Goal: Task Accomplishment & Management: Use online tool/utility

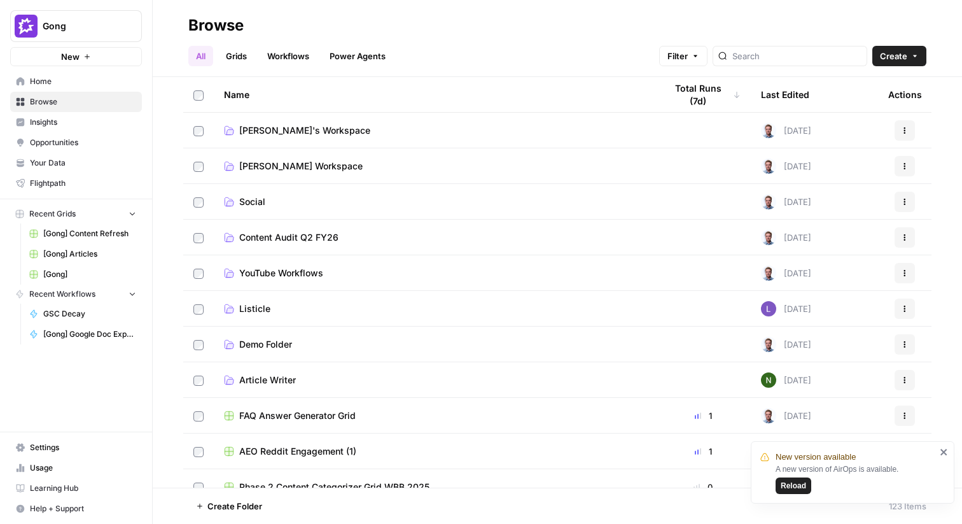
click at [92, 34] on button "Gong" at bounding box center [76, 26] width 132 height 32
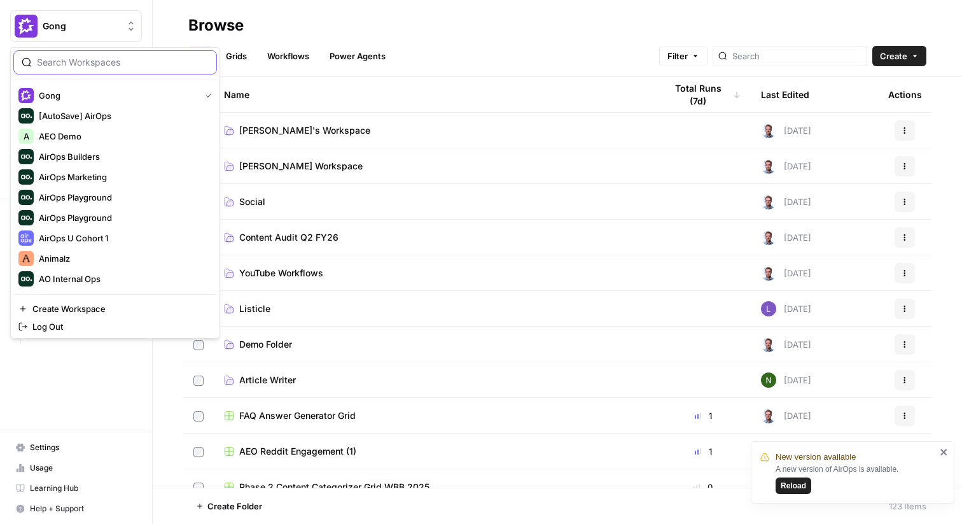
click at [133, 60] on input "search" at bounding box center [123, 62] width 172 height 13
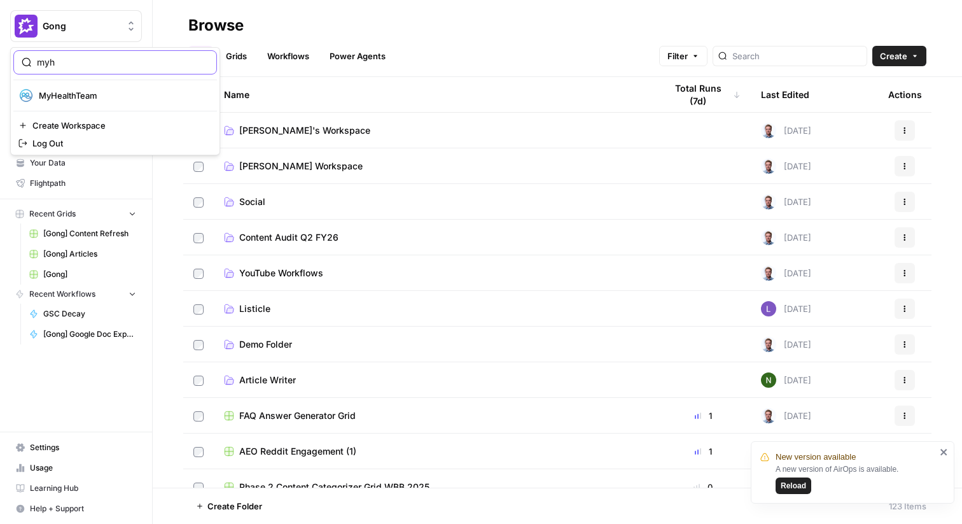
type input "myh"
click at [129, 98] on span "MyHealthTeam" at bounding box center [123, 95] width 168 height 13
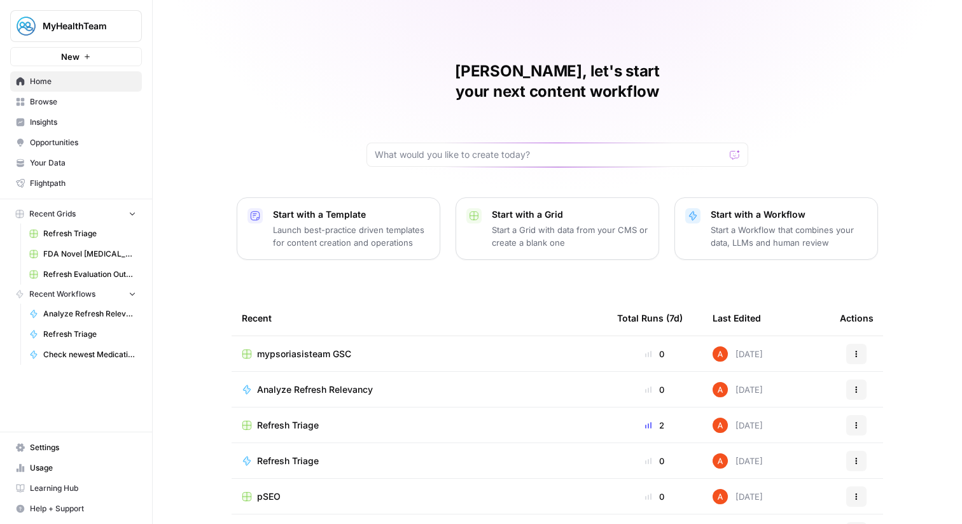
click at [102, 95] on link "Browse" at bounding box center [76, 102] width 132 height 20
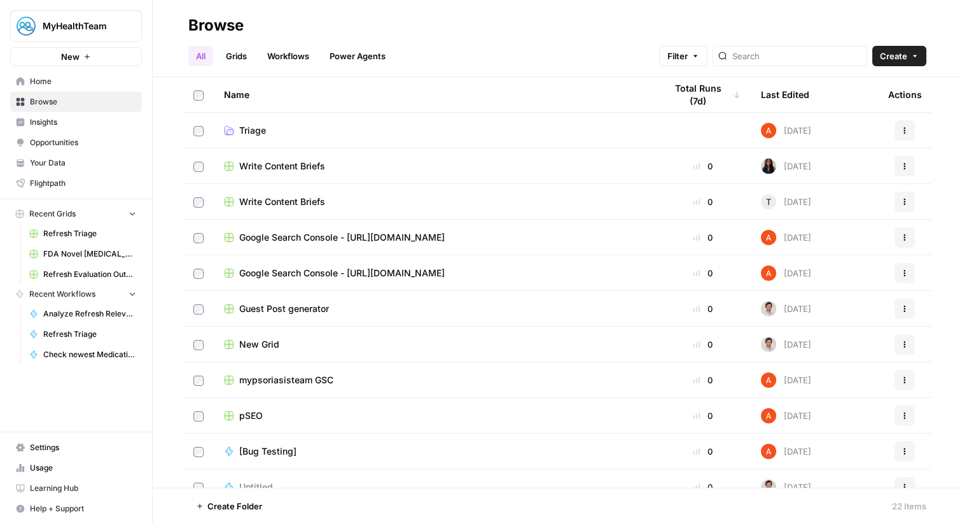
click at [244, 60] on link "Grids" at bounding box center [236, 56] width 36 height 20
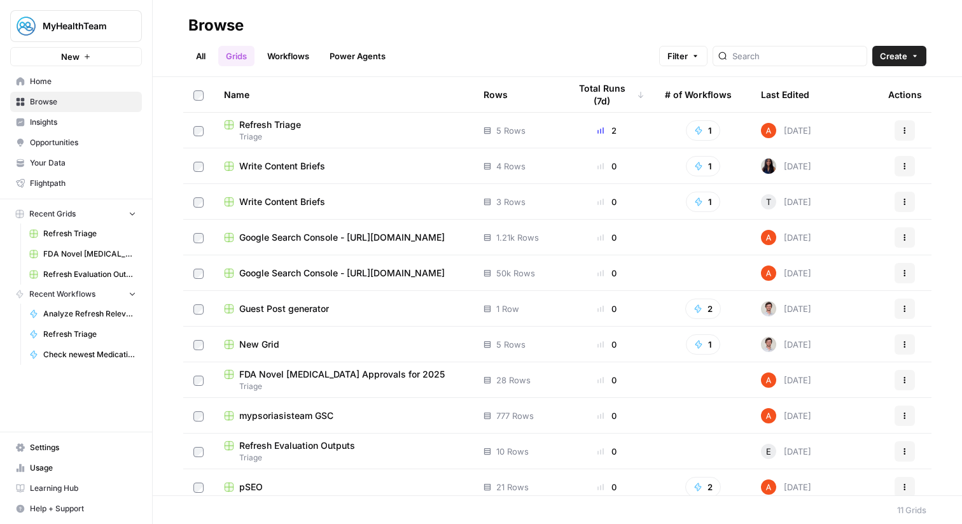
click at [281, 126] on span "Refresh Triage" at bounding box center [270, 124] width 62 height 13
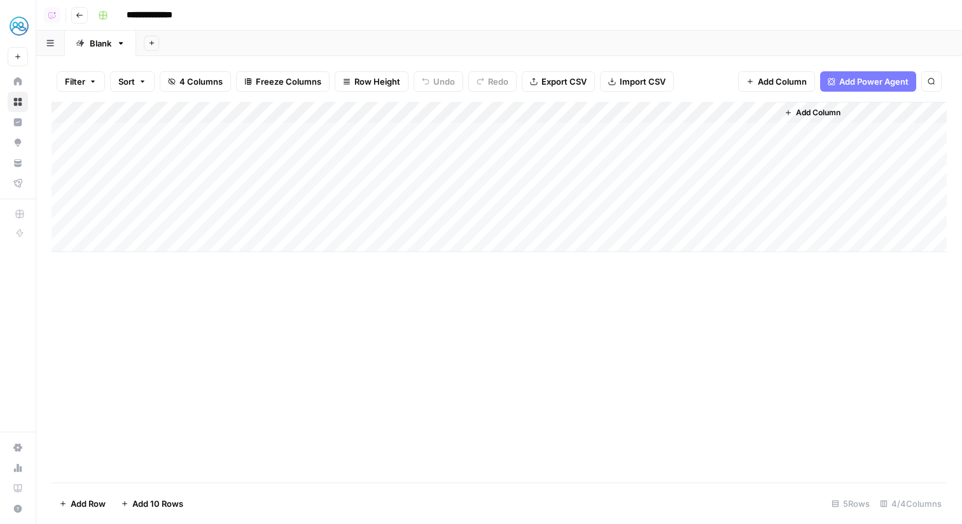
click at [170, 242] on div "Add Column" at bounding box center [499, 177] width 895 height 150
click at [78, 16] on icon "button" at bounding box center [80, 15] width 8 height 8
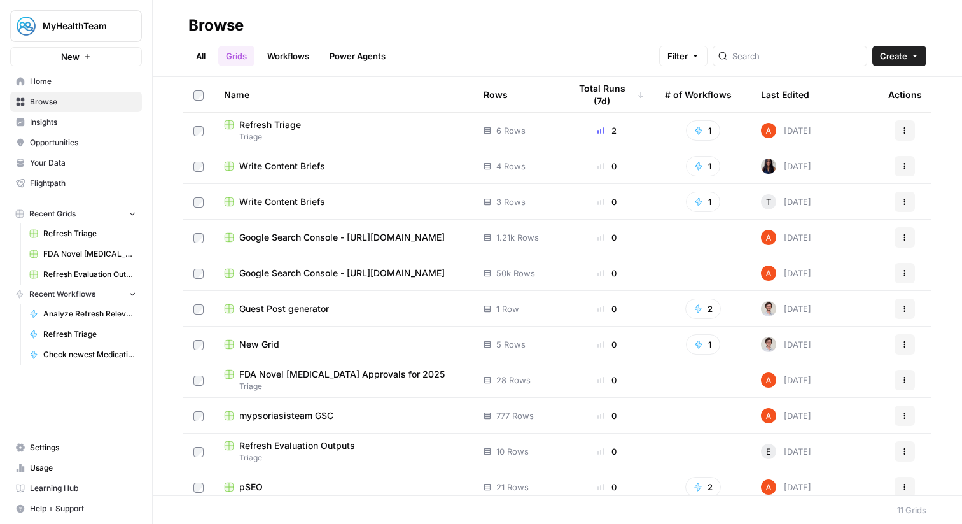
click at [794, 92] on div "Last Edited" at bounding box center [785, 94] width 48 height 35
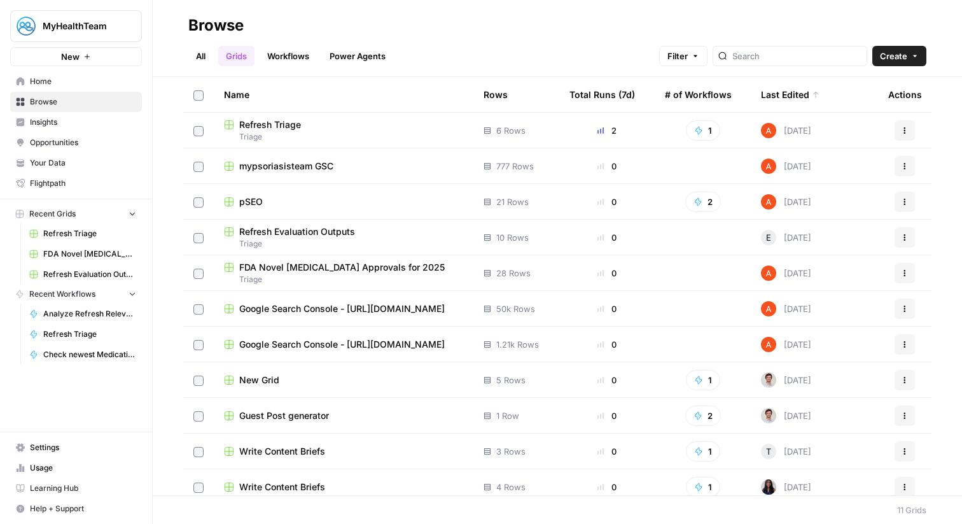
click at [323, 165] on span "mypsoriasisteam GSC" at bounding box center [286, 166] width 94 height 13
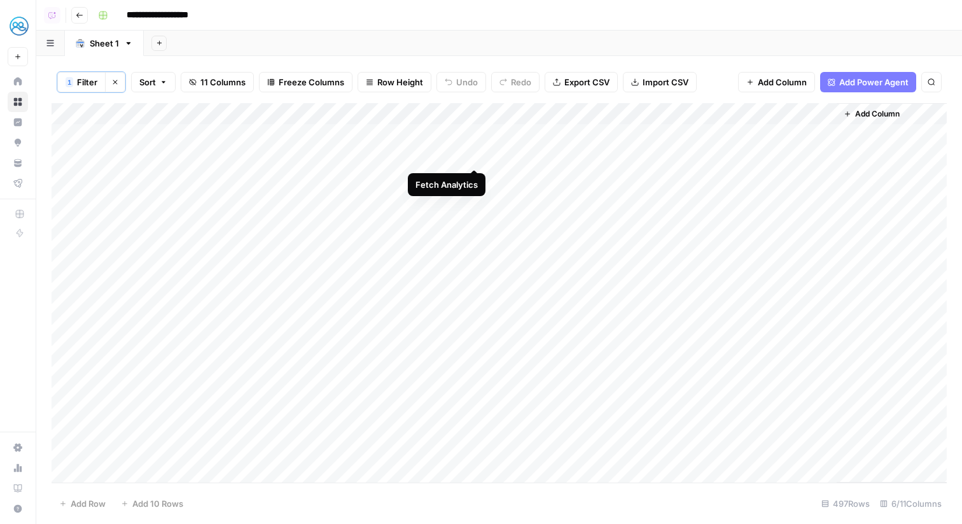
click at [475, 155] on div "Add Column" at bounding box center [499, 292] width 895 height 379
click at [475, 182] on div "Add Column" at bounding box center [499, 292] width 895 height 379
click at [476, 132] on div "Add Column" at bounding box center [499, 292] width 895 height 379
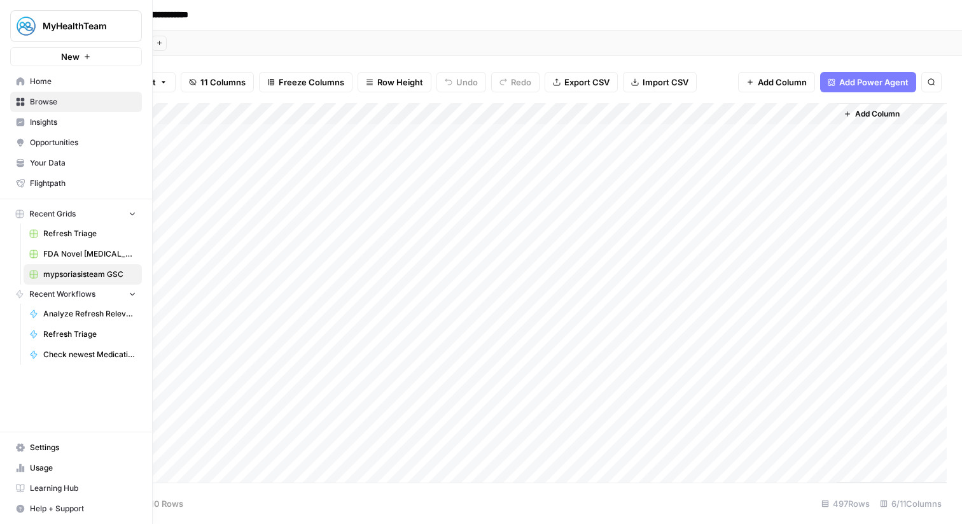
click at [45, 79] on span "Home" at bounding box center [83, 81] width 106 height 11
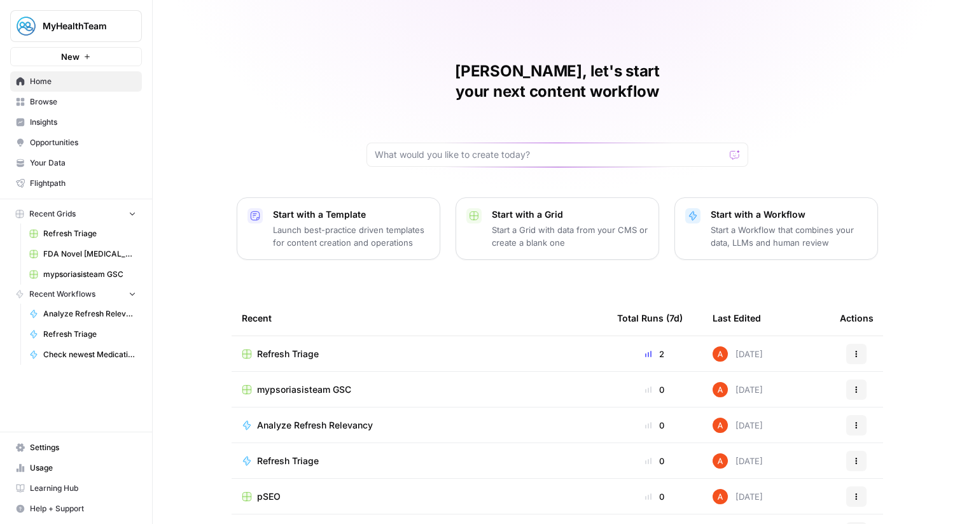
click at [281, 347] on span "Refresh Triage" at bounding box center [288, 353] width 62 height 13
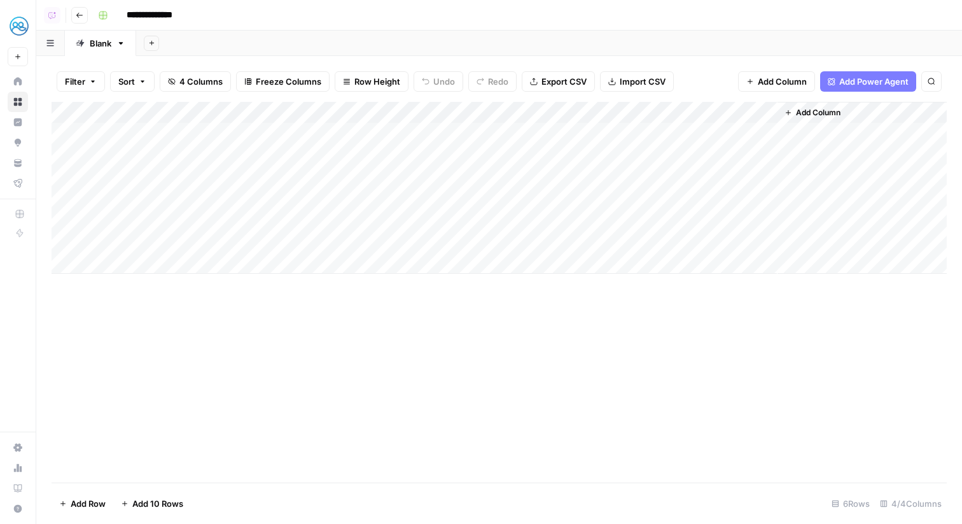
click at [469, 113] on div "Add Column" at bounding box center [499, 188] width 895 height 172
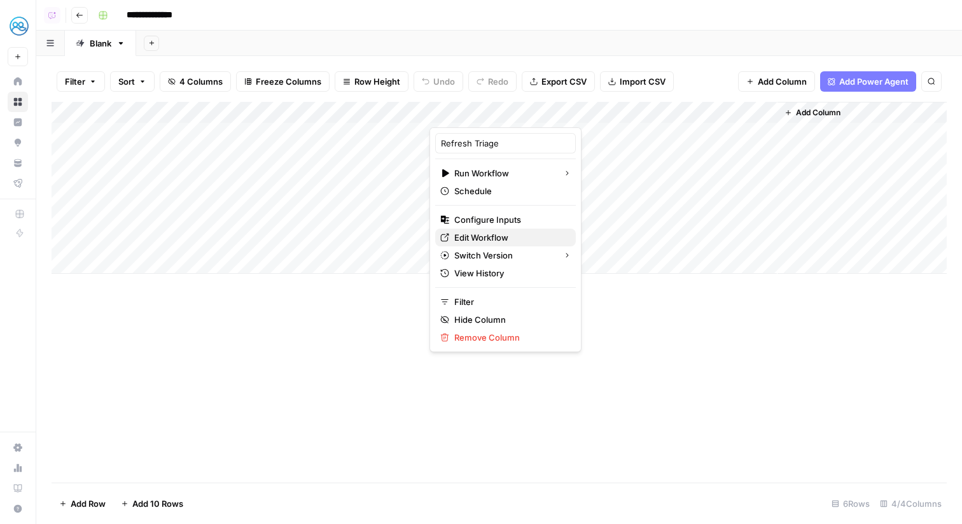
click at [485, 237] on span "Edit Workflow" at bounding box center [509, 237] width 111 height 13
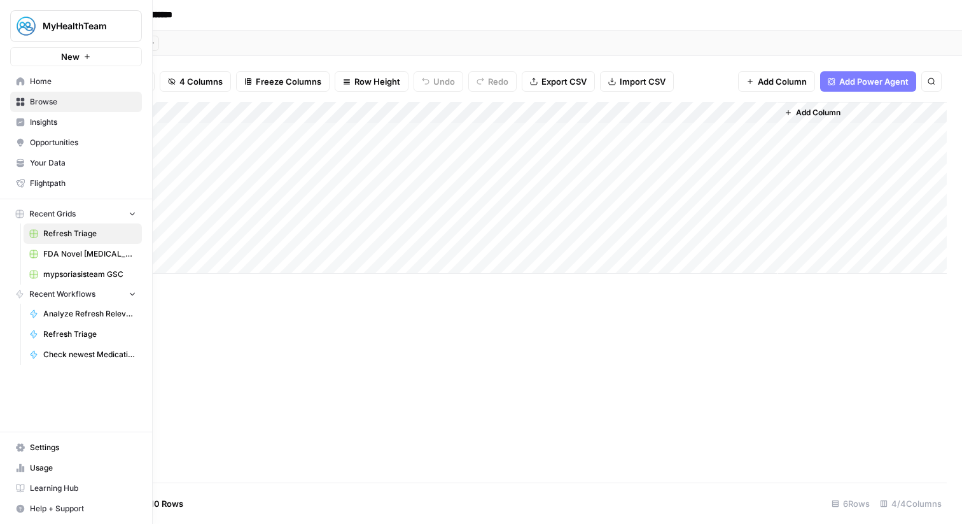
click at [34, 106] on span "Browse" at bounding box center [83, 101] width 106 height 11
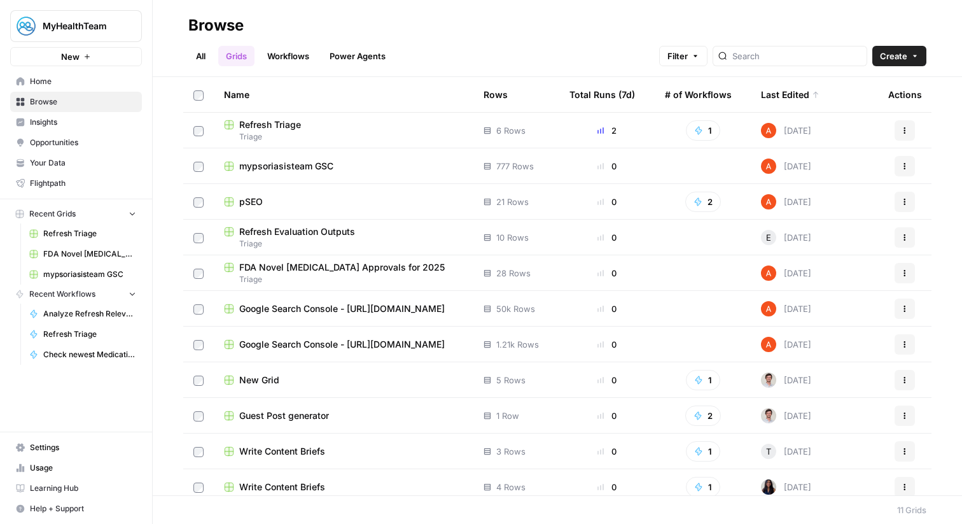
click at [300, 165] on span "mypsoriasisteam GSC" at bounding box center [286, 166] width 94 height 13
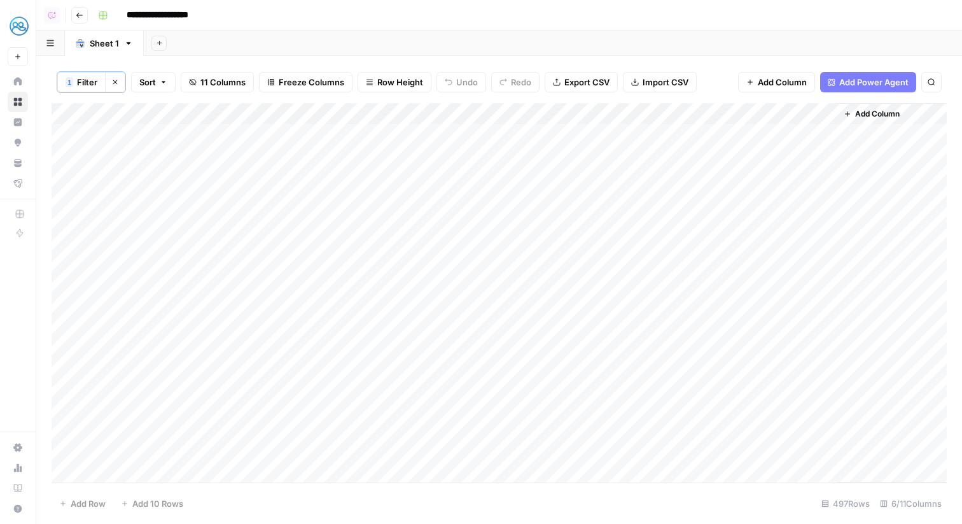
click at [873, 113] on span "Add Column" at bounding box center [877, 113] width 45 height 11
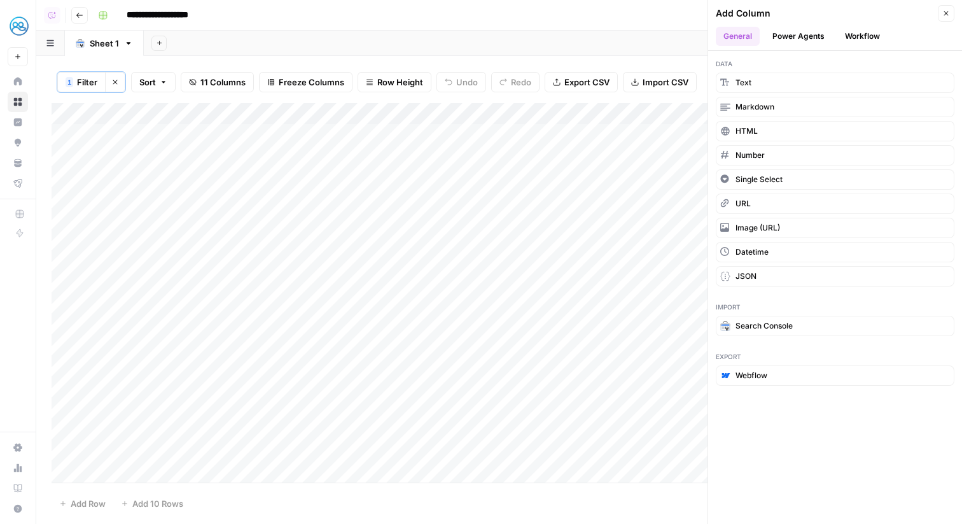
click at [855, 40] on button "Workflow" at bounding box center [862, 36] width 50 height 19
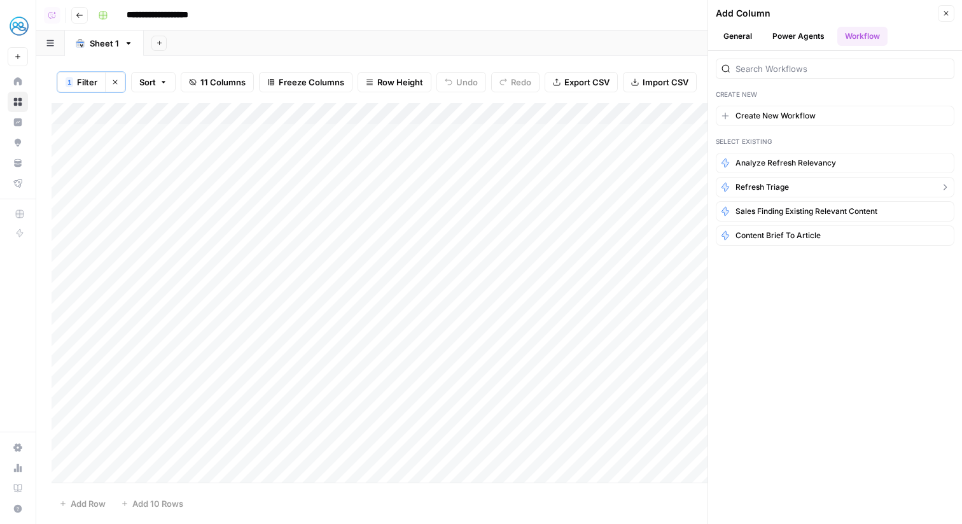
click at [788, 184] on span "Refresh Triage" at bounding box center [761, 186] width 53 height 11
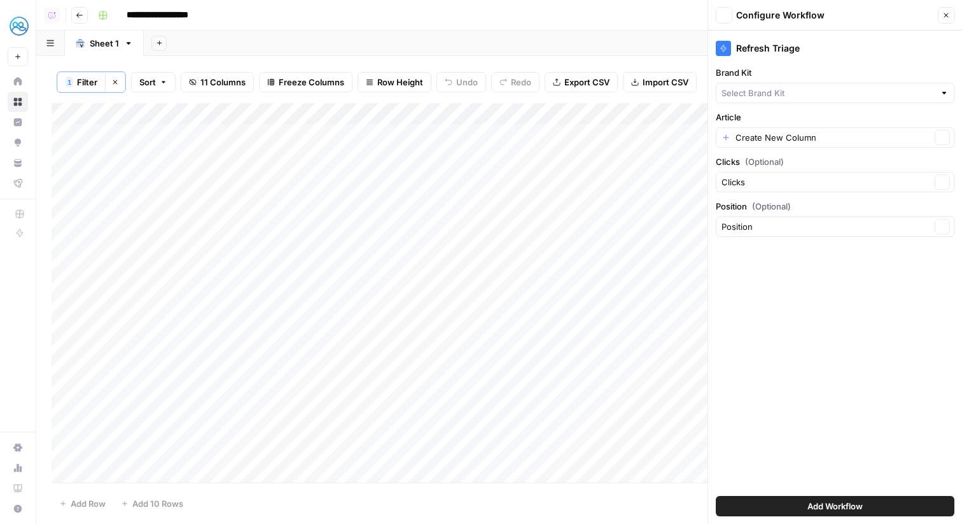
type input "MyHealthTeam"
click at [775, 131] on input "Article" at bounding box center [832, 137] width 195 height 13
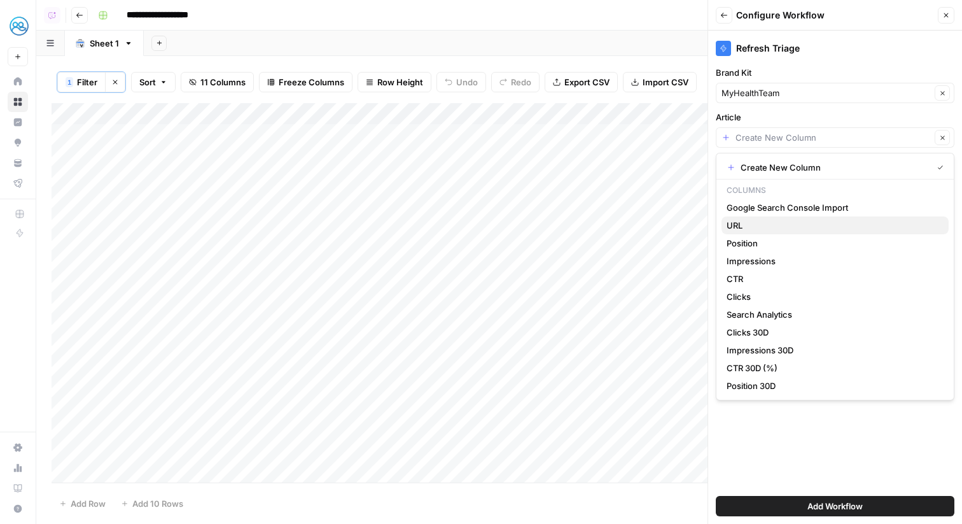
click at [772, 222] on span "URL" at bounding box center [832, 225] width 212 height 13
type input "URL"
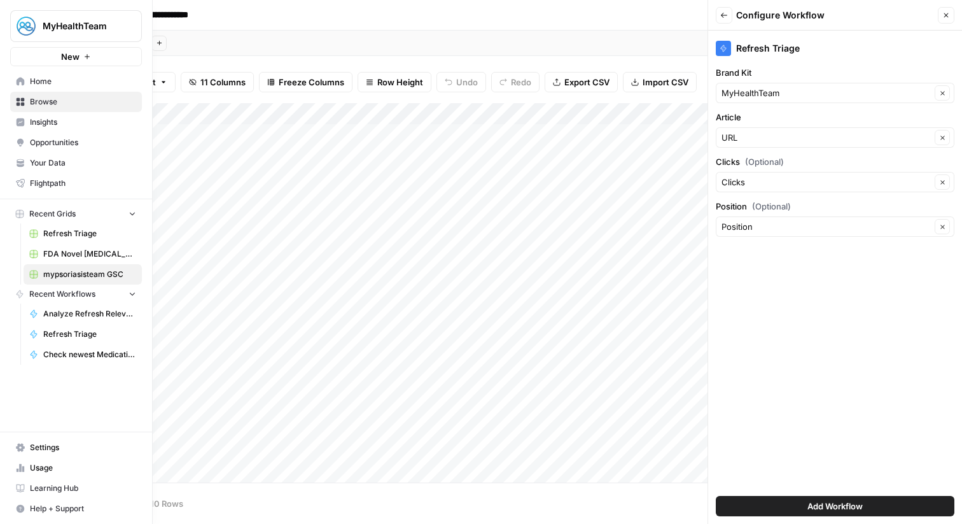
click at [44, 98] on span "Browse" at bounding box center [83, 101] width 106 height 11
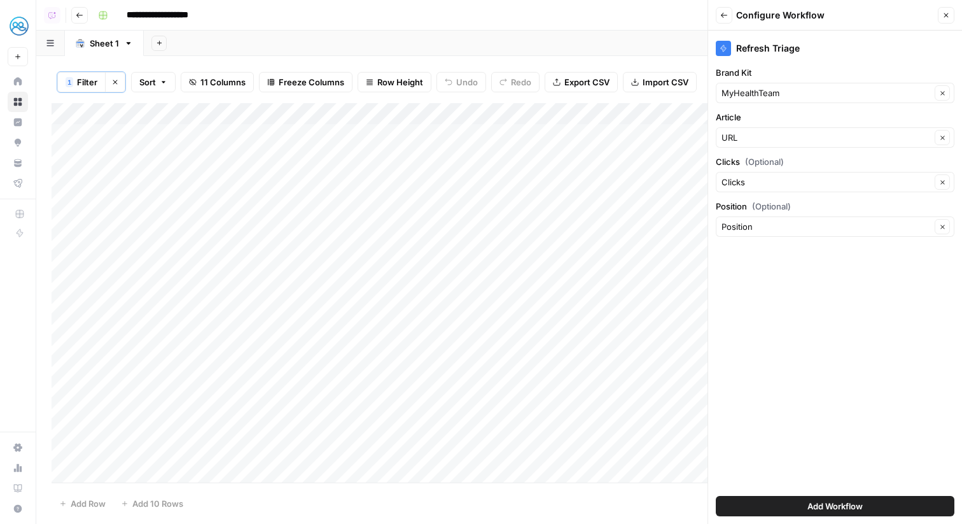
click at [867, 501] on button "Add Workflow" at bounding box center [835, 506] width 239 height 20
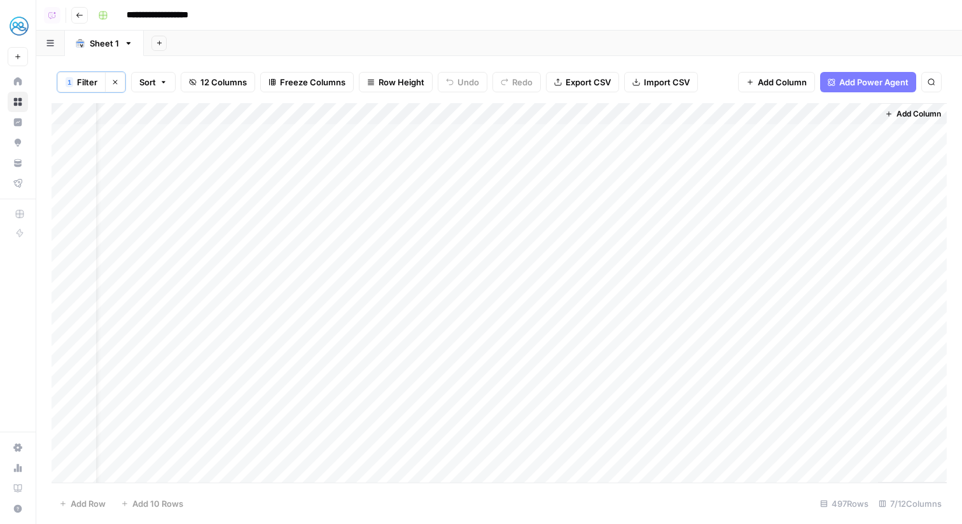
scroll to position [0, 79]
click at [830, 133] on div "Add Column" at bounding box center [499, 292] width 895 height 379
click at [847, 133] on div "Add Column" at bounding box center [499, 292] width 895 height 379
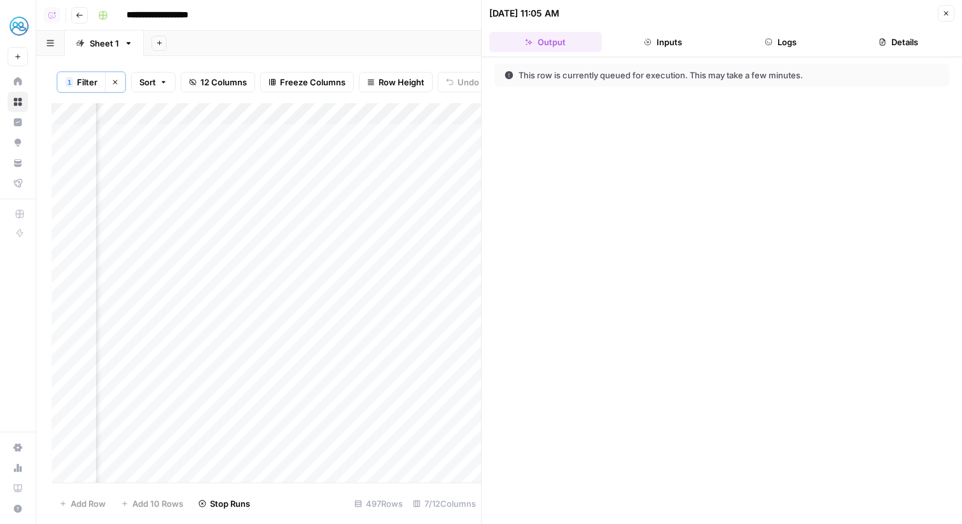
click at [761, 51] on button "Logs" at bounding box center [781, 42] width 113 height 20
click at [662, 50] on button "Inputs" at bounding box center [663, 42] width 113 height 20
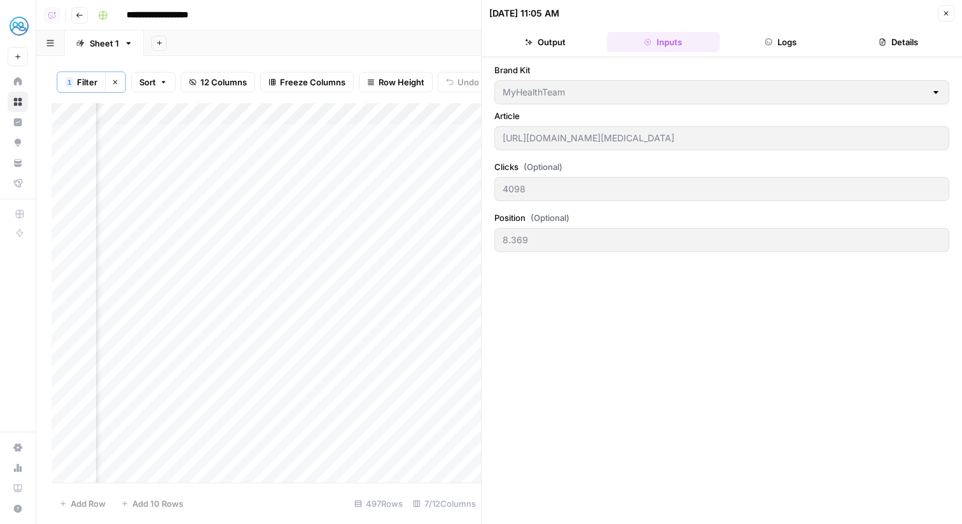
scroll to position [0, 388]
click at [941, 17] on button "Close" at bounding box center [946, 13] width 17 height 17
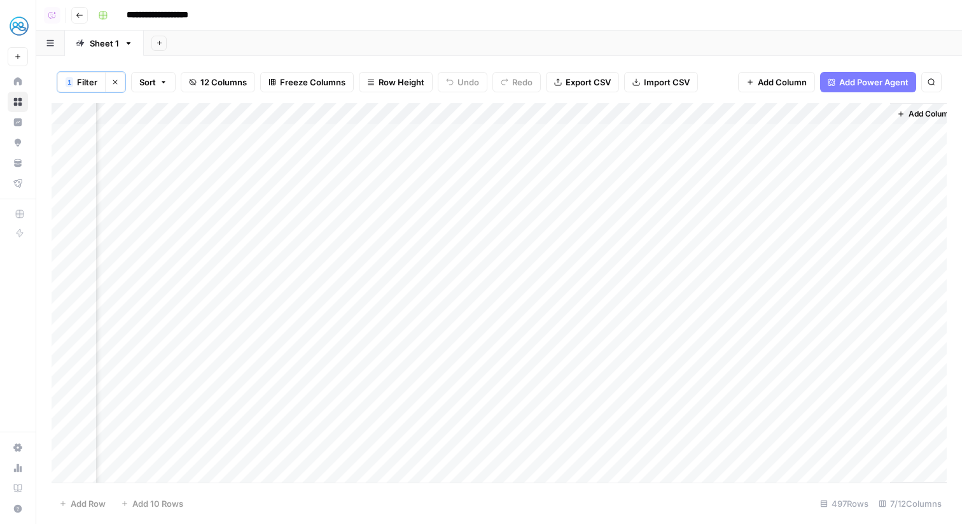
scroll to position [0, 64]
click at [880, 129] on div "Add Column" at bounding box center [499, 292] width 895 height 379
click at [729, 115] on div "Add Column" at bounding box center [499, 292] width 895 height 379
click at [742, 232] on span "Filter" at bounding box center [766, 231] width 111 height 13
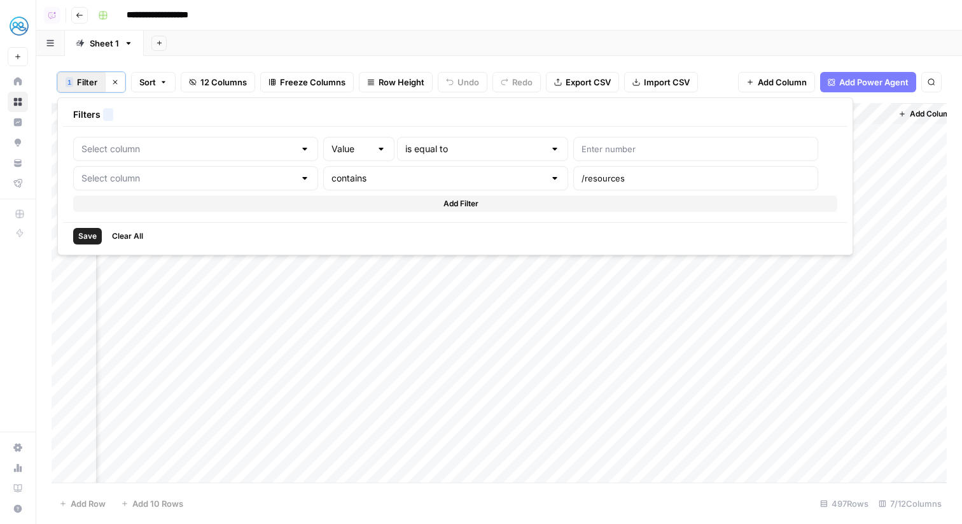
type input "Position 30D"
type input "URL"
click at [722, 43] on div "Add Sheet" at bounding box center [553, 43] width 818 height 25
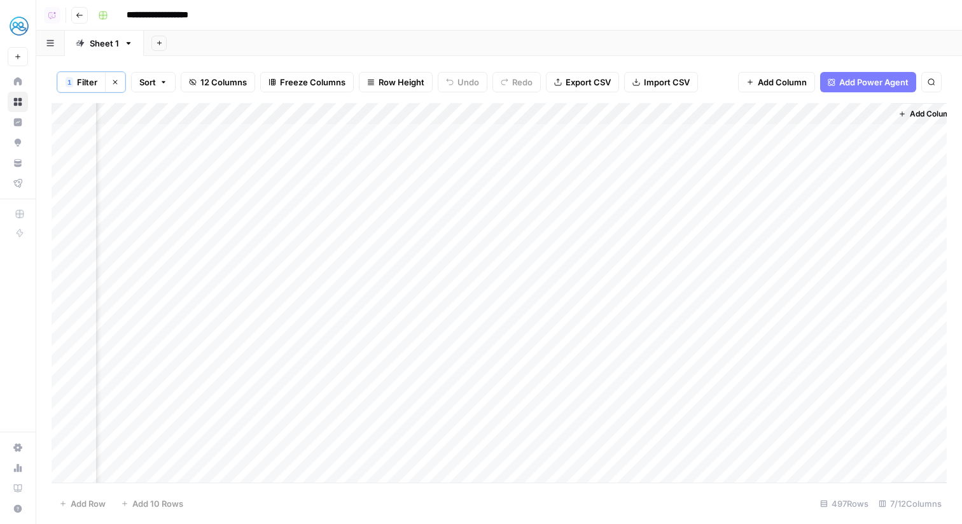
click at [805, 119] on div "Add Column" at bounding box center [499, 292] width 895 height 379
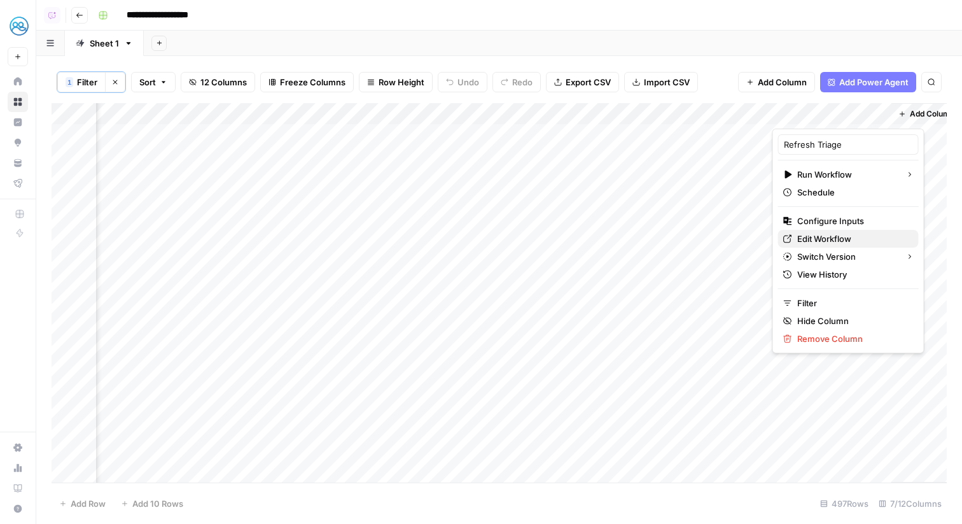
drag, startPoint x: 831, startPoint y: 225, endPoint x: 831, endPoint y: 235, distance: 9.5
click at [831, 235] on div "Refresh Triage Run Workflow Schedule Configure Inputs Edit Workflow Switch Vers…" at bounding box center [848, 240] width 152 height 225
click at [831, 235] on span "Edit Workflow" at bounding box center [852, 238] width 111 height 13
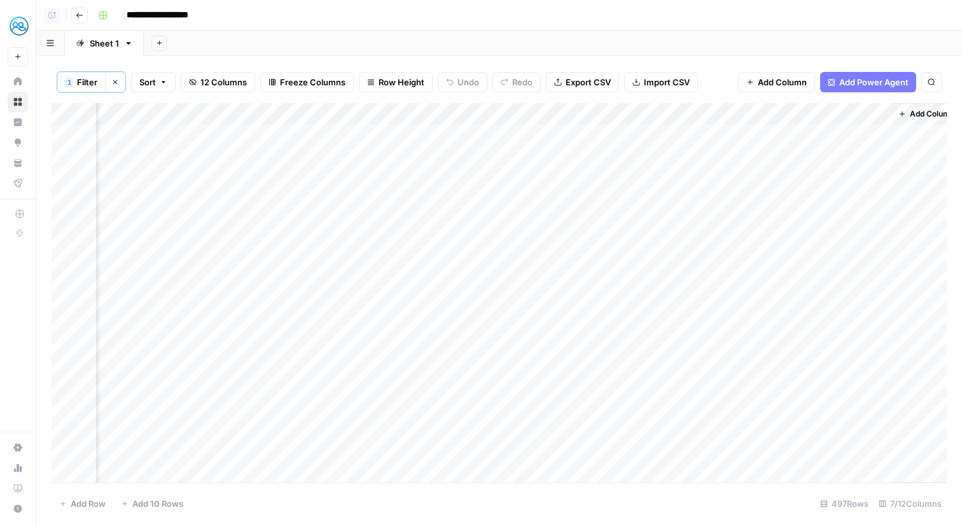
click at [538, 130] on div "Add Column" at bounding box center [499, 292] width 895 height 379
click at [842, 145] on div "Add Column" at bounding box center [499, 292] width 895 height 379
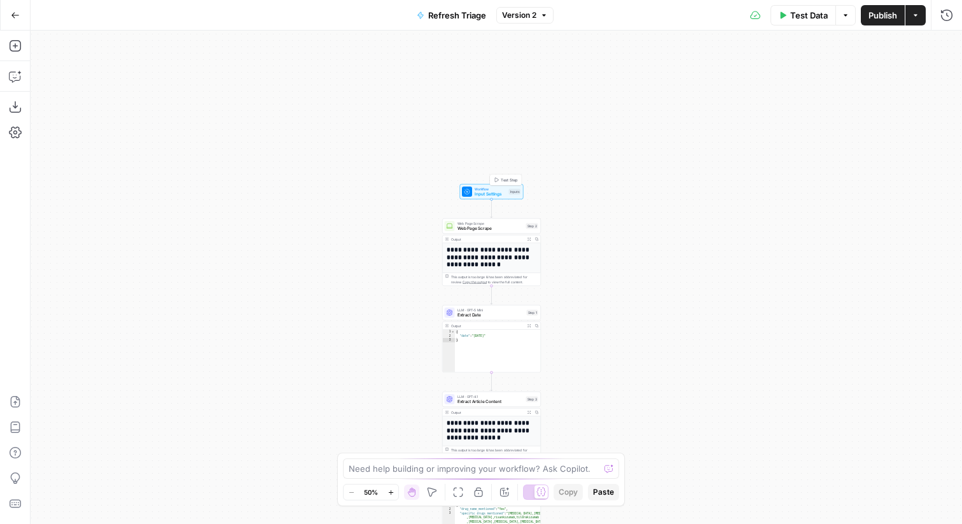
click at [509, 194] on div "Inputs" at bounding box center [515, 192] width 12 height 6
click at [735, 193] on span "Add Field" at bounding box center [752, 193] width 37 height 13
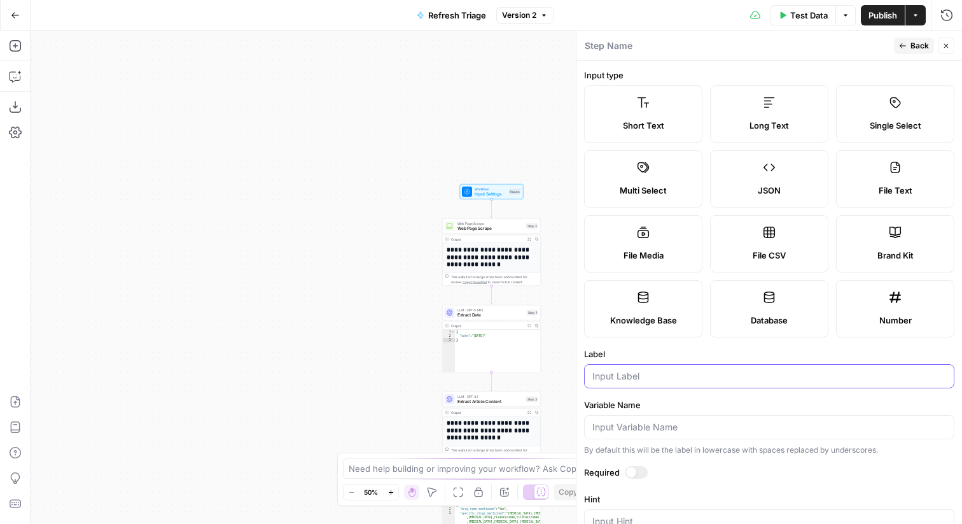
click at [707, 376] on input "Label" at bounding box center [769, 376] width 354 height 13
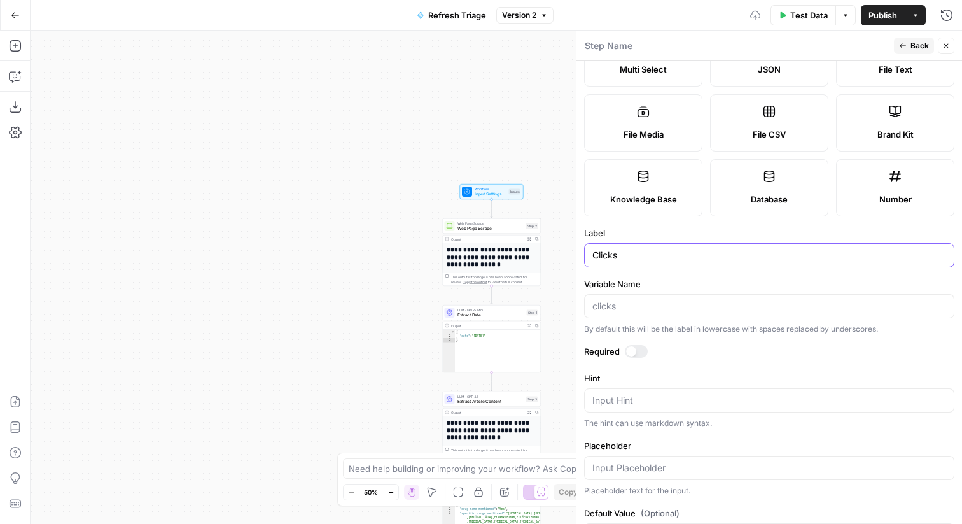
scroll to position [132, 0]
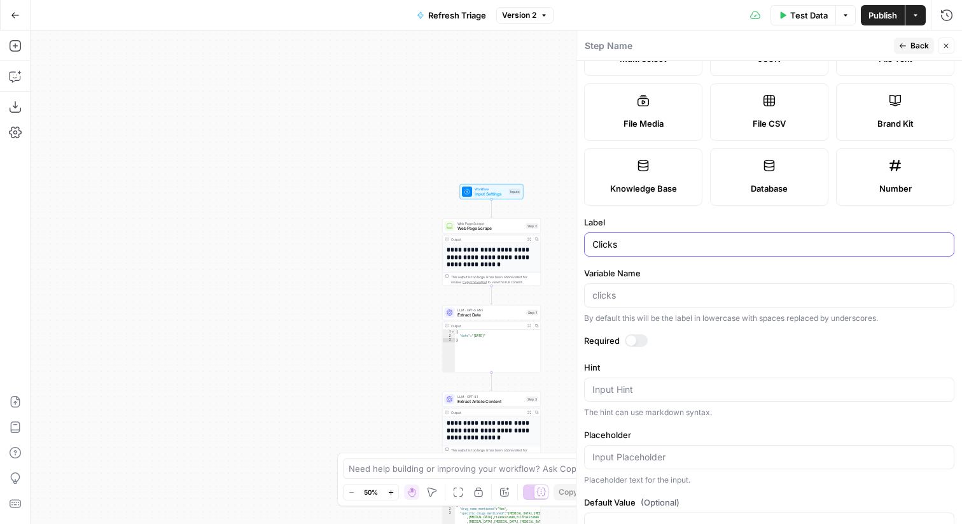
type input "Clicks"
click at [908, 55] on header "Step Name Back Close" at bounding box center [768, 46] width 385 height 31
click at [907, 50] on button "Back" at bounding box center [914, 46] width 40 height 17
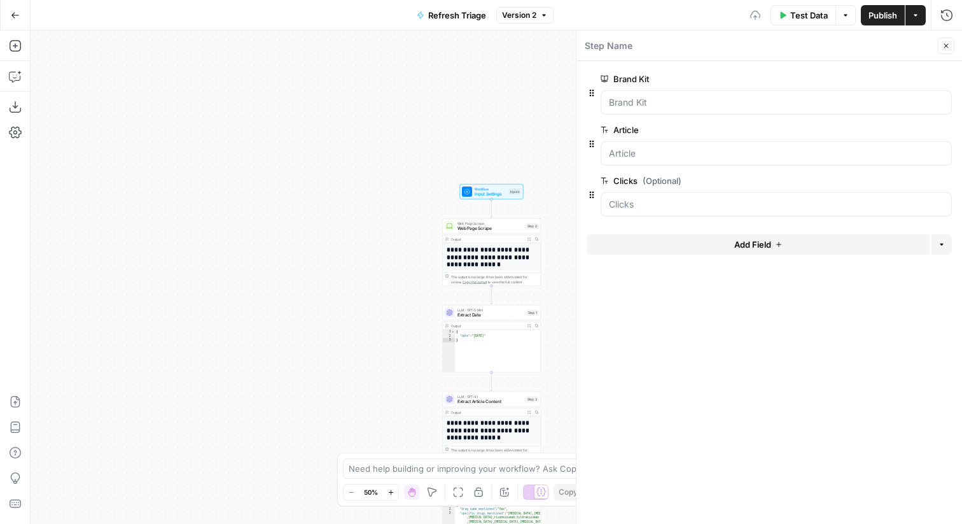
click at [684, 244] on button "Add Field" at bounding box center [759, 244] width 344 height 20
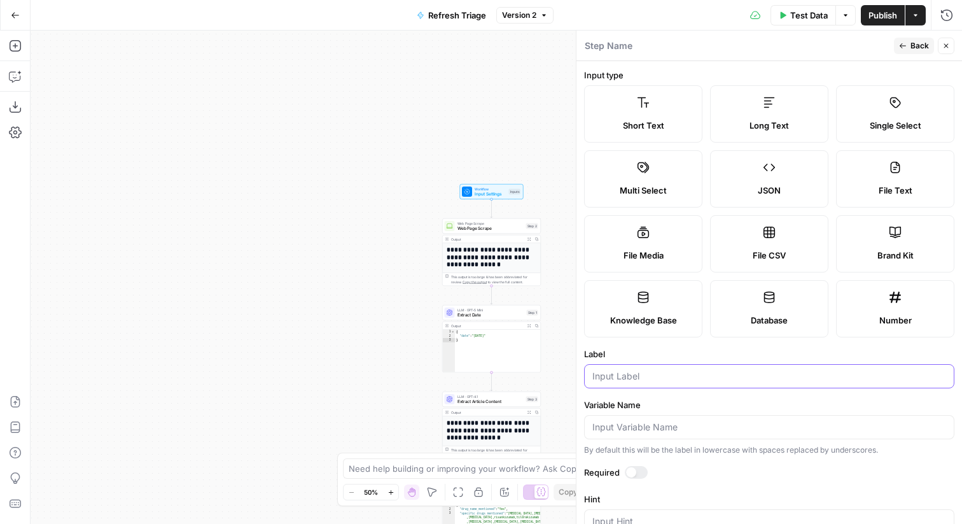
click at [639, 376] on input "Label" at bounding box center [769, 376] width 354 height 13
type input "Position"
click at [896, 44] on button "Back" at bounding box center [914, 46] width 40 height 17
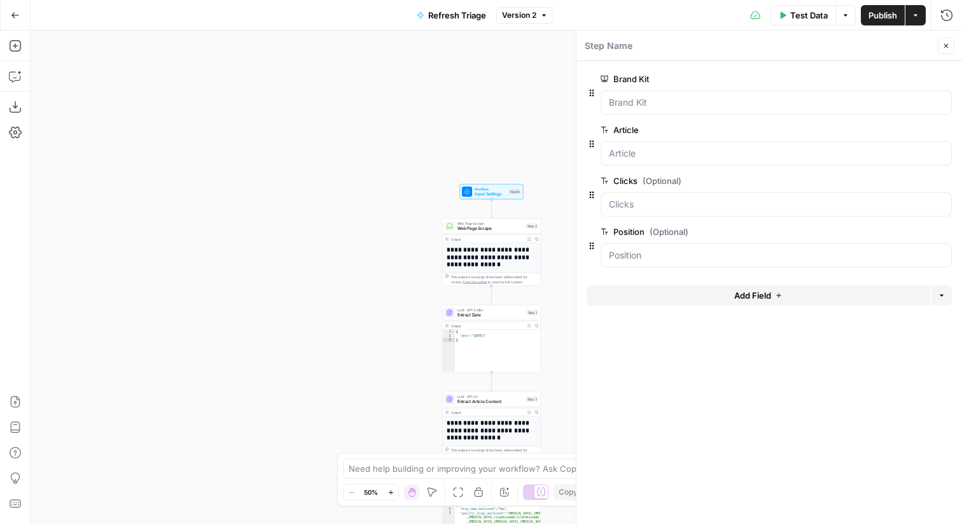
click at [945, 47] on icon "button" at bounding box center [946, 46] width 8 height 8
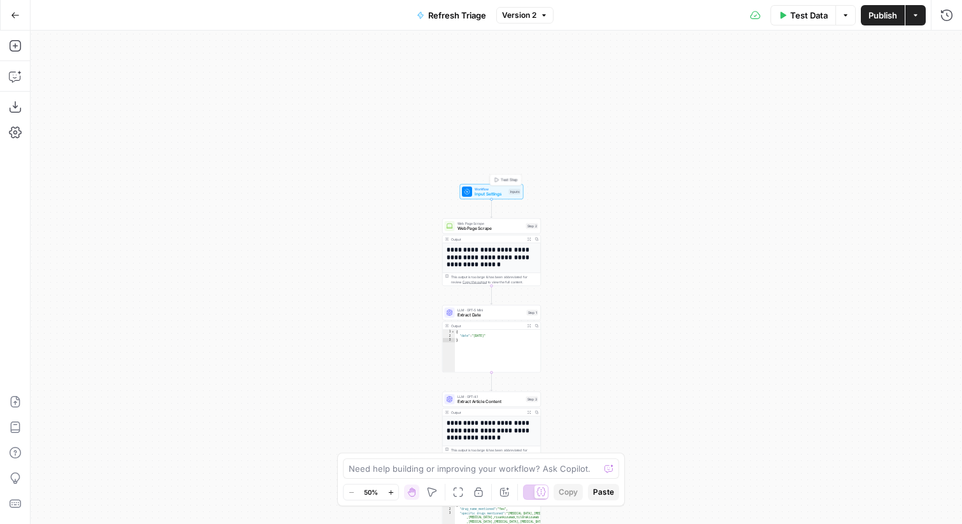
click at [497, 198] on div "Workflow Input Settings Inputs Test Step" at bounding box center [492, 191] width 64 height 15
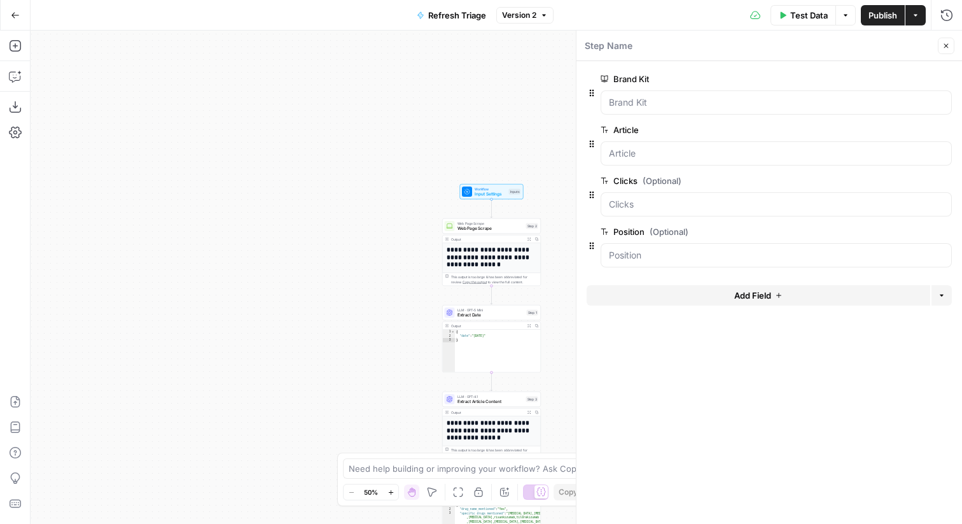
click at [943, 42] on icon "button" at bounding box center [946, 46] width 8 height 8
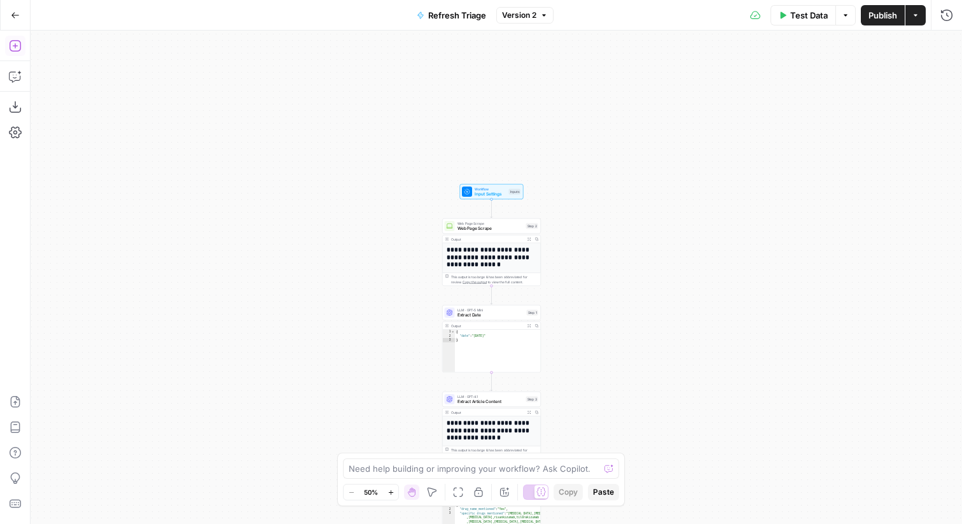
click at [11, 43] on icon "button" at bounding box center [15, 45] width 13 height 13
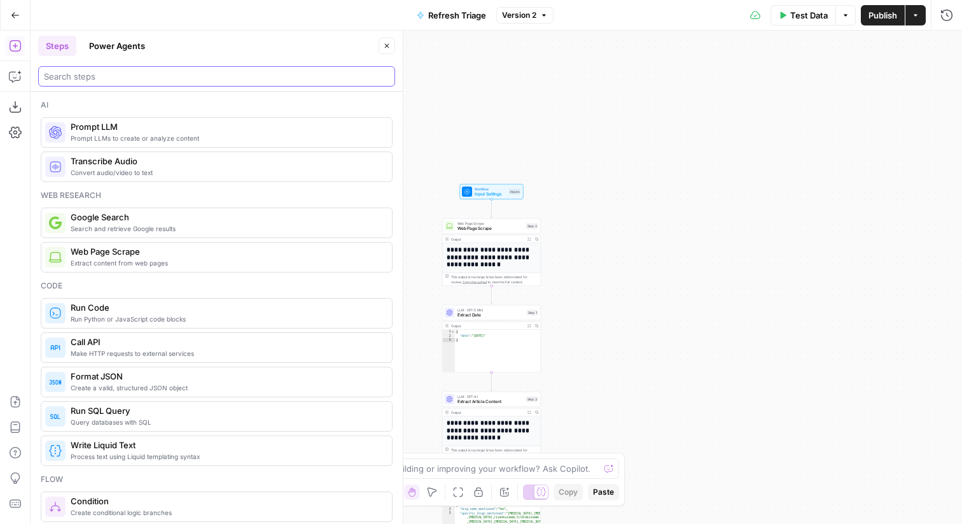
click at [232, 74] on input "search" at bounding box center [216, 76] width 345 height 13
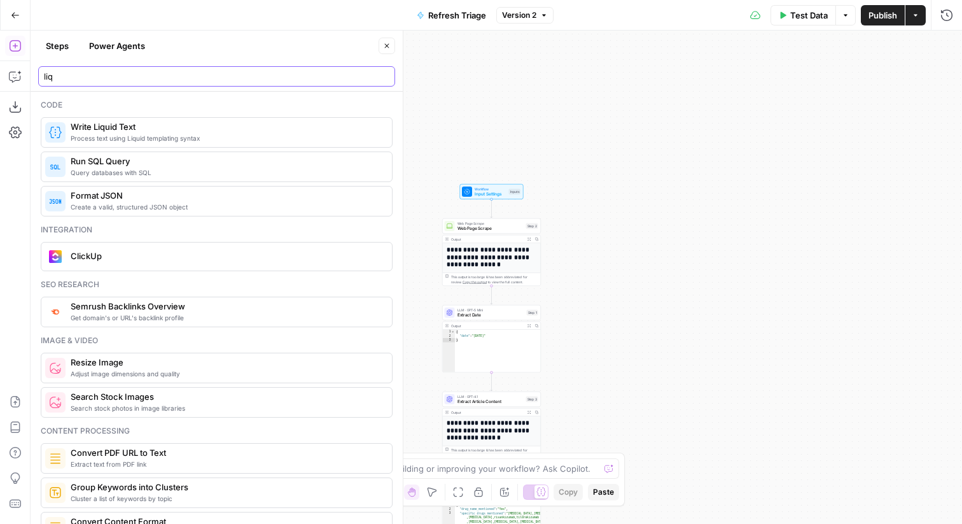
type input "liq"
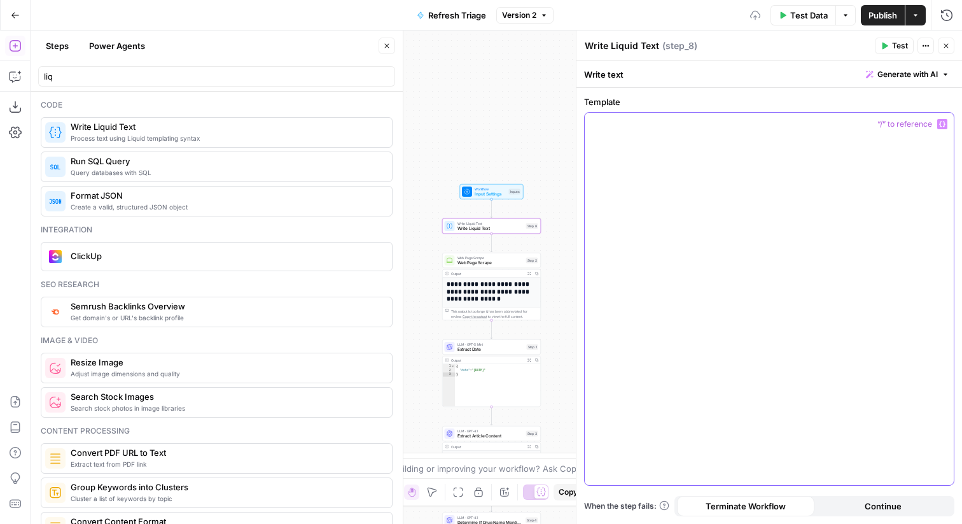
click at [662, 144] on div at bounding box center [769, 299] width 369 height 372
click at [939, 123] on icon "button" at bounding box center [942, 124] width 6 height 6
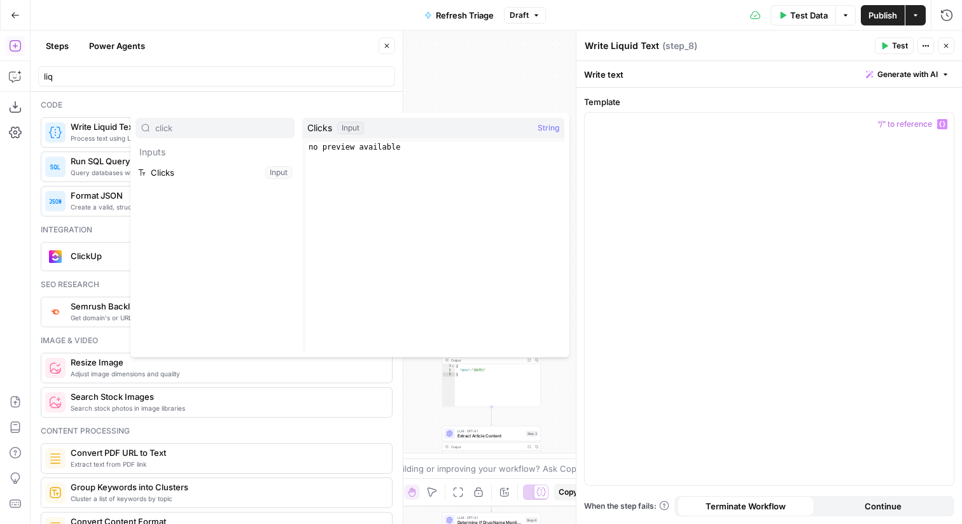
type input "click"
click at [232, 165] on button "Select variable Clicks" at bounding box center [214, 172] width 159 height 20
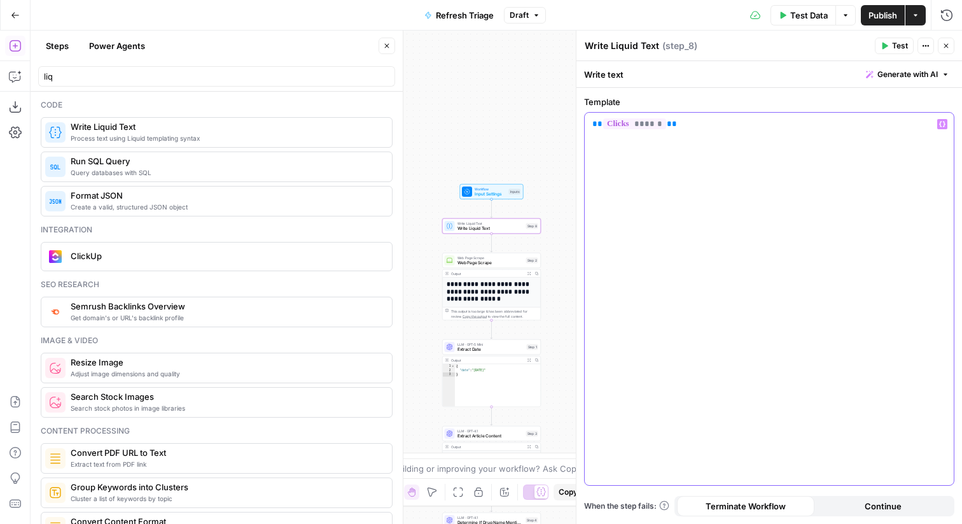
click at [940, 122] on icon "button" at bounding box center [942, 124] width 6 height 6
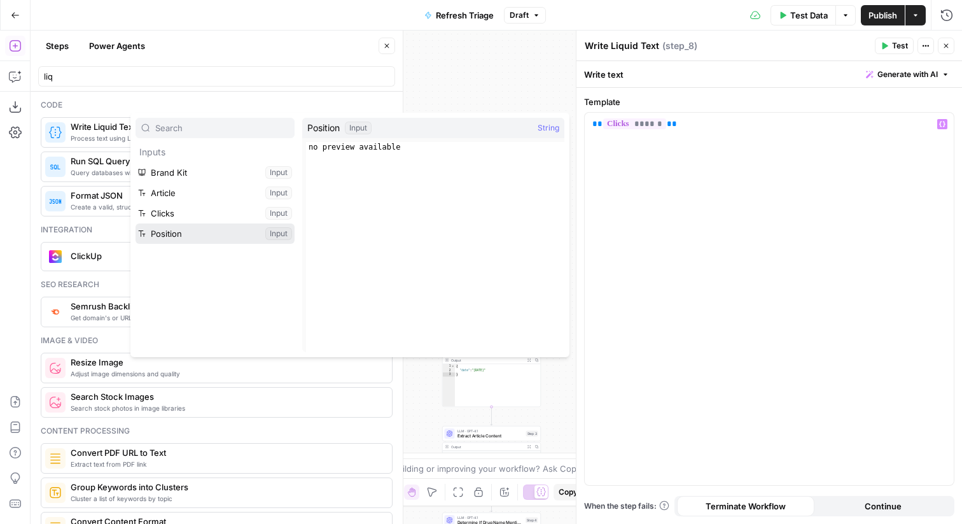
click at [232, 228] on button "Select variable Position" at bounding box center [214, 233] width 159 height 20
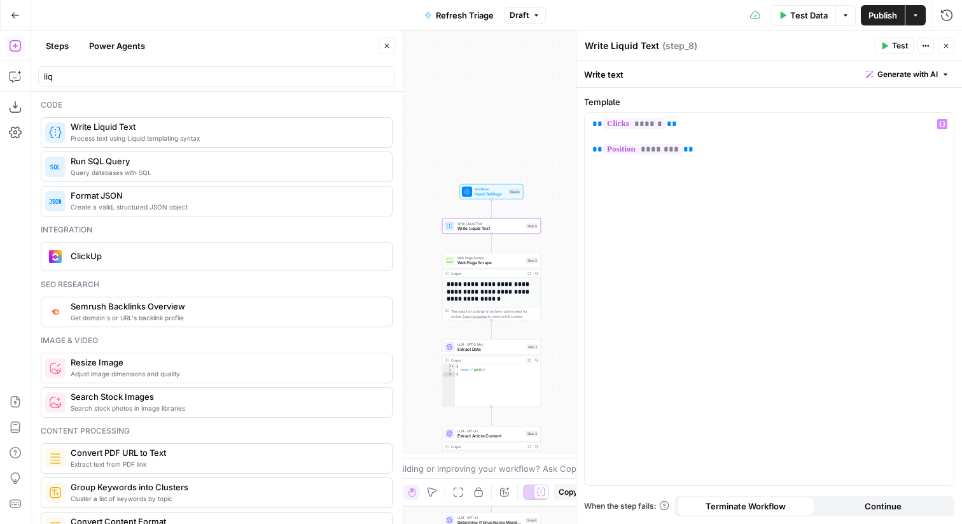
click at [948, 50] on button "Close" at bounding box center [946, 46] width 17 height 17
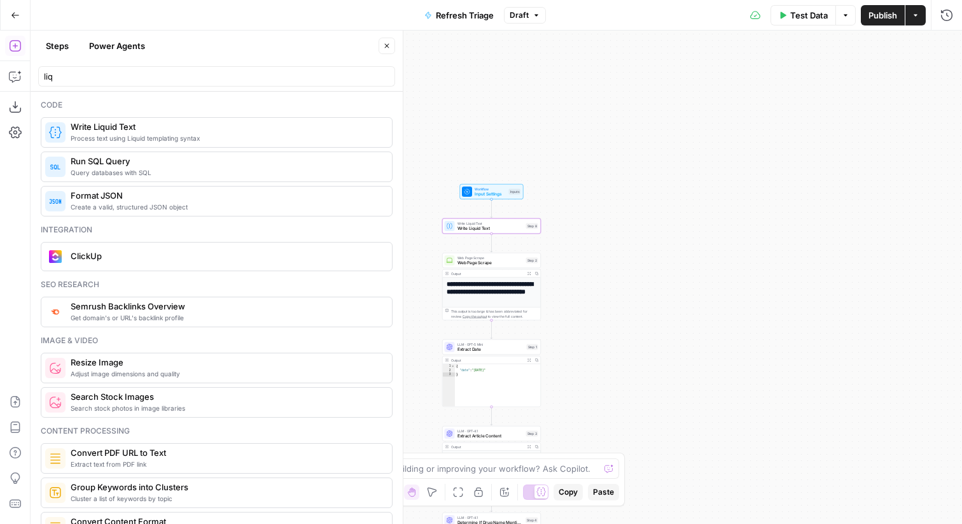
click at [874, 5] on button "Publish" at bounding box center [883, 15] width 44 height 20
click at [388, 48] on icon "button" at bounding box center [387, 46] width 8 height 8
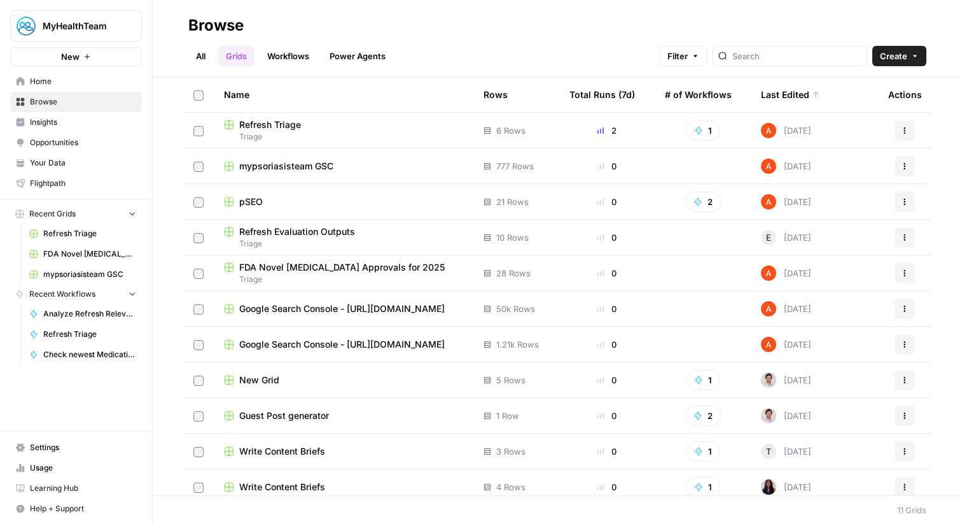
click at [107, 235] on span "Refresh Triage" at bounding box center [89, 233] width 93 height 11
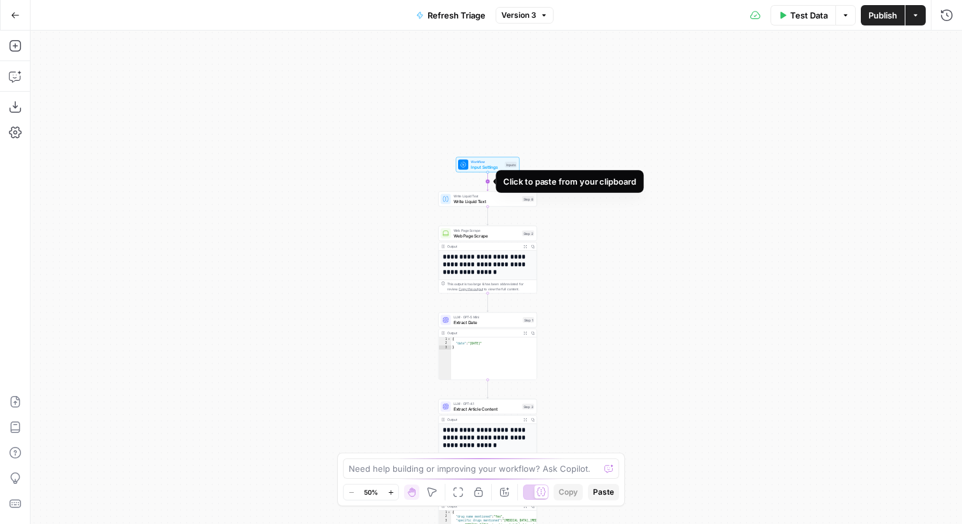
click at [489, 172] on icon "Edge from start to step_8" at bounding box center [488, 181] width 2 height 18
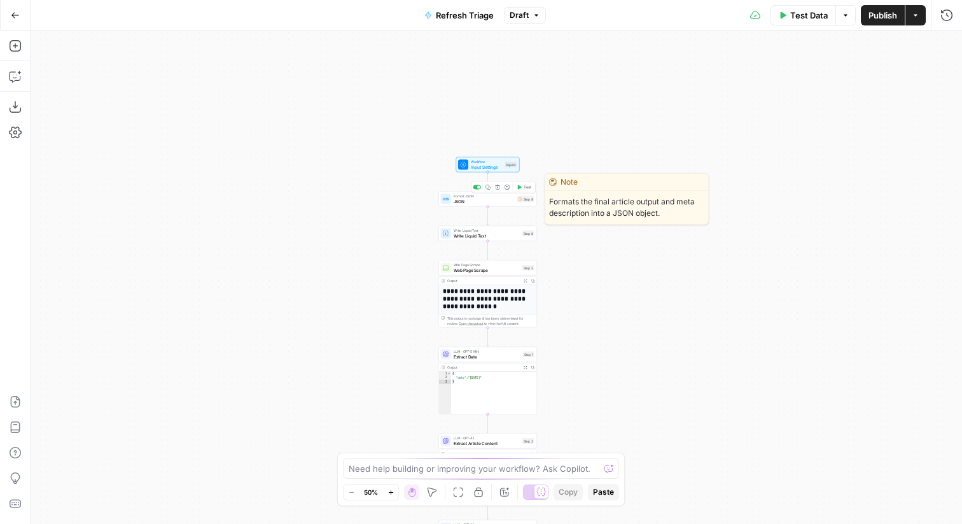
click at [500, 187] on span "Delete step" at bounding box center [500, 187] width 1 height 1
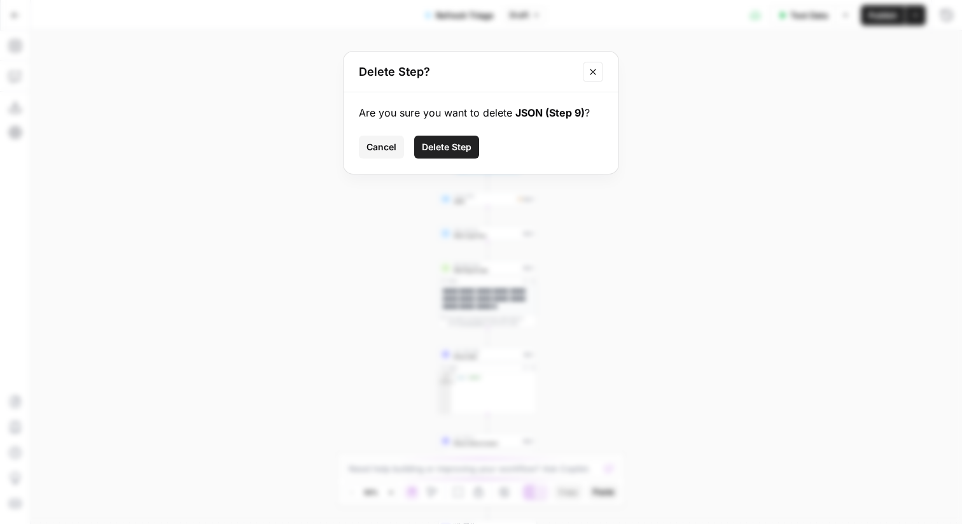
click at [442, 148] on span "Delete Step" at bounding box center [447, 147] width 50 height 13
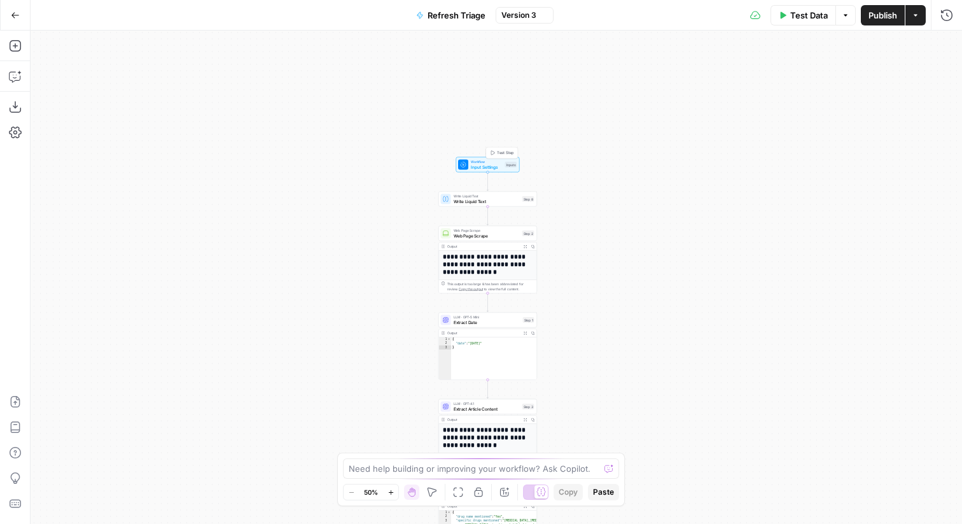
click at [486, 167] on span "Input Settings" at bounding box center [487, 166] width 32 height 6
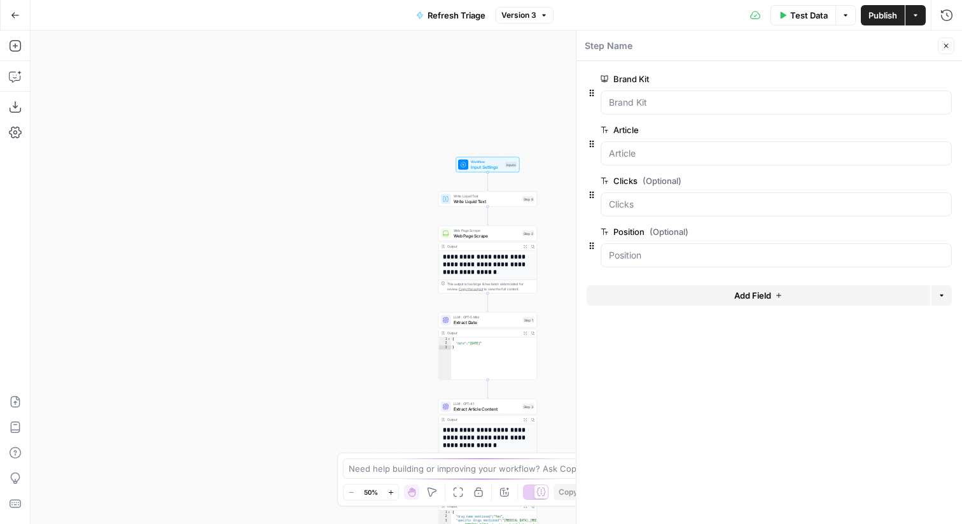
click at [899, 172] on div at bounding box center [769, 169] width 365 height 8
click at [909, 180] on span "edit field" at bounding box center [904, 181] width 28 height 10
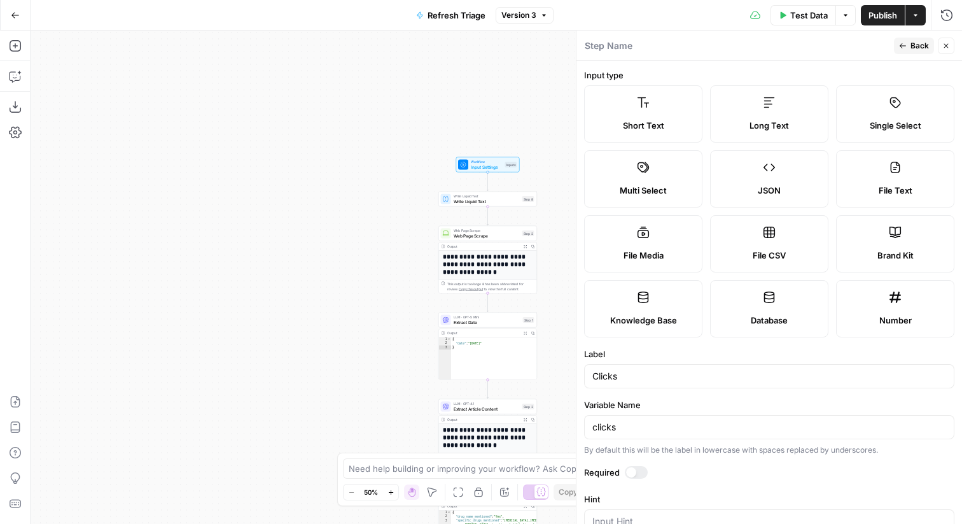
click at [804, 186] on div "JSON" at bounding box center [769, 190] width 97 height 13
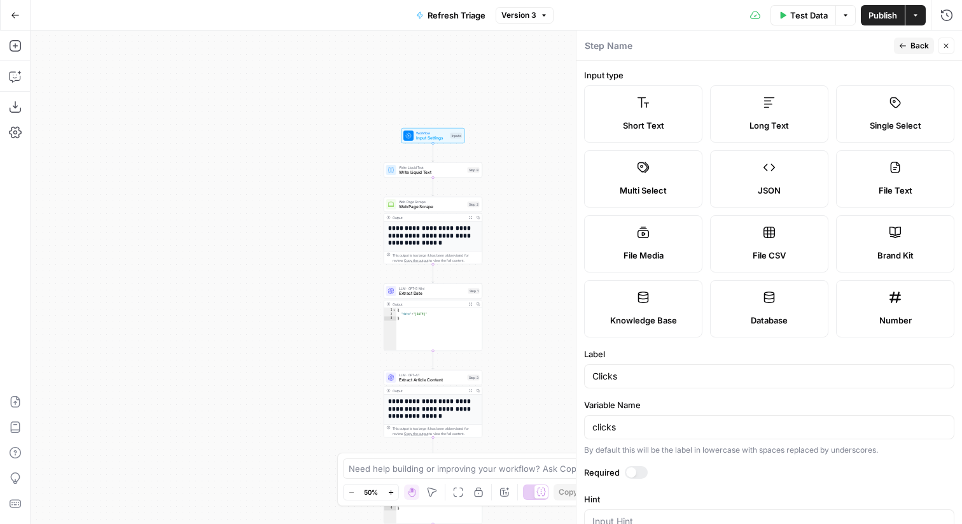
click at [912, 46] on span "Back" at bounding box center [919, 45] width 18 height 11
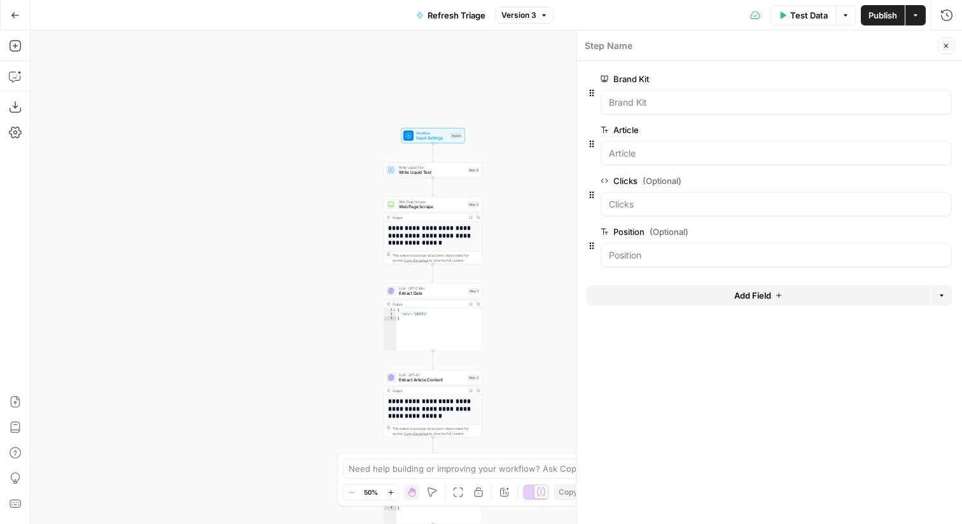
click at [901, 230] on span "edit field" at bounding box center [904, 231] width 28 height 10
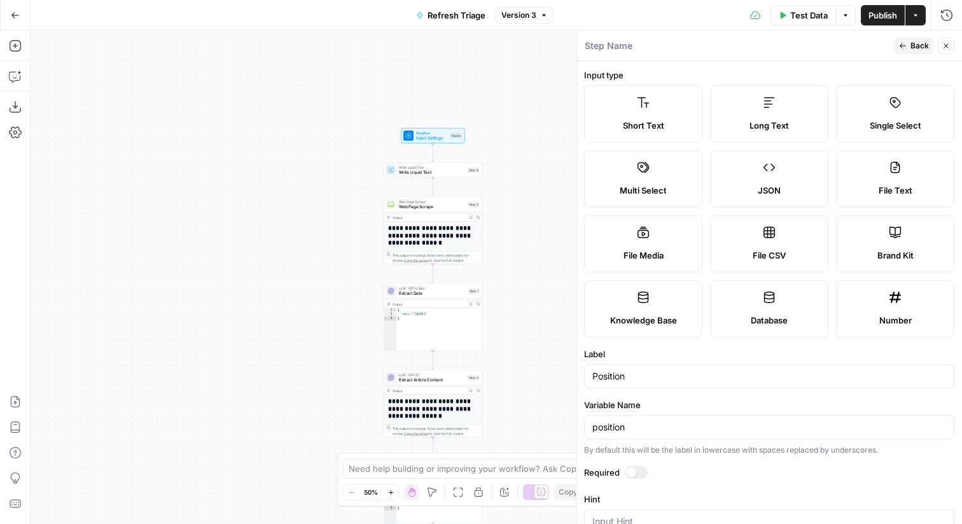
click at [773, 179] on label "JSON" at bounding box center [769, 178] width 118 height 57
click at [912, 46] on span "Back" at bounding box center [919, 45] width 18 height 11
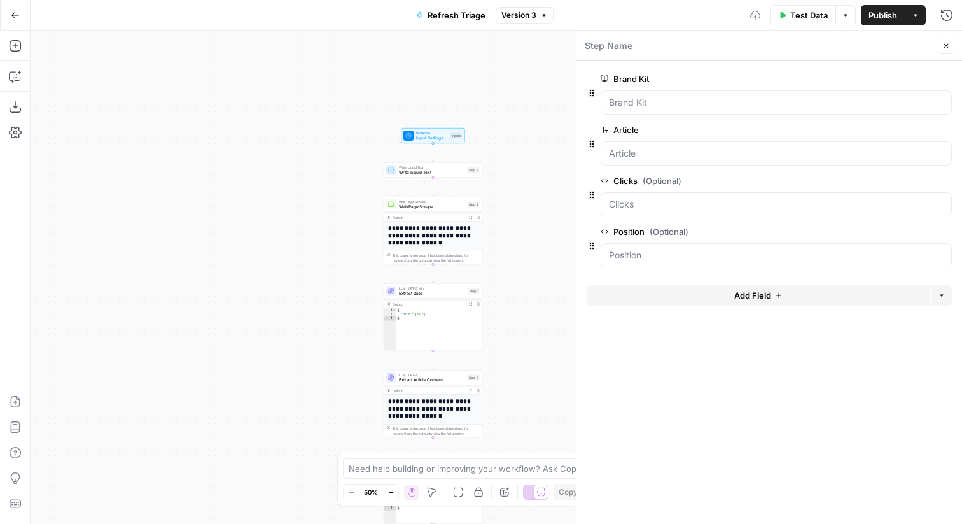
click at [947, 43] on icon "button" at bounding box center [946, 46] width 8 height 8
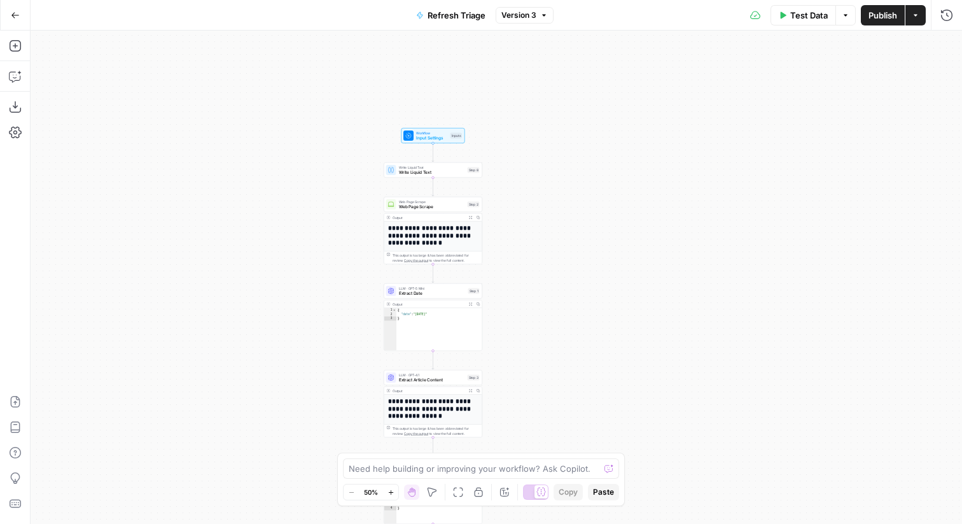
click at [884, 17] on span "Publish" at bounding box center [882, 15] width 29 height 13
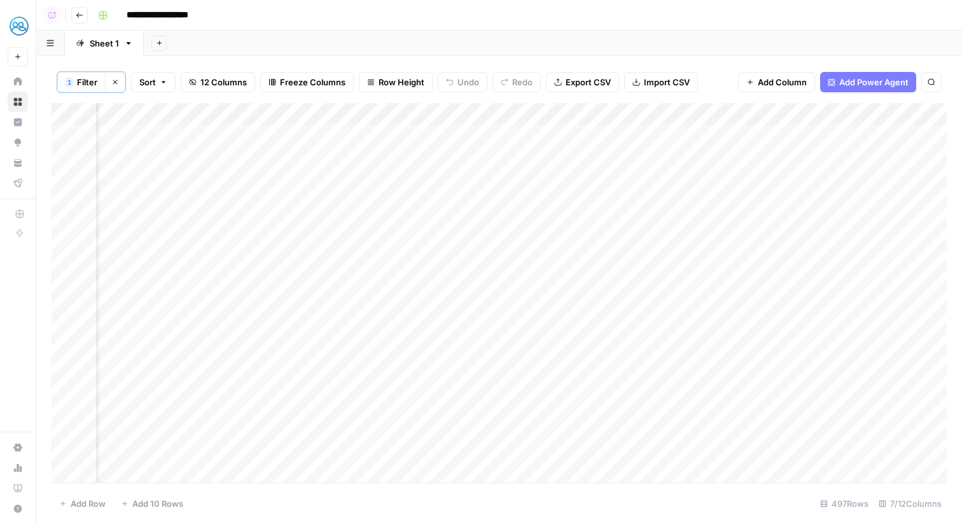
scroll to position [0, 79]
click at [861, 134] on div "Add Column" at bounding box center [499, 292] width 895 height 379
click at [843, 135] on div "Add Column" at bounding box center [499, 292] width 895 height 379
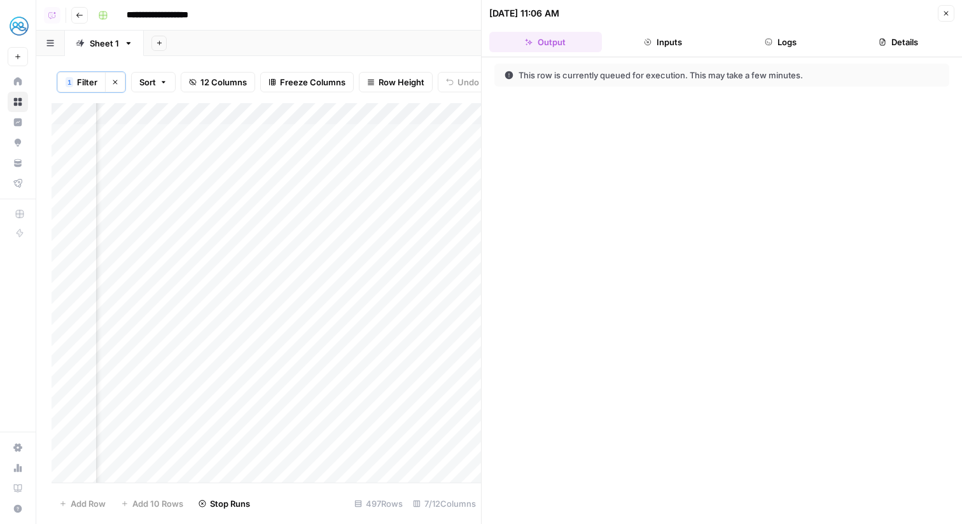
click at [788, 52] on header "[DATE] 11:06 AM Close Output Inputs Logs Details" at bounding box center [722, 28] width 480 height 57
click at [775, 45] on button "Logs" at bounding box center [781, 42] width 113 height 20
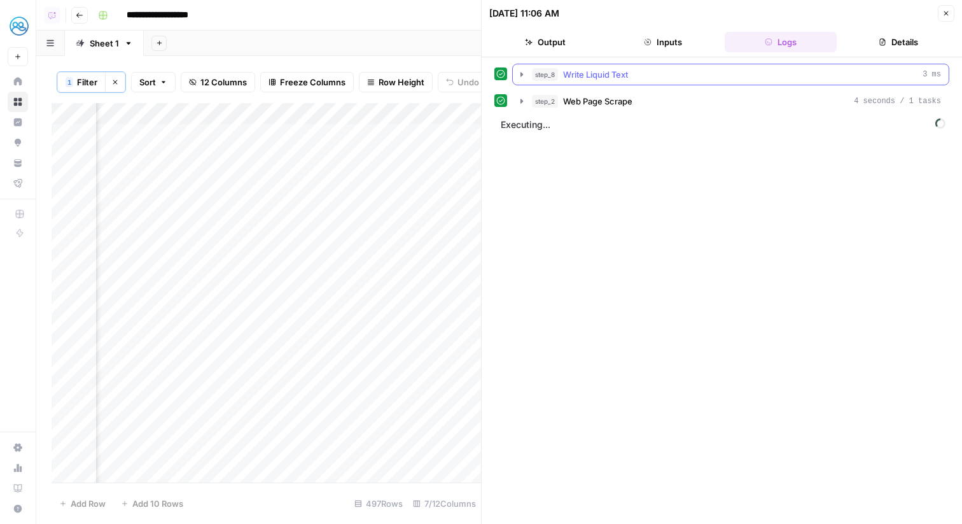
click at [743, 74] on div "step_8 Write Liquid Text 3 ms" at bounding box center [736, 74] width 409 height 13
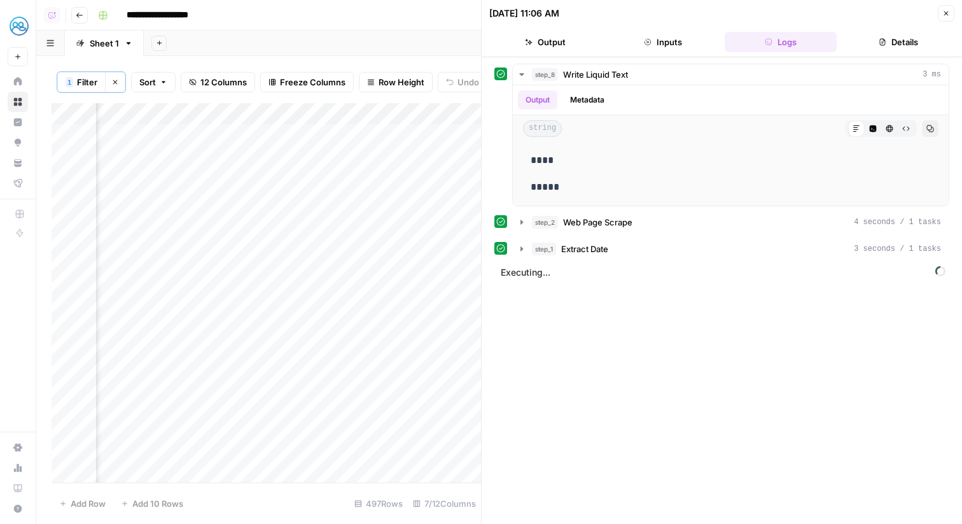
click at [941, 13] on button "Close" at bounding box center [946, 13] width 17 height 17
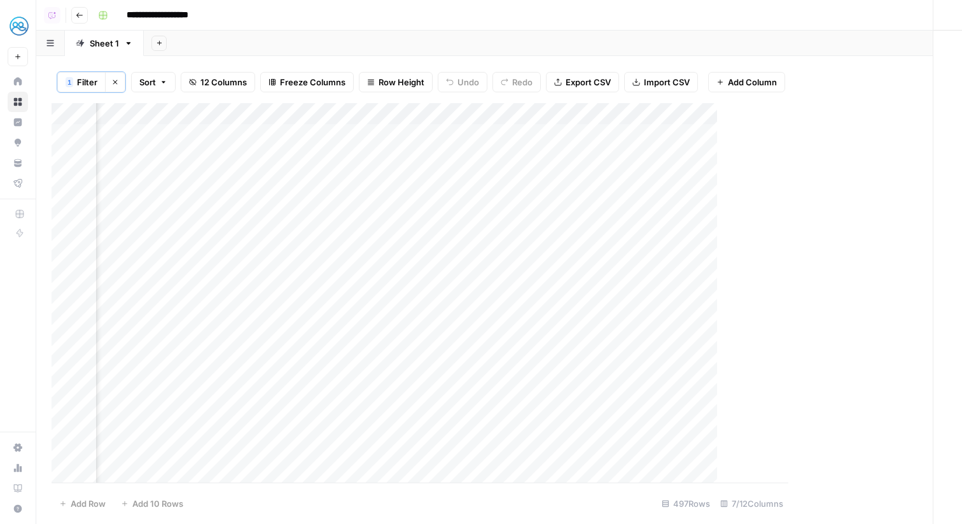
scroll to position [0, 64]
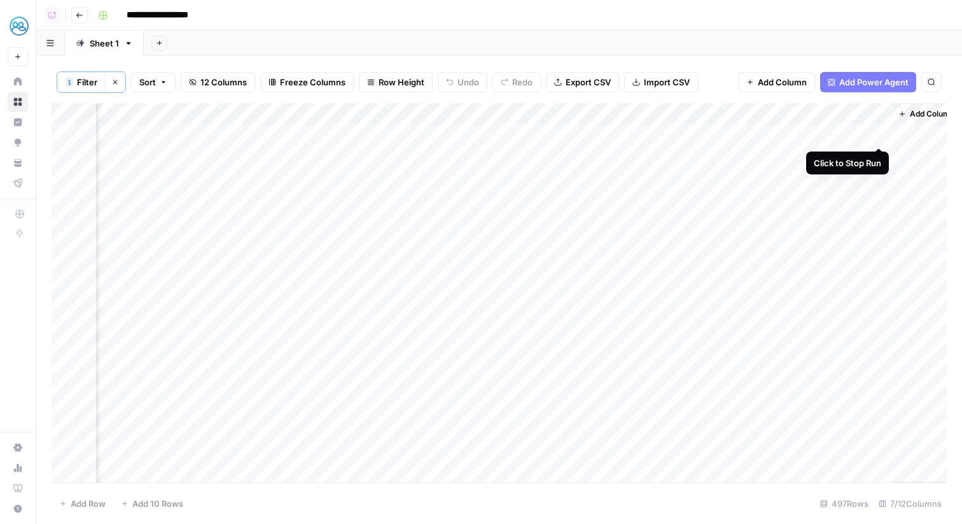
click at [882, 132] on div "Add Column" at bounding box center [499, 292] width 895 height 379
click at [857, 117] on div "Add Column" at bounding box center [499, 292] width 895 height 379
click at [813, 95] on div "1 Filter Clear filters Sort 12 Columns Freeze Columns Row Height Undo Redo Expo…" at bounding box center [499, 82] width 895 height 42
click at [857, 134] on div "Add Column" at bounding box center [499, 292] width 895 height 379
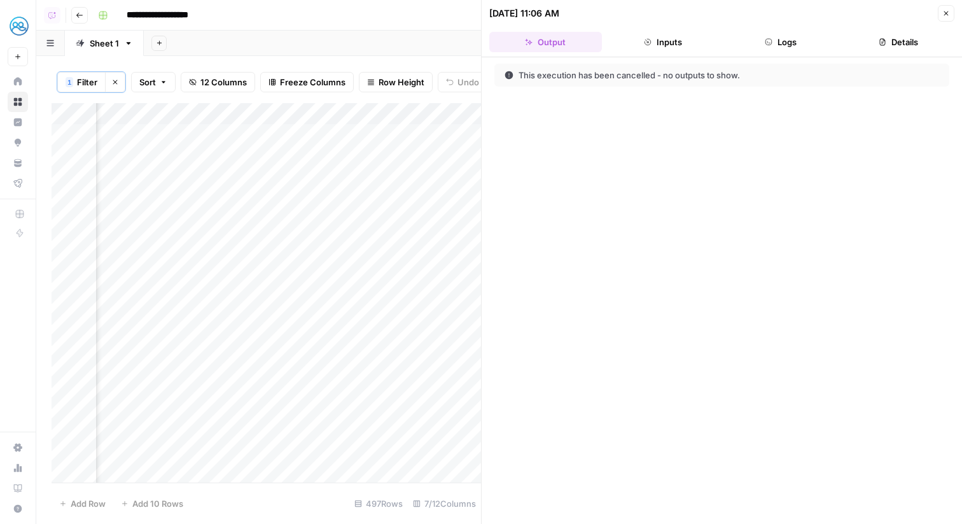
click at [791, 35] on button "Logs" at bounding box center [781, 42] width 113 height 20
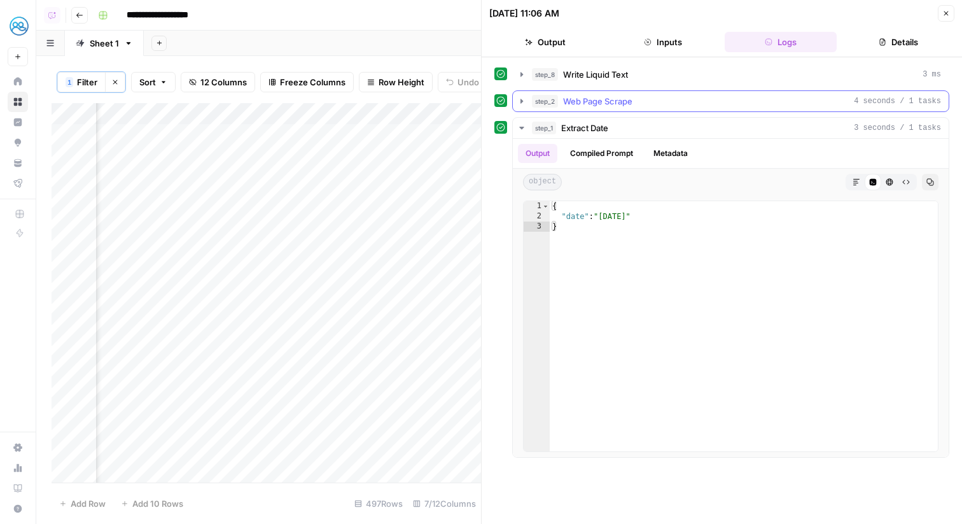
click at [634, 104] on div "step_2 Web Page Scrape 4 seconds / 1 tasks" at bounding box center [736, 101] width 409 height 13
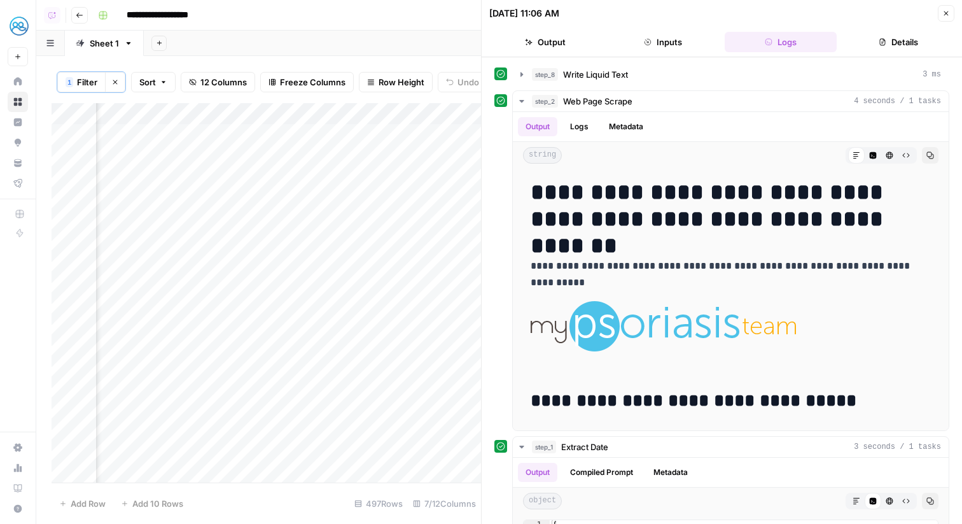
click at [620, 83] on button "step_8 Write Liquid Text 3 ms" at bounding box center [731, 74] width 436 height 20
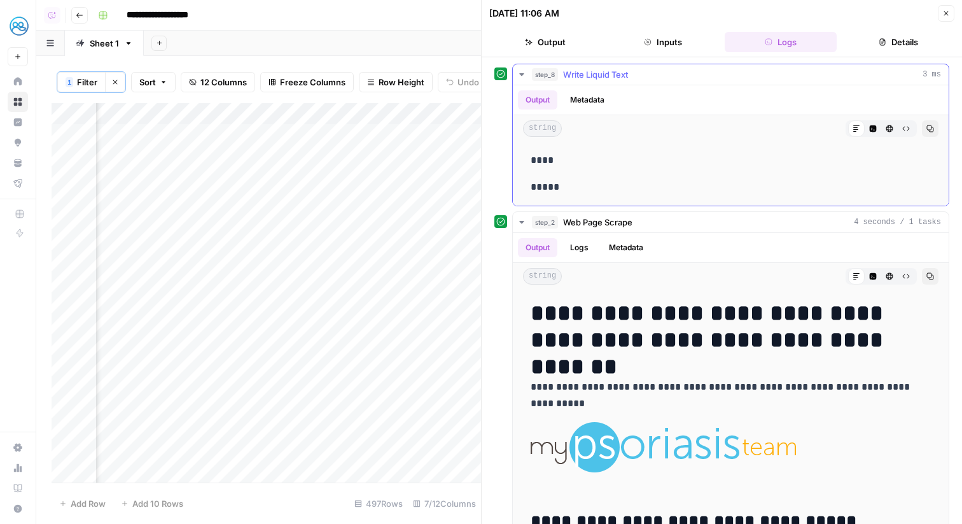
click at [591, 102] on button "Metadata" at bounding box center [587, 99] width 50 height 19
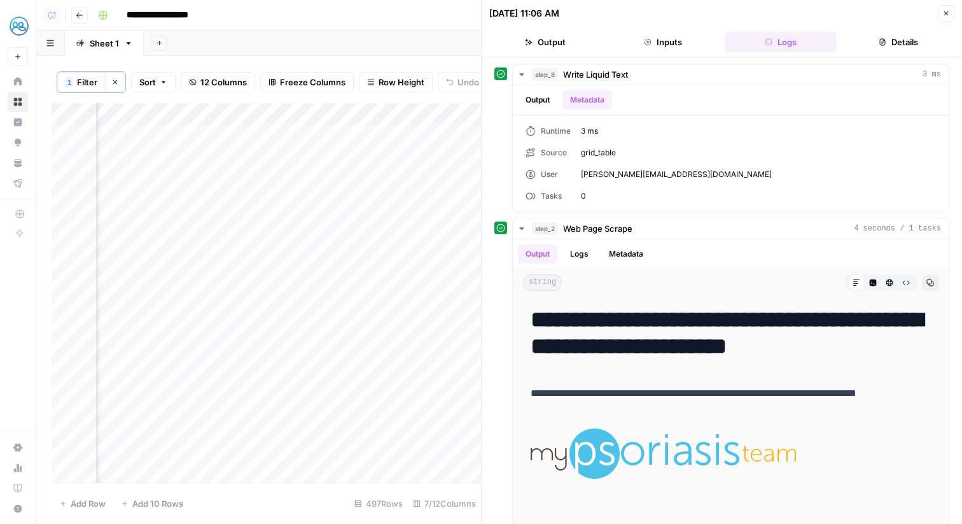
click at [562, 45] on button "Output" at bounding box center [545, 42] width 113 height 20
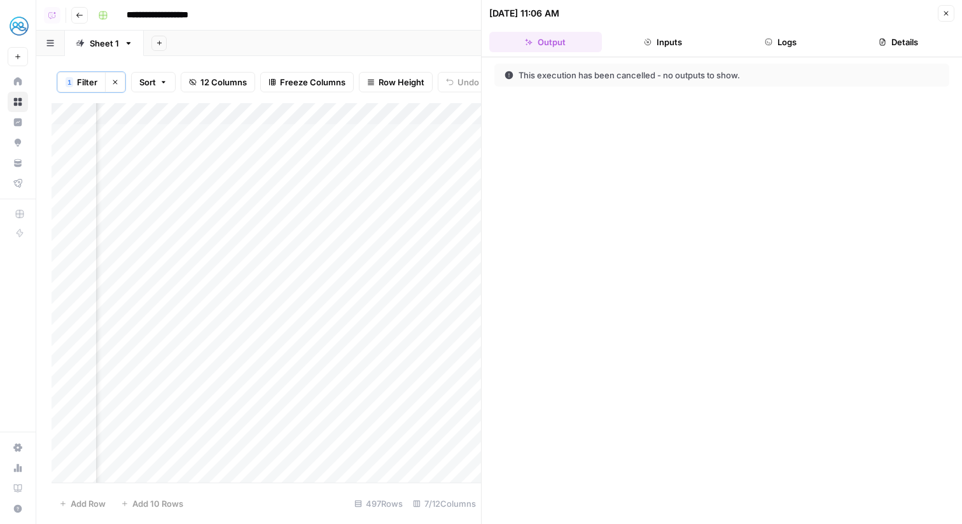
click at [624, 43] on button "Inputs" at bounding box center [663, 42] width 113 height 20
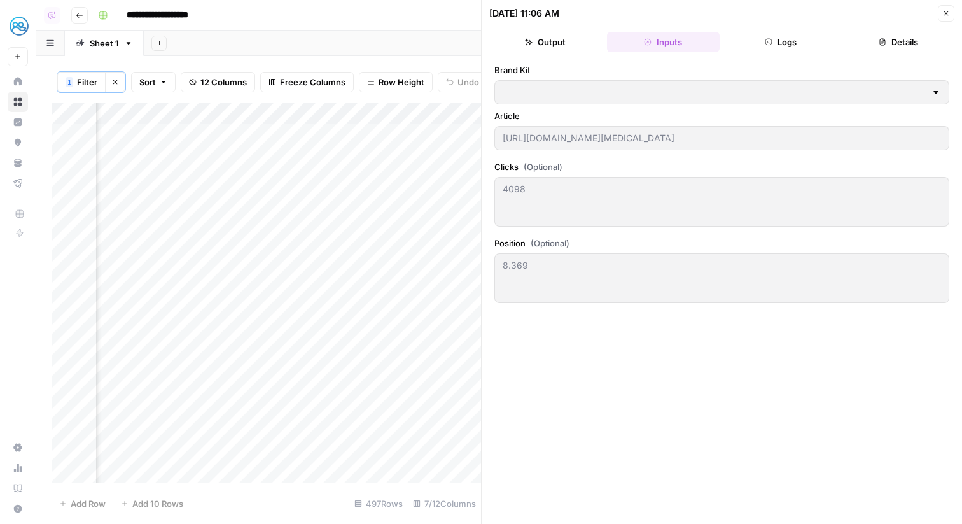
type input "MyHealthTeam"
click at [945, 13] on icon "button" at bounding box center [946, 14] width 8 height 8
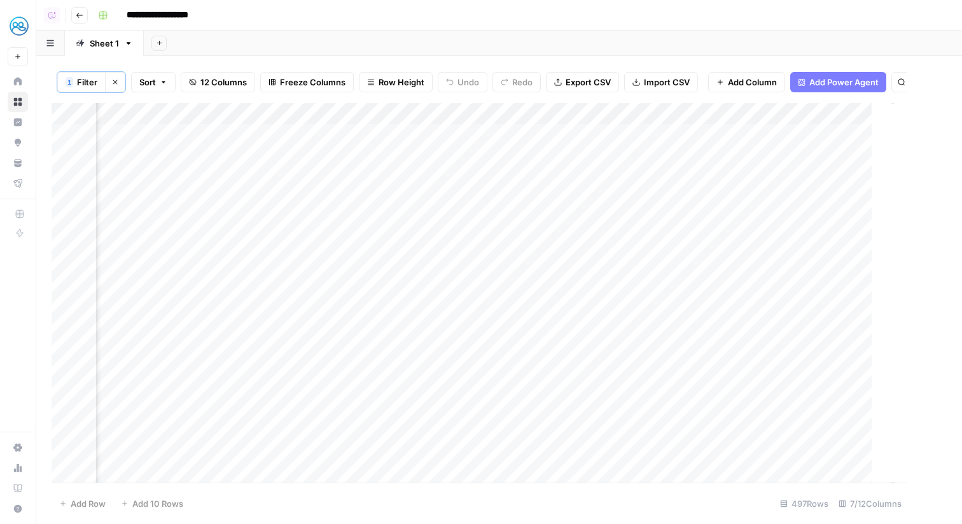
scroll to position [0, 64]
click at [809, 116] on div "Add Column" at bounding box center [499, 292] width 895 height 379
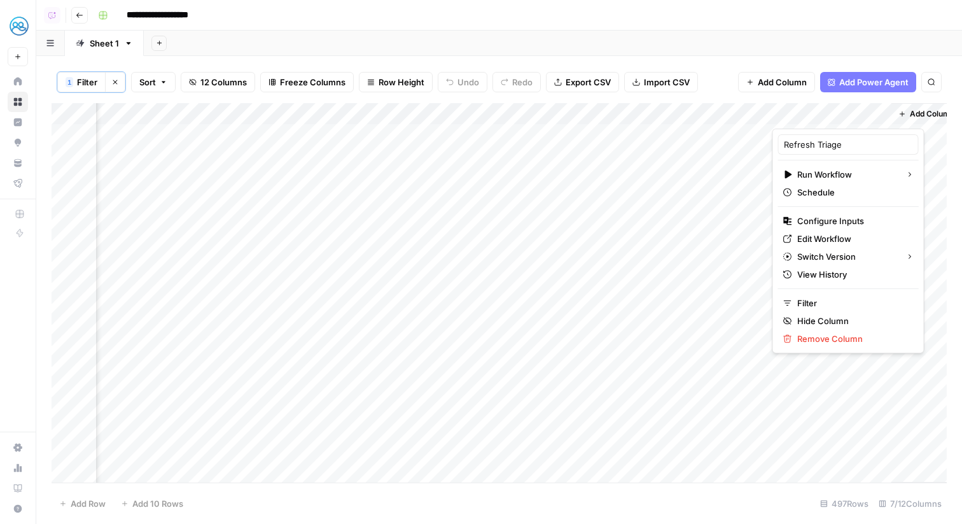
click at [709, 135] on div "Add Column" at bounding box center [499, 292] width 895 height 379
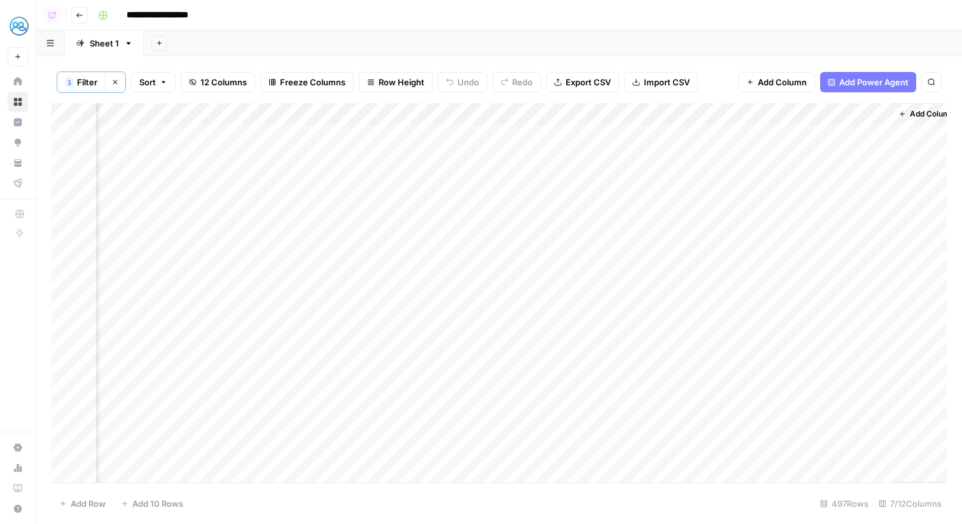
scroll to position [0, 79]
click at [787, 118] on div "Add Column" at bounding box center [499, 292] width 895 height 379
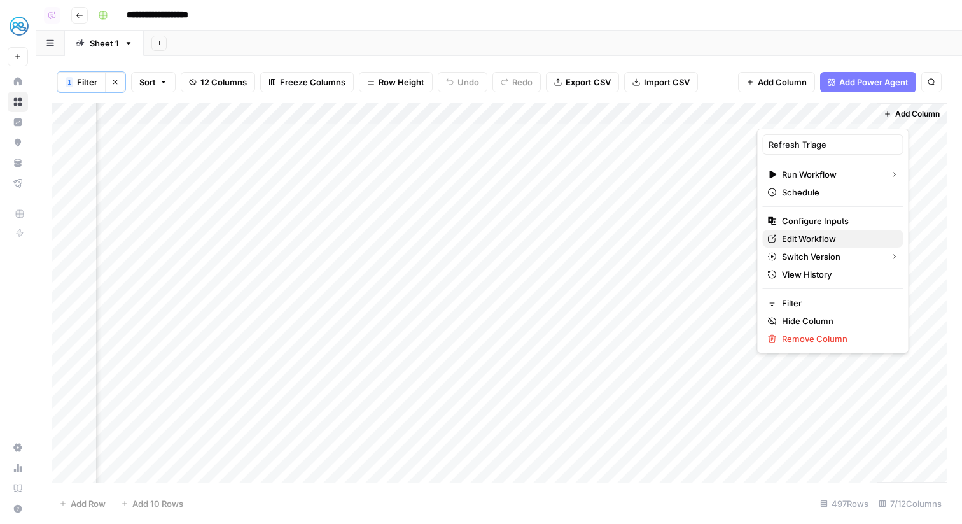
click at [812, 235] on span "Edit Workflow" at bounding box center [837, 238] width 111 height 13
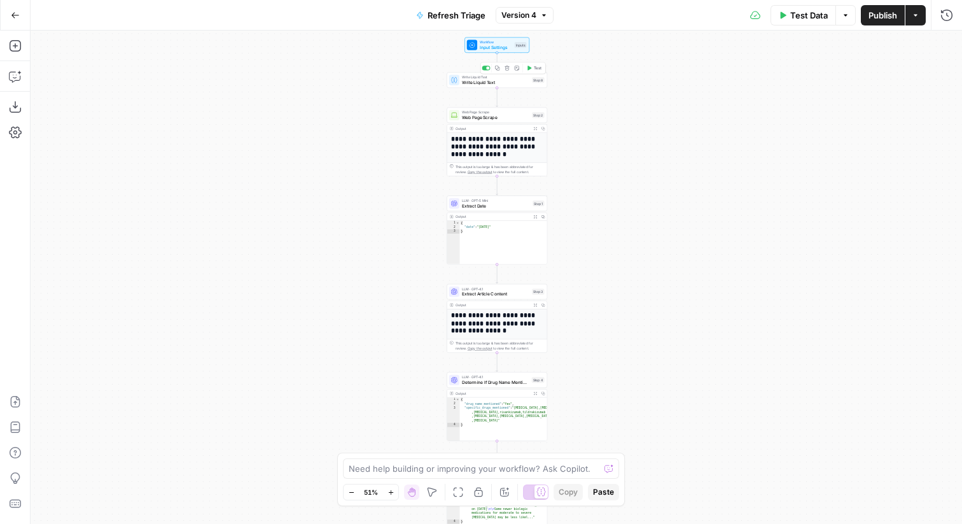
click at [509, 69] on icon "button" at bounding box center [506, 68] width 5 height 5
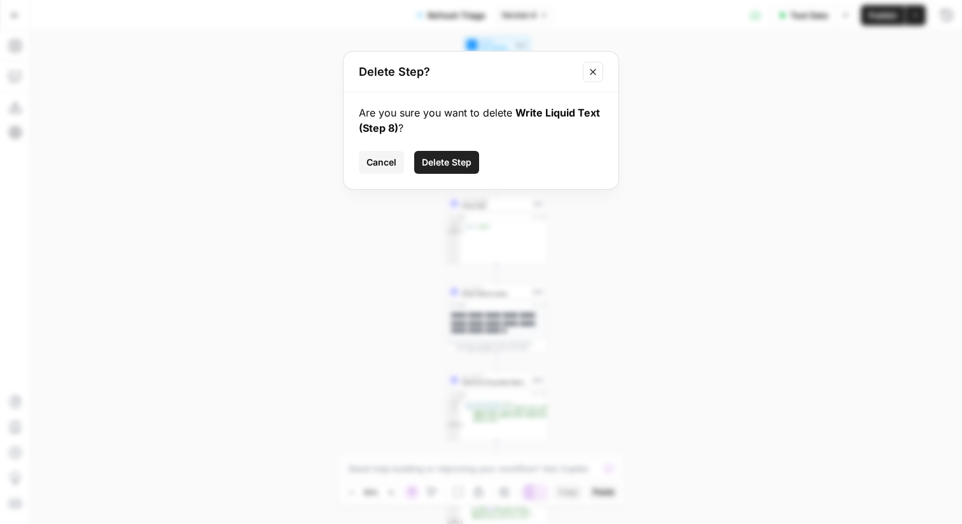
click at [429, 165] on span "Delete Step" at bounding box center [447, 162] width 50 height 13
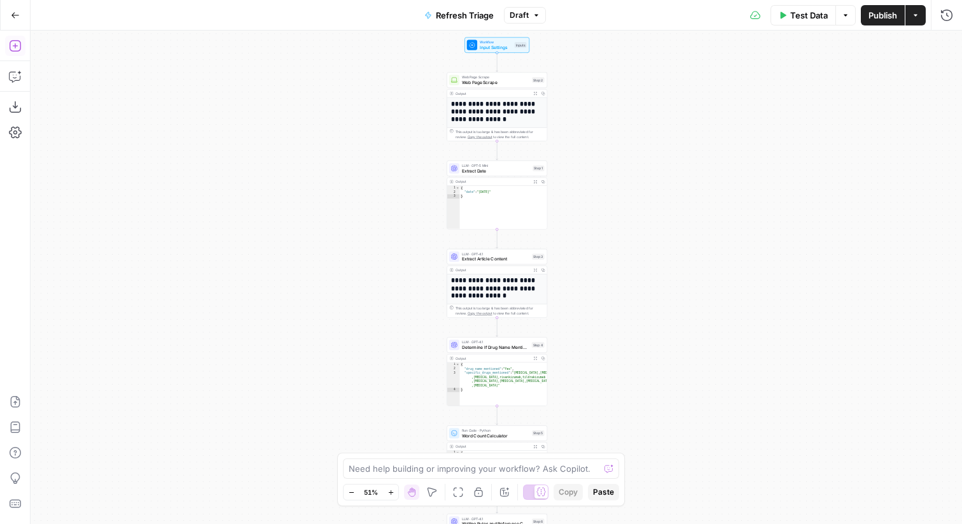
click at [22, 48] on button "Add Steps" at bounding box center [15, 46] width 20 height 20
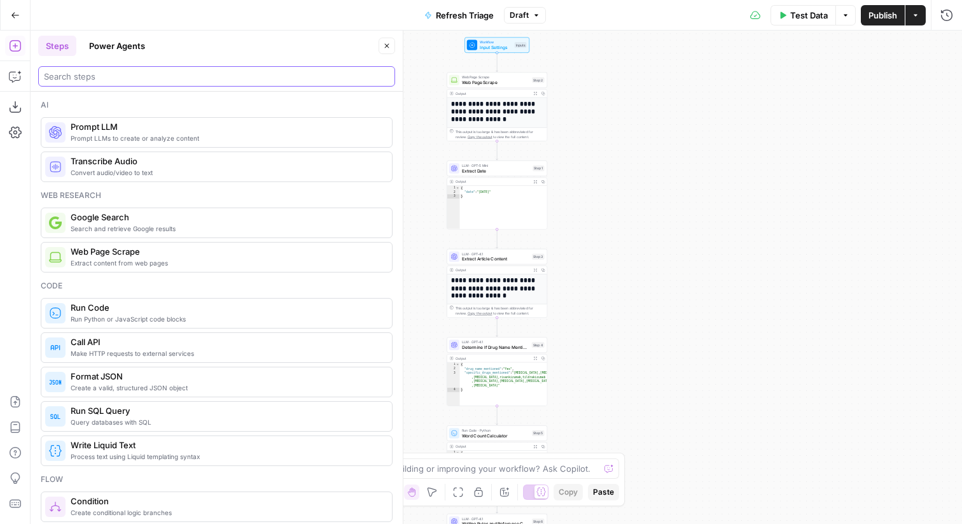
click at [128, 78] on input "search" at bounding box center [216, 76] width 345 height 13
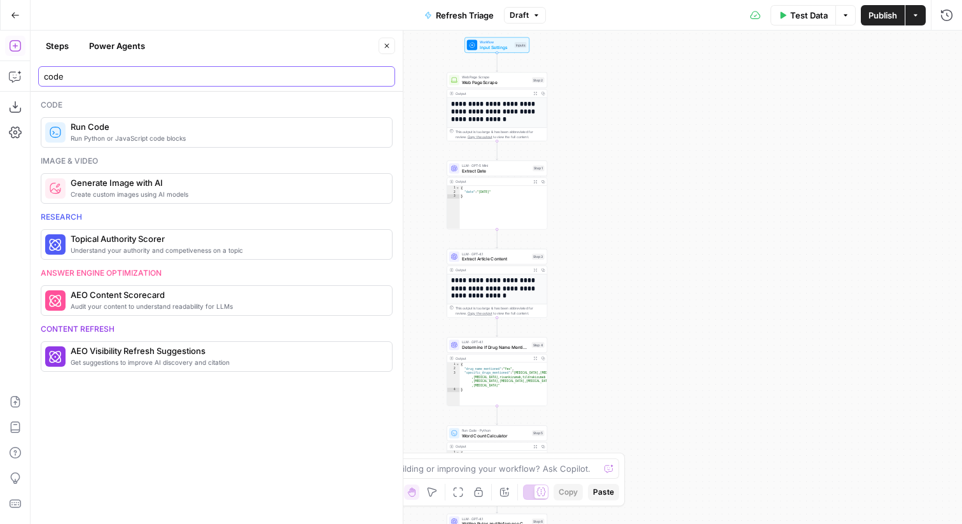
type input "code"
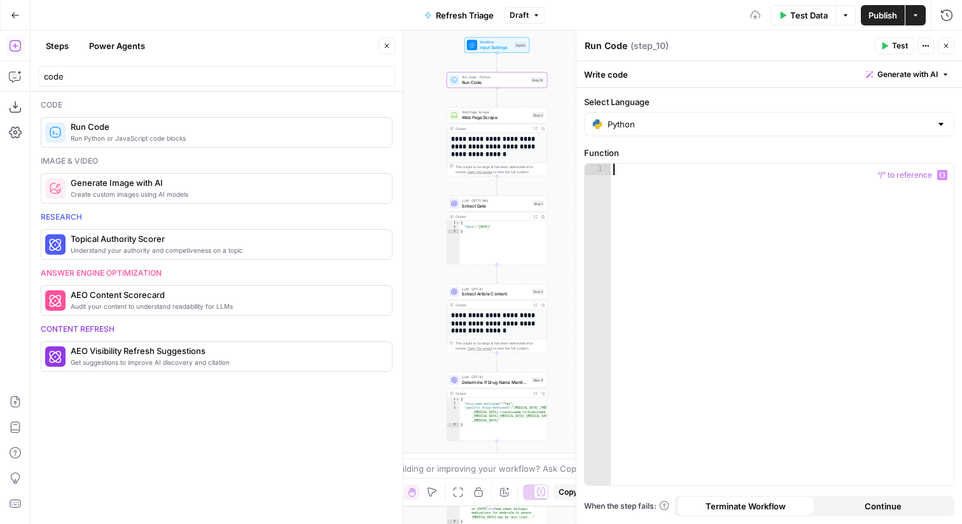
click at [650, 179] on div at bounding box center [782, 335] width 343 height 344
type textarea "**********"
click at [388, 46] on icon "button" at bounding box center [387, 46] width 8 height 8
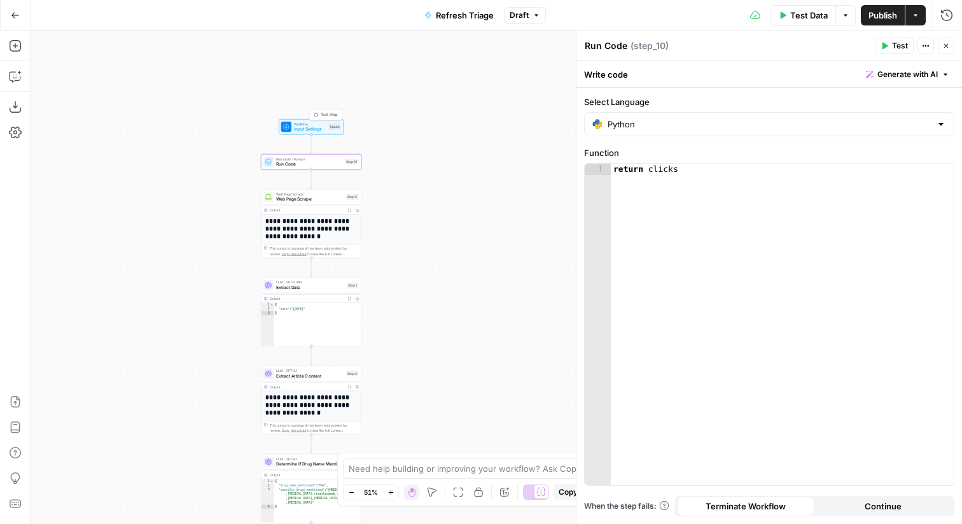
click at [328, 125] on div "Workflow Input Settings Inputs Test Step" at bounding box center [311, 127] width 60 height 11
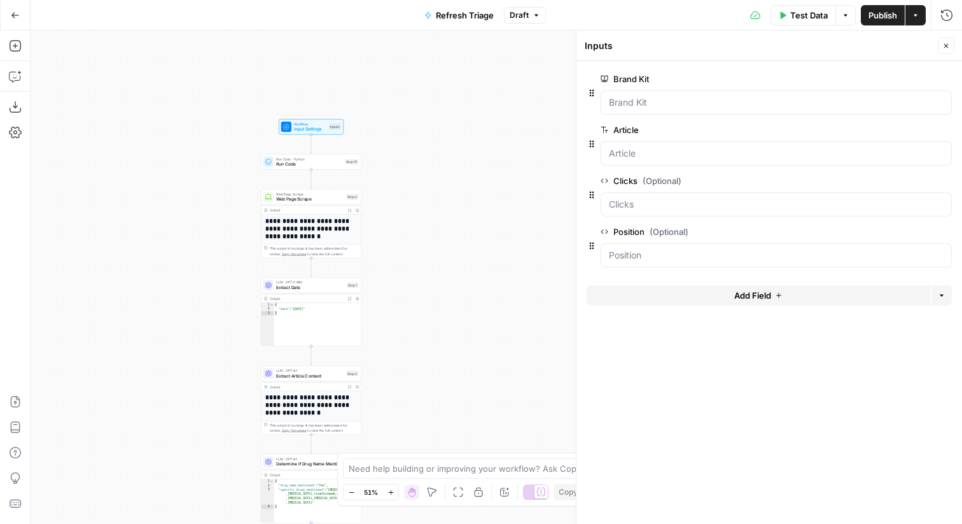
click at [904, 183] on span "edit field" at bounding box center [904, 181] width 28 height 10
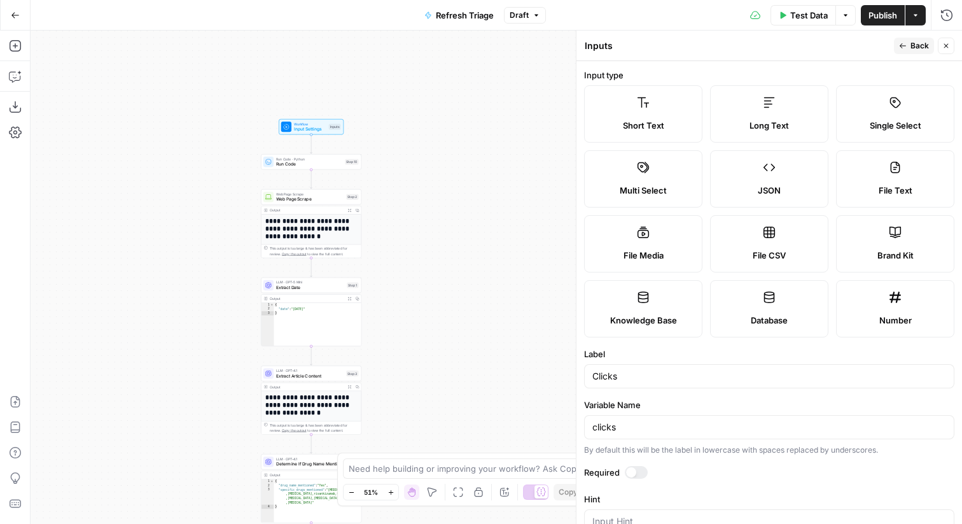
click at [641, 466] on div at bounding box center [636, 472] width 23 height 13
click at [908, 48] on button "Back" at bounding box center [914, 46] width 40 height 17
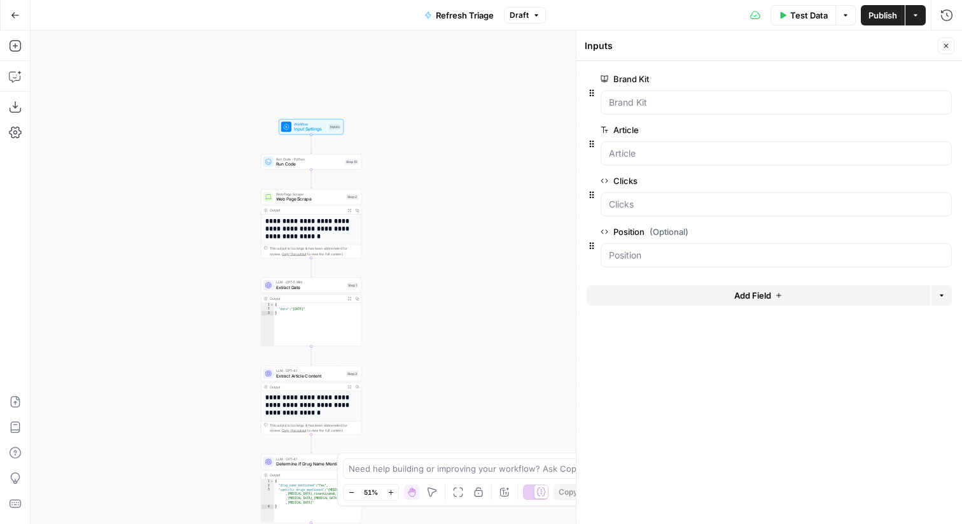
click at [892, 233] on span "edit field" at bounding box center [904, 231] width 28 height 10
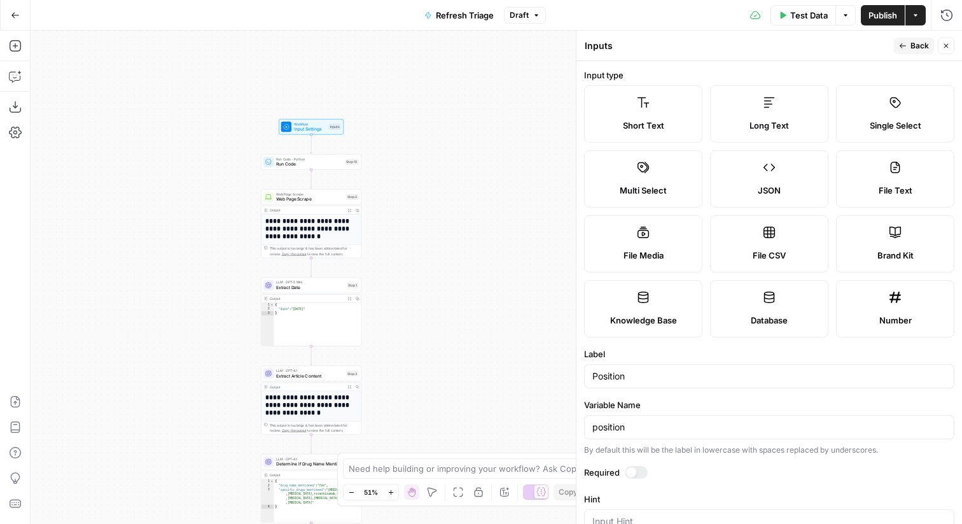
click at [635, 471] on div at bounding box center [631, 472] width 10 height 10
click at [915, 36] on header "Inputs Inputs Back Close" at bounding box center [768, 46] width 385 height 31
click at [929, 44] on button "Back" at bounding box center [914, 46] width 40 height 17
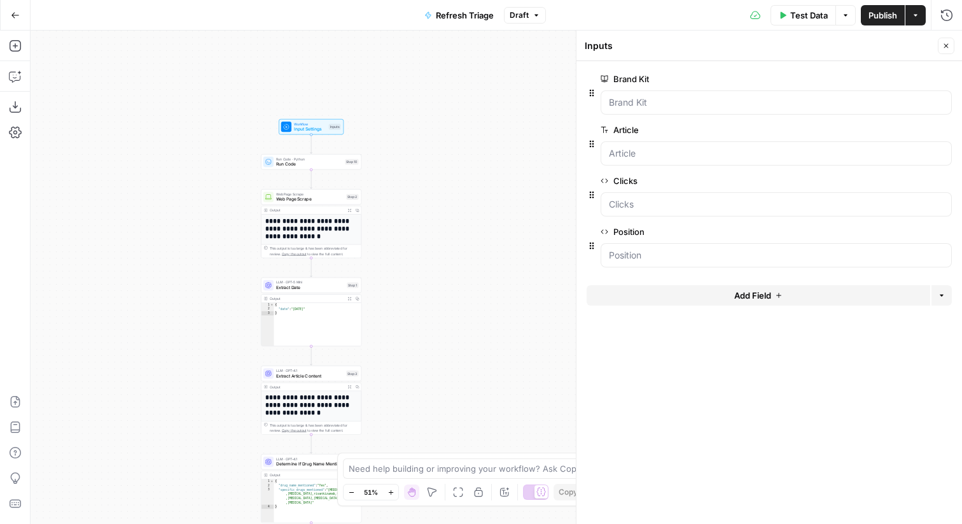
click at [943, 42] on icon "button" at bounding box center [946, 46] width 8 height 8
click at [884, 13] on span "Publish" at bounding box center [882, 15] width 29 height 13
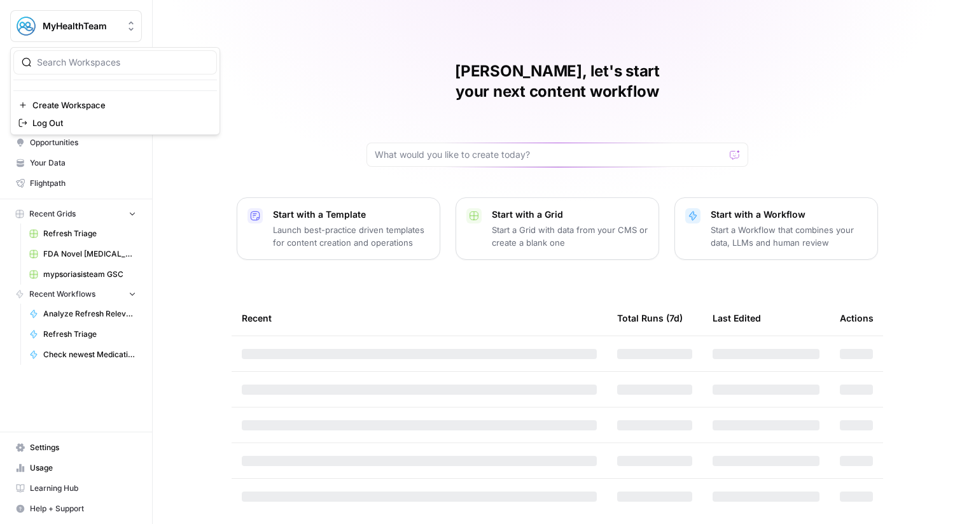
click at [99, 27] on span "MyHealthTeam" at bounding box center [81, 26] width 77 height 13
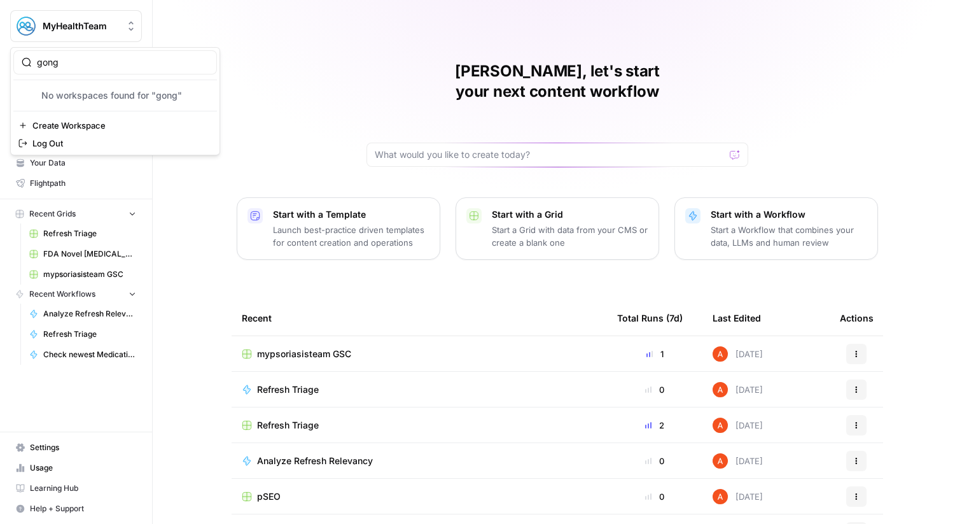
type input "gong"
click at [84, 93] on span "Gong" at bounding box center [123, 95] width 168 height 13
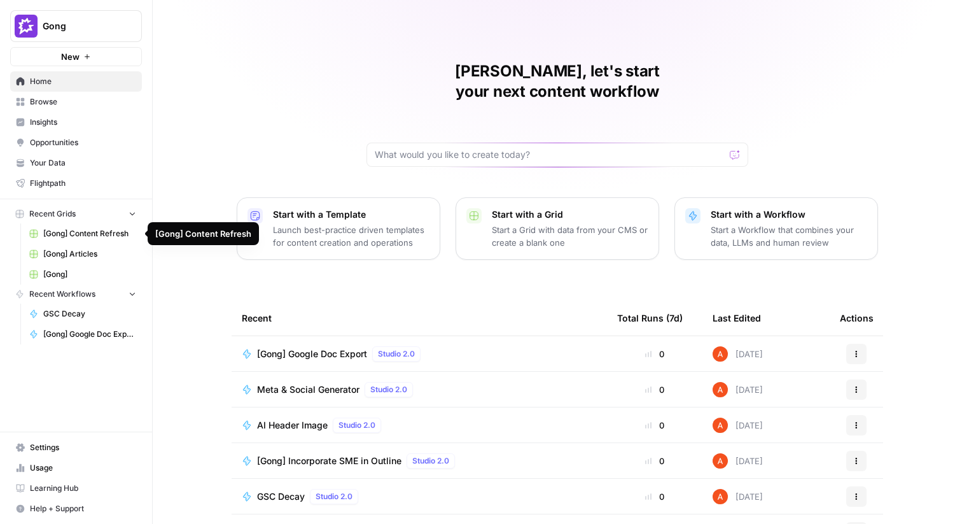
click at [106, 235] on span "[Gong] Content Refresh" at bounding box center [89, 233] width 93 height 11
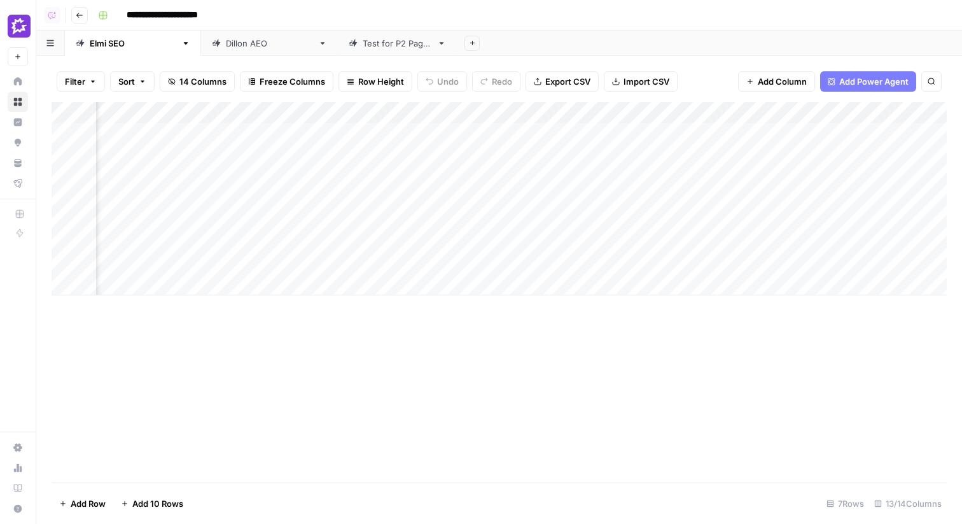
scroll to position [0, 957]
click at [81, 19] on button "Go back" at bounding box center [79, 15] width 17 height 17
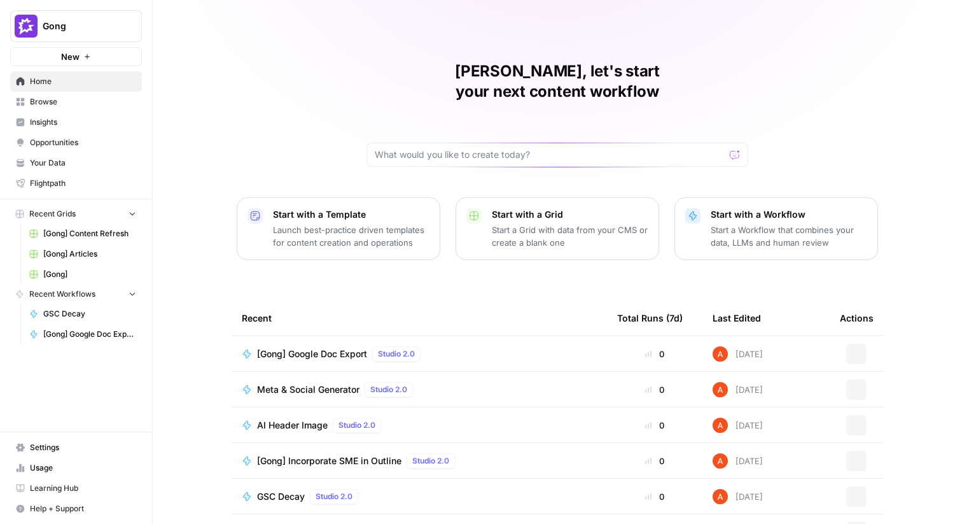
scroll to position [62, 0]
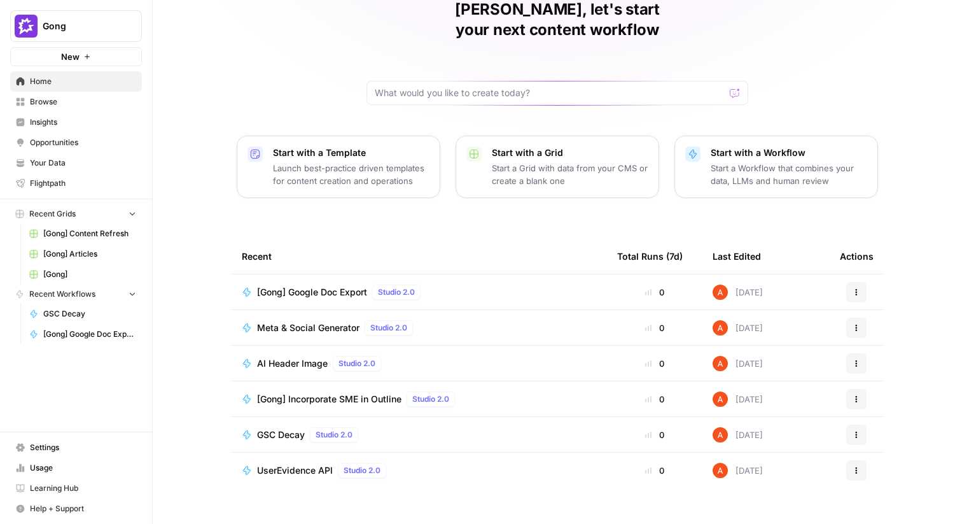
click at [55, 116] on link "Insights" at bounding box center [76, 122] width 132 height 20
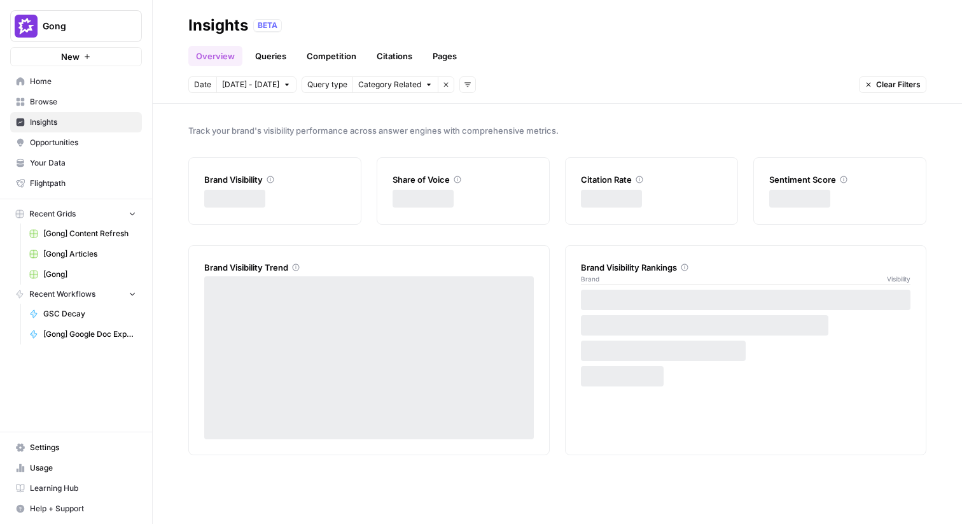
click at [52, 94] on link "Browse" at bounding box center [76, 102] width 132 height 20
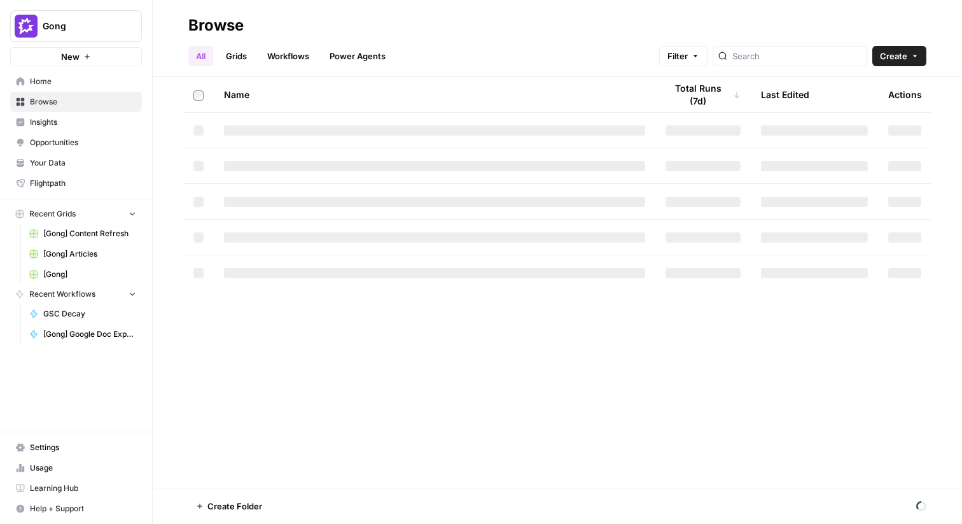
click at [249, 55] on link "Grids" at bounding box center [236, 56] width 36 height 20
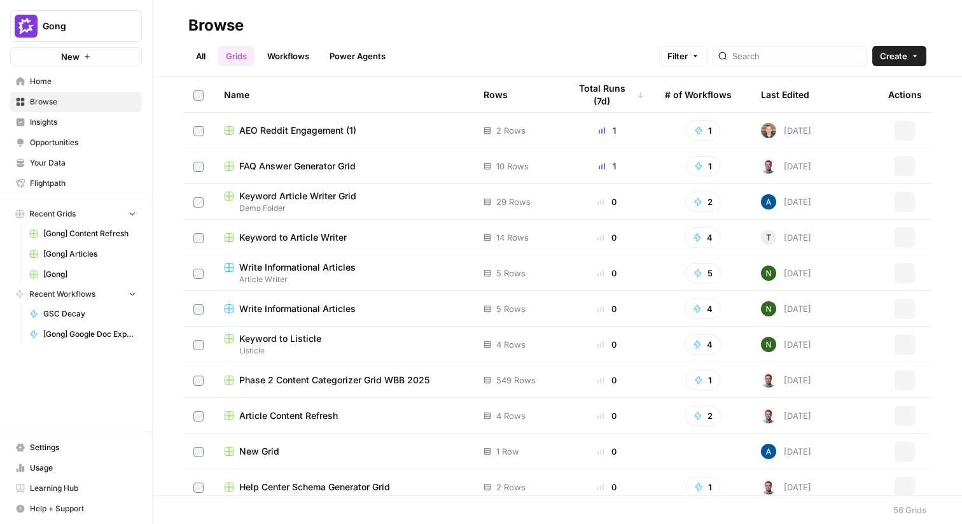
click at [786, 104] on div "Last Edited" at bounding box center [785, 94] width 48 height 35
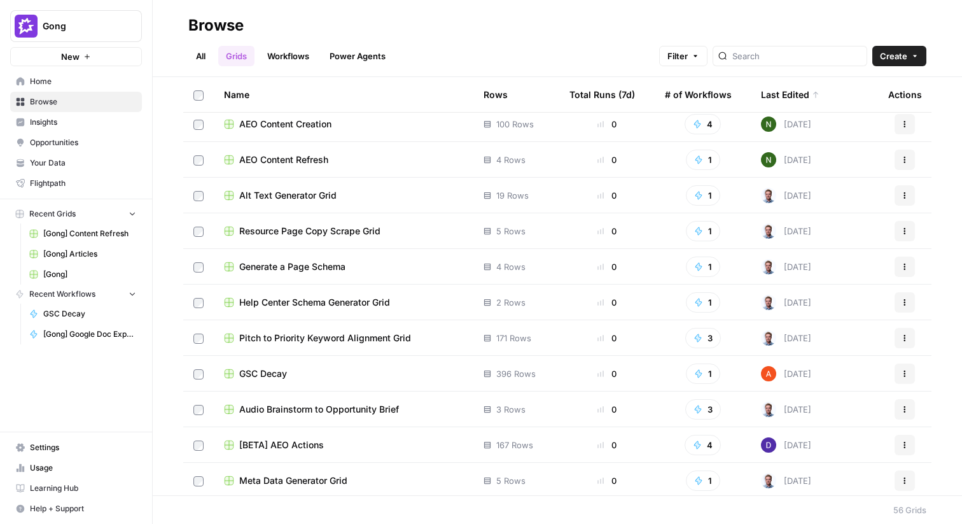
scroll to position [755, 0]
click at [251, 366] on span "GSC Decay" at bounding box center [263, 372] width 48 height 13
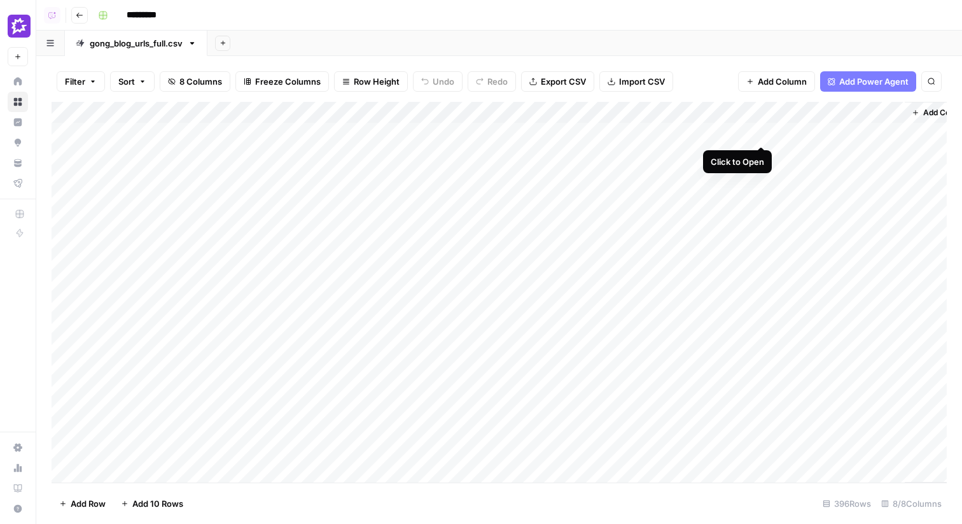
click at [756, 132] on div "Add Column" at bounding box center [499, 292] width 895 height 380
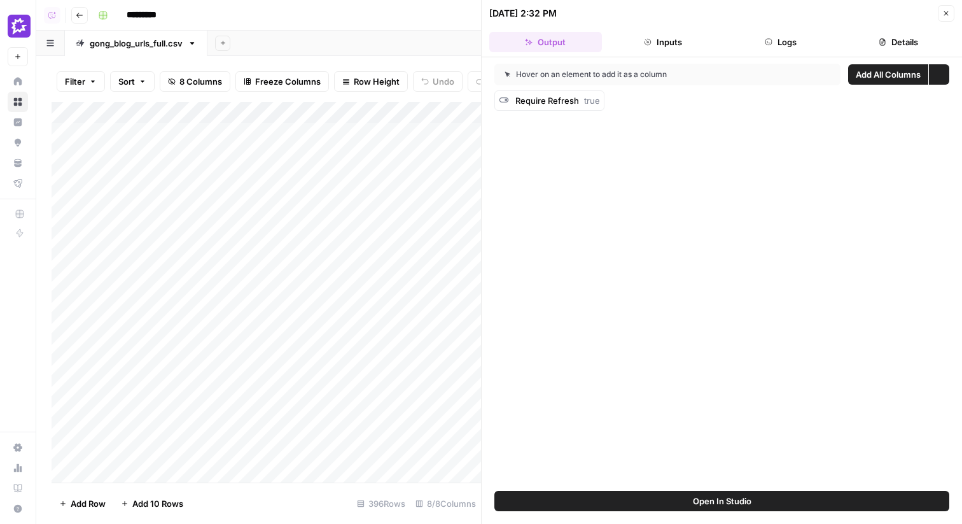
click at [818, 43] on button "Logs" at bounding box center [781, 42] width 113 height 20
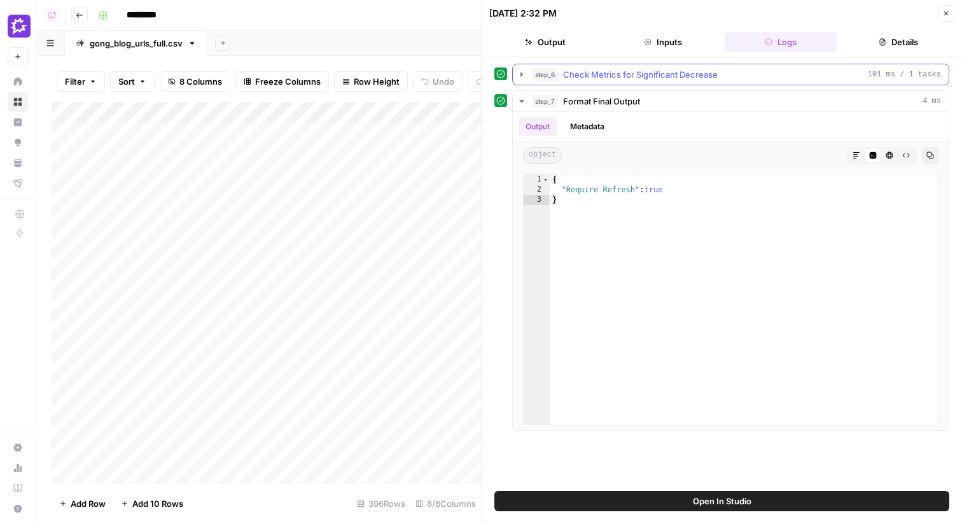
click at [735, 73] on div "step_6 Check Metrics for Significant Decrease 101 ms / 1 tasks" at bounding box center [736, 74] width 409 height 13
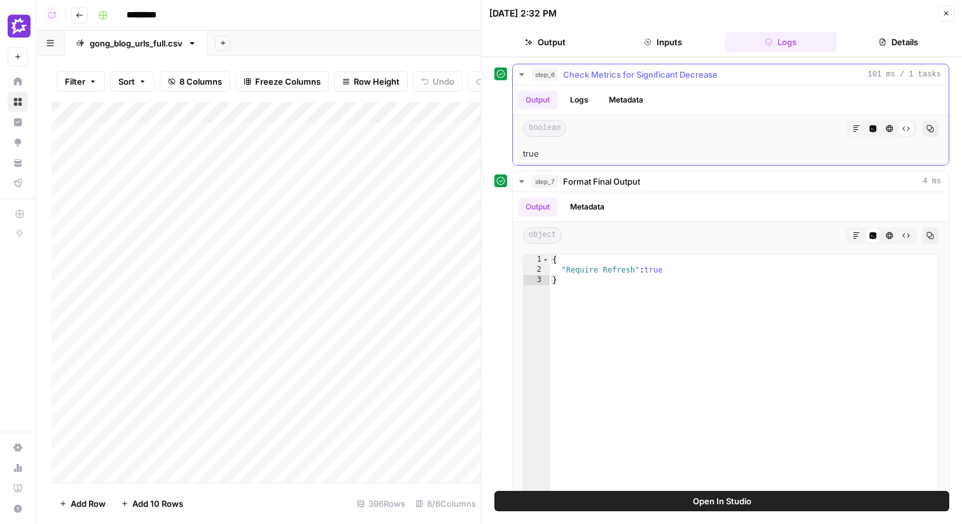
click at [584, 101] on button "Logs" at bounding box center [579, 99] width 34 height 19
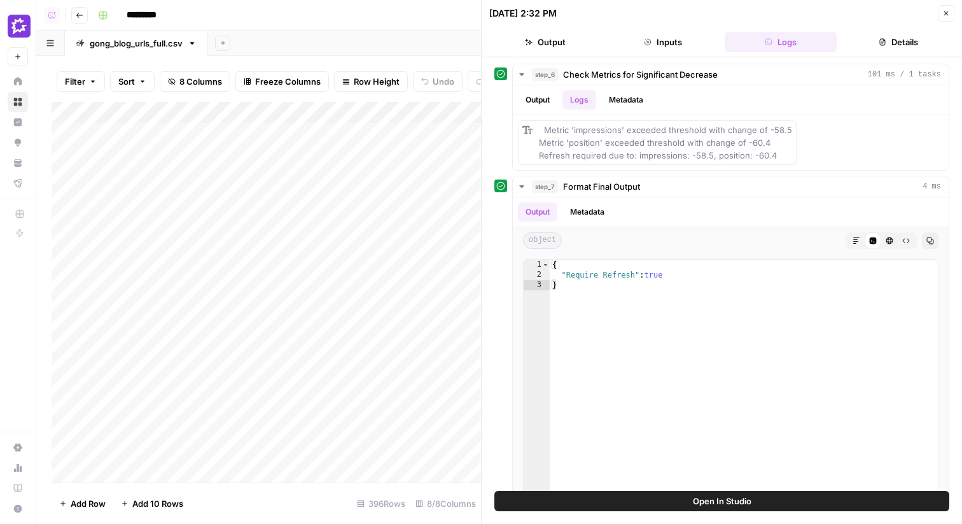
click at [653, 50] on button "Inputs" at bounding box center [663, 42] width 113 height 20
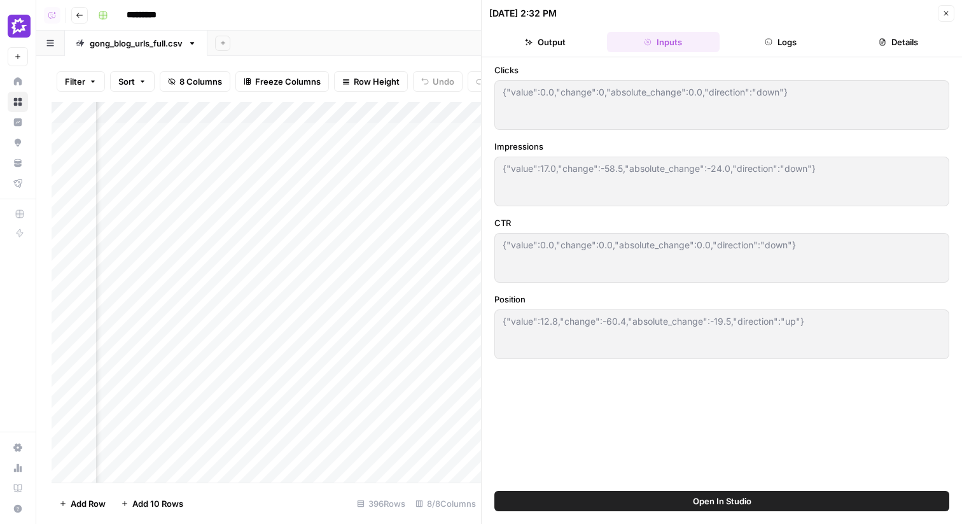
scroll to position [0, 397]
click at [333, 114] on div "Add Column" at bounding box center [266, 292] width 429 height 380
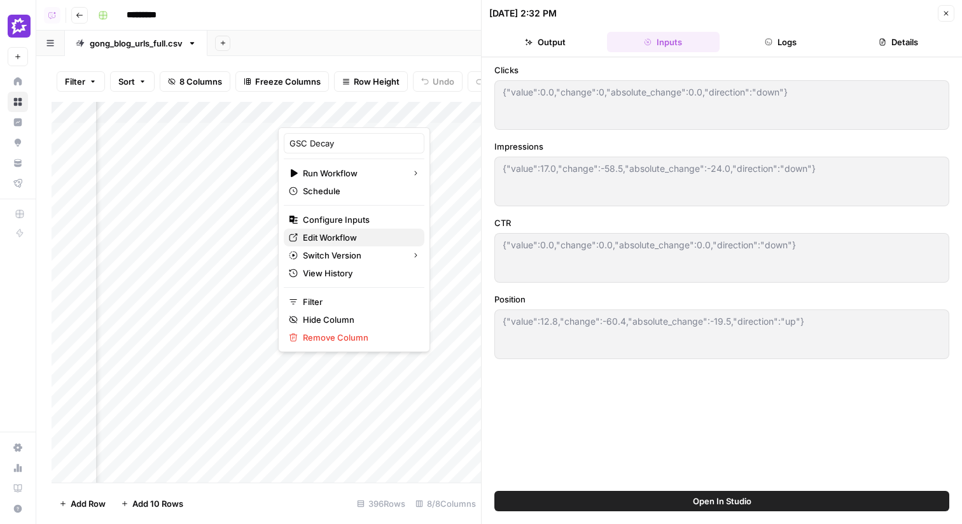
click at [345, 238] on span "Edit Workflow" at bounding box center [358, 237] width 111 height 13
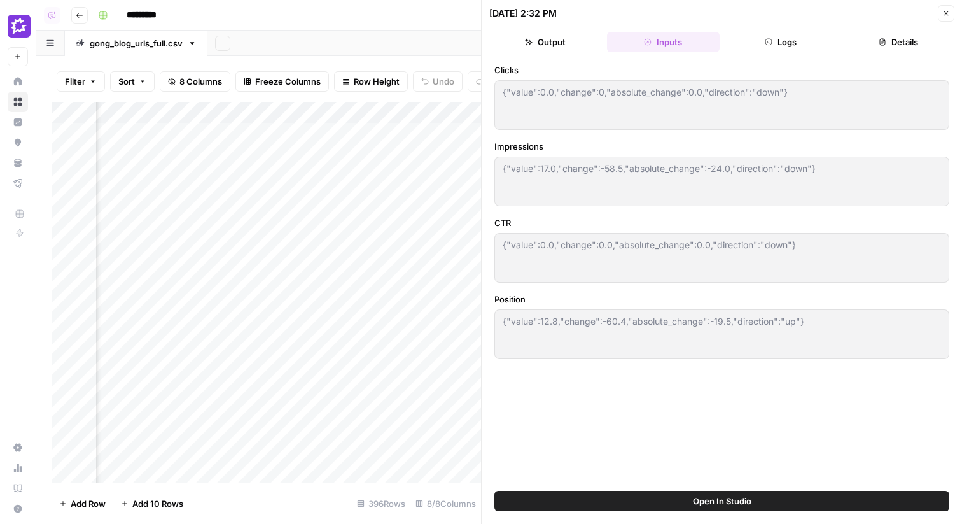
click at [791, 37] on button "Logs" at bounding box center [781, 42] width 113 height 20
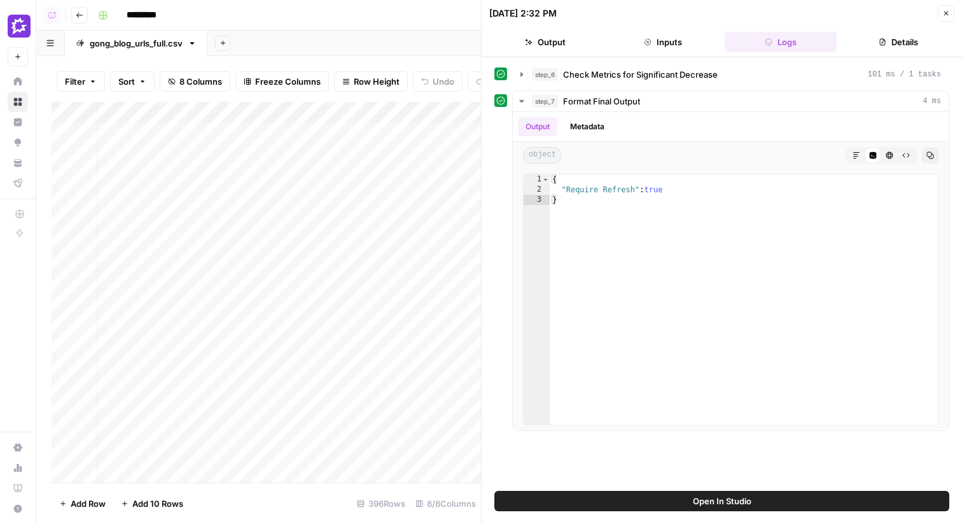
scroll to position [0, 0]
click at [656, 41] on button "Inputs" at bounding box center [663, 42] width 113 height 20
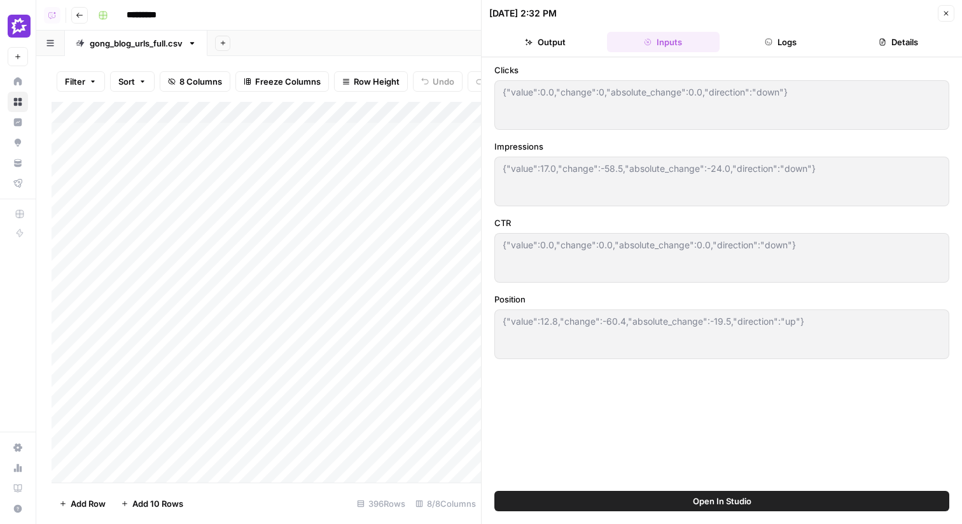
click at [954, 16] on button "Close" at bounding box center [946, 13] width 17 height 17
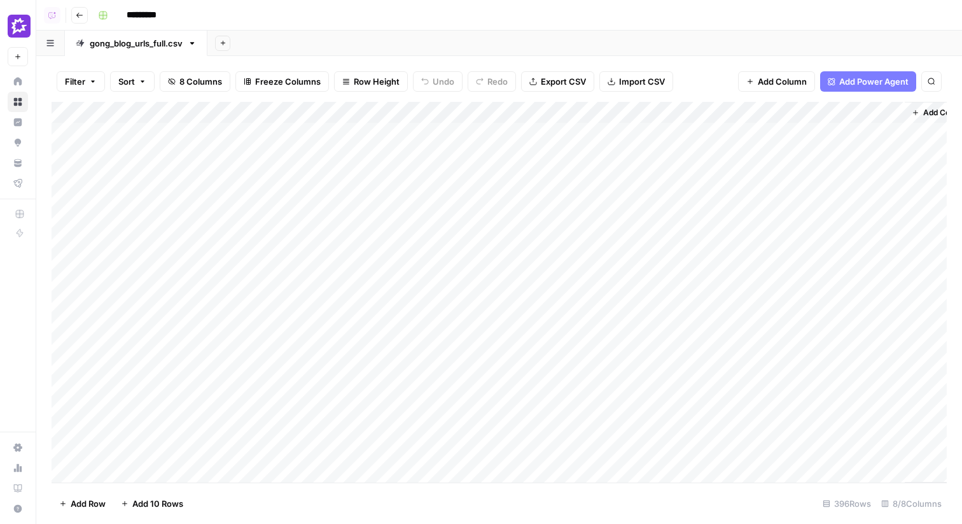
click at [697, 112] on div "Add Column" at bounding box center [499, 292] width 895 height 380
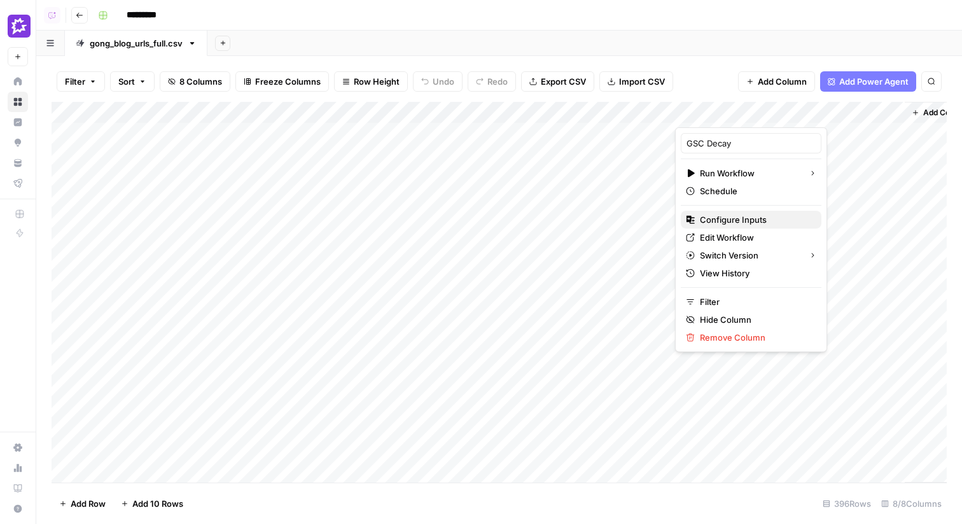
click at [724, 219] on span "Configure Inputs" at bounding box center [755, 219] width 111 height 13
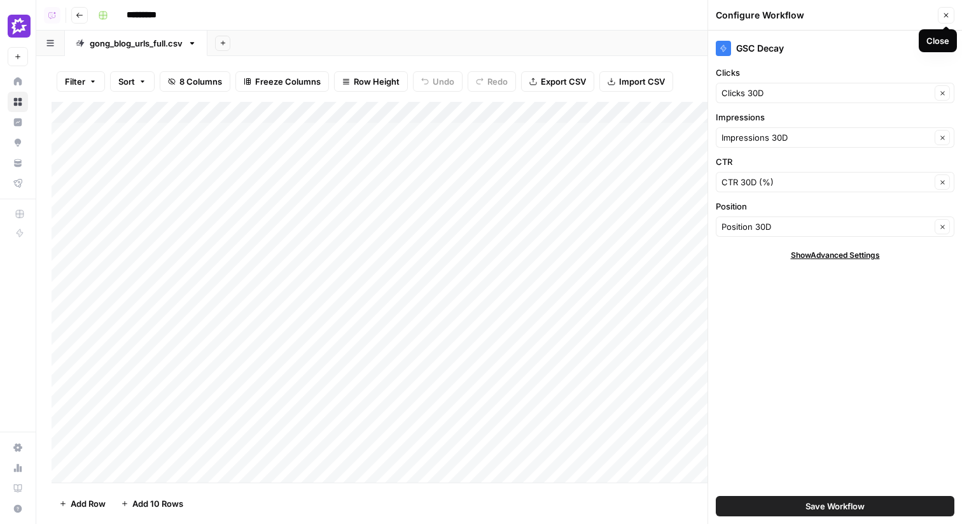
click at [948, 17] on icon "button" at bounding box center [946, 15] width 8 height 8
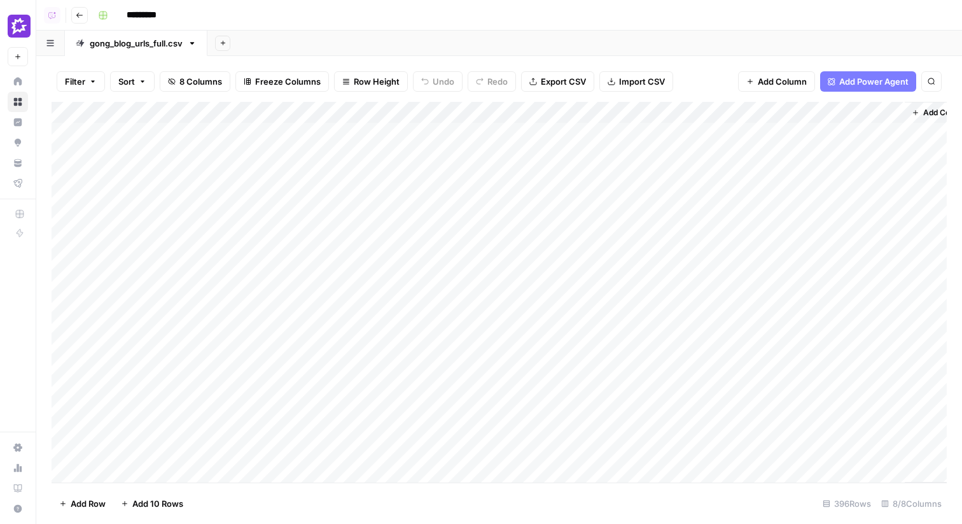
scroll to position [0, 29]
click at [691, 111] on div "Add Column" at bounding box center [499, 292] width 895 height 380
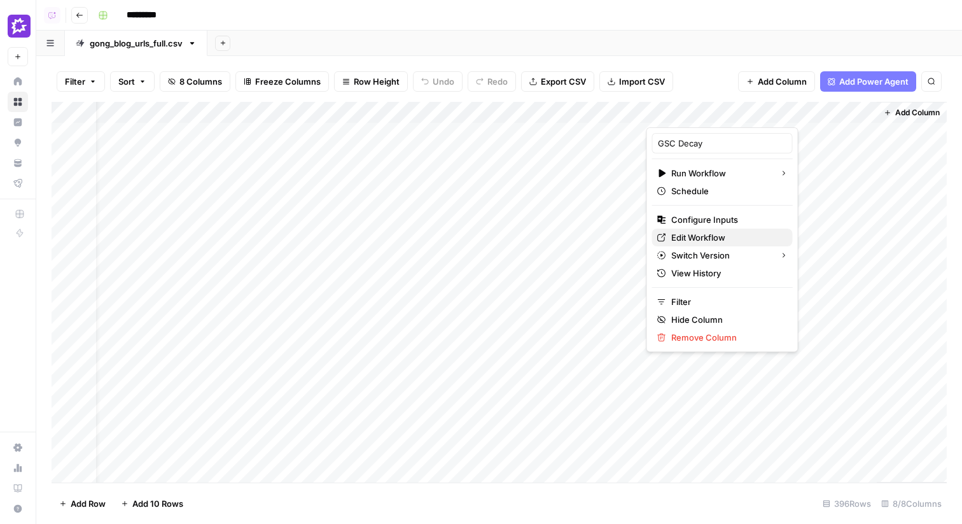
click at [676, 235] on span "Edit Workflow" at bounding box center [726, 237] width 111 height 13
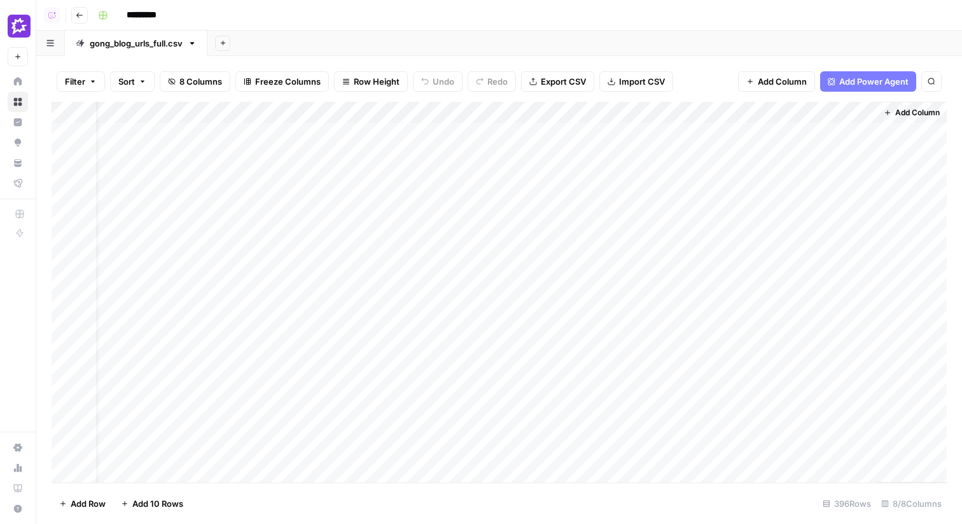
click at [230, 115] on div "Add Column" at bounding box center [499, 292] width 895 height 380
click at [516, 33] on div "Add Sheet" at bounding box center [584, 43] width 754 height 25
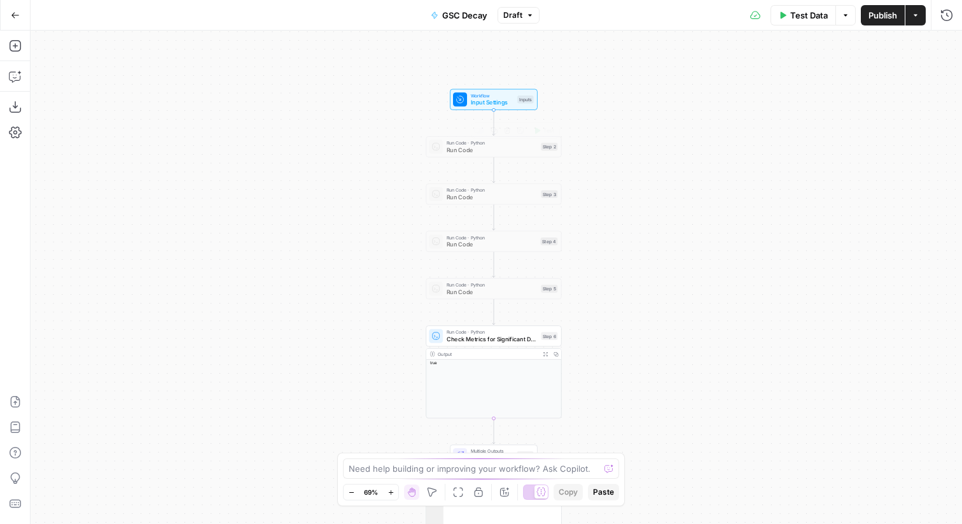
click at [488, 99] on span "Input Settings" at bounding box center [492, 102] width 43 height 9
click at [909, 180] on span "edit field" at bounding box center [904, 181] width 28 height 10
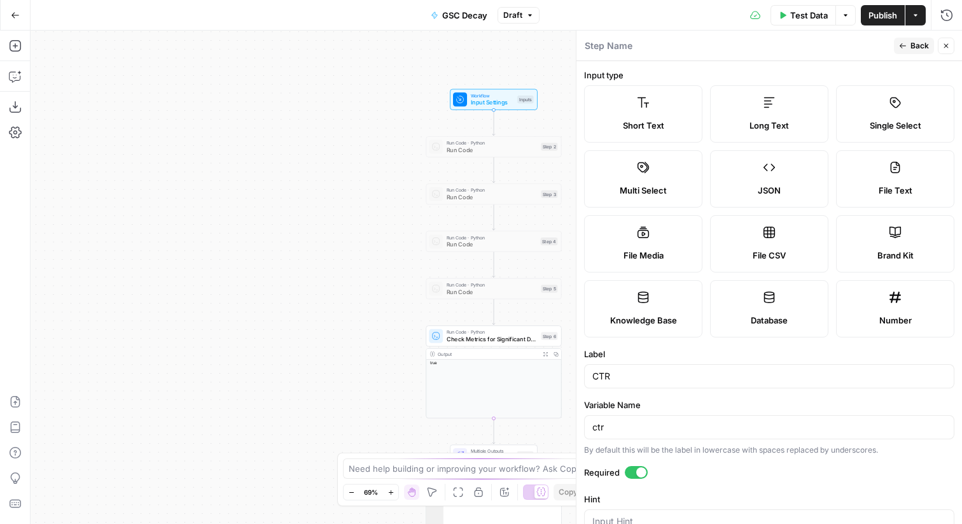
click at [904, 43] on icon "button" at bounding box center [903, 46] width 8 height 8
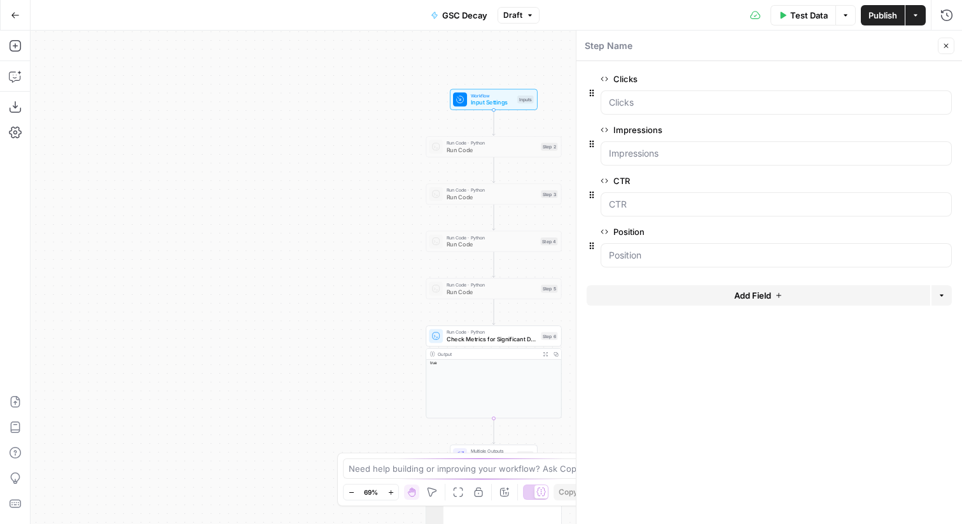
click at [518, 336] on span "Check Metrics for Significant Decrease" at bounding box center [492, 339] width 91 height 9
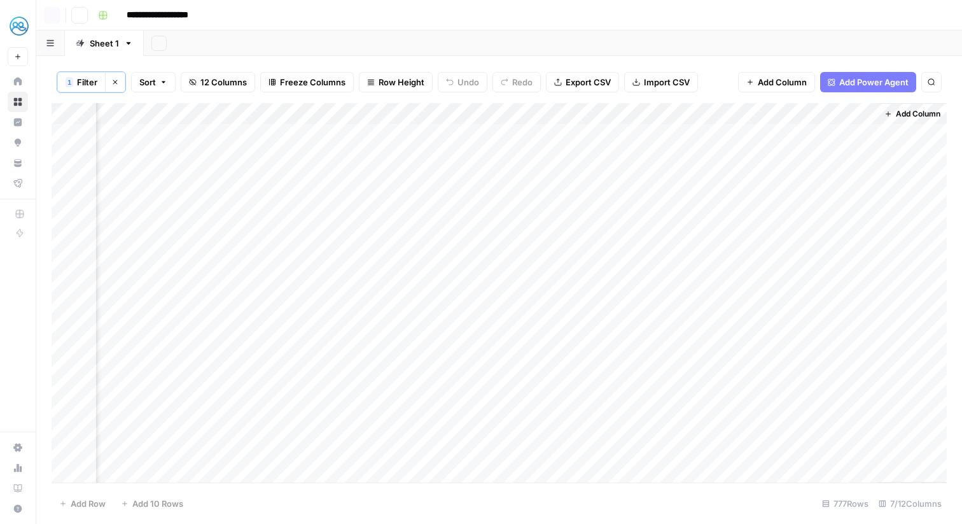
scroll to position [0, 79]
click at [861, 132] on div "Add Column" at bounding box center [499, 292] width 895 height 379
click at [849, 133] on div "Add Column" at bounding box center [499, 292] width 895 height 379
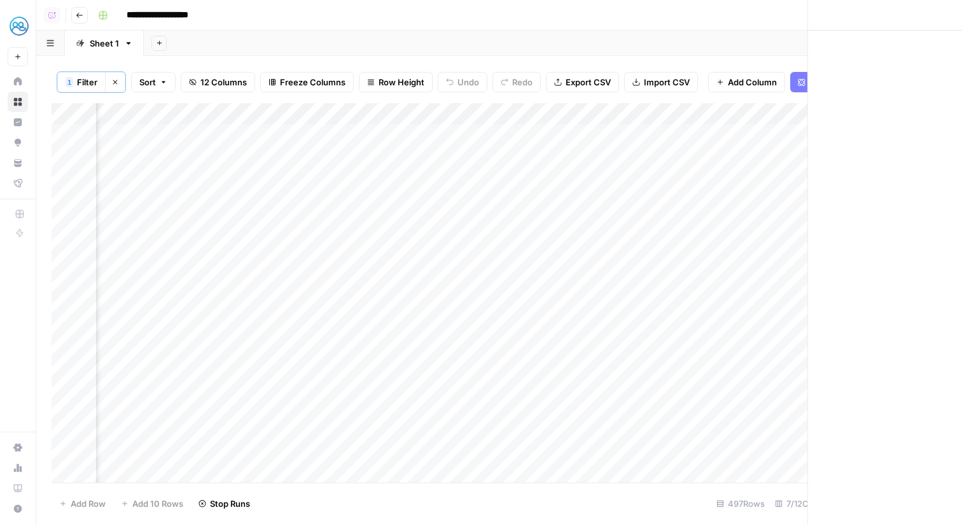
scroll to position [0, 78]
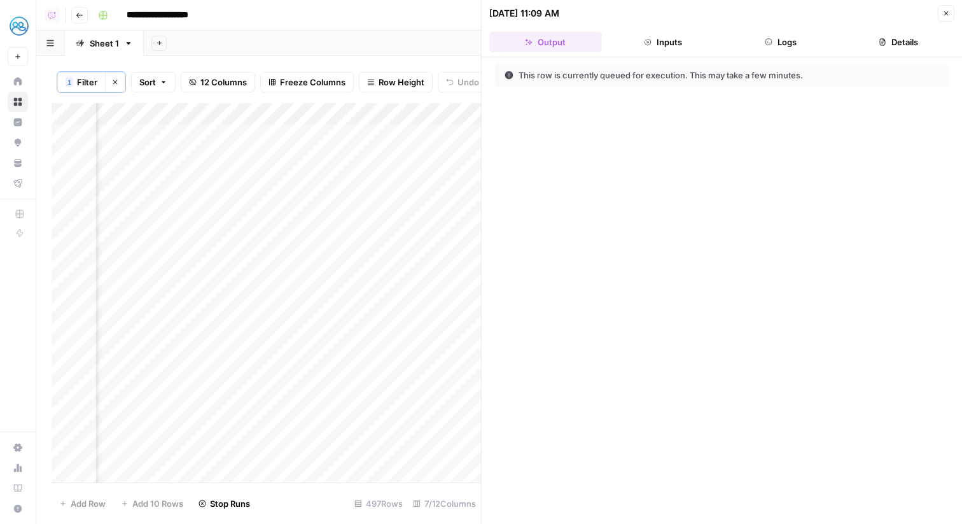
click at [786, 46] on button "Logs" at bounding box center [781, 42] width 113 height 20
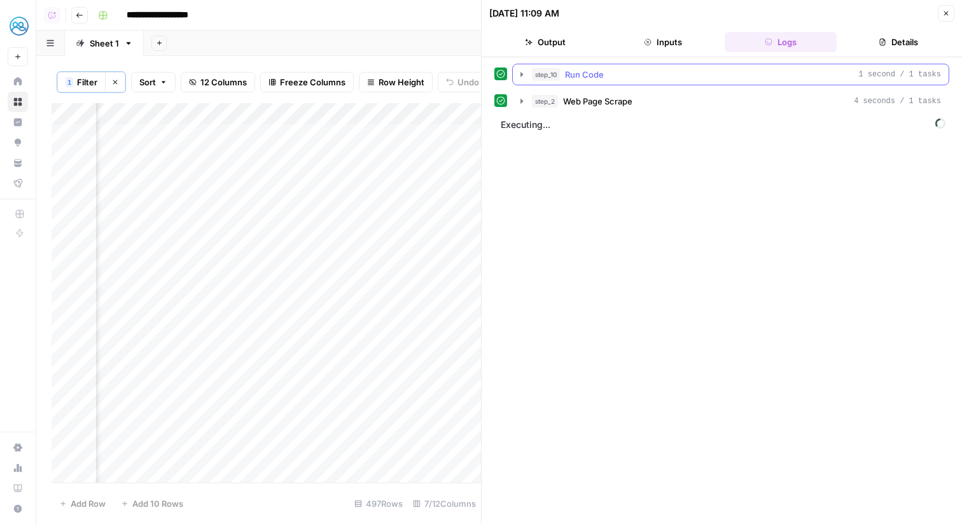
click at [795, 69] on div "step_10 Run Code 1 second / 1 tasks" at bounding box center [736, 74] width 409 height 13
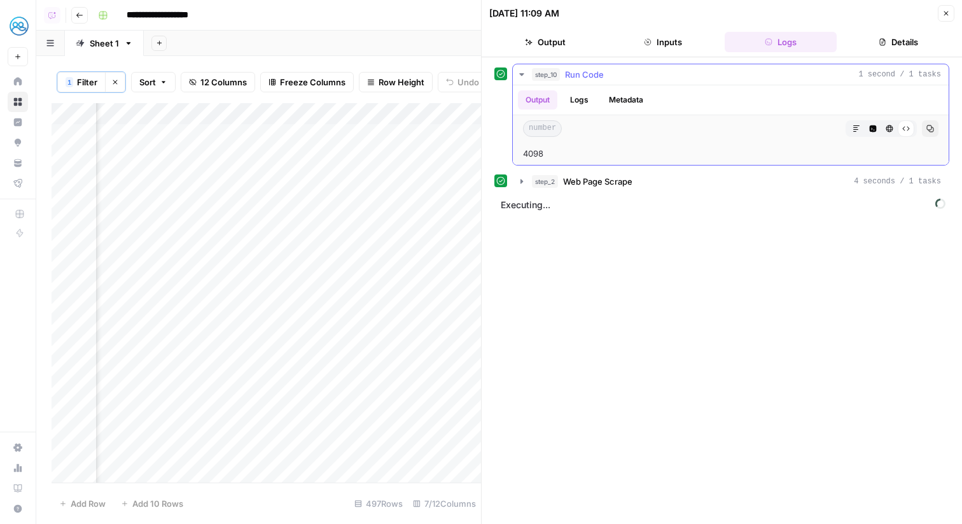
click at [619, 105] on button "Metadata" at bounding box center [626, 99] width 50 height 19
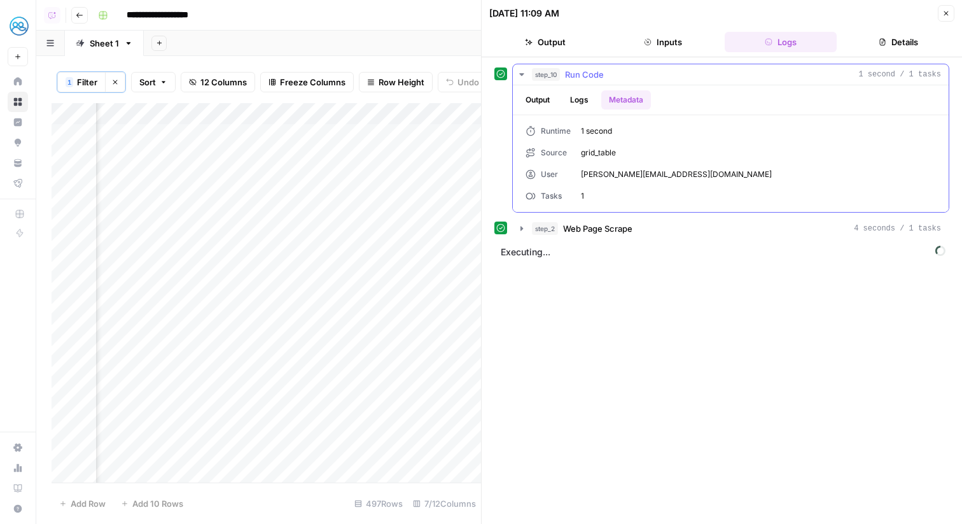
click at [585, 102] on button "Logs" at bounding box center [579, 99] width 34 height 19
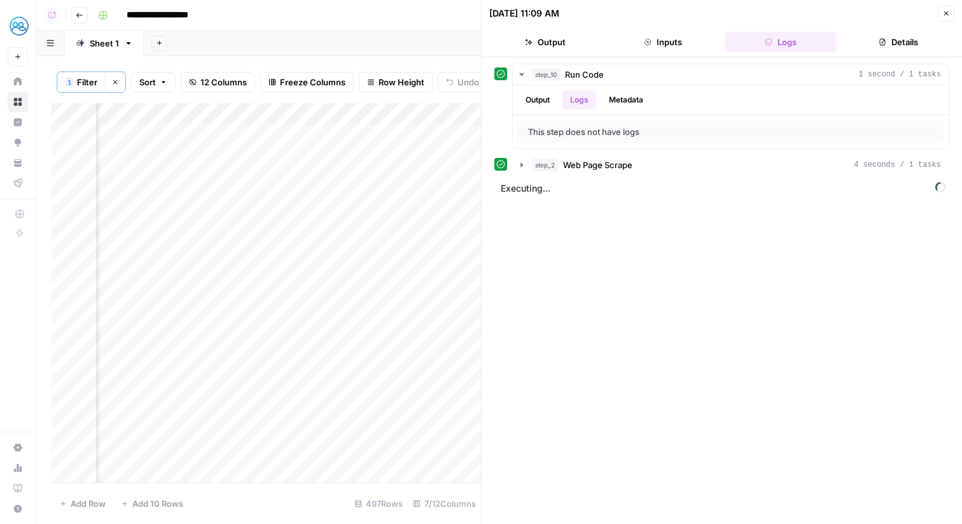
click at [596, 156] on button "step_2 Web Page Scrape 4 seconds / 1 tasks" at bounding box center [731, 165] width 436 height 20
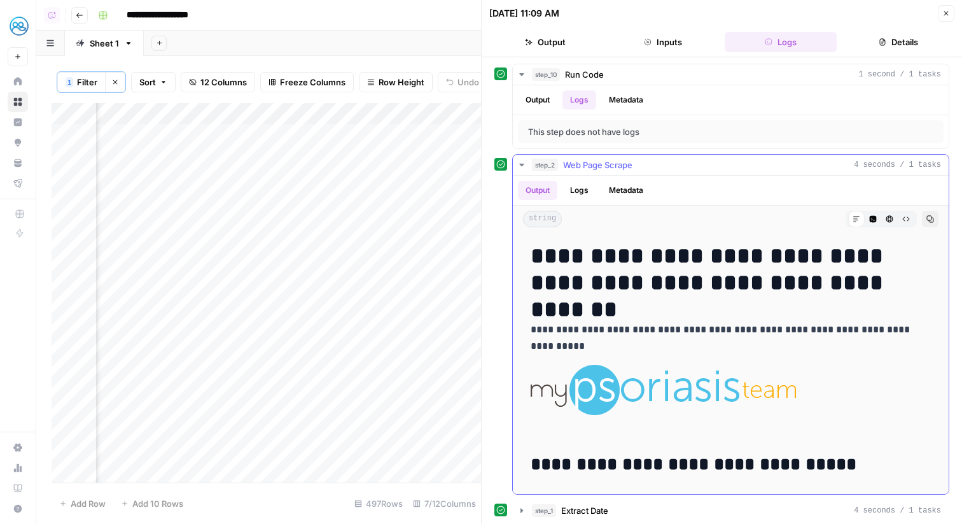
click at [596, 156] on button "step_2 Web Page Scrape 4 seconds / 1 tasks" at bounding box center [731, 165] width 436 height 20
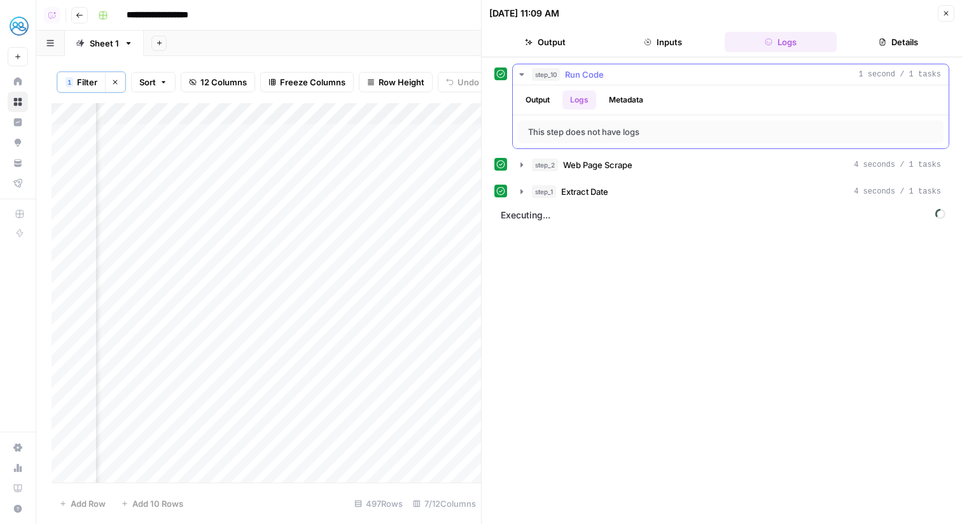
click at [597, 77] on span "Run Code" at bounding box center [584, 74] width 39 height 13
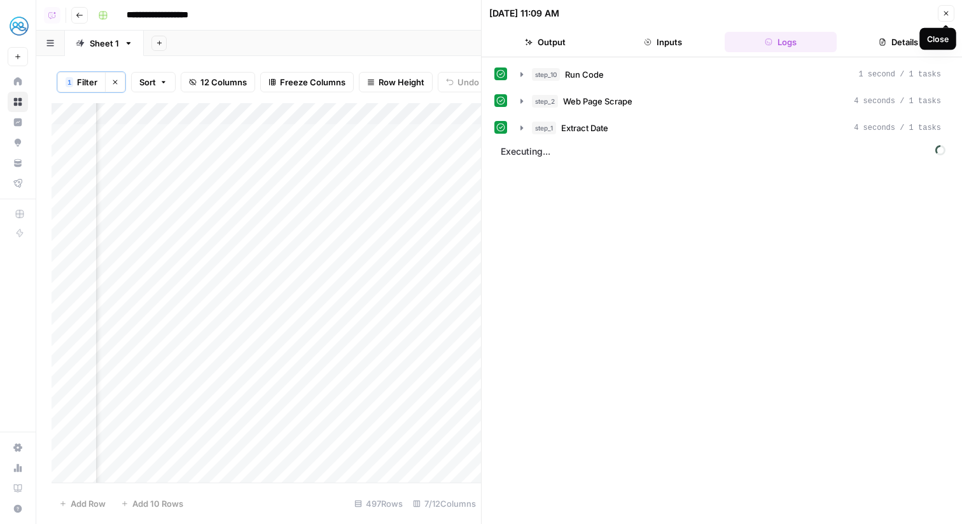
click at [946, 15] on icon "button" at bounding box center [946, 14] width 8 height 8
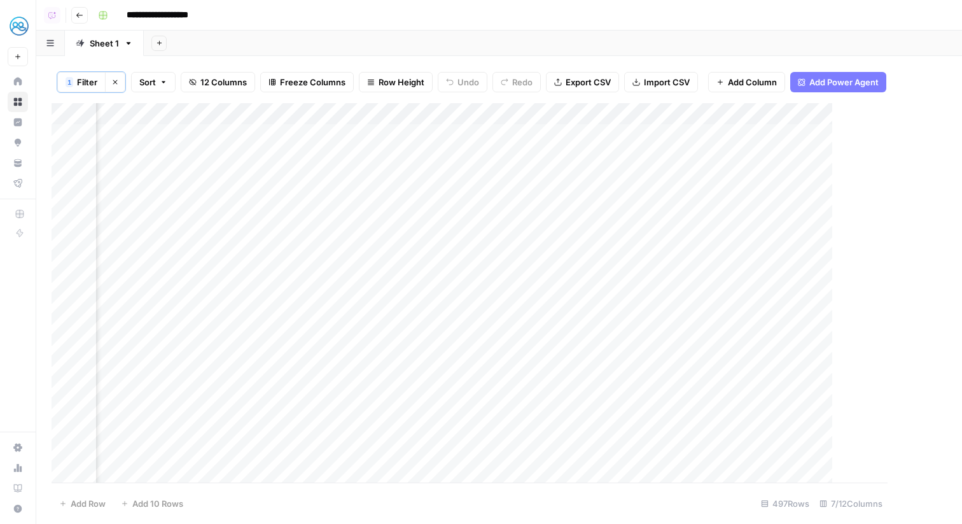
scroll to position [0, 64]
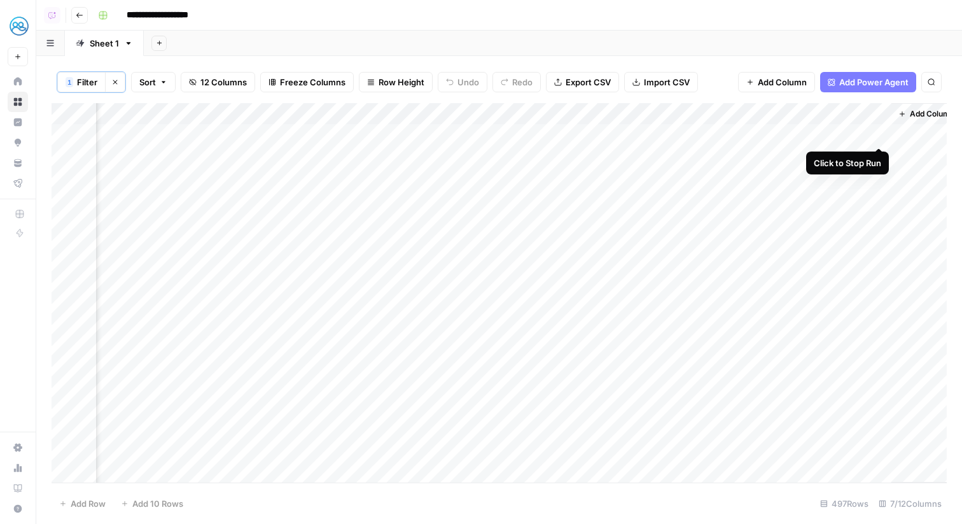
click at [882, 135] on div "Add Column" at bounding box center [499, 292] width 895 height 379
click at [834, 155] on div "Add Column" at bounding box center [499, 292] width 895 height 379
click at [841, 155] on div "Add Column" at bounding box center [499, 292] width 895 height 379
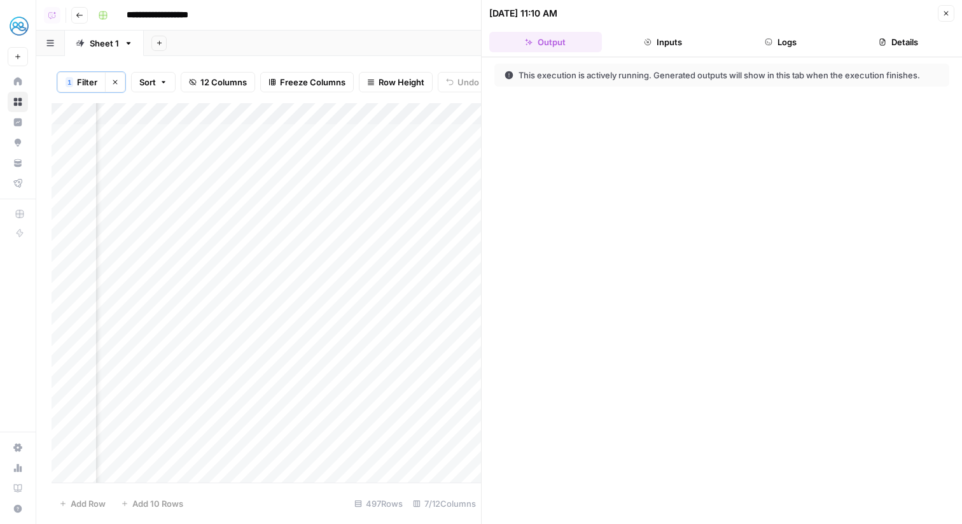
click at [695, 39] on button "Inputs" at bounding box center [663, 42] width 113 height 20
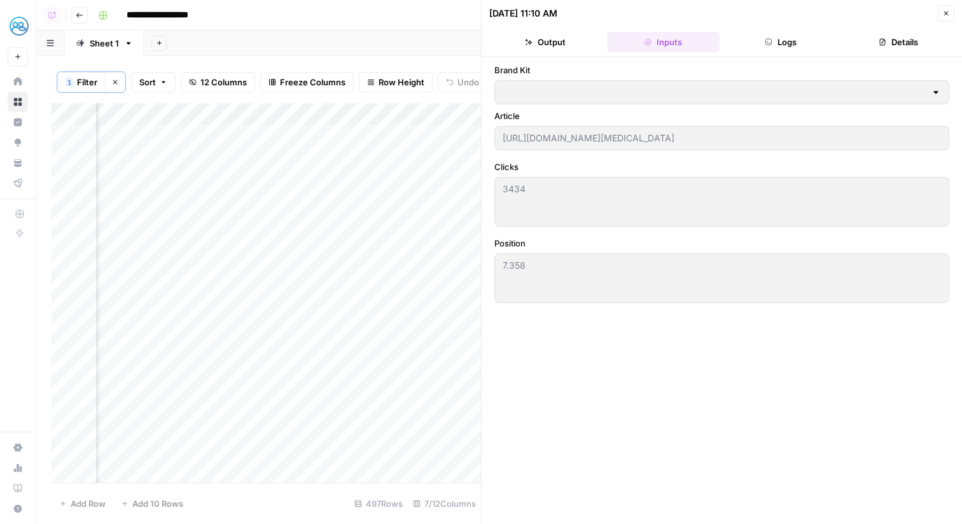
type input "MyHealthTeam"
click at [753, 42] on button "Logs" at bounding box center [781, 42] width 113 height 20
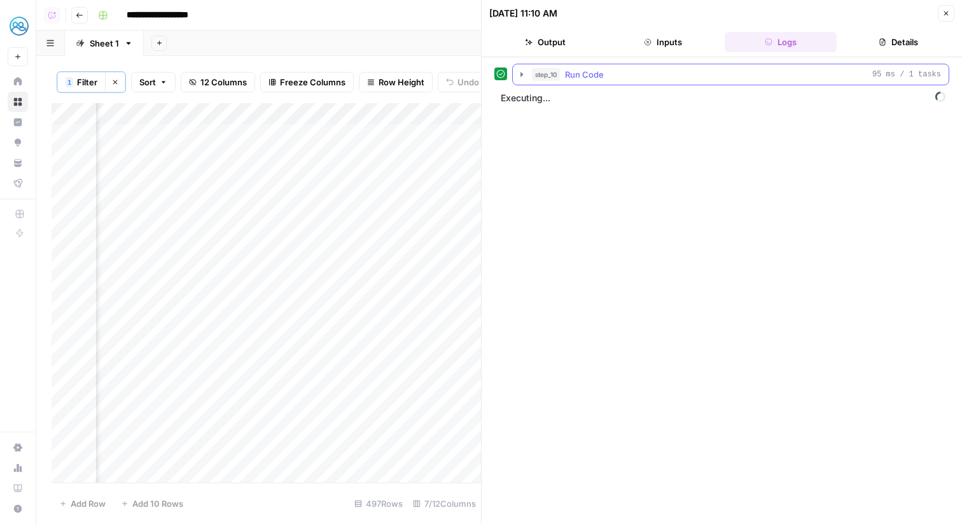
click at [655, 81] on button "step_10 Run Code 95 ms / 1 tasks" at bounding box center [731, 74] width 436 height 20
click at [943, 10] on icon "button" at bounding box center [946, 14] width 8 height 8
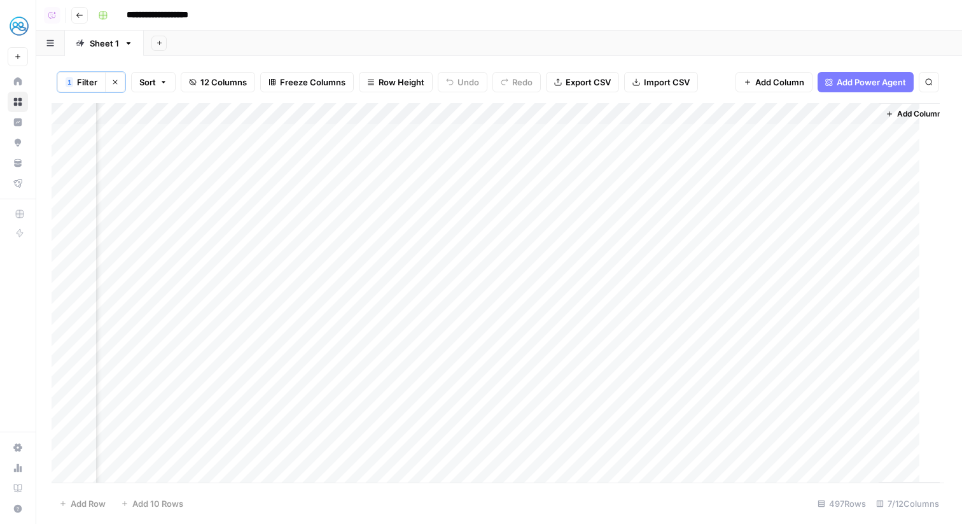
scroll to position [0, 64]
click at [876, 155] on div "Add Column" at bounding box center [499, 292] width 895 height 379
click at [841, 115] on div "Add Column" at bounding box center [499, 292] width 895 height 379
click at [761, 32] on div "Add Sheet" at bounding box center [553, 43] width 818 height 25
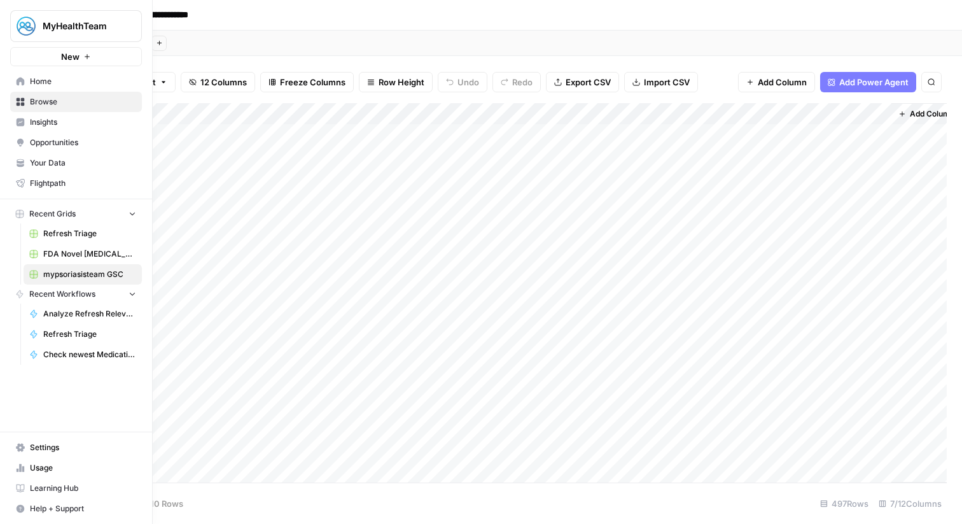
click at [29, 85] on link "Home" at bounding box center [76, 81] width 132 height 20
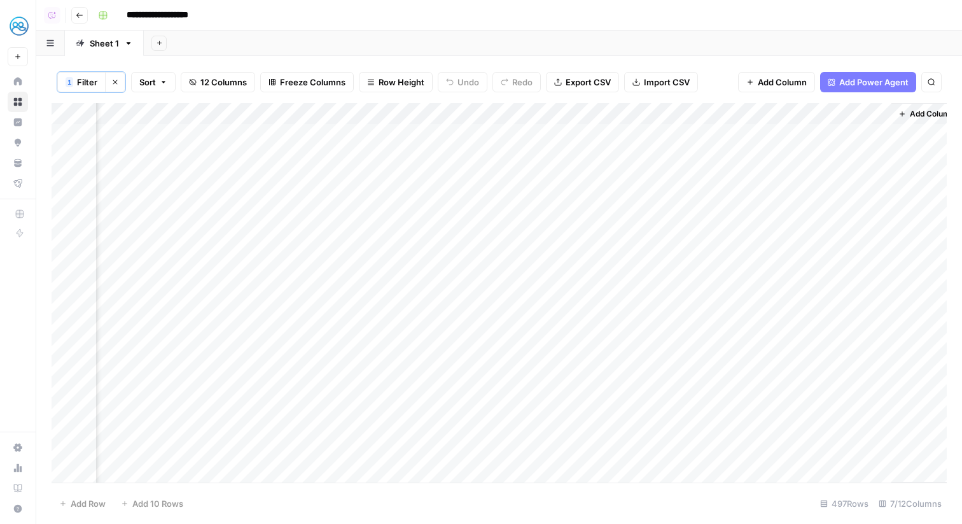
click at [932, 113] on span "Add Column" at bounding box center [932, 113] width 45 height 11
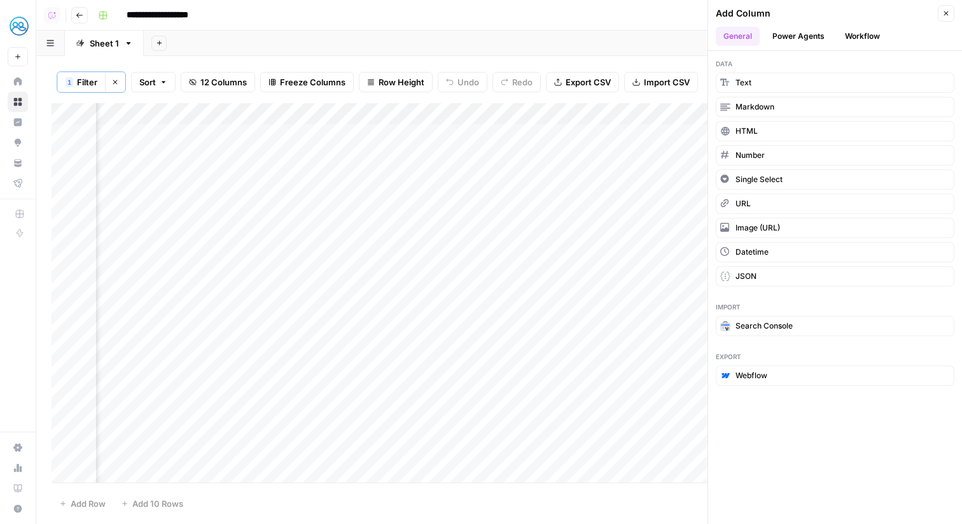
click at [844, 36] on button "Workflow" at bounding box center [862, 36] width 50 height 19
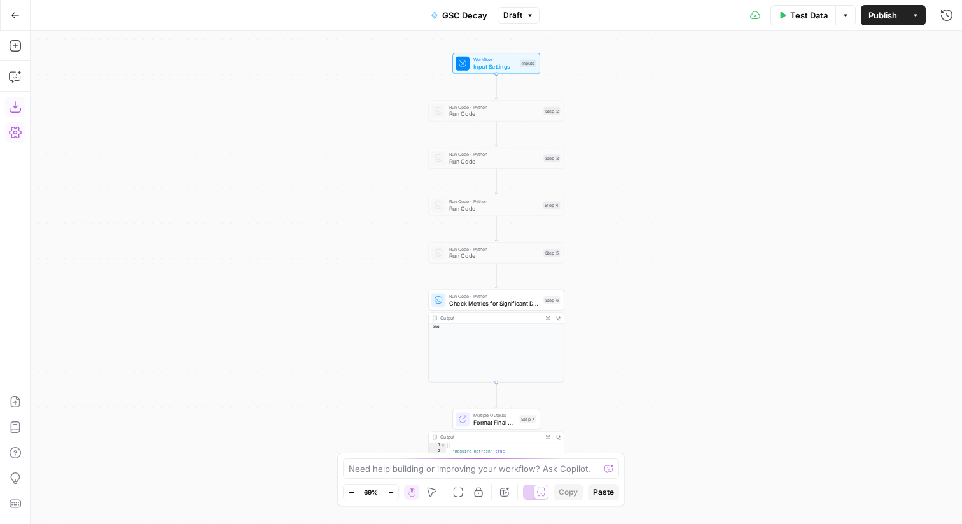
click at [23, 104] on button "Download as JSON" at bounding box center [15, 107] width 20 height 20
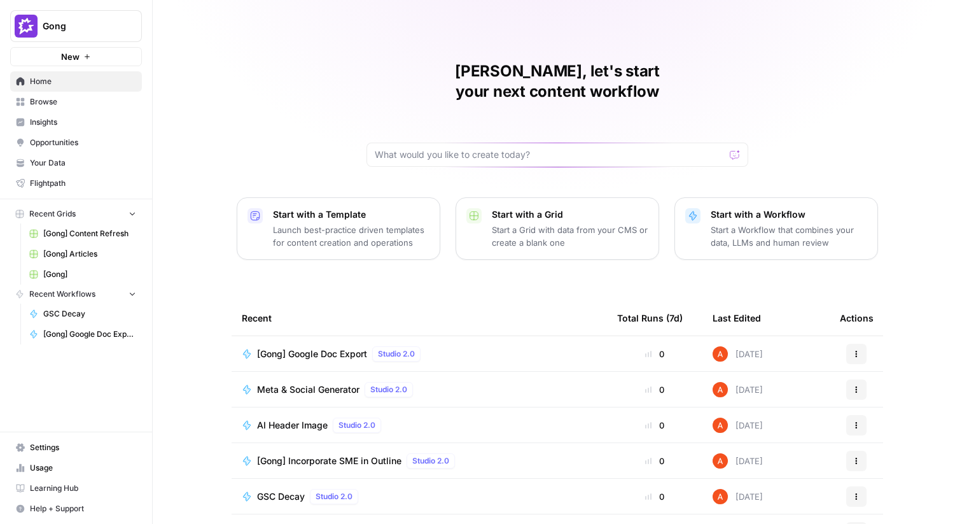
click at [113, 97] on span "Browse" at bounding box center [83, 101] width 106 height 11
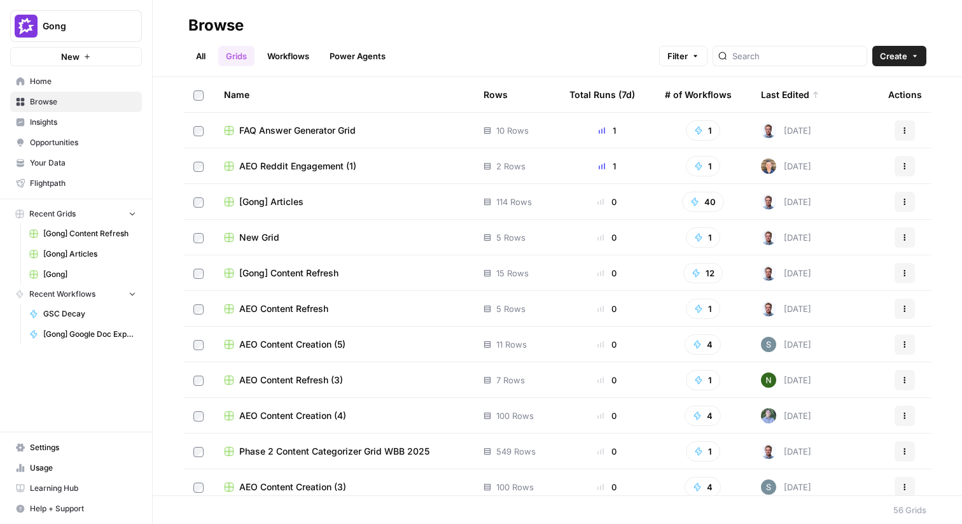
click at [304, 55] on link "Workflows" at bounding box center [288, 56] width 57 height 20
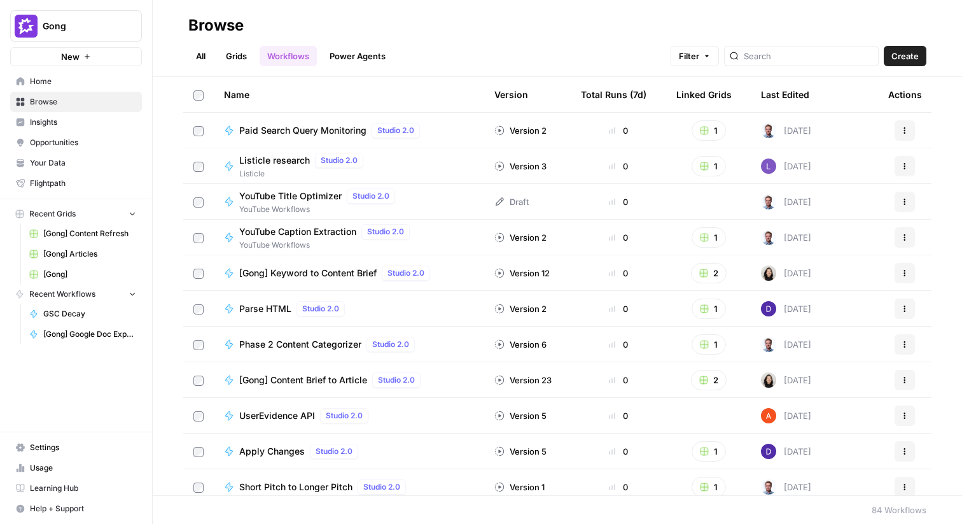
click at [897, 55] on span "Create" at bounding box center [904, 56] width 27 height 13
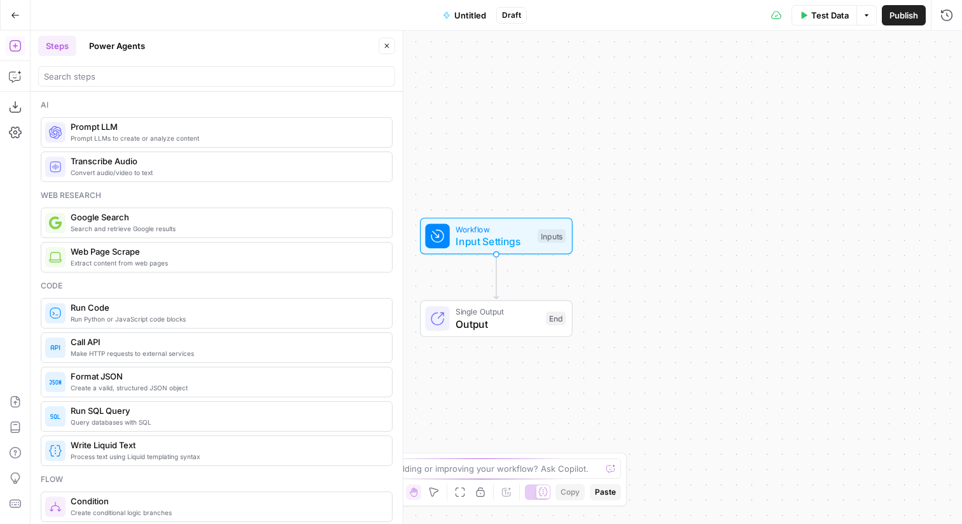
click at [470, 13] on span "Untitled" at bounding box center [470, 15] width 32 height 13
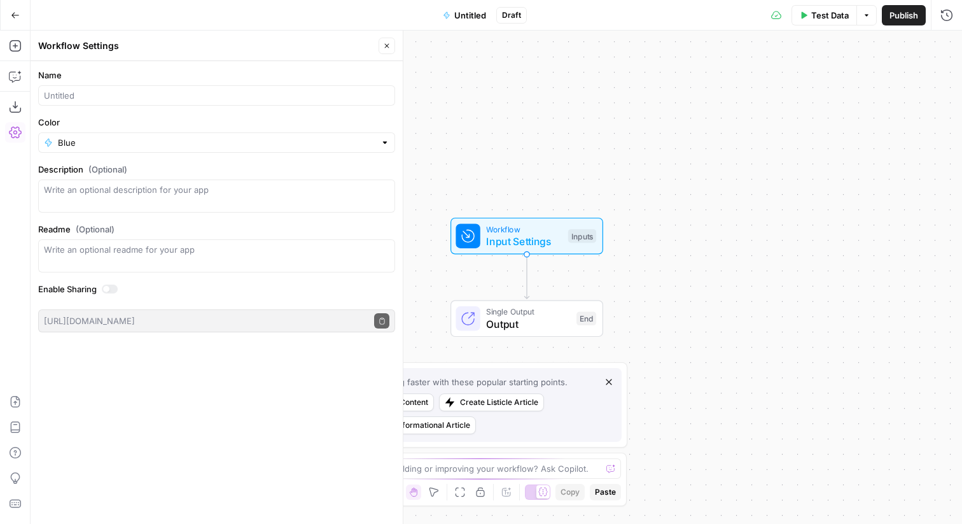
click at [267, 88] on div at bounding box center [216, 95] width 357 height 20
type input "GSC Decay"
click at [7, 406] on button "Import JSON" at bounding box center [15, 401] width 20 height 20
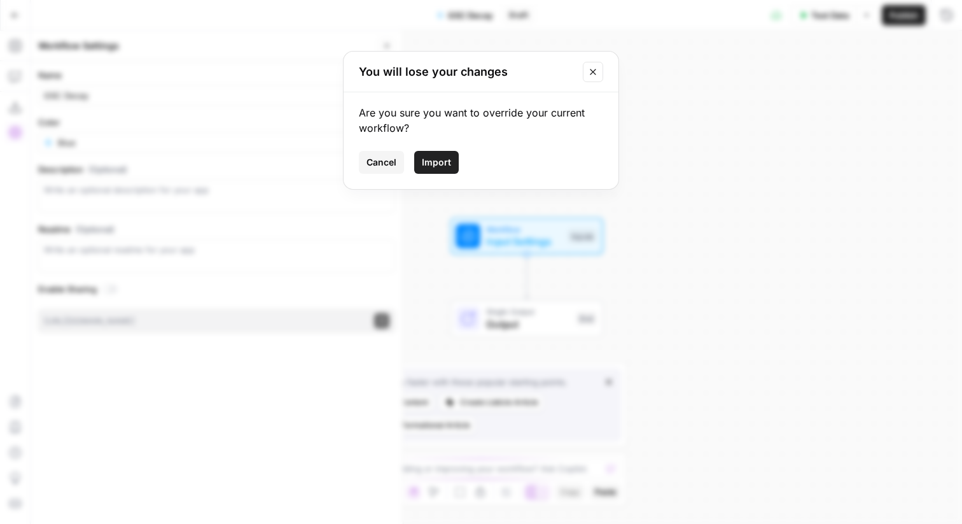
click at [445, 164] on span "Import" at bounding box center [436, 162] width 29 height 13
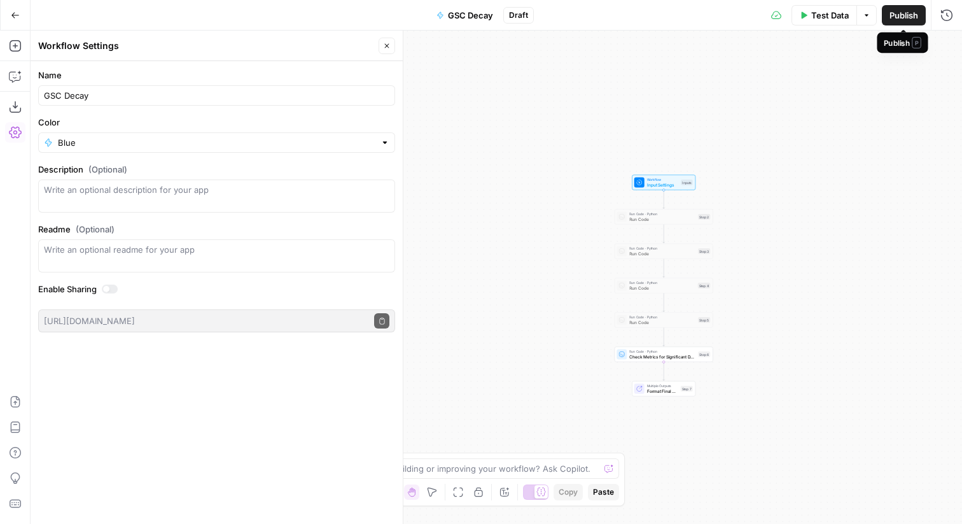
click at [888, 17] on button "Publish" at bounding box center [904, 15] width 44 height 20
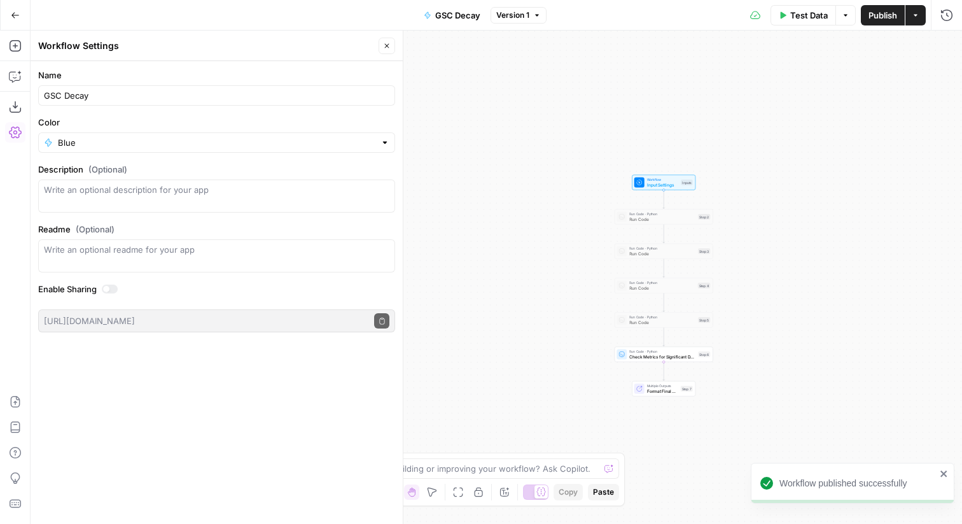
click at [17, 20] on button "Go Back" at bounding box center [15, 15] width 23 height 23
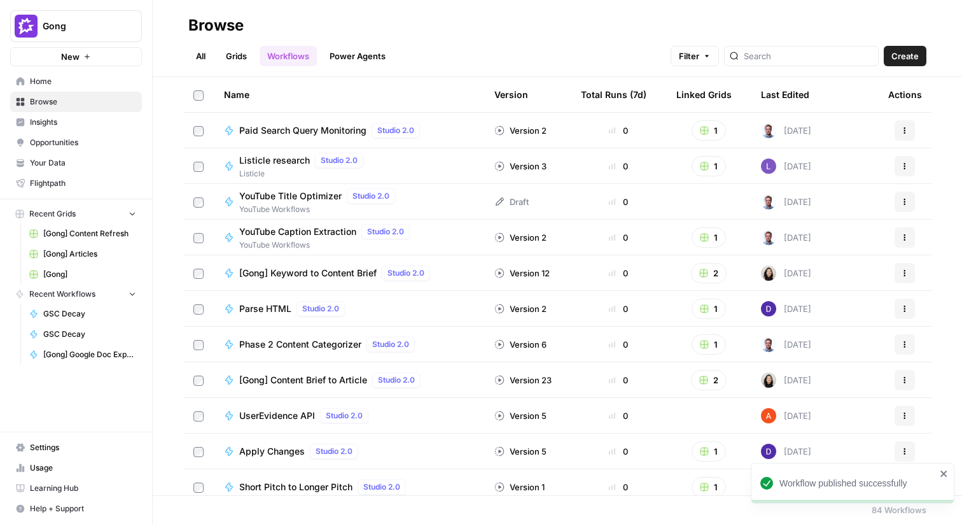
click at [234, 64] on link "Grids" at bounding box center [236, 56] width 36 height 20
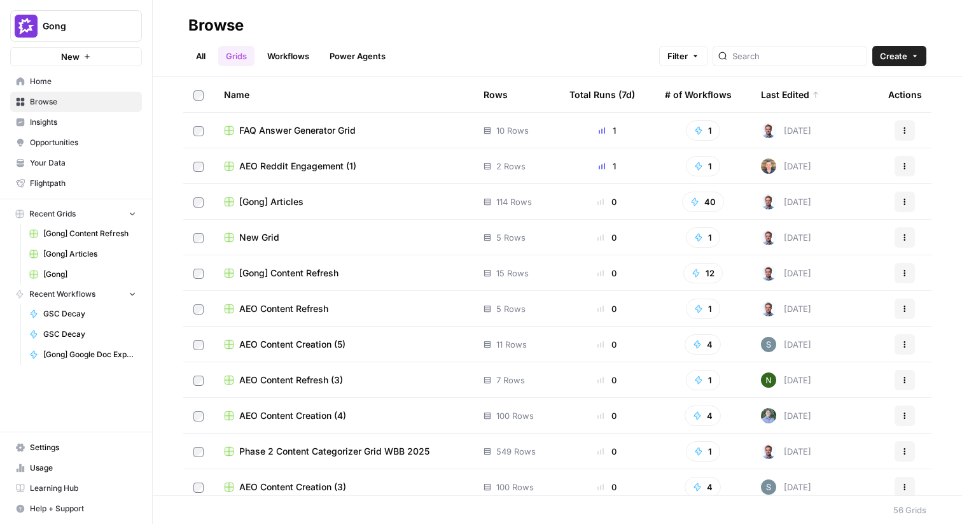
click at [264, 57] on link "Workflows" at bounding box center [288, 56] width 57 height 20
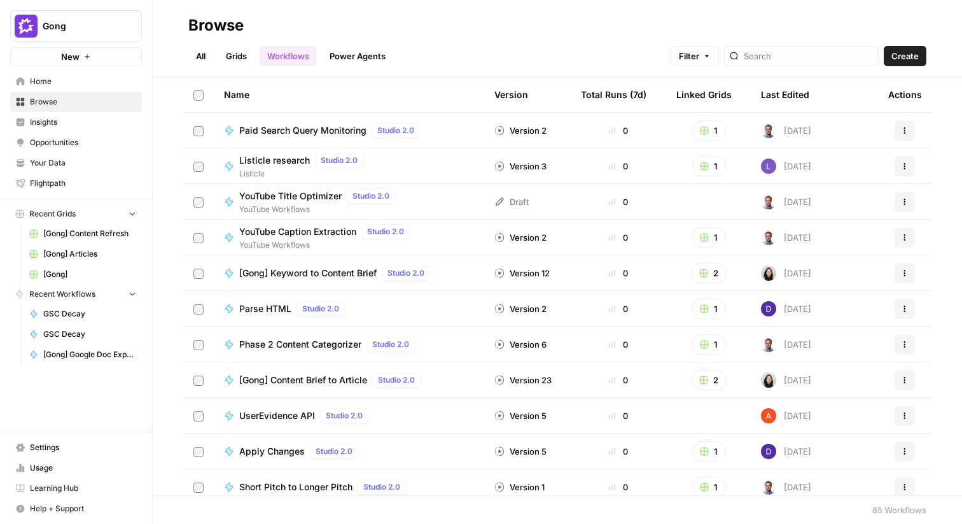
click at [784, 95] on div "Last Edited" at bounding box center [785, 94] width 48 height 35
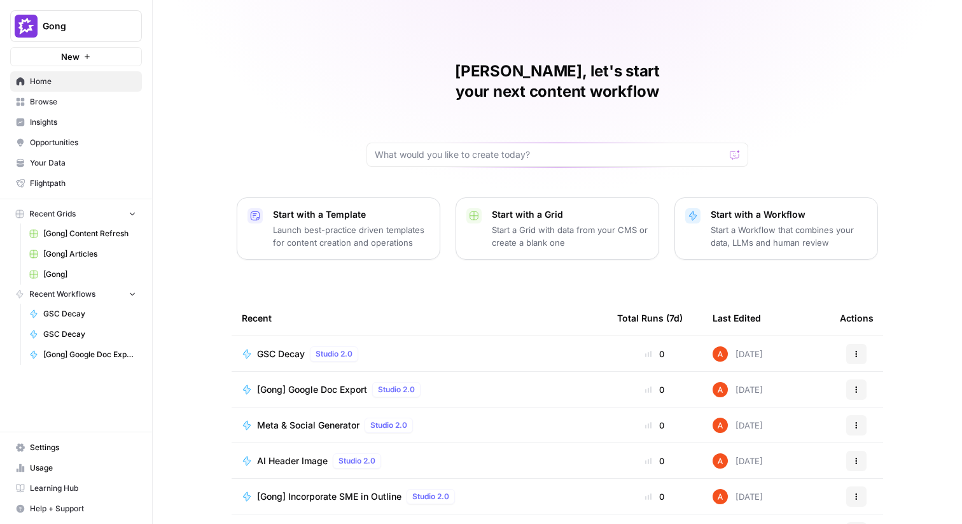
scroll to position [62, 0]
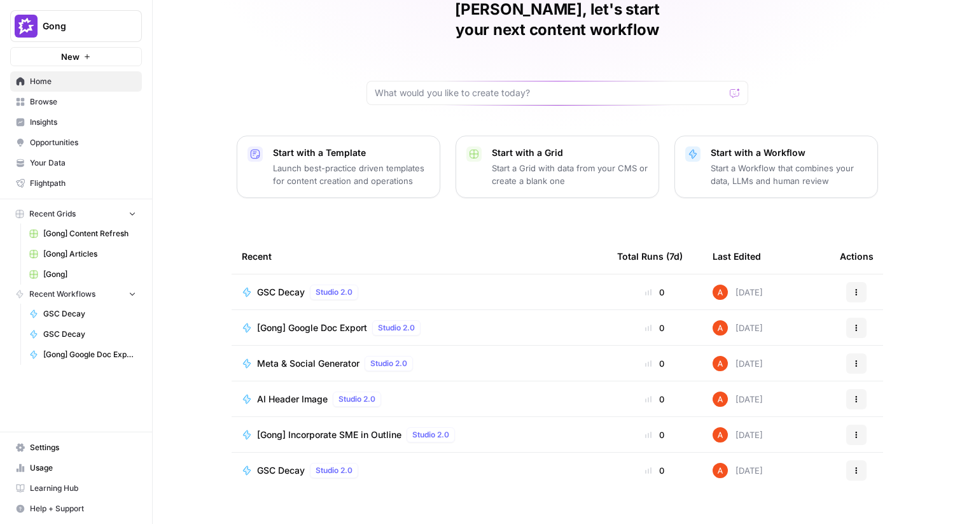
click at [286, 286] on span "GSC Decay" at bounding box center [281, 292] width 48 height 13
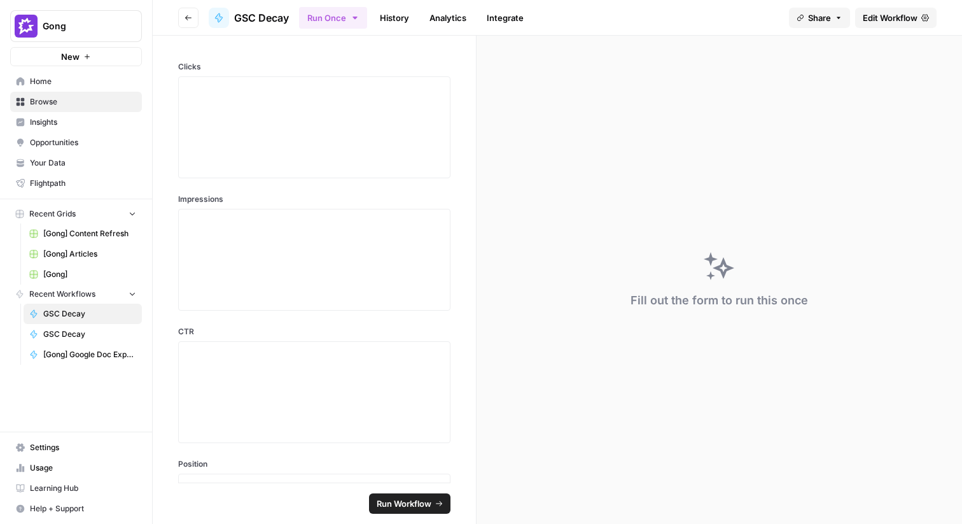
click at [84, 31] on span "Gong" at bounding box center [81, 26] width 77 height 13
type input "myh"
click at [89, 107] on div "myh MyHealthTeam Create Workspace Log Out" at bounding box center [115, 101] width 210 height 108
click at [76, 92] on span "MyHealthTeam" at bounding box center [123, 95] width 168 height 13
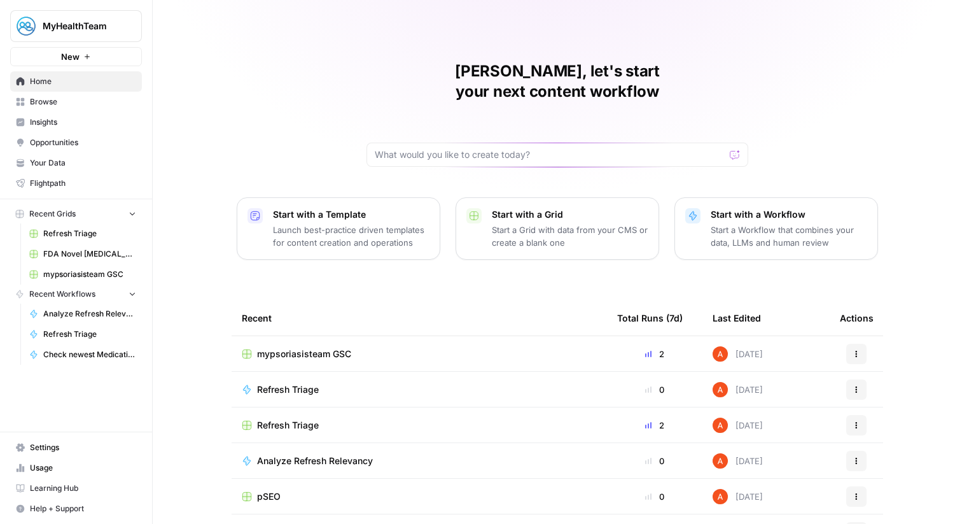
click at [73, 97] on span "Browse" at bounding box center [83, 101] width 106 height 11
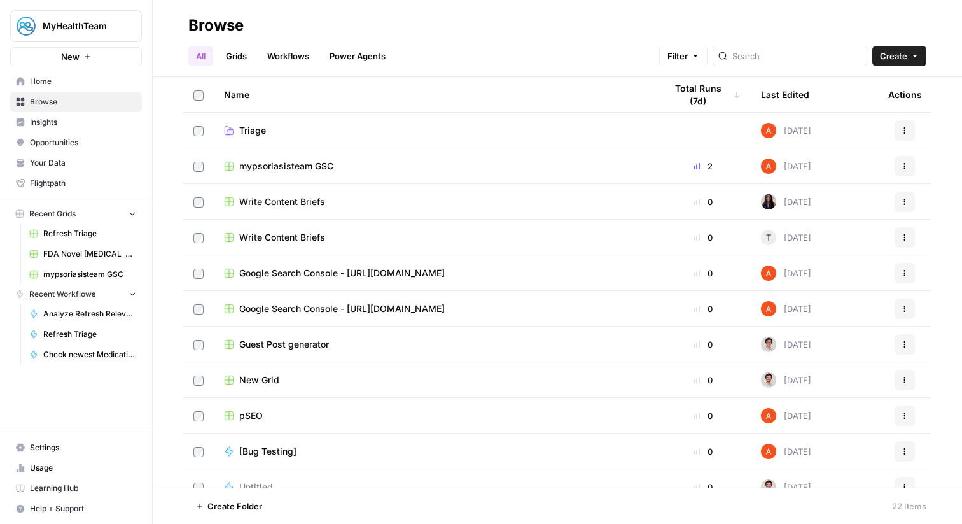
click at [295, 53] on link "Workflows" at bounding box center [288, 56] width 57 height 20
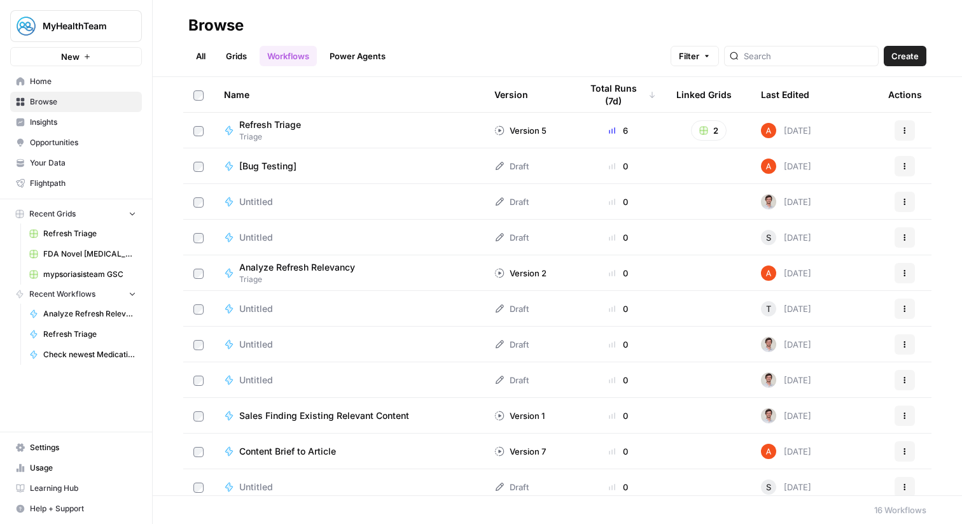
click at [901, 57] on span "Create" at bounding box center [904, 56] width 27 height 13
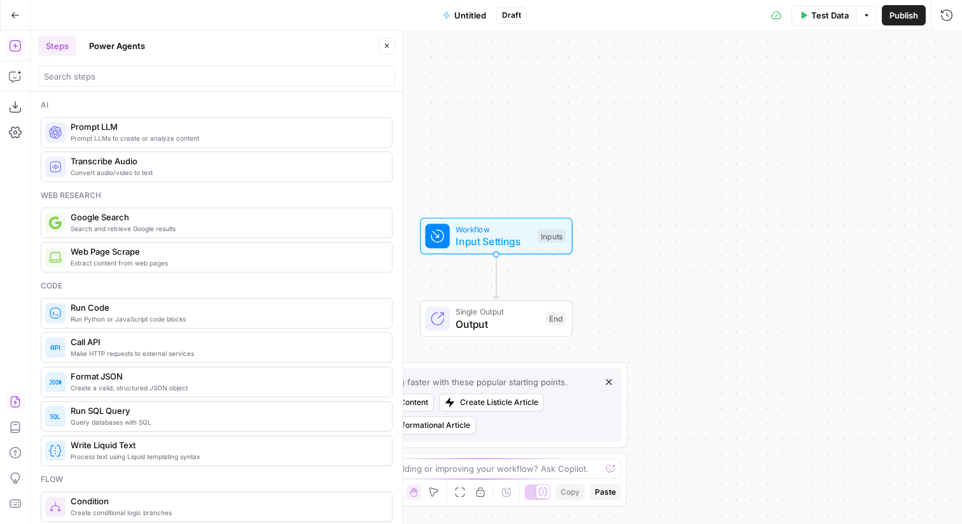
click at [16, 403] on icon "button" at bounding box center [15, 401] width 13 height 13
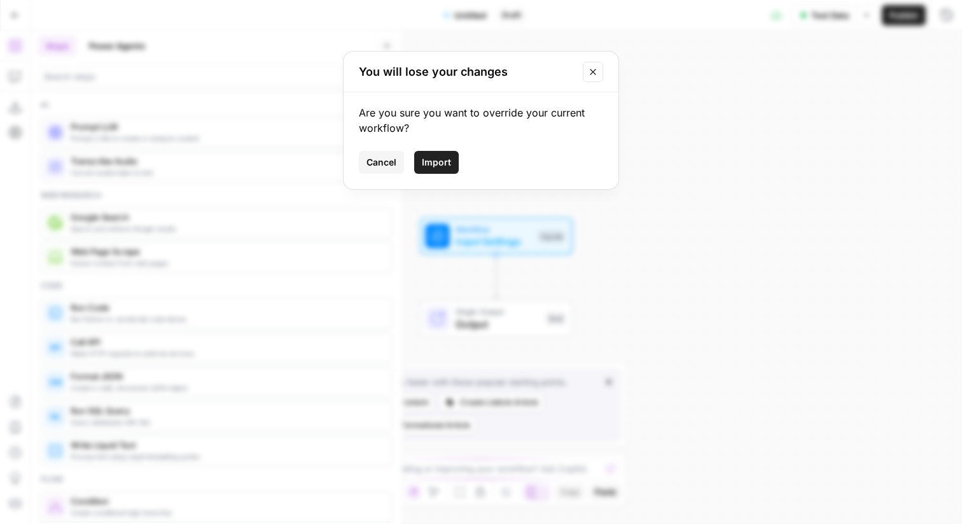
click at [431, 163] on span "Import" at bounding box center [436, 162] width 29 height 13
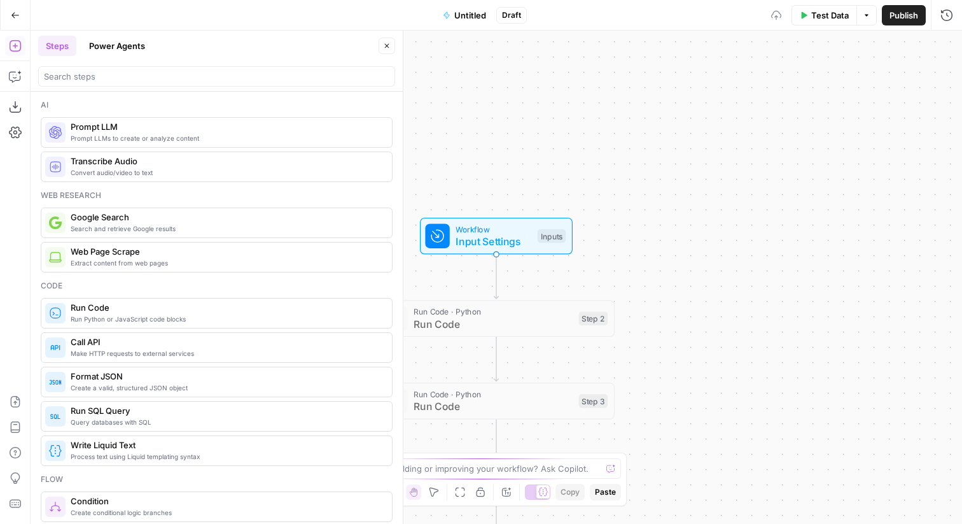
click at [470, 14] on span "Untitled" at bounding box center [470, 15] width 32 height 13
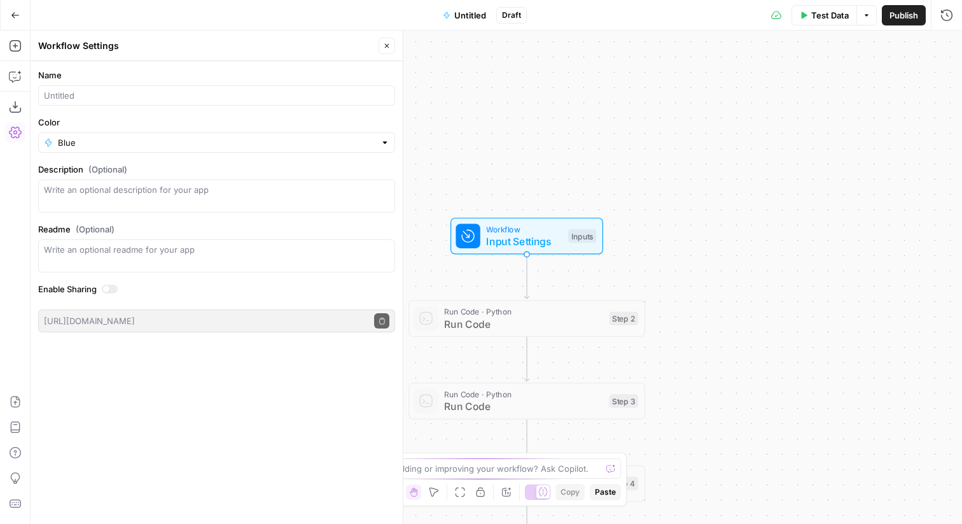
click at [258, 102] on div at bounding box center [216, 95] width 357 height 20
type input "GSC Decay"
click at [392, 45] on button "Close" at bounding box center [386, 46] width 17 height 17
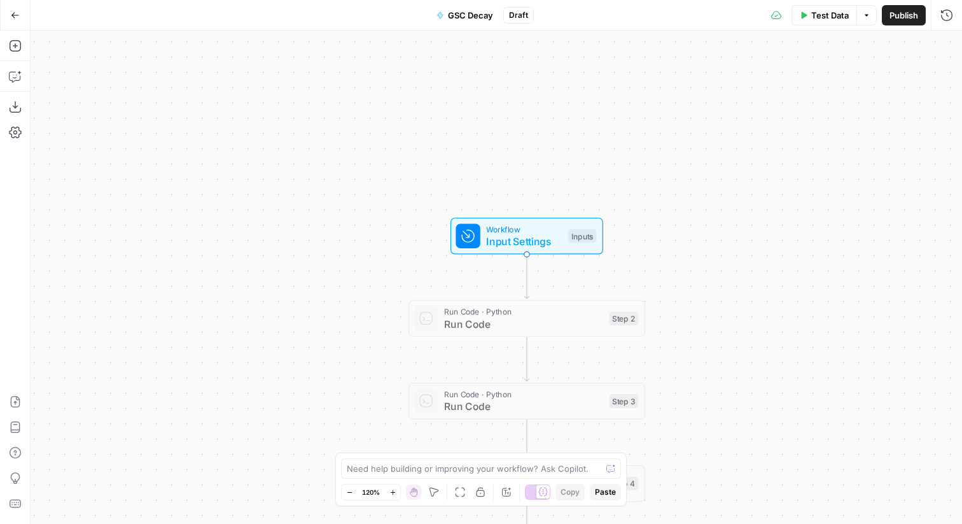
click at [895, 20] on span "Publish" at bounding box center [903, 15] width 29 height 13
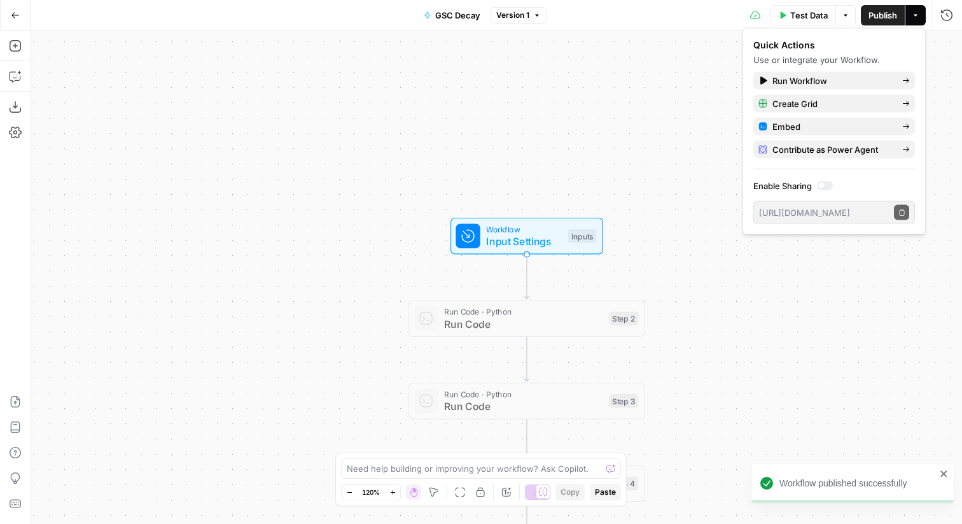
click at [6, 14] on button "Go Back" at bounding box center [15, 15] width 23 height 23
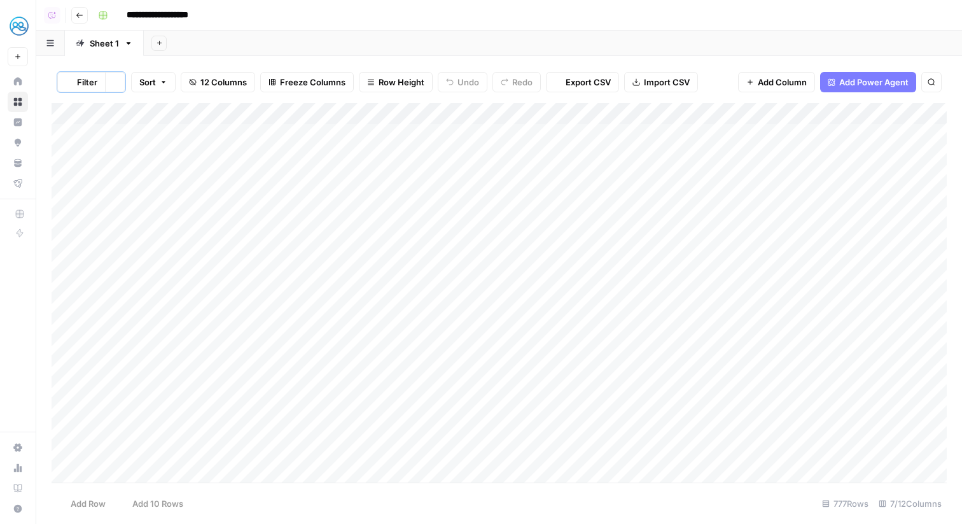
scroll to position [0, 79]
click at [893, 117] on button "Add Column" at bounding box center [911, 114] width 66 height 17
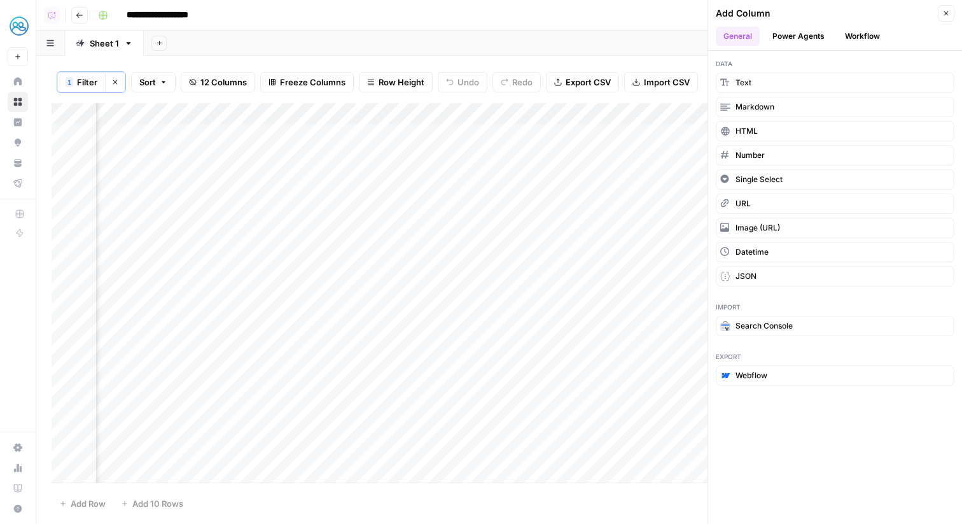
click at [816, 32] on button "Power Agents" at bounding box center [798, 36] width 67 height 19
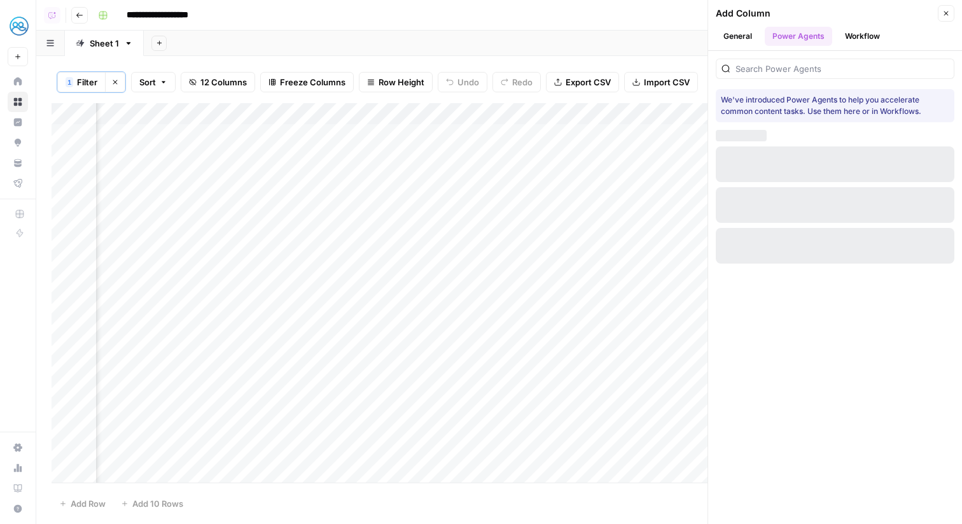
click at [851, 38] on button "Workflow" at bounding box center [862, 36] width 50 height 19
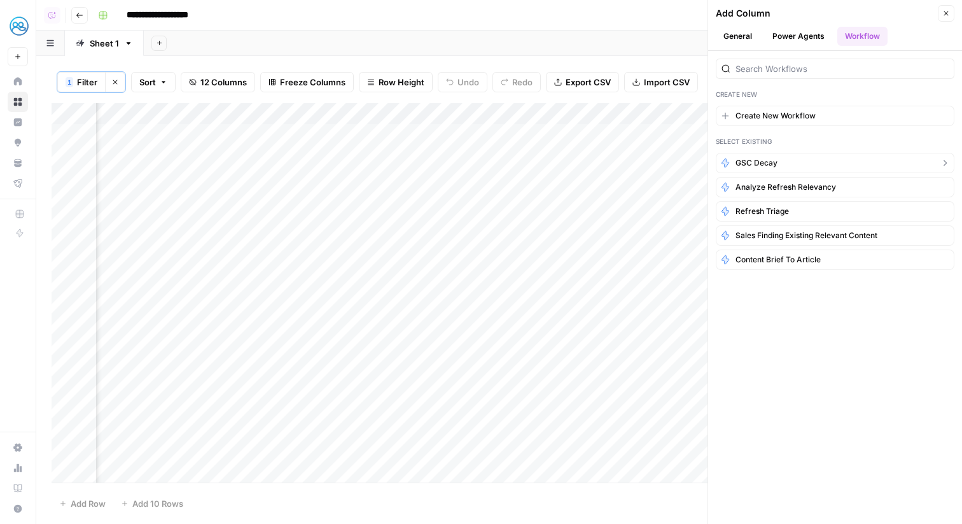
click at [765, 165] on span "GSC Decay" at bounding box center [756, 162] width 42 height 11
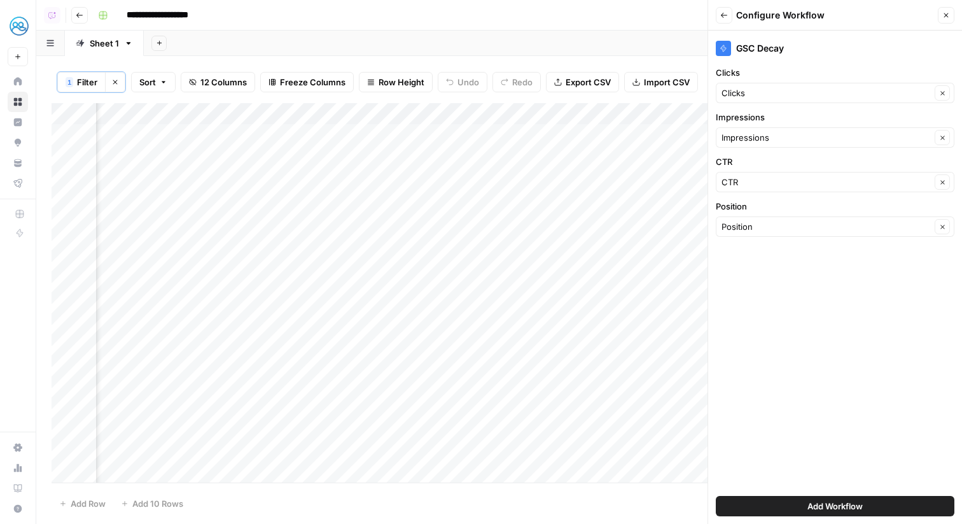
click at [822, 497] on button "Add Workflow" at bounding box center [835, 506] width 239 height 20
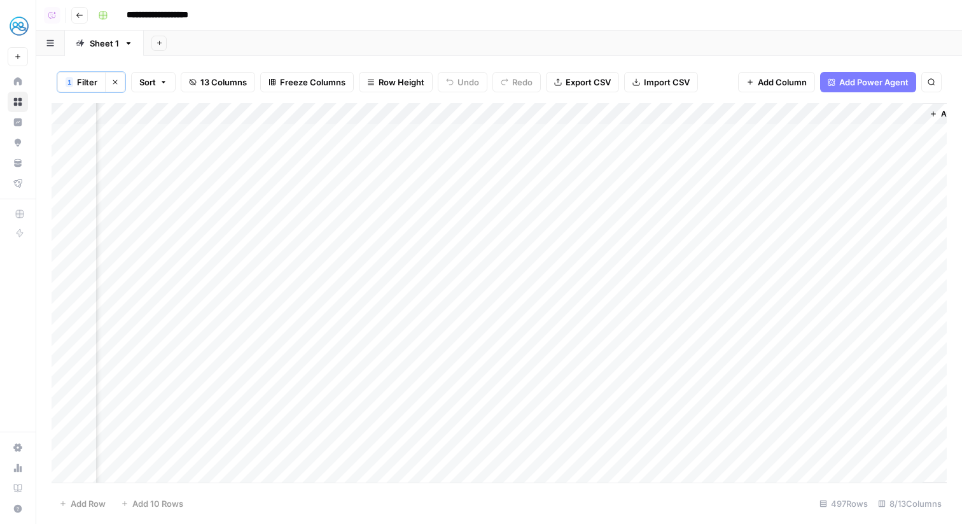
click at [732, 218] on div "Add Column" at bounding box center [499, 292] width 895 height 379
click at [746, 214] on div "Add Column" at bounding box center [499, 292] width 895 height 379
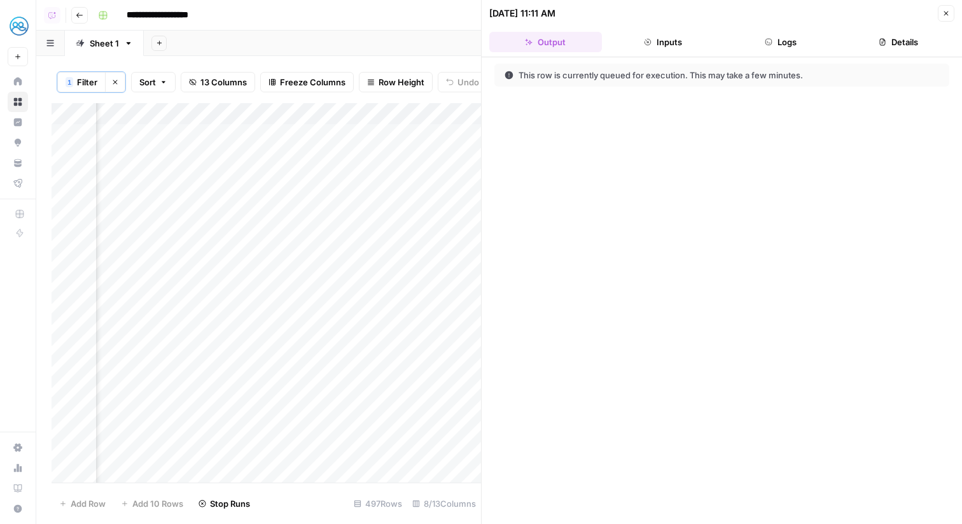
click at [947, 11] on icon "button" at bounding box center [946, 13] width 4 height 4
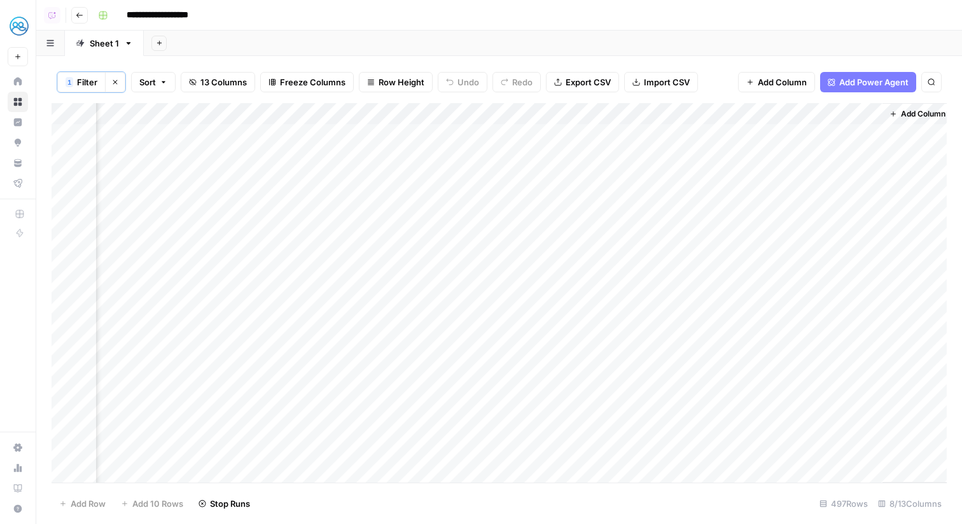
scroll to position [0, 178]
click at [765, 222] on div "Add Column" at bounding box center [499, 292] width 895 height 379
click at [851, 133] on div "Add Column" at bounding box center [499, 292] width 895 height 379
click at [864, 136] on div "Add Column" at bounding box center [499, 292] width 895 height 379
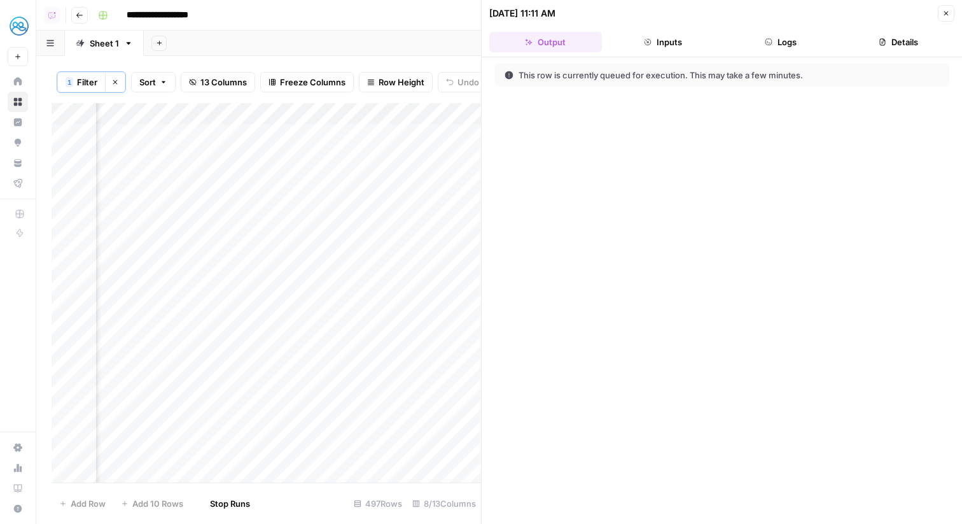
click at [807, 24] on header "[DATE] 11:11 AM Close Output Inputs Logs Details" at bounding box center [722, 28] width 480 height 57
click at [807, 41] on button "Logs" at bounding box center [781, 42] width 113 height 20
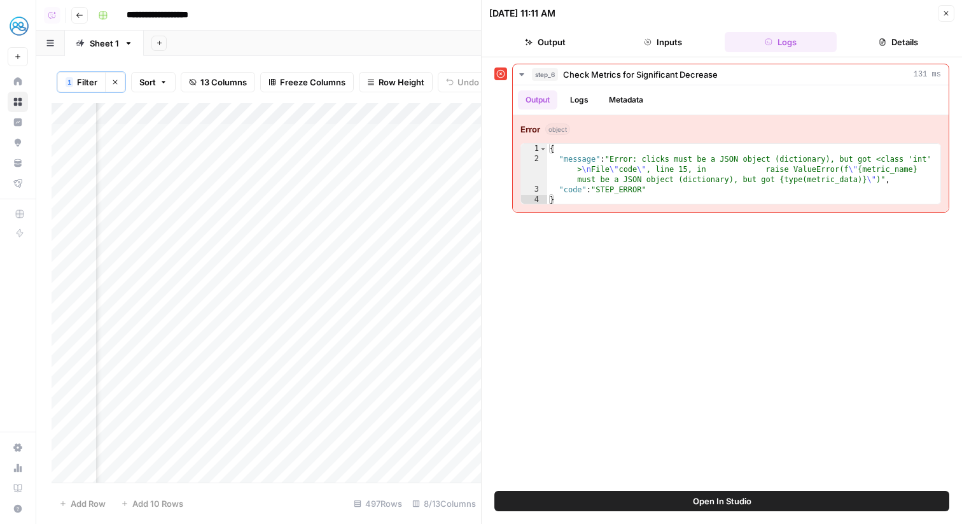
scroll to position [0, 71]
click at [371, 116] on div "Add Column" at bounding box center [266, 292] width 429 height 379
click at [940, 16] on button "Close" at bounding box center [946, 13] width 17 height 17
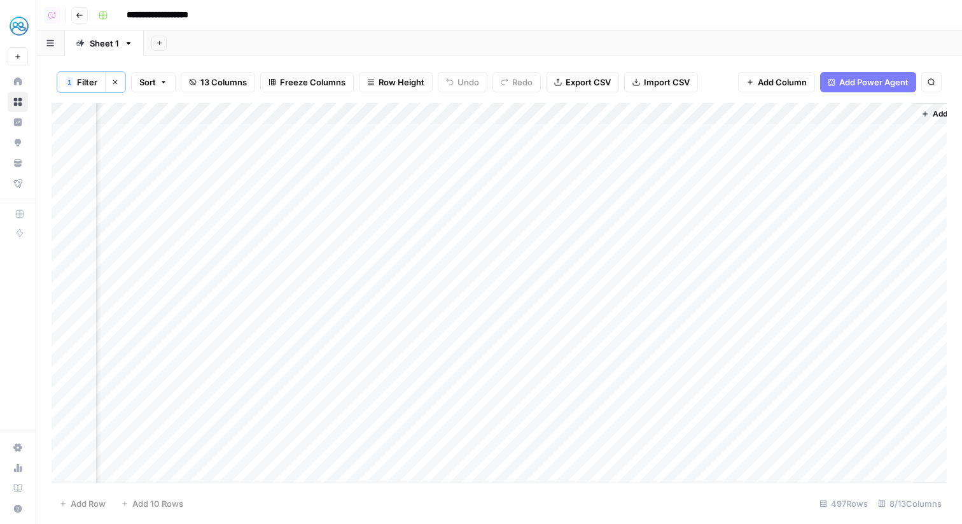
scroll to position [0, 177]
click at [251, 119] on div "Add Column" at bounding box center [499, 292] width 895 height 379
click at [271, 251] on span "Remove Column" at bounding box center [274, 249] width 111 height 13
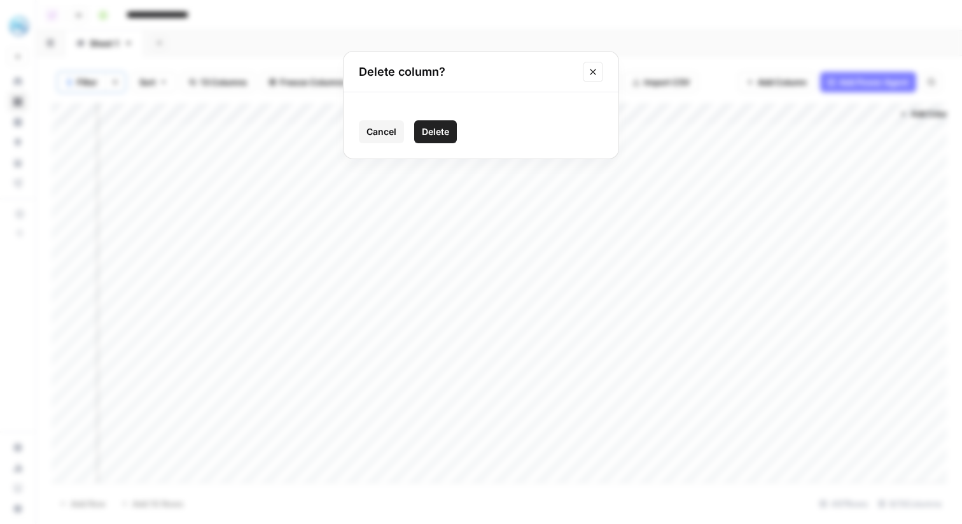
click at [436, 138] on button "Delete" at bounding box center [435, 131] width 43 height 23
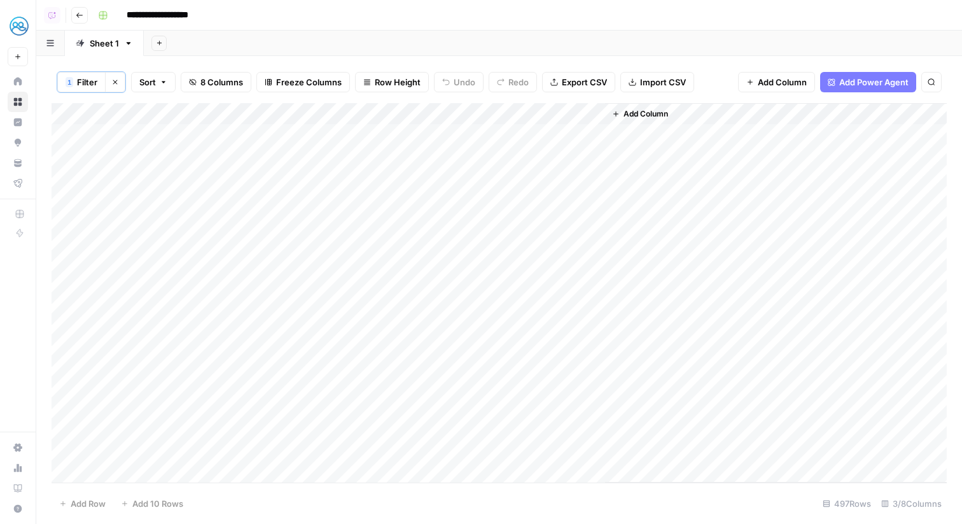
scroll to position [0, 0]
click at [804, 77] on span "Add Column" at bounding box center [782, 82] width 49 height 13
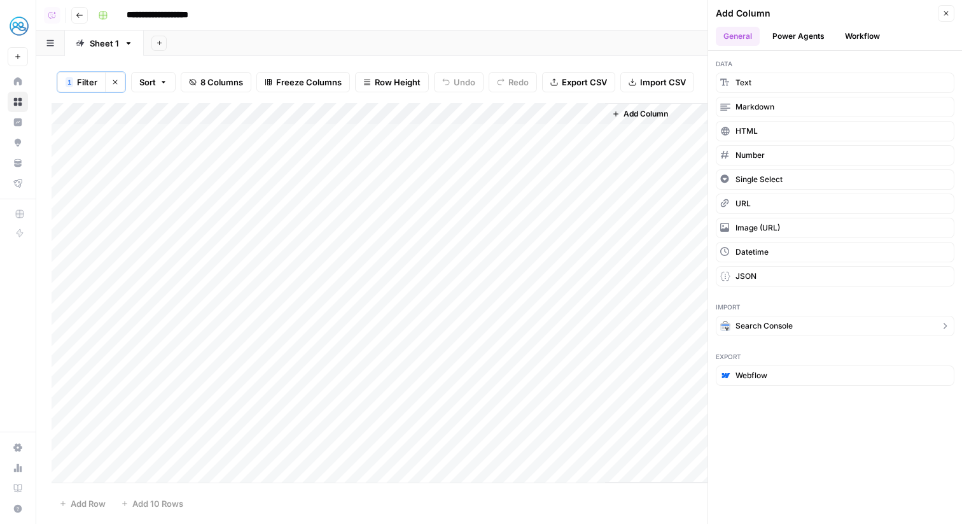
click at [775, 324] on span "Search Console" at bounding box center [763, 325] width 57 height 11
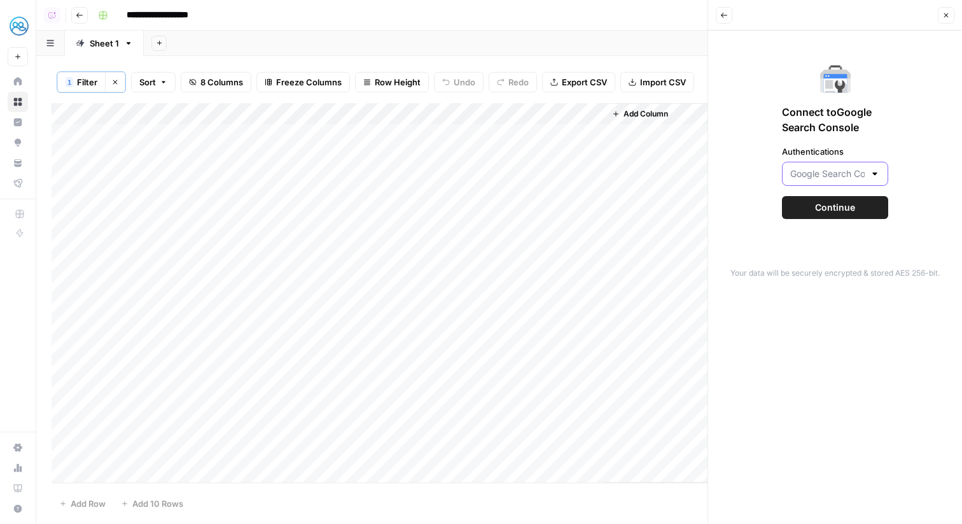
click at [852, 177] on input "Authentications" at bounding box center [827, 173] width 74 height 13
type input "Google Search Console - https://www.mypsoriasisteam.com/"
click at [915, 163] on div "Connect to Google Search Console Authentications Google Search Console - https:…" at bounding box center [835, 141] width 239 height 206
click at [873, 195] on div "Connect to Google Search Console Authentications Google Search Console - https:…" at bounding box center [835, 141] width 239 height 206
click at [871, 201] on button "Continue" at bounding box center [835, 207] width 106 height 23
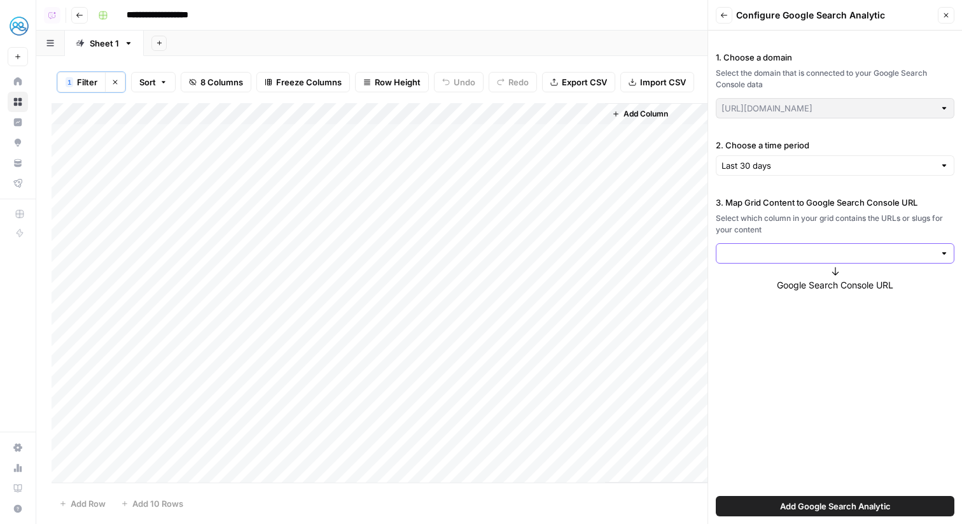
click at [779, 247] on input "3. Map Grid Content to Google Search Console URL" at bounding box center [827, 253] width 213 height 13
click at [777, 287] on span "URL" at bounding box center [832, 283] width 212 height 13
type input "URL"
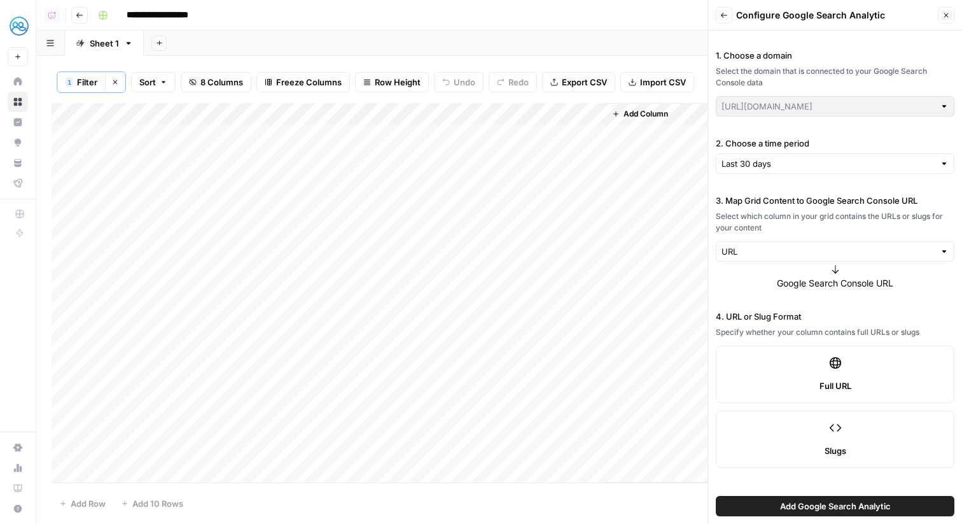
click at [822, 508] on span "Add Google Search Analytic" at bounding box center [835, 505] width 111 height 13
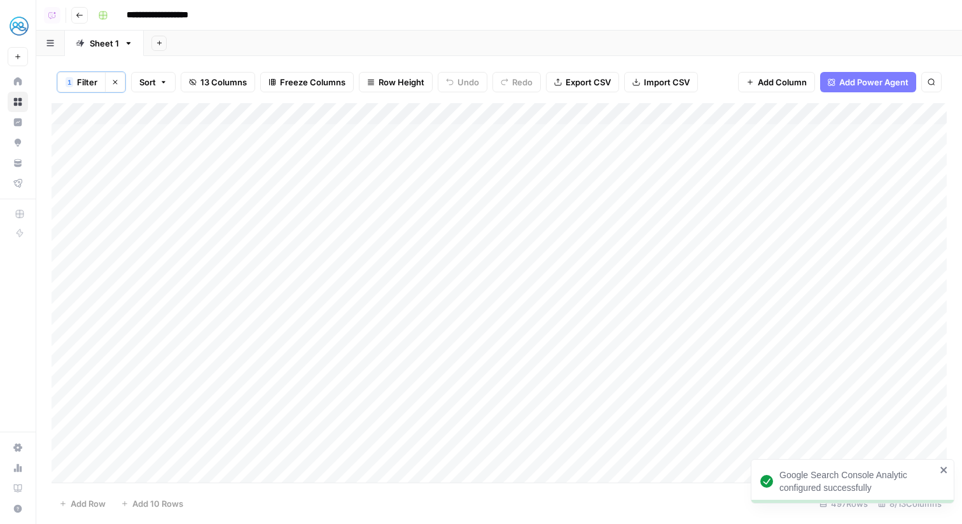
click at [646, 112] on div "Add Column" at bounding box center [499, 292] width 895 height 379
click at [730, 52] on div "Add Sheet" at bounding box center [553, 43] width 818 height 25
click at [709, 132] on div "Add Column" at bounding box center [499, 292] width 895 height 379
drag, startPoint x: 359, startPoint y: 118, endPoint x: 859, endPoint y: 121, distance: 499.4
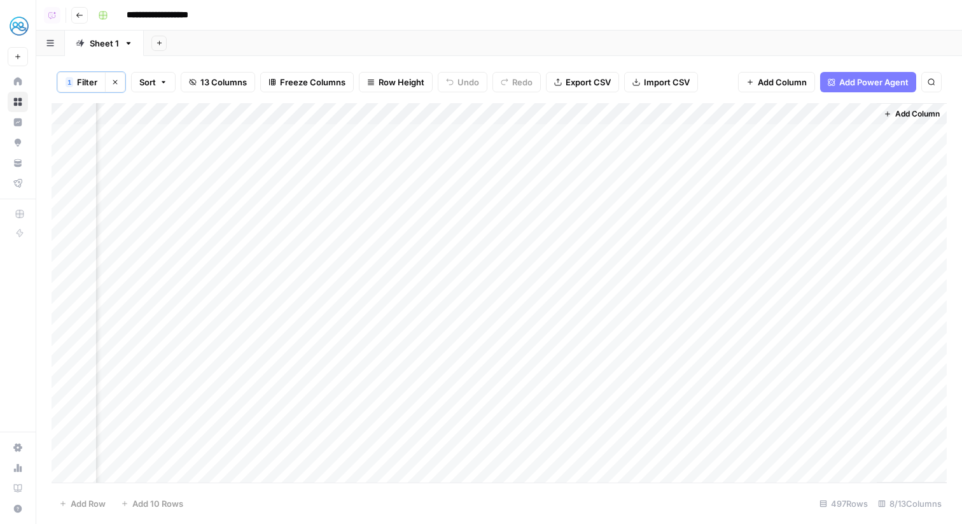
click at [859, 121] on div "Add Column" at bounding box center [499, 292] width 895 height 379
click at [825, 115] on div "Add Column" at bounding box center [499, 292] width 895 height 379
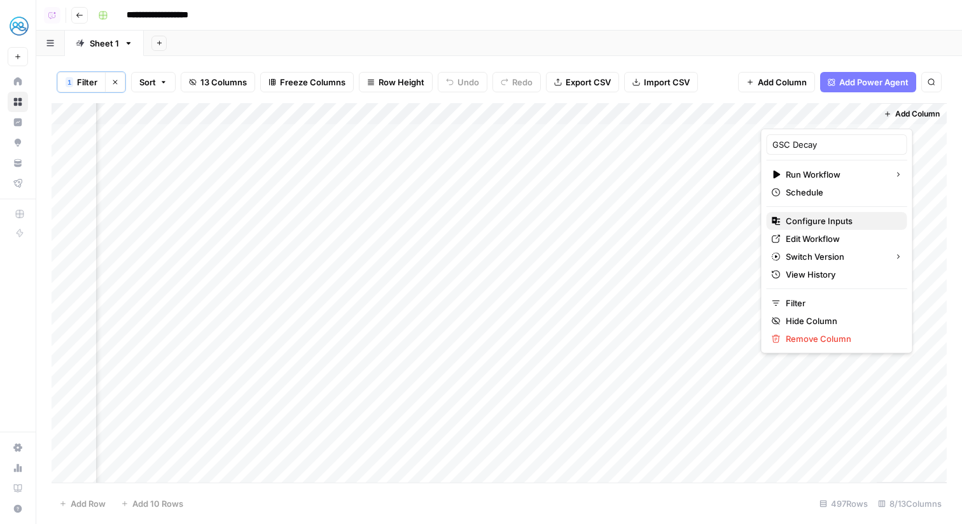
click at [830, 219] on span "Configure Inputs" at bounding box center [841, 220] width 111 height 13
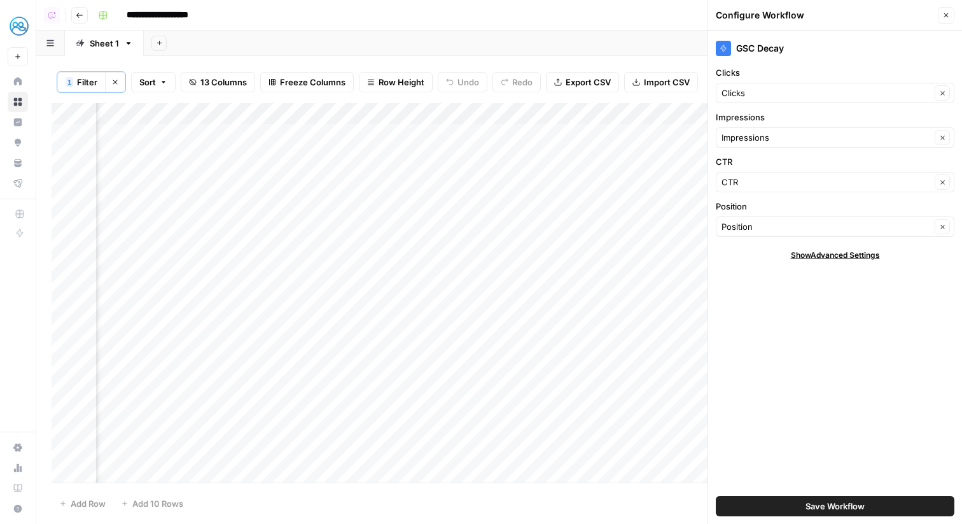
click at [830, 504] on span "Save Workflow" at bounding box center [834, 505] width 59 height 13
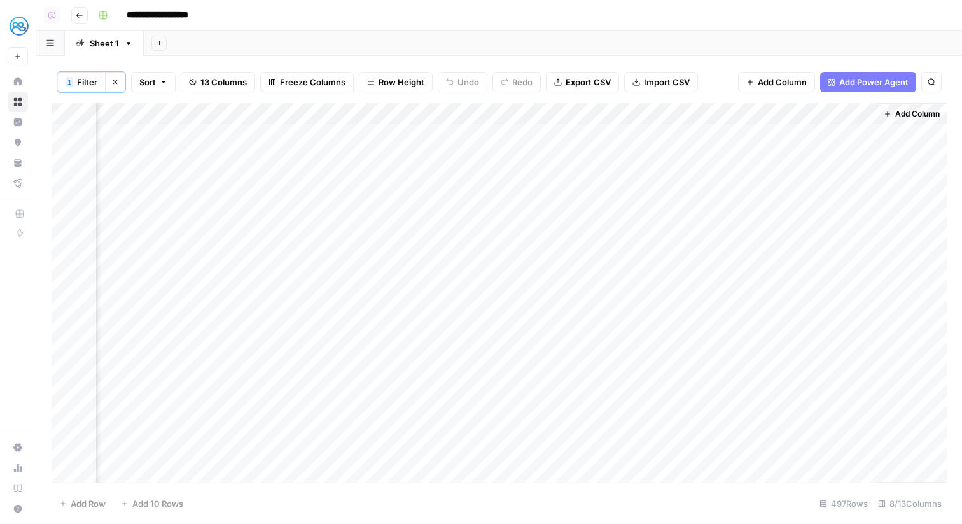
click at [824, 113] on div "Add Column" at bounding box center [499, 292] width 895 height 379
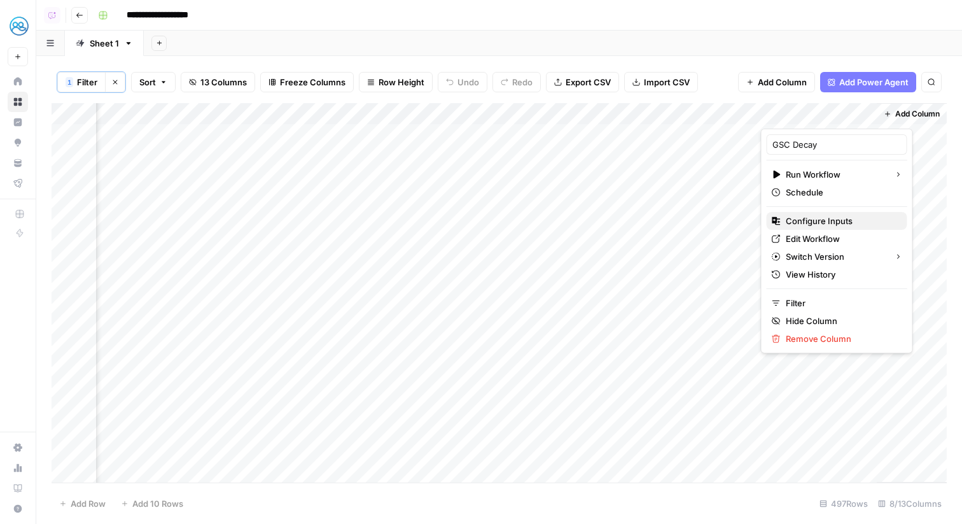
click at [819, 223] on span "Configure Inputs" at bounding box center [841, 220] width 111 height 13
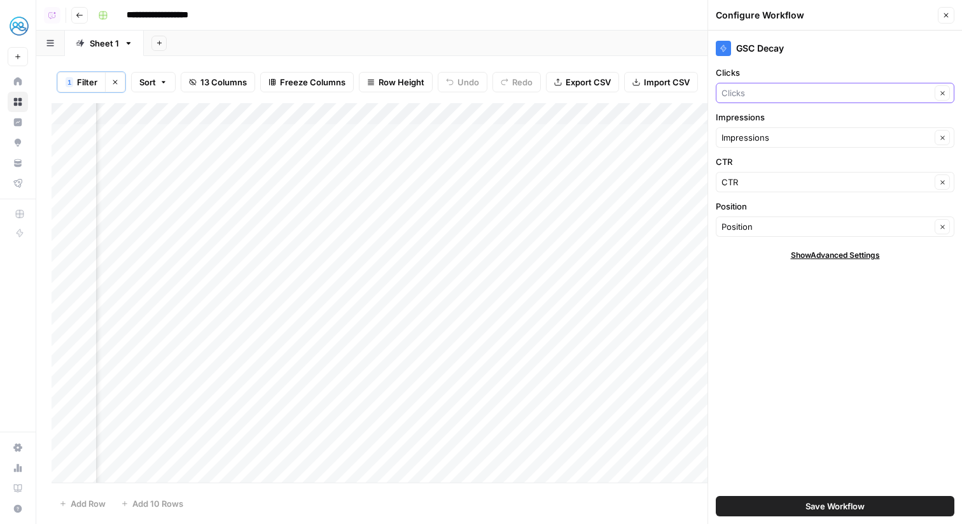
click at [779, 96] on input "Clicks" at bounding box center [825, 93] width 209 height 13
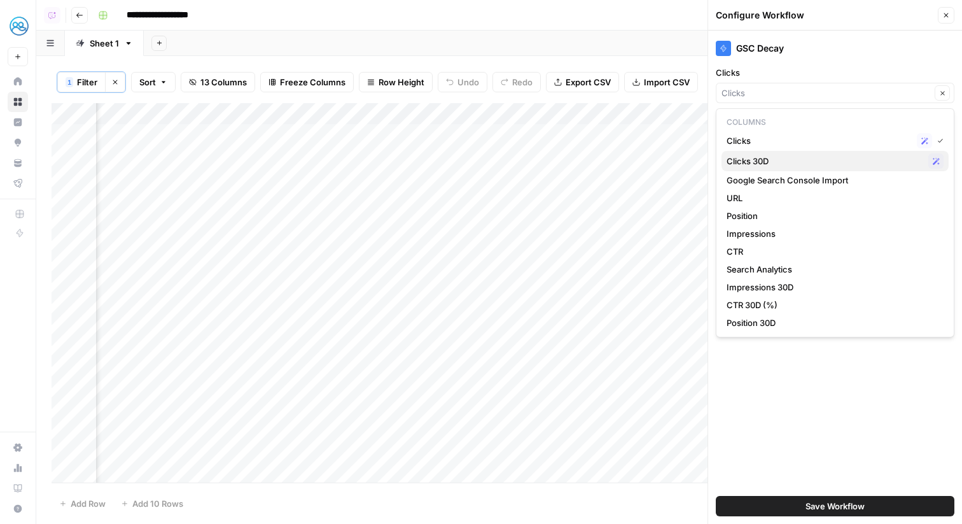
click at [814, 162] on span "Clicks 30D" at bounding box center [824, 161] width 197 height 13
type input "Clicks 30D"
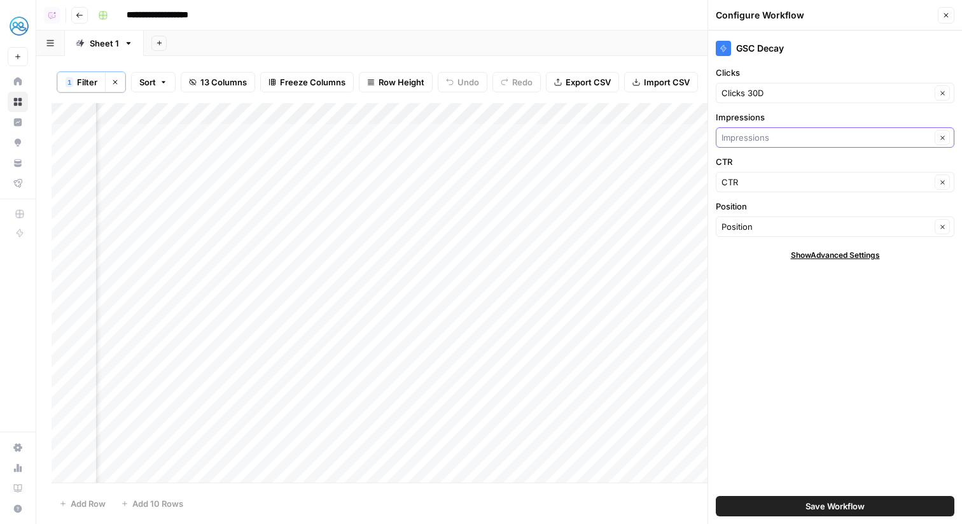
click at [789, 141] on input "Impressions" at bounding box center [825, 137] width 209 height 13
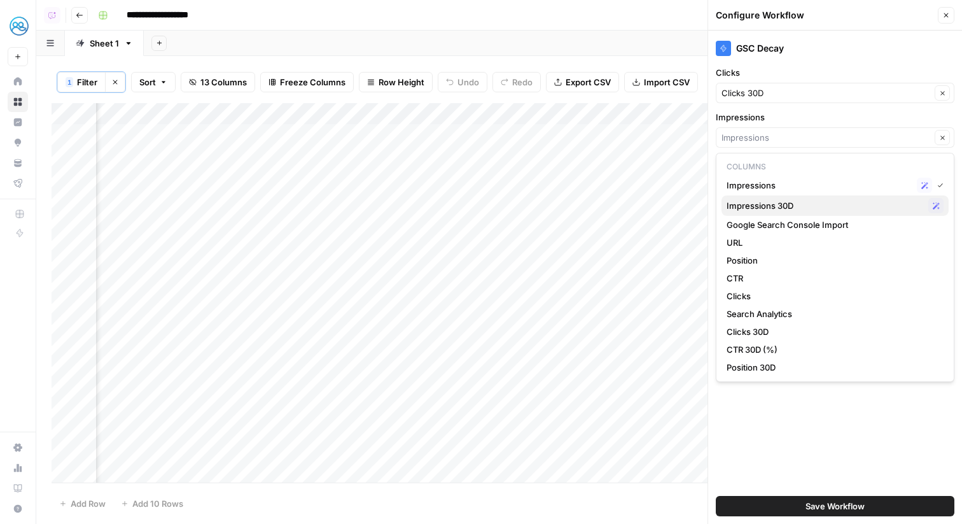
click at [789, 202] on span "Impressions 30D" at bounding box center [824, 205] width 197 height 13
type input "Impressions 30D"
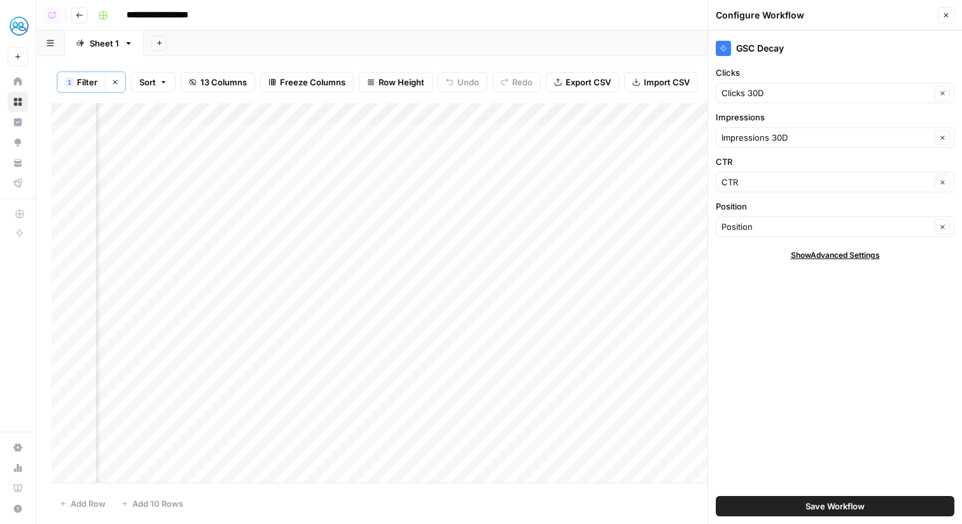
click at [785, 189] on div "CTR Clear" at bounding box center [835, 182] width 239 height 20
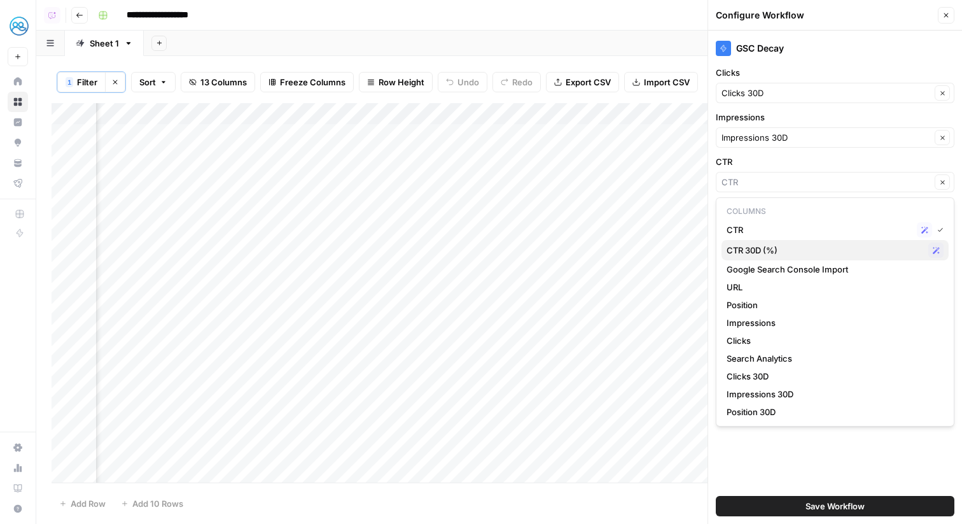
click at [789, 246] on span "CTR 30D (%)" at bounding box center [824, 250] width 197 height 13
type input "CTR 30D (%)"
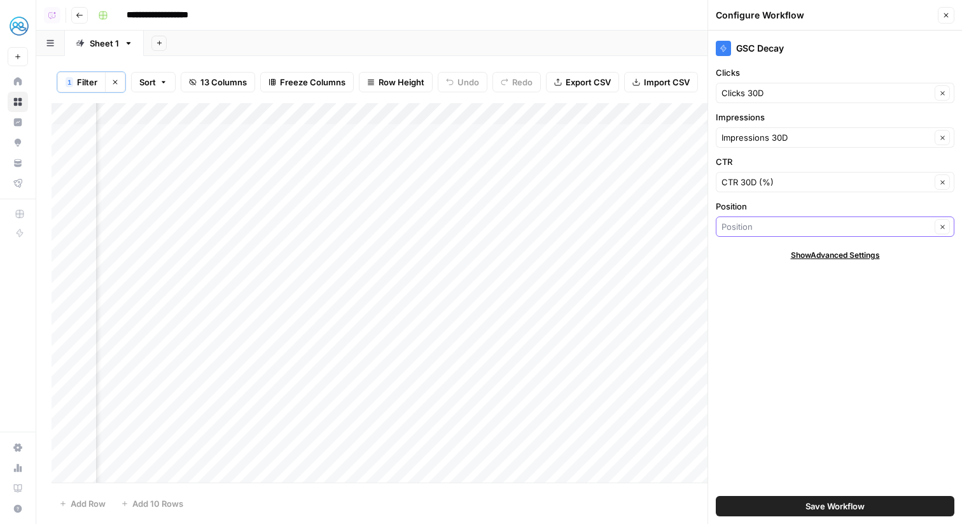
click at [786, 225] on input "Position" at bounding box center [825, 226] width 209 height 13
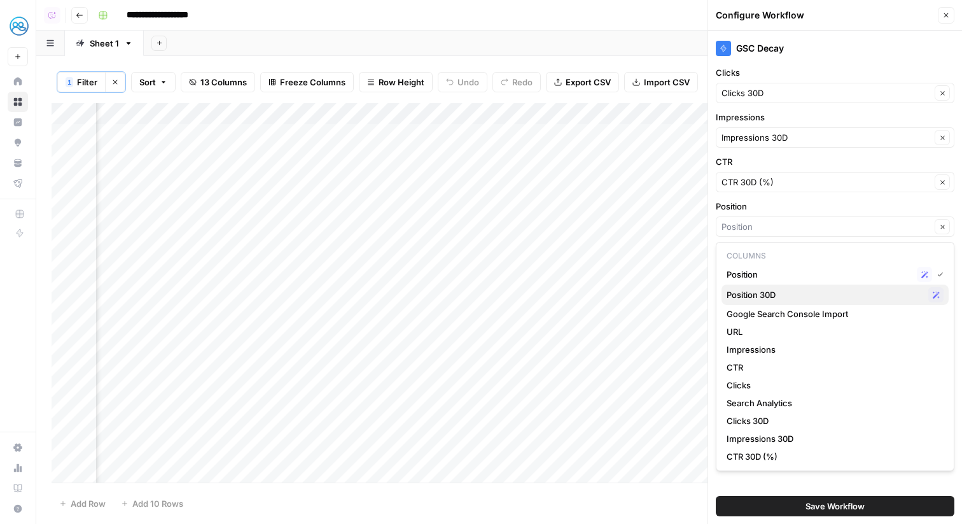
click at [790, 289] on span "Position 30D" at bounding box center [824, 294] width 197 height 13
type input "Position 30D"
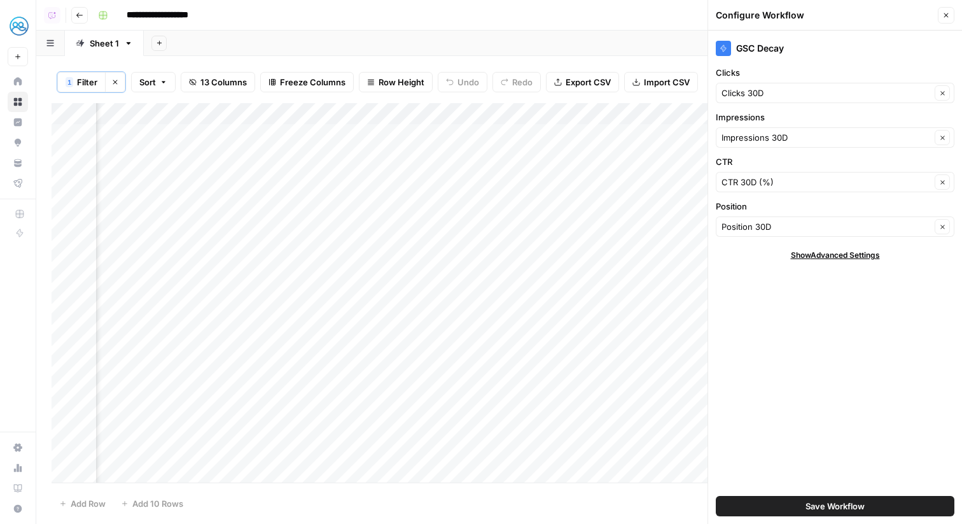
scroll to position [0, 333]
click at [806, 507] on span "Save Workflow" at bounding box center [834, 505] width 59 height 13
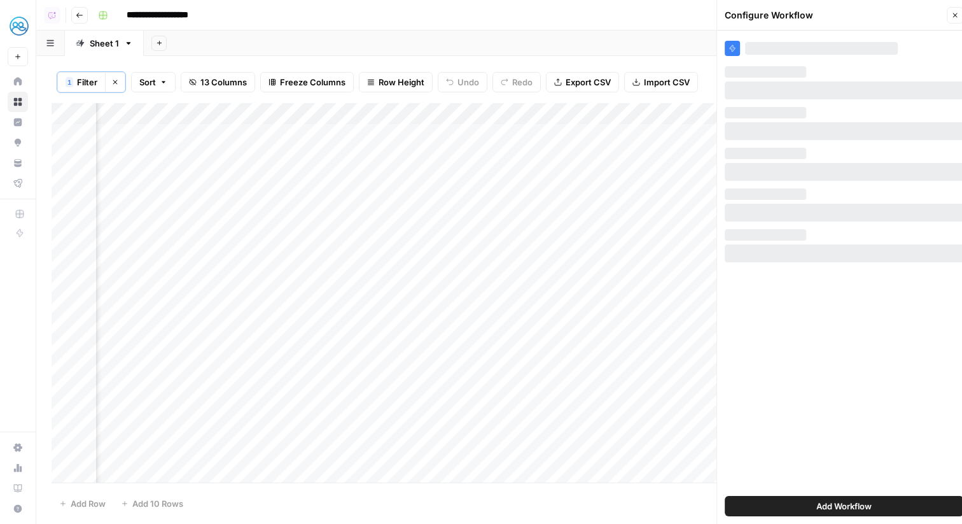
scroll to position [0, 193]
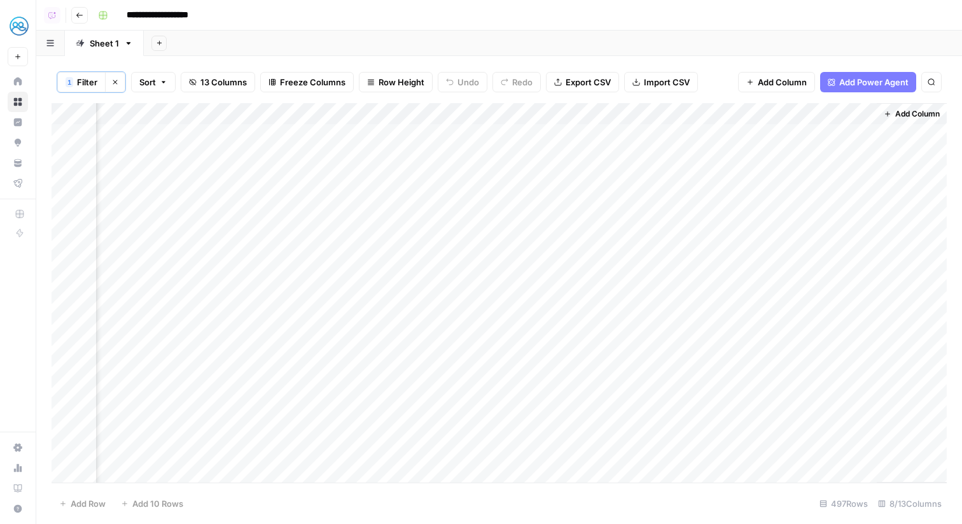
click at [234, 81] on span "13 Columns" at bounding box center [223, 82] width 46 height 13
click at [550, 10] on div "**********" at bounding box center [521, 15] width 856 height 20
drag, startPoint x: 209, startPoint y: 113, endPoint x: 711, endPoint y: 145, distance: 503.6
click at [711, 145] on div "Add Column" at bounding box center [499, 292] width 895 height 379
click at [684, 115] on div "Add Column" at bounding box center [499, 292] width 895 height 379
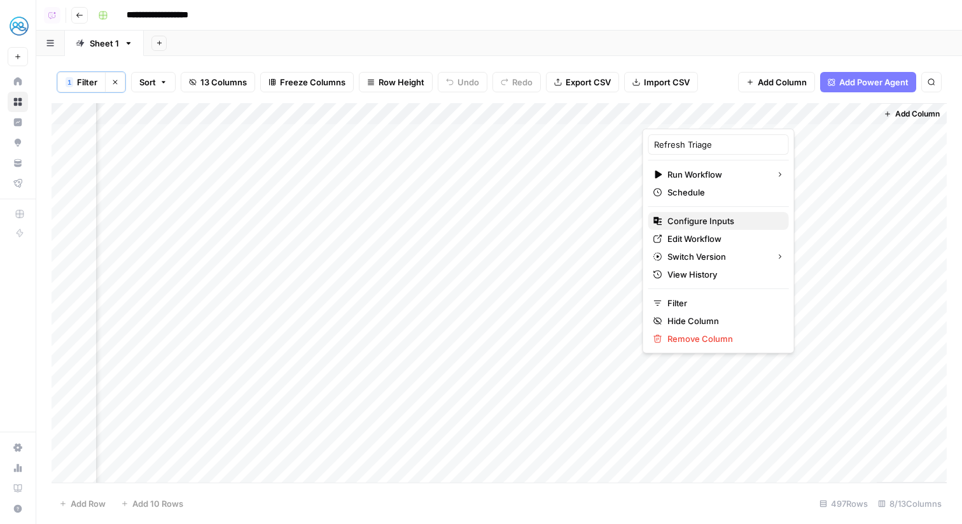
click at [697, 220] on span "Configure Inputs" at bounding box center [722, 220] width 111 height 13
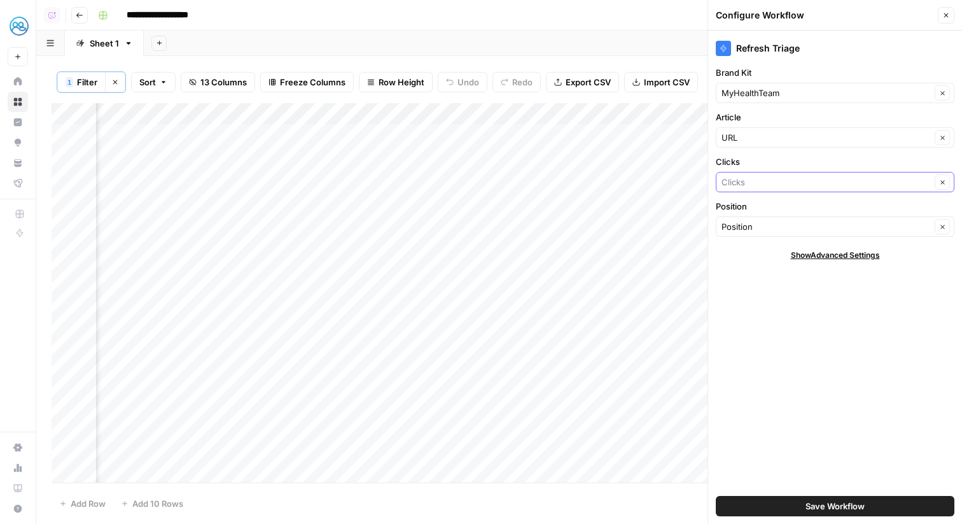
click at [763, 183] on input "Clicks" at bounding box center [825, 182] width 209 height 13
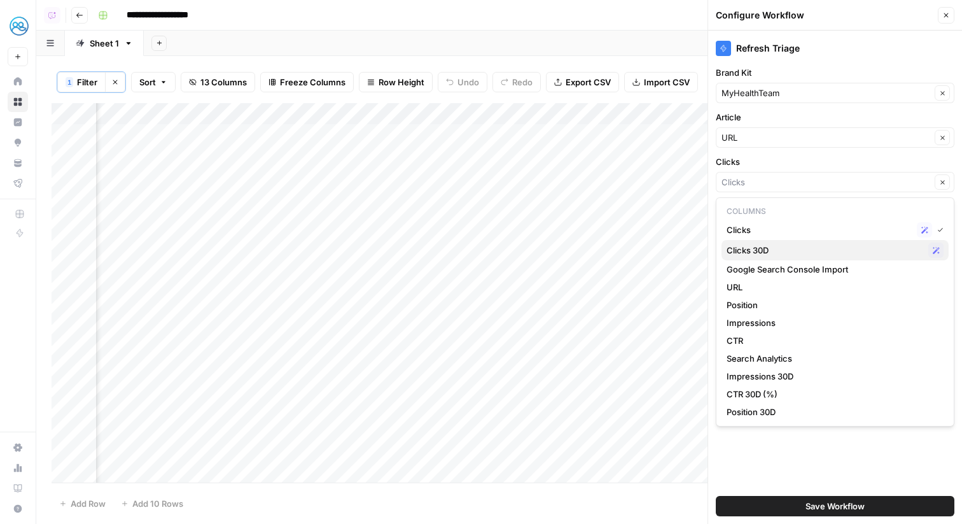
click at [768, 255] on span "Clicks 30D" at bounding box center [824, 250] width 197 height 13
type input "Clicks 30D"
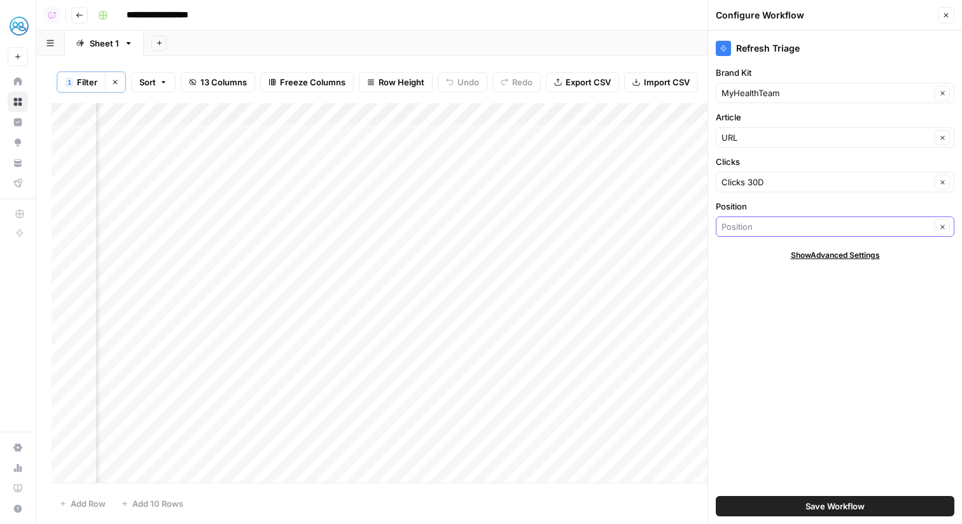
click at [748, 221] on input "Position" at bounding box center [825, 226] width 209 height 13
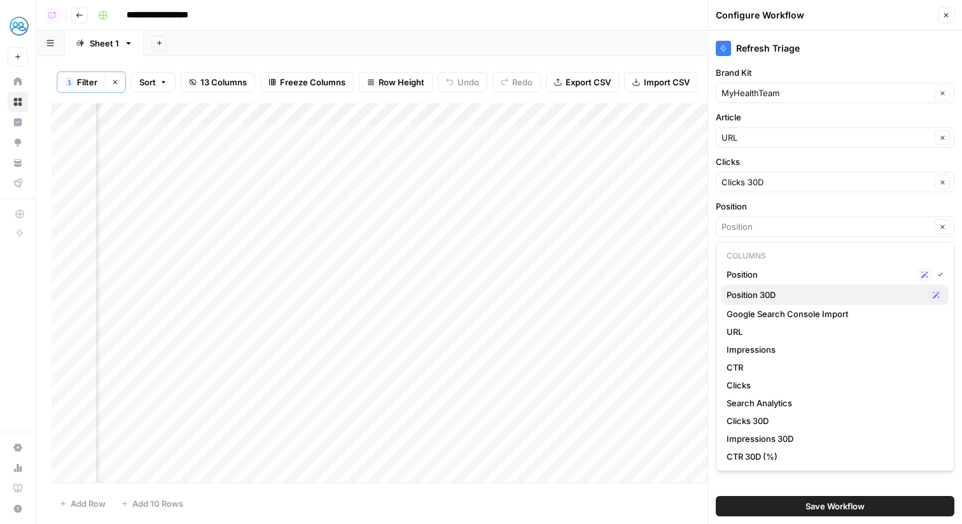
click at [778, 297] on span "Position 30D" at bounding box center [824, 294] width 197 height 13
type input "Position 30D"
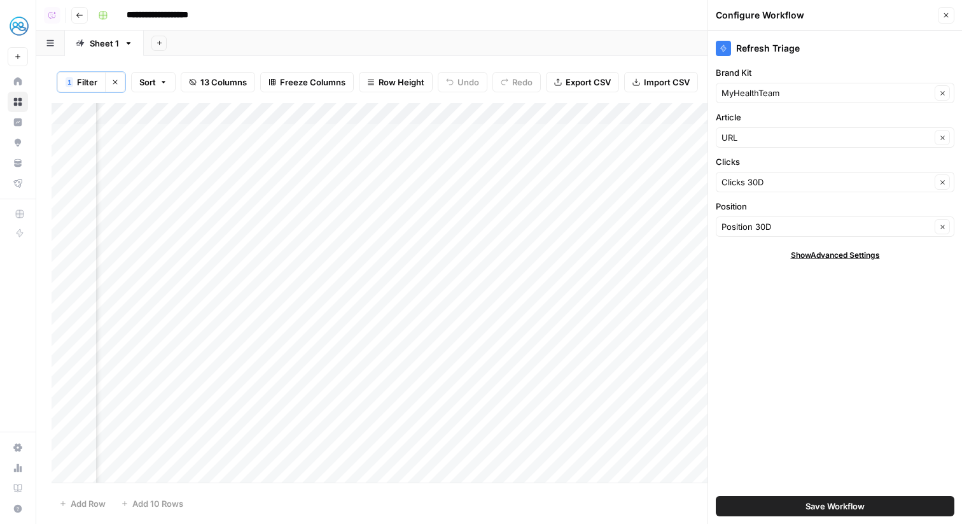
click at [828, 509] on span "Save Workflow" at bounding box center [834, 505] width 59 height 13
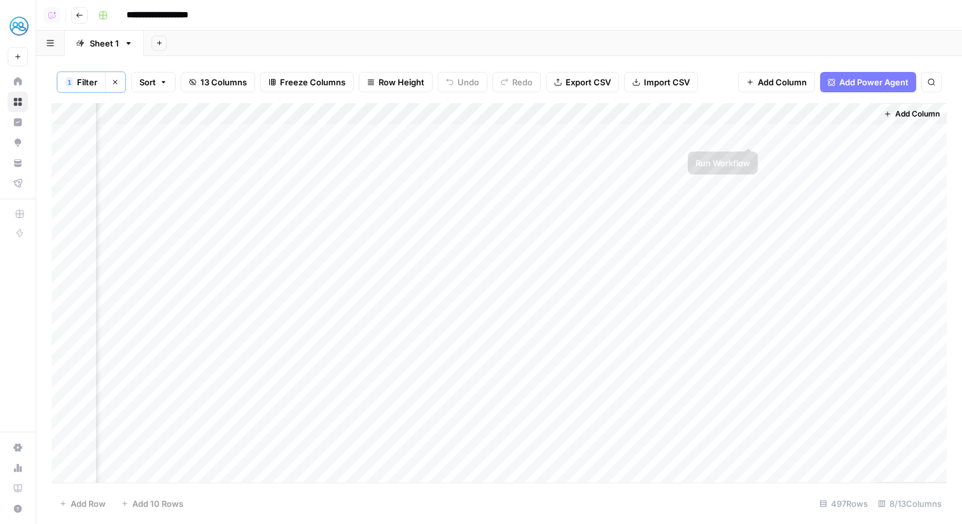
click at [753, 134] on div "Add Column" at bounding box center [499, 292] width 895 height 379
click at [732, 133] on div "Add Column" at bounding box center [499, 292] width 895 height 379
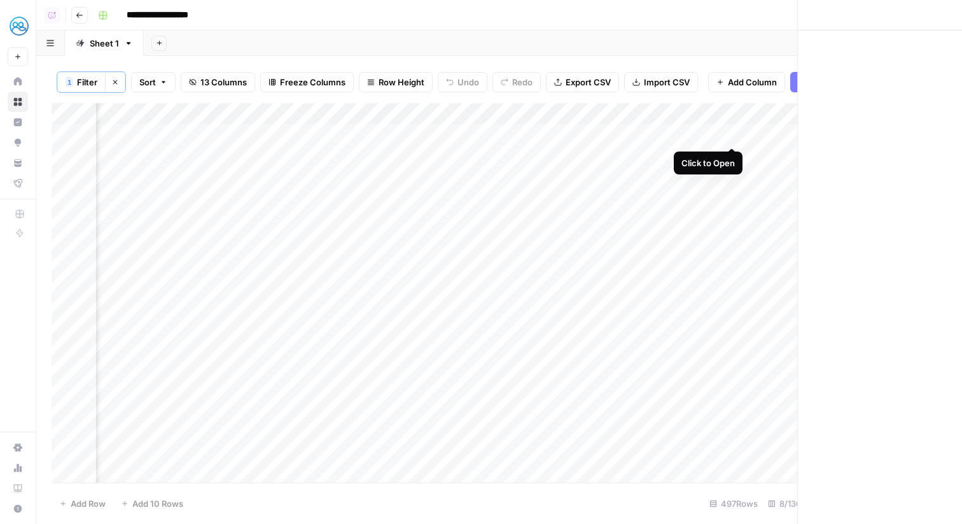
scroll to position [0, 192]
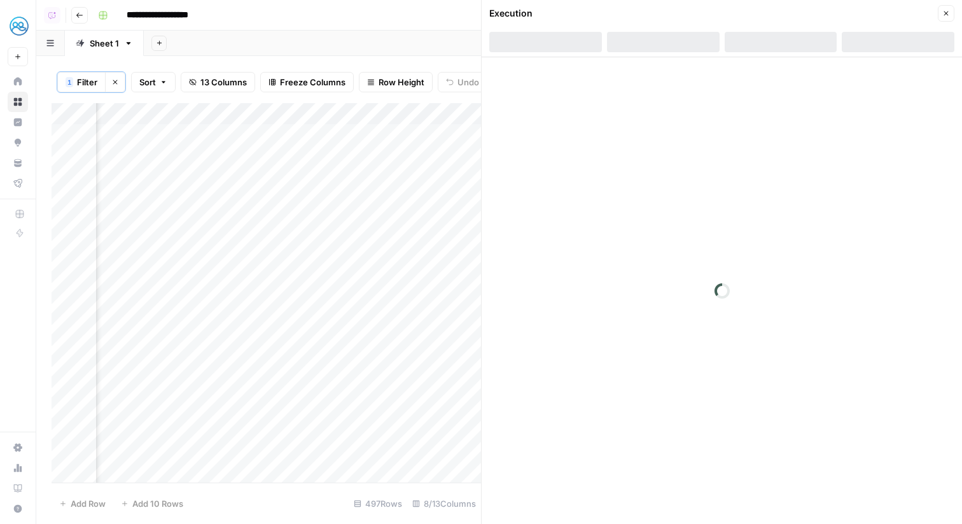
click at [782, 54] on header "Execution Close" at bounding box center [722, 28] width 480 height 57
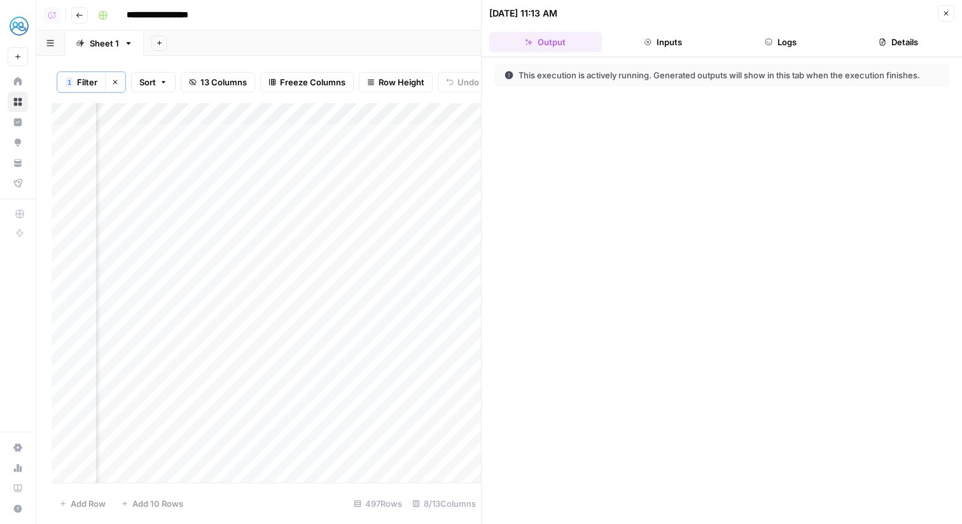
click at [780, 51] on button "Logs" at bounding box center [781, 42] width 113 height 20
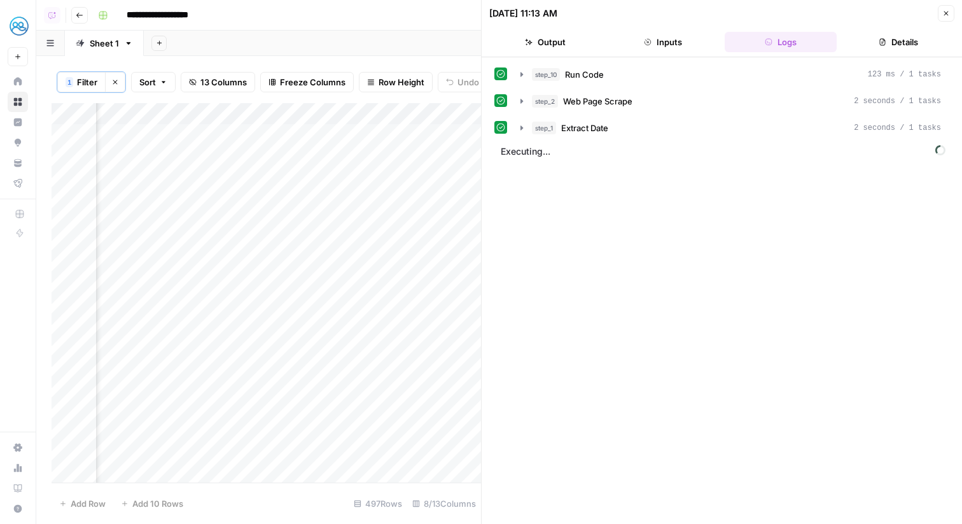
click at [730, 58] on div "step_10 Run Code 123 ms / 1 tasks step_2 Web Page Scrape 2 seconds / 1 tasks st…" at bounding box center [722, 290] width 480 height 466
click at [734, 64] on button "step_10 Run Code 123 ms / 1 tasks" at bounding box center [731, 74] width 436 height 20
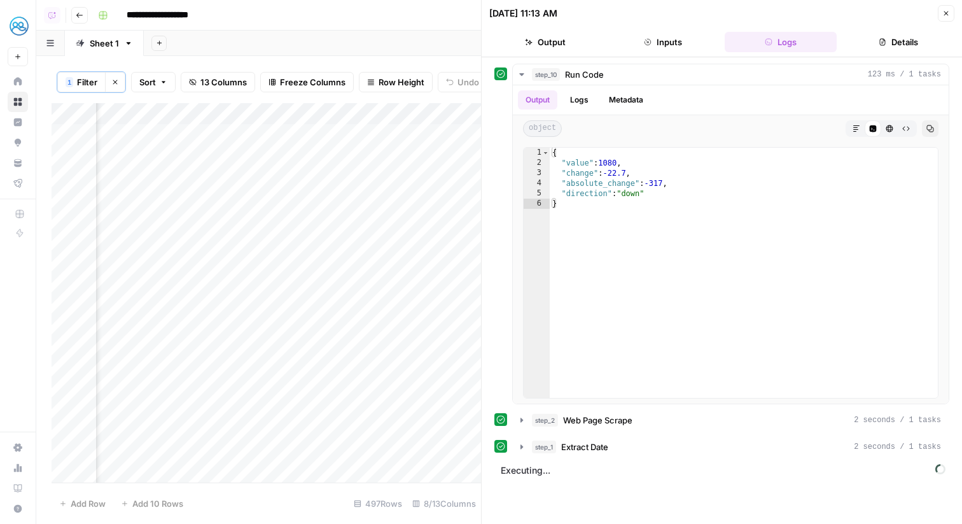
scroll to position [0, 566]
click at [378, 137] on div "Add Column" at bounding box center [266, 292] width 429 height 379
click at [942, 14] on icon "button" at bounding box center [946, 14] width 8 height 8
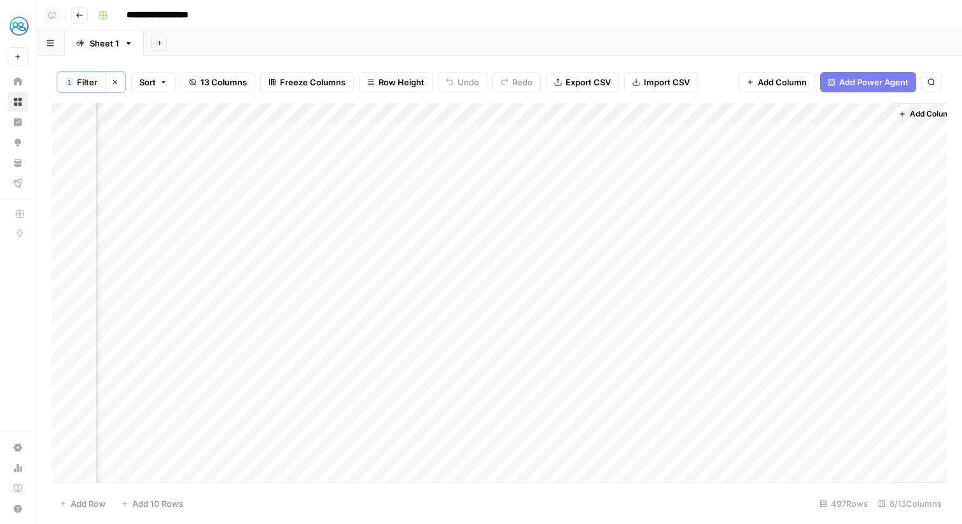
scroll to position [0, 193]
click at [682, 115] on div "Add Column" at bounding box center [499, 292] width 895 height 379
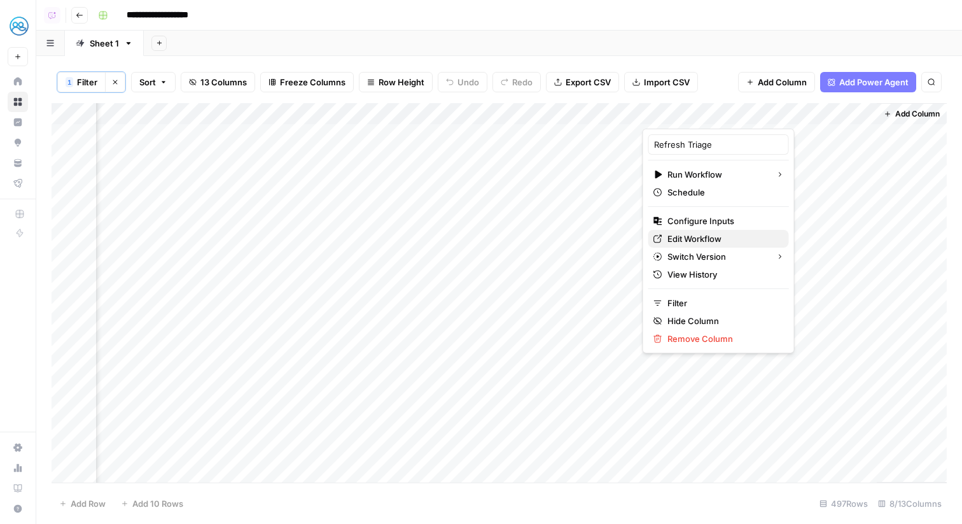
click at [694, 240] on span "Edit Workflow" at bounding box center [722, 238] width 111 height 13
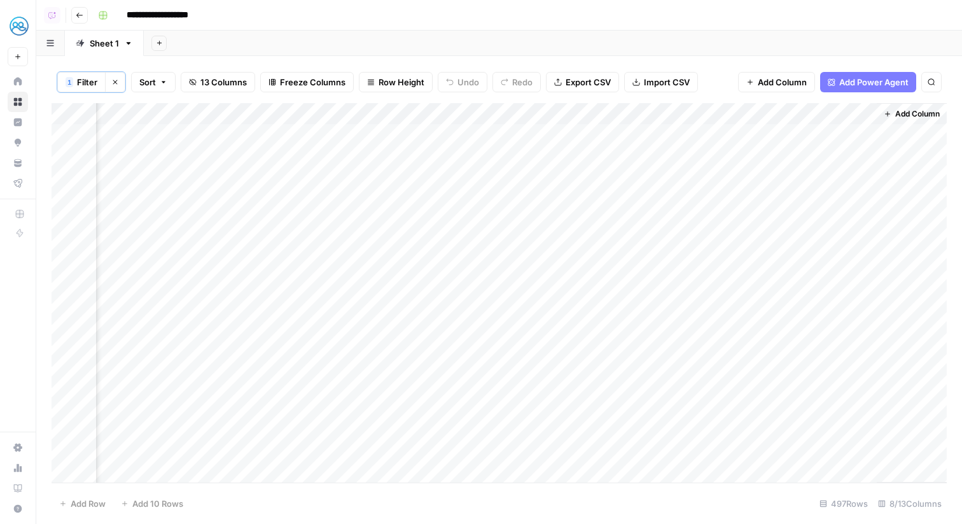
click at [317, 135] on div "Add Column" at bounding box center [499, 292] width 895 height 379
click at [316, 137] on div "Add Column" at bounding box center [499, 292] width 895 height 379
click at [329, 155] on div "Add Column" at bounding box center [499, 292] width 895 height 379
click at [733, 132] on div "Add Column" at bounding box center [499, 292] width 895 height 379
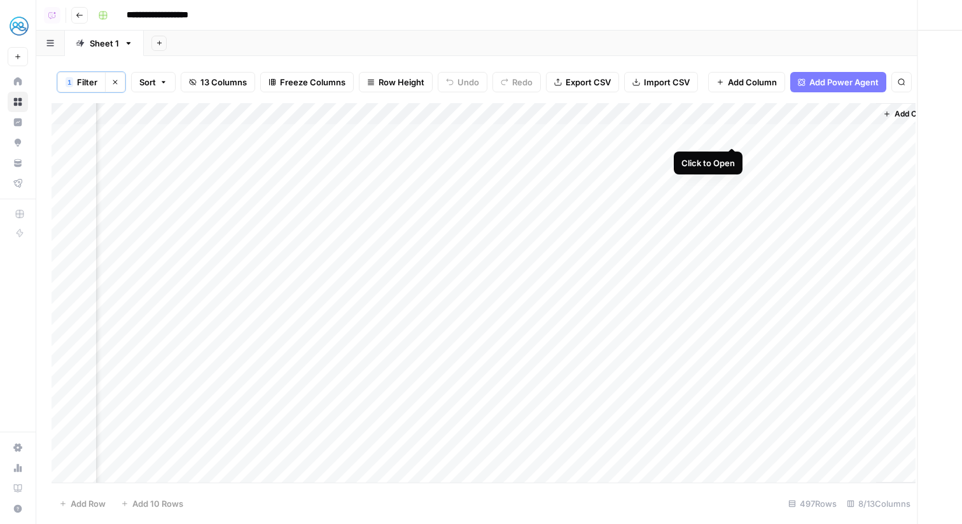
scroll to position [0, 191]
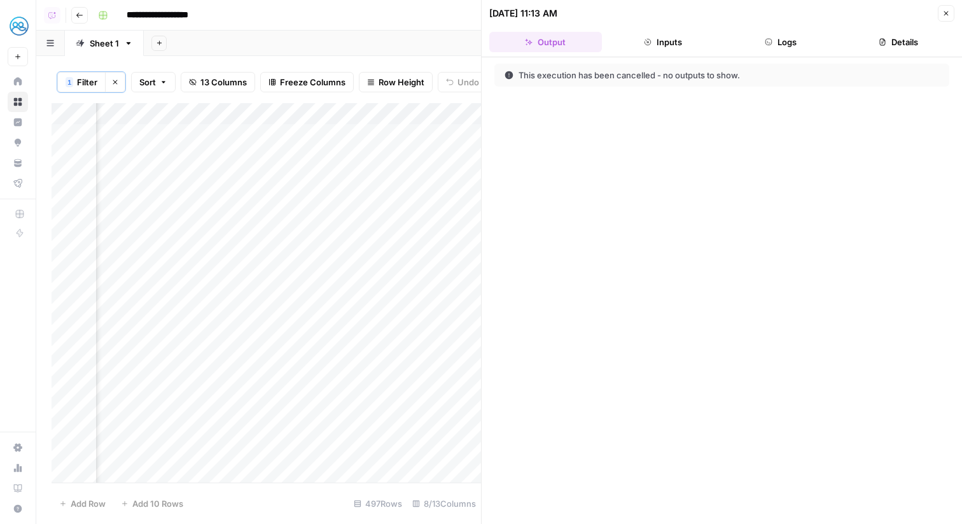
click at [772, 45] on button "Logs" at bounding box center [781, 42] width 113 height 20
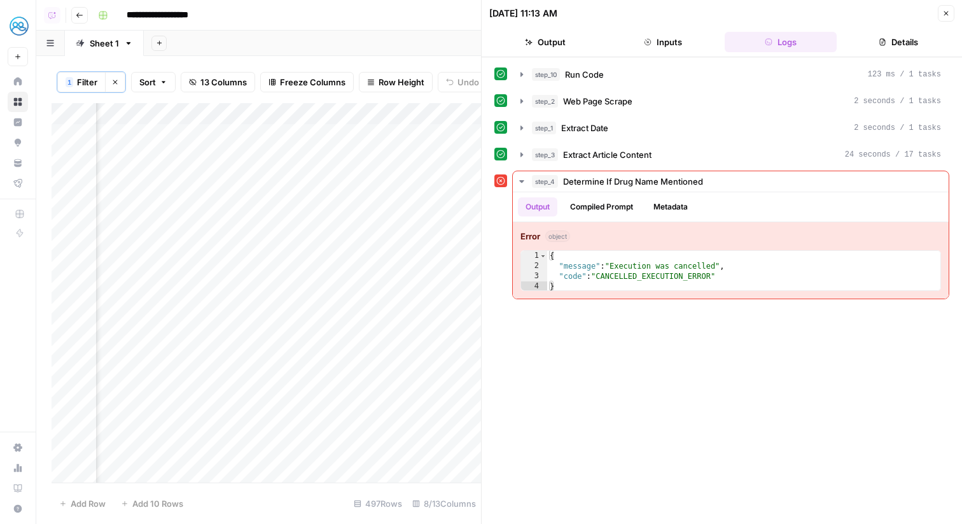
click at [689, 43] on button "Inputs" at bounding box center [663, 42] width 113 height 20
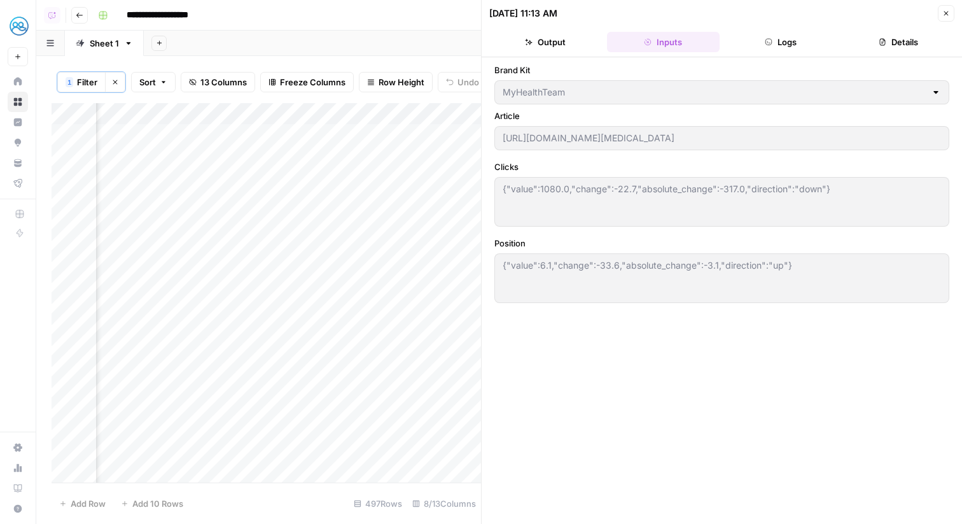
click at [945, 10] on icon "button" at bounding box center [946, 14] width 8 height 8
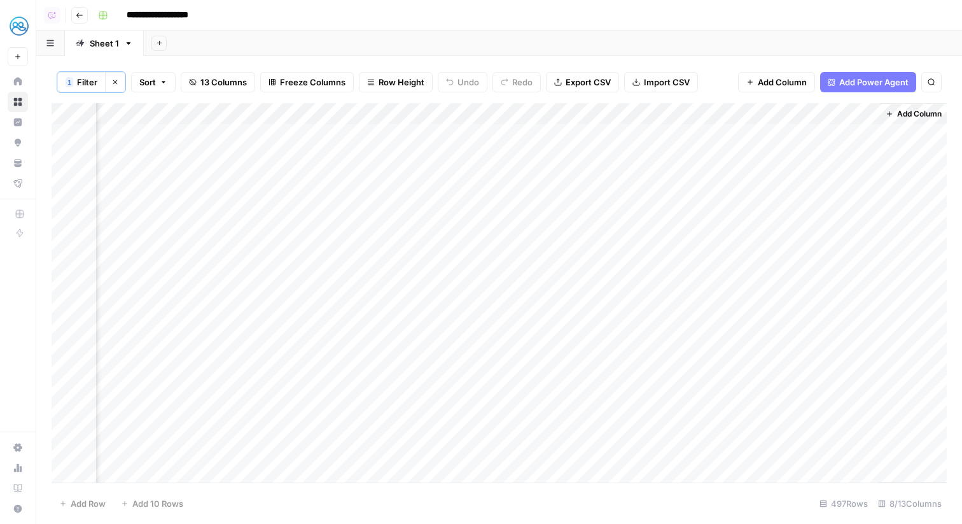
scroll to position [0, 178]
click at [764, 133] on div "Add Column" at bounding box center [499, 292] width 895 height 379
click at [333, 128] on div "Add Column" at bounding box center [499, 292] width 895 height 379
click at [609, 131] on div "Add Column" at bounding box center [499, 292] width 895 height 379
click at [752, 132] on div "Add Column" at bounding box center [499, 292] width 895 height 379
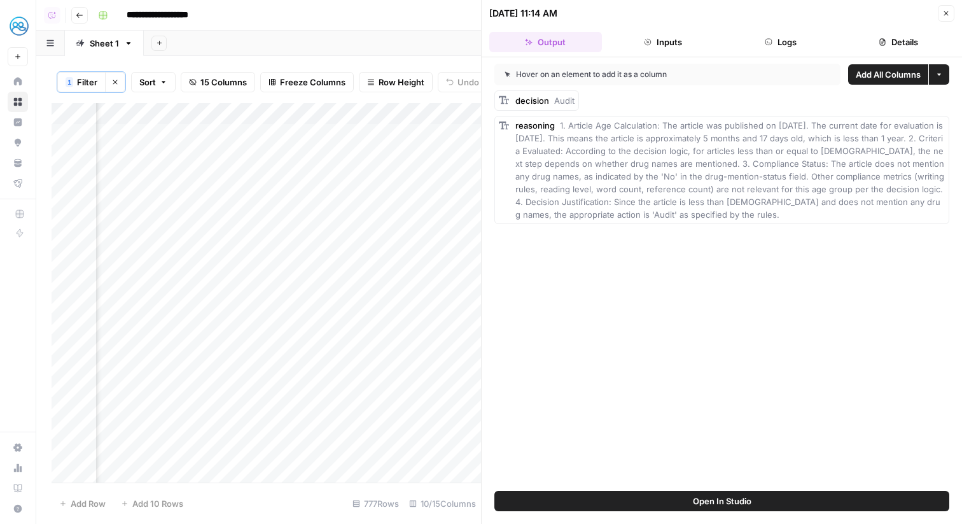
click at [740, 506] on span "Open In Studio" at bounding box center [722, 500] width 59 height 13
click at [658, 31] on header "10/08/25 at 11:14 AM Close Output Inputs Logs Details" at bounding box center [722, 28] width 480 height 57
click at [659, 34] on button "Inputs" at bounding box center [663, 42] width 113 height 20
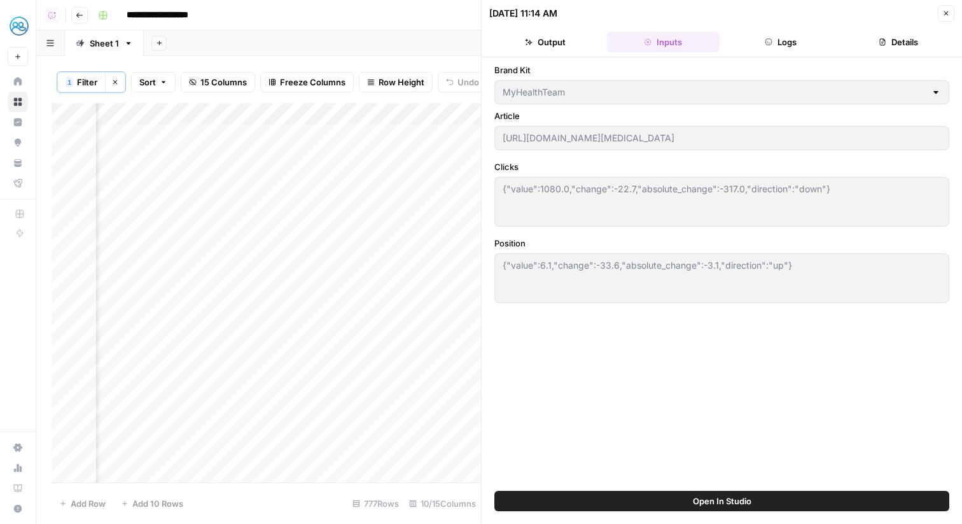
click at [947, 7] on button "Close" at bounding box center [946, 13] width 17 height 17
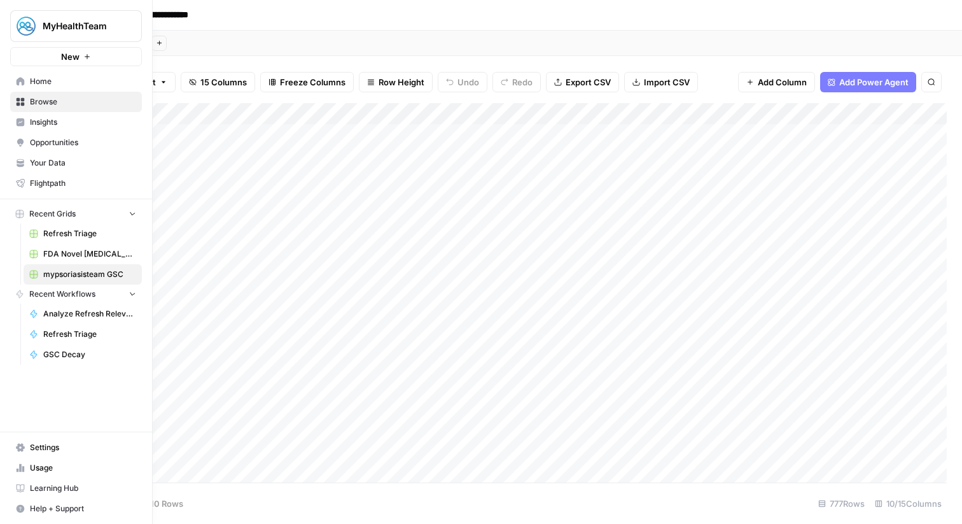
click at [23, 85] on icon at bounding box center [20, 81] width 9 height 9
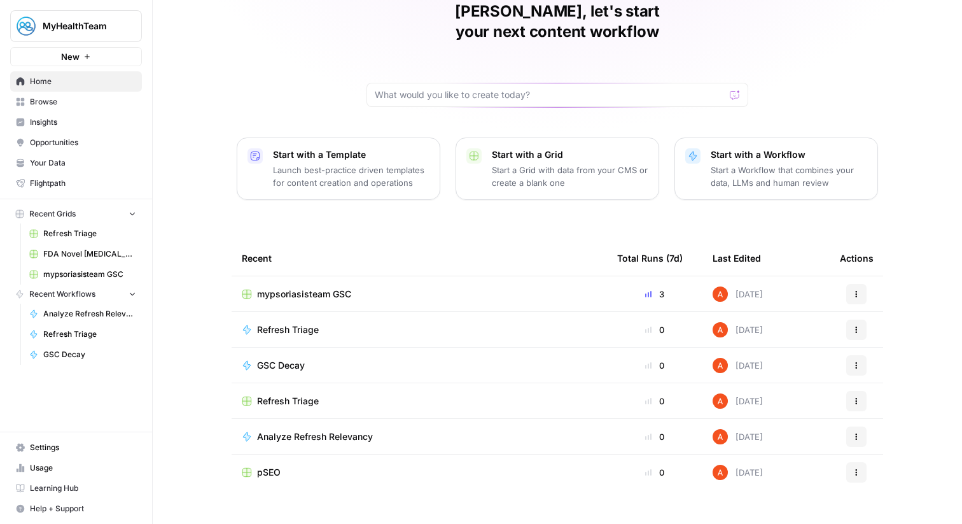
scroll to position [62, 0]
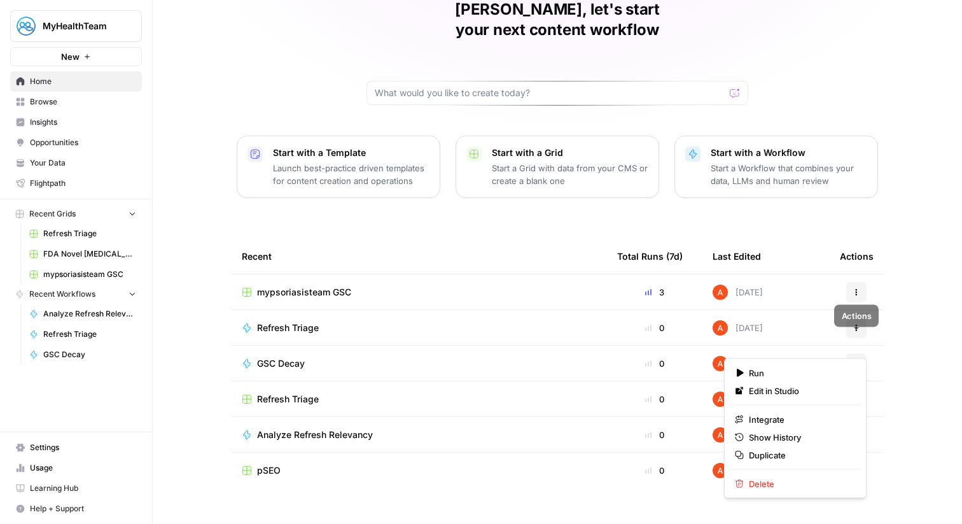
click at [858, 359] on icon "button" at bounding box center [856, 363] width 8 height 8
click at [774, 481] on span "Delete" at bounding box center [800, 483] width 102 height 13
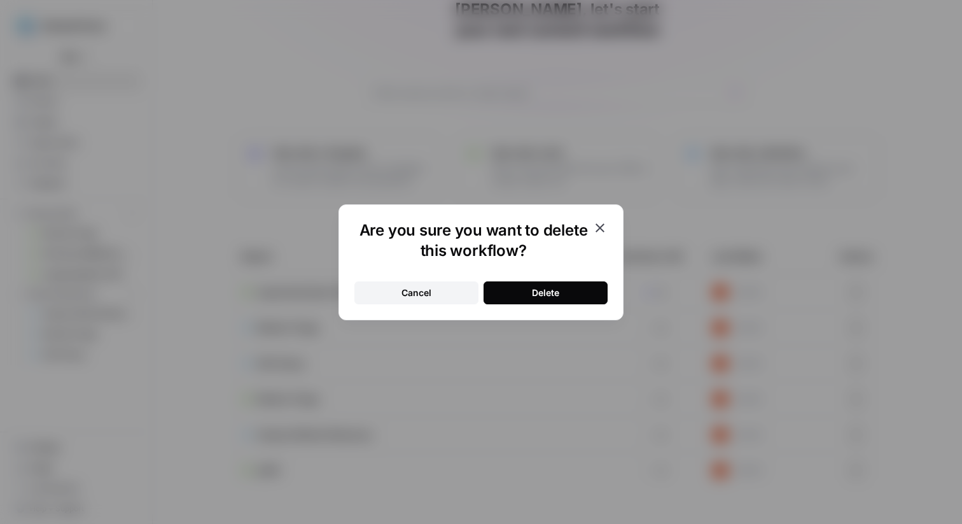
click at [576, 291] on button "Delete" at bounding box center [545, 292] width 124 height 23
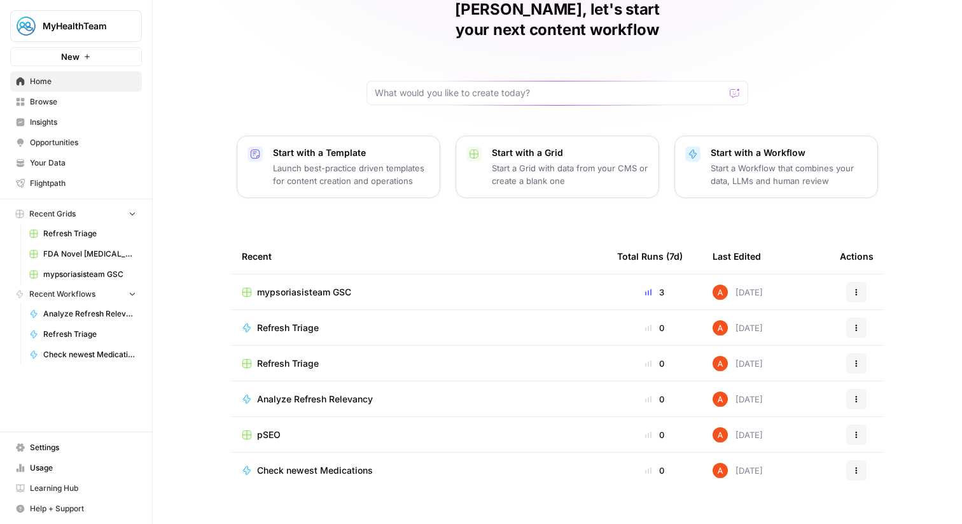
click at [319, 286] on span "mypsoriasisteam GSC" at bounding box center [304, 292] width 94 height 13
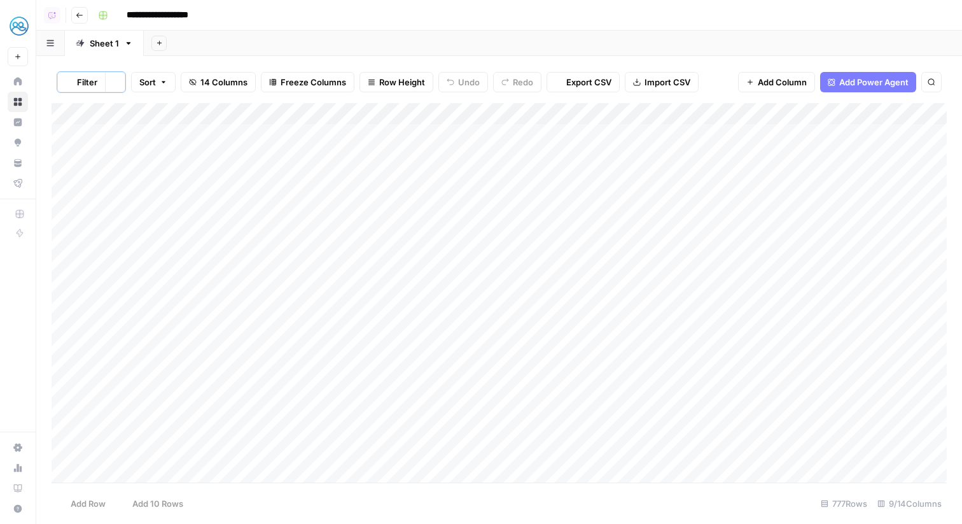
click at [160, 17] on input "**********" at bounding box center [174, 15] width 107 height 20
type input "**********"
click at [106, 41] on div "Sheet 1" at bounding box center [104, 43] width 29 height 13
click at [107, 44] on div "Sheet 1" at bounding box center [104, 43] width 29 height 13
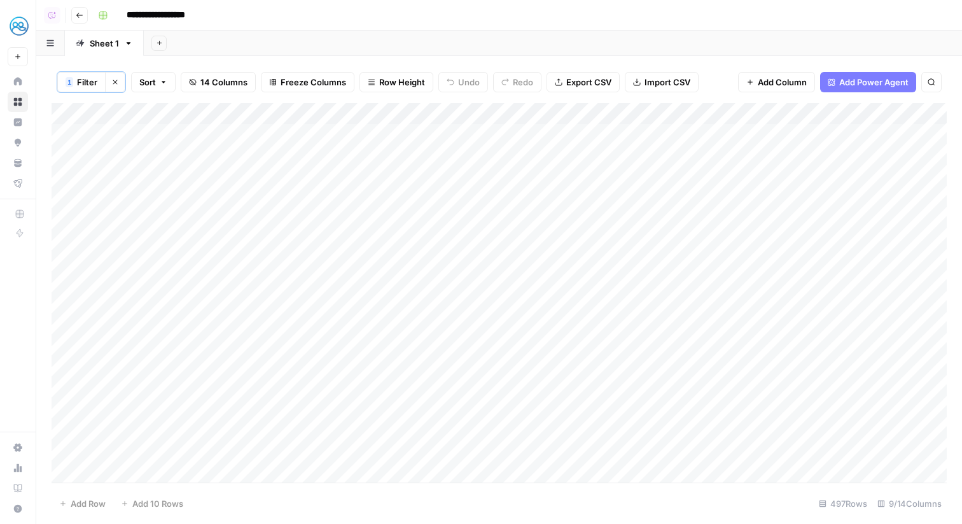
click at [107, 44] on div "Sheet 1" at bounding box center [104, 43] width 29 height 13
type input "**********"
click at [189, 52] on div "Add Sheet" at bounding box center [572, 43] width 777 height 25
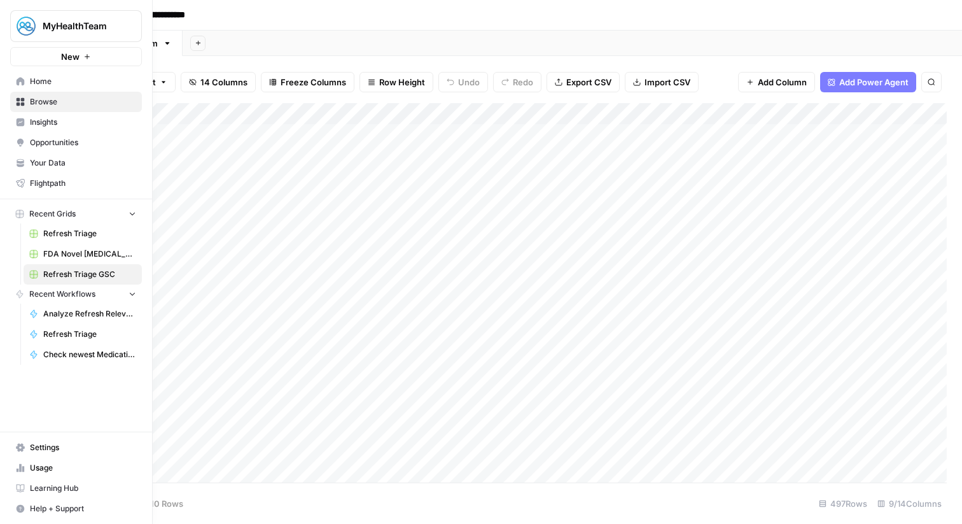
click at [83, 76] on span "Home" at bounding box center [83, 81] width 106 height 11
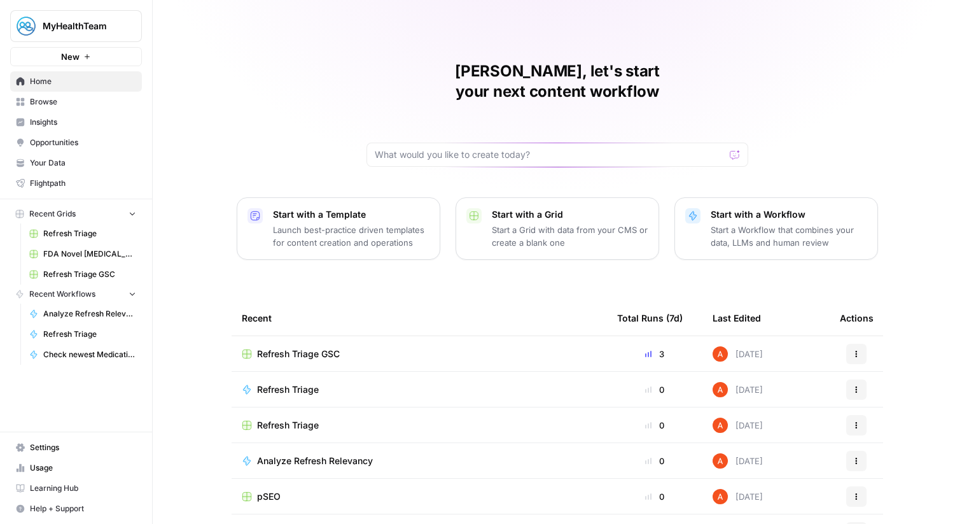
click at [260, 490] on span "pSEO" at bounding box center [269, 496] width 24 height 13
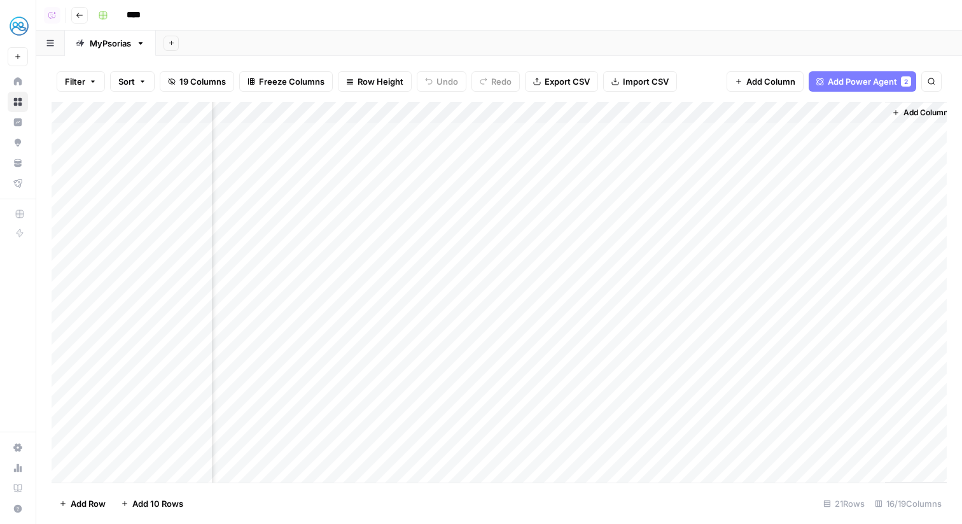
scroll to position [0, 1314]
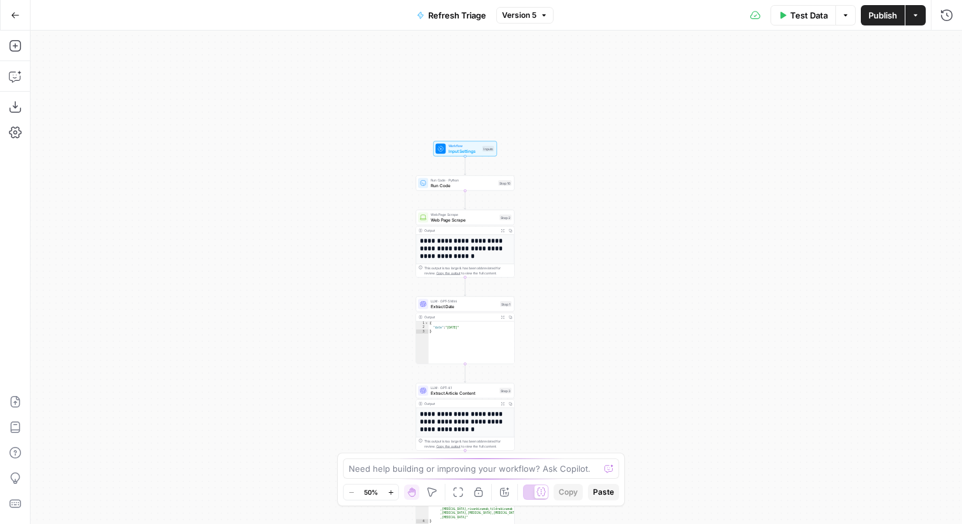
click at [802, 18] on span "Test Data" at bounding box center [809, 15] width 38 height 13
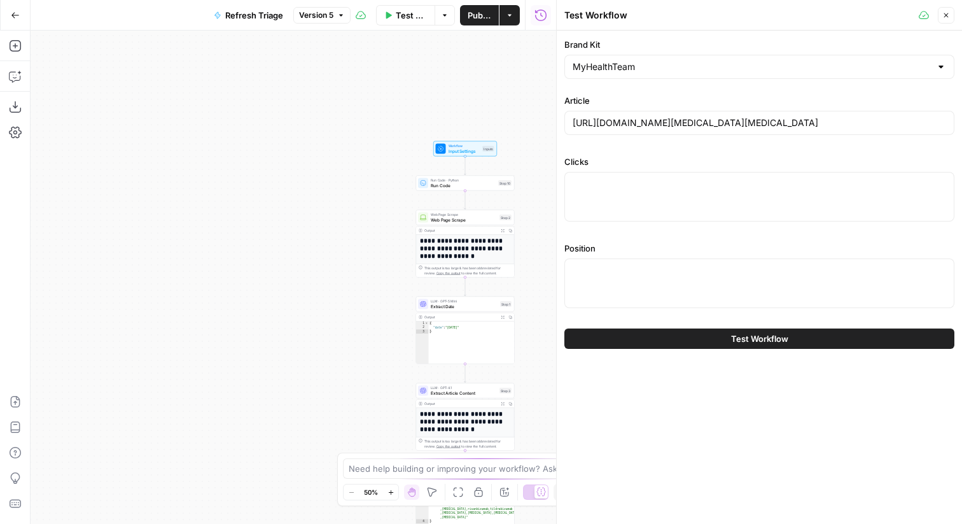
click at [696, 200] on div at bounding box center [759, 197] width 390 height 50
paste textarea ""{""value"":""1080"",""change"":""-22.7%"",""formattedChange"":""-22.7%"",""dir…"
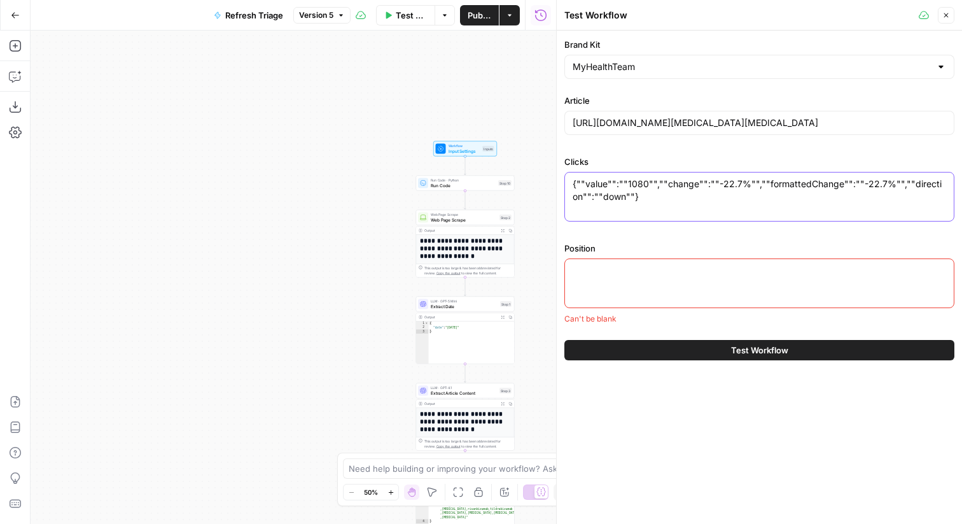
type textarea "{""value"":""1080"",""change"":""-22.7%"",""formattedChange"":""-22.7%"",""dire…"
click at [624, 187] on textarea "{""value"":""1080"",""change"":""-22.7%"",""formattedChange"":""-22.7%"",""dire…" at bounding box center [759, 189] width 373 height 25
click at [943, 16] on icon "button" at bounding box center [946, 15] width 8 height 8
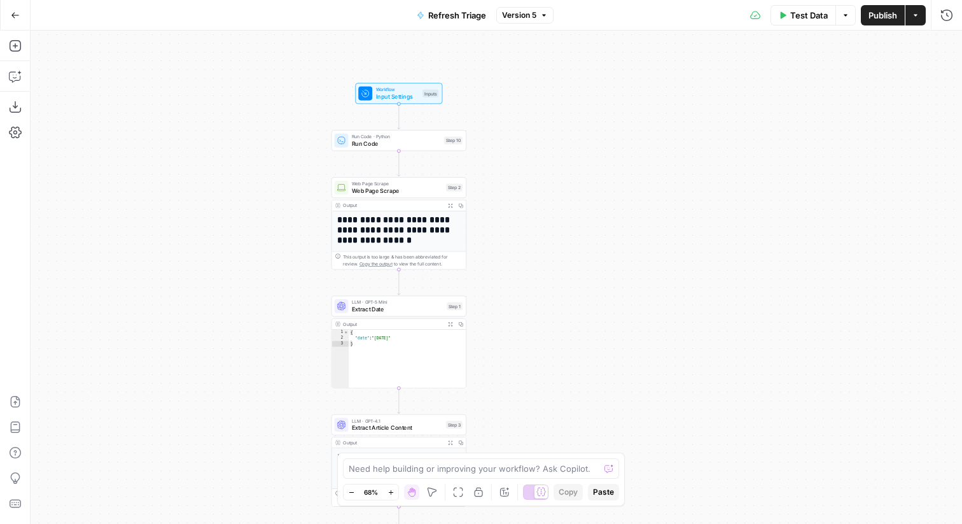
click at [358, 142] on span "Run Code" at bounding box center [396, 143] width 89 height 9
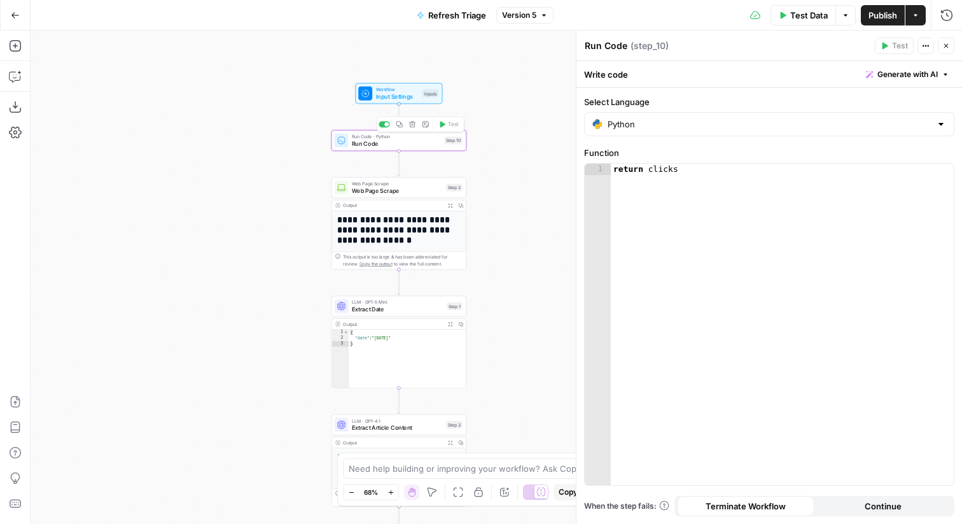
click at [380, 125] on div at bounding box center [383, 125] width 11 height 6
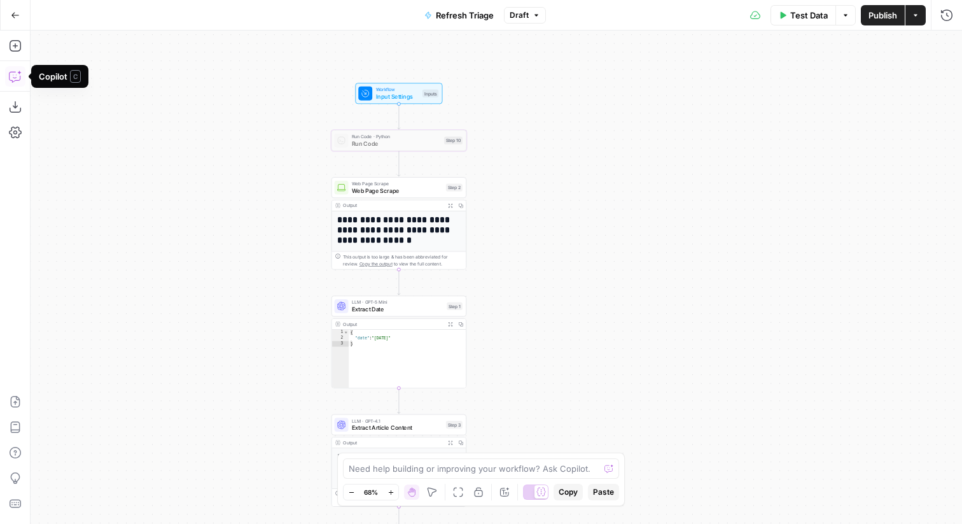
click at [17, 78] on icon "button" at bounding box center [15, 76] width 13 height 13
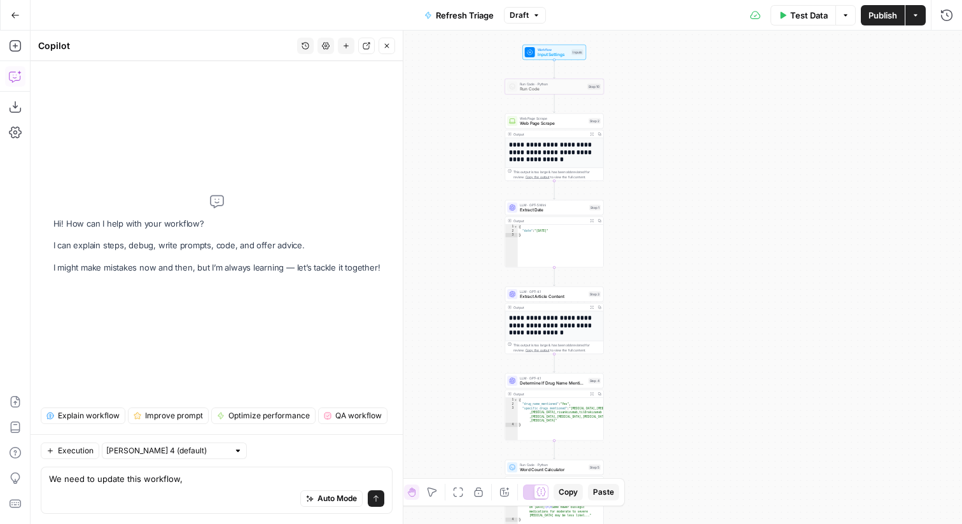
drag, startPoint x: 698, startPoint y: 275, endPoint x: 715, endPoint y: 239, distance: 39.3
click at [715, 239] on div "**********" at bounding box center [496, 277] width 931 height 493
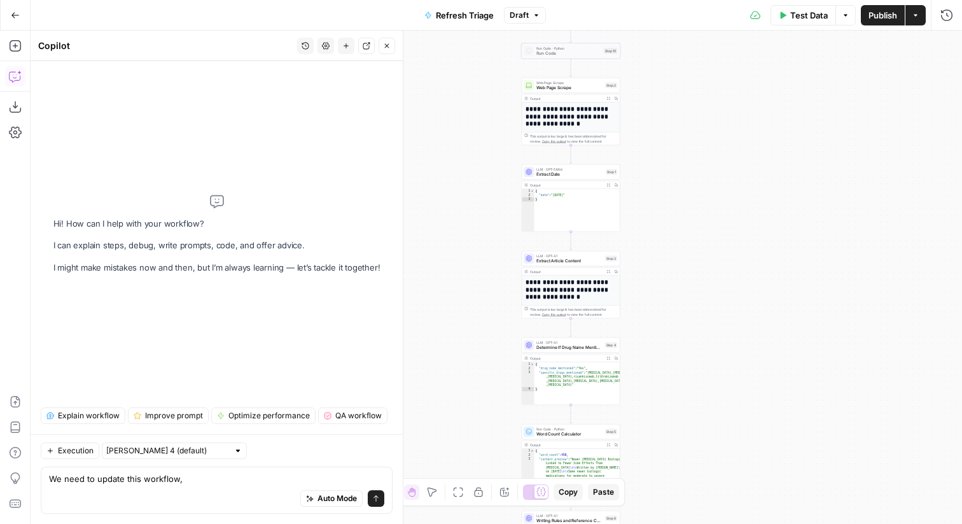
click at [198, 488] on div "Auto Mode Send" at bounding box center [216, 499] width 335 height 28
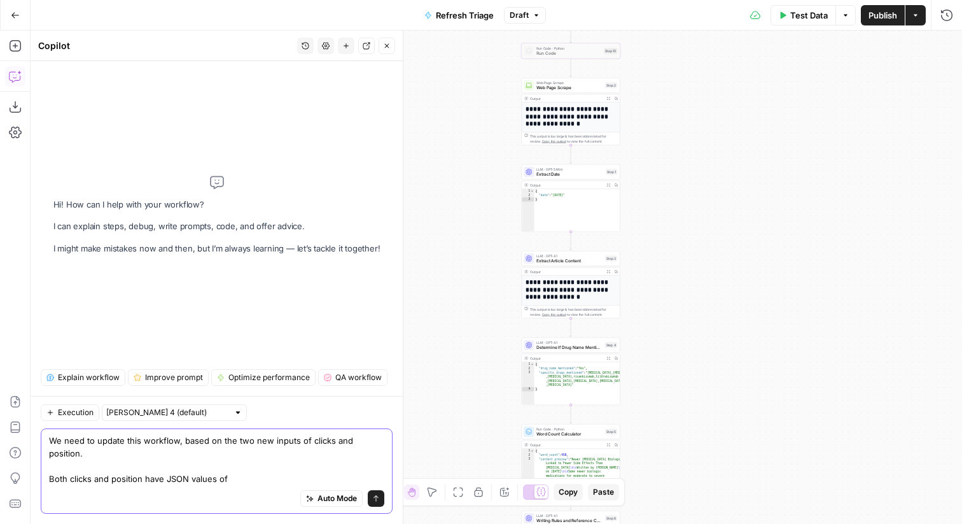
paste textarea "value"
click at [256, 478] on textarea "We need to update this workflow, based on the two new inputs of clicks and posi…" at bounding box center [216, 459] width 335 height 51
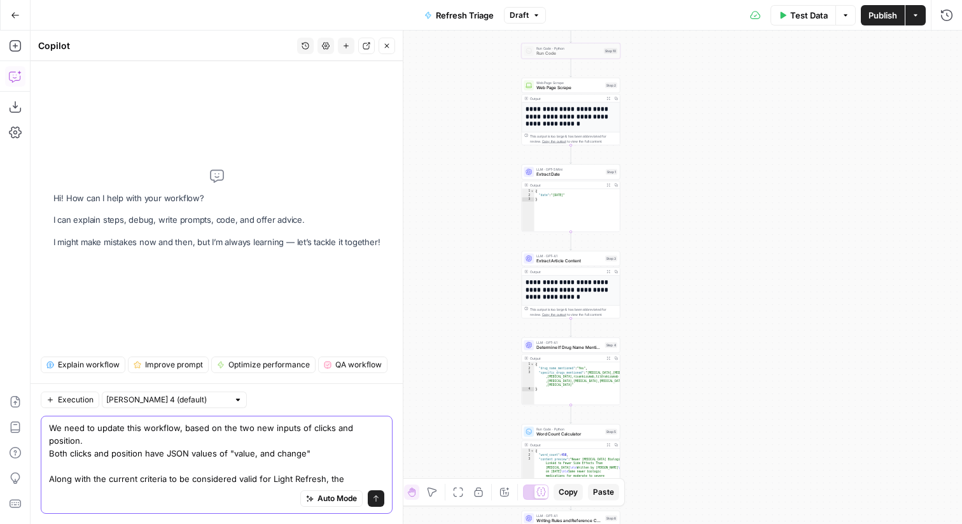
click at [321, 452] on textarea "We need to update this workflow, based on the two new inputs of clicks and posi…" at bounding box center [216, 453] width 335 height 64
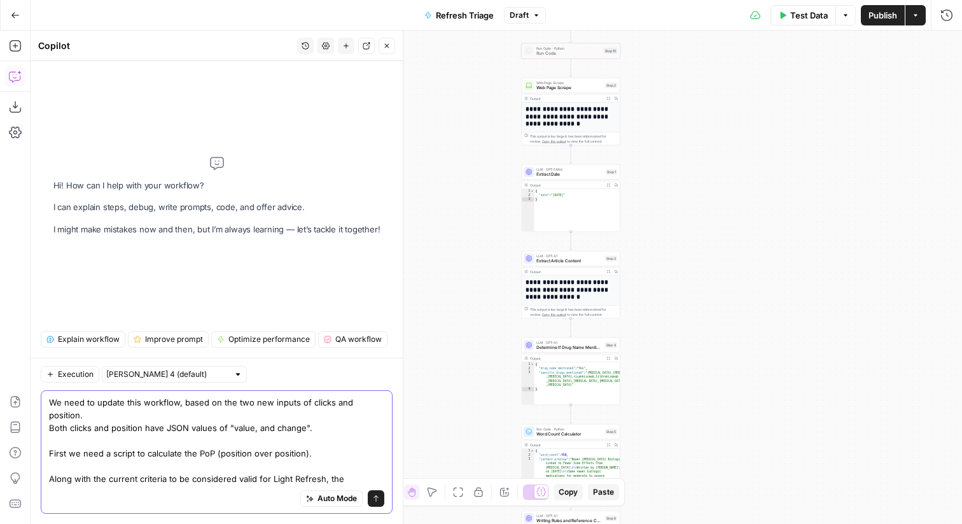
paste textarea "Original Position = Current Position ÷ (1 + Change%/100)"
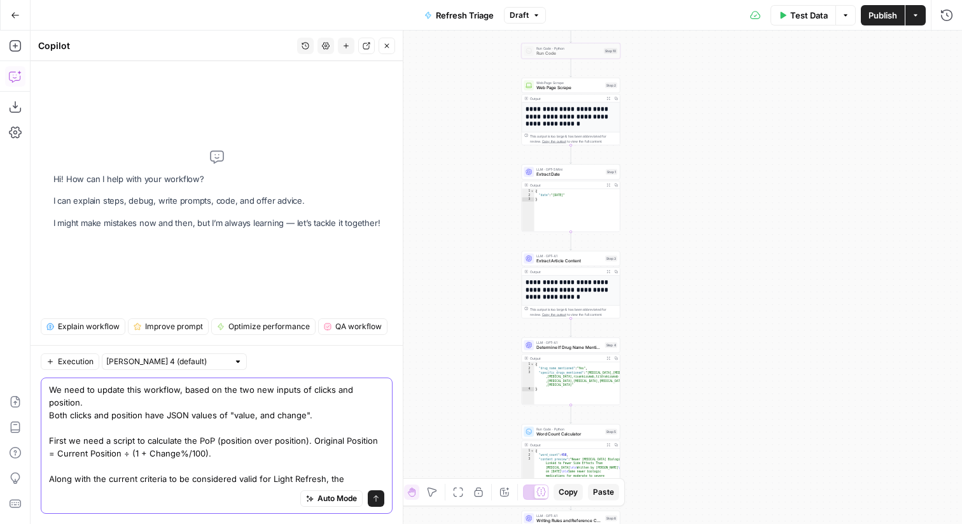
click at [229, 481] on textarea "We need to update this workflow, based on the two new inputs of clicks and posi…" at bounding box center [216, 434] width 335 height 102
click at [129, 439] on textarea "We need to update this workflow, based on the two new inputs of clicks and posi…" at bounding box center [216, 434] width 335 height 102
paste textarea "- Position was less than 4 PoP - Position goes up no more than 1.5 PoP - Minimu…"
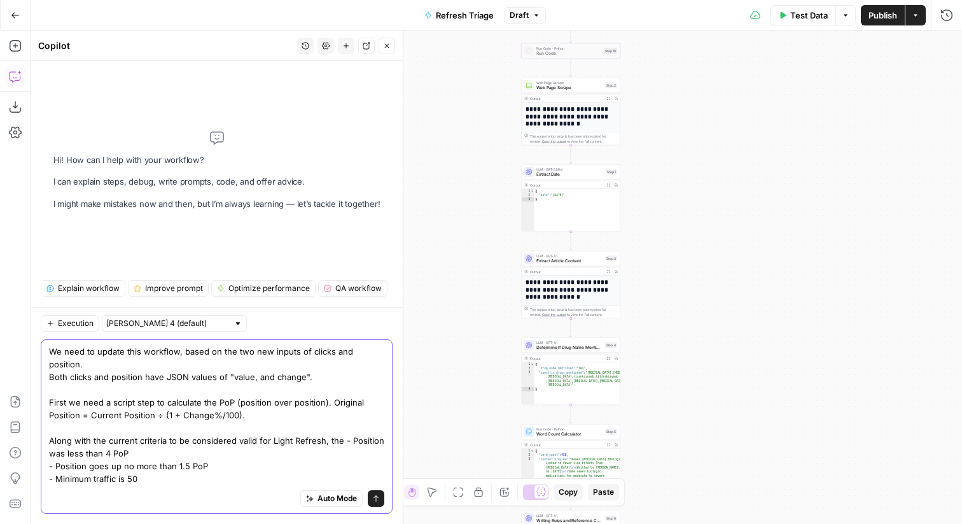
click at [341, 437] on textarea "We need to update this workflow, based on the two new inputs of clicks and posi…" at bounding box center [216, 415] width 335 height 140
click at [142, 480] on textarea "We need to update this workflow, based on the two new inputs of clicks and posi…" at bounding box center [216, 415] width 335 height 140
click at [115, 480] on textarea "We need to update this workflow, based on the two new inputs of clicks and posi…" at bounding box center [216, 415] width 335 height 140
click at [180, 480] on textarea "We need to update this workflow, based on the two new inputs of clicks and posi…" at bounding box center [216, 415] width 335 height 140
click at [350, 439] on textarea "We need to update this workflow, based on the two new inputs of clicks and posi…" at bounding box center [216, 415] width 335 height 140
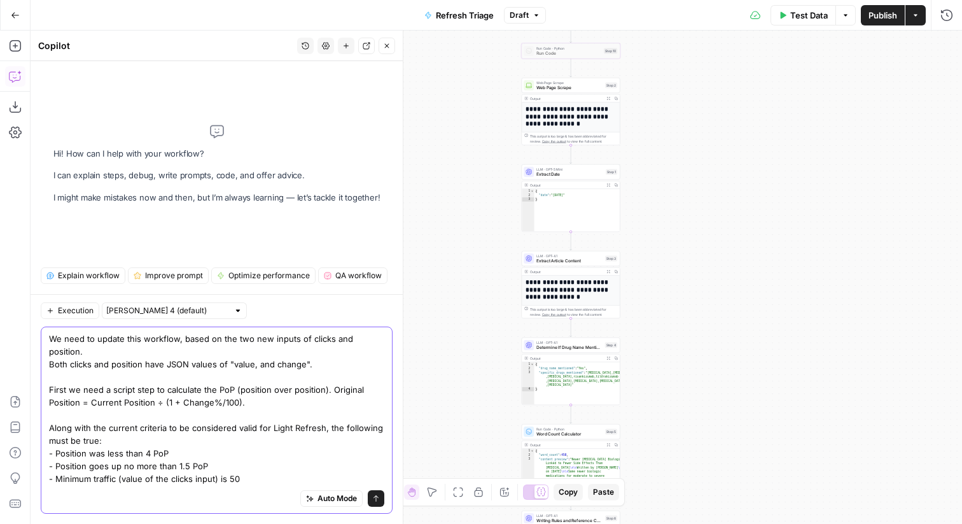
type textarea "We need to update this workflow, based on the two new inputs of clicks and posi…"
click at [232, 491] on div "Auto Mode Send" at bounding box center [216, 499] width 335 height 28
click at [254, 476] on textarea "We need to update this workflow, based on the two new inputs of clicks and posi…" at bounding box center [216, 408] width 335 height 153
click at [242, 493] on div "Auto Mode Send" at bounding box center [216, 499] width 335 height 28
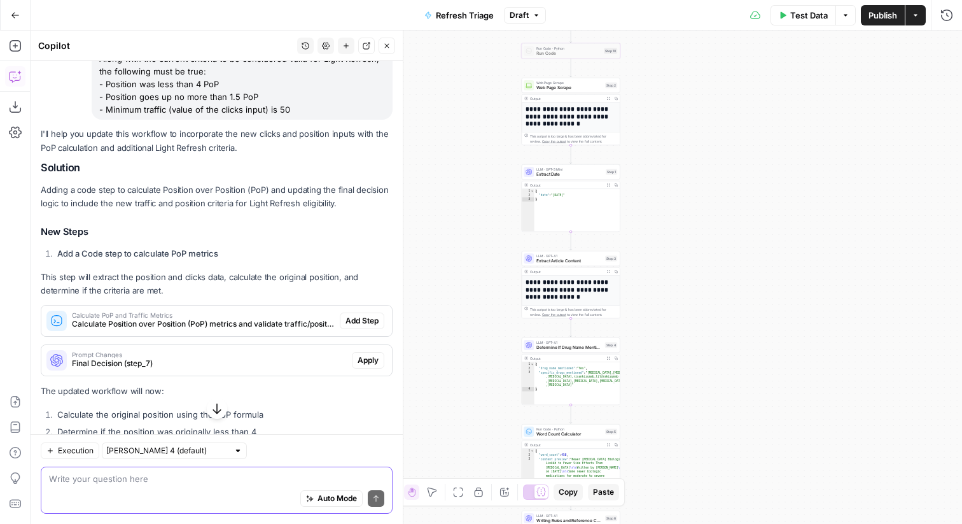
scroll to position [185, 0]
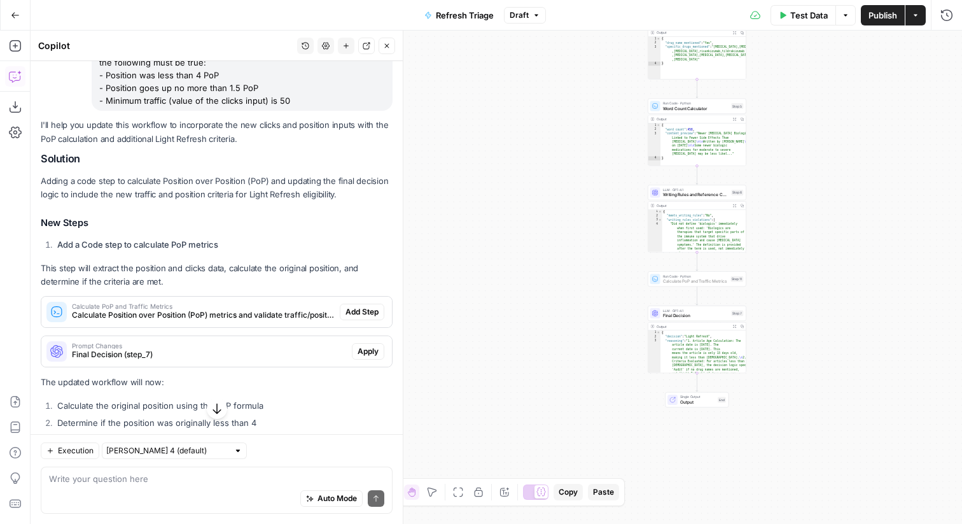
click at [361, 308] on span "Add Step" at bounding box center [361, 311] width 33 height 11
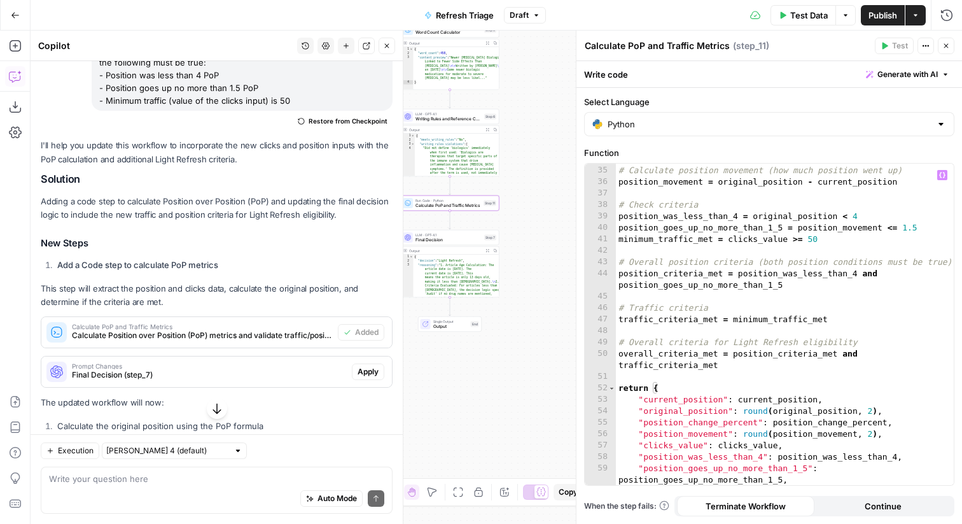
scroll to position [434, 0]
type textarea "**********"
click at [760, 317] on div "# Calculate position movement (how much position went up) position_movement = o…" at bounding box center [785, 325] width 338 height 344
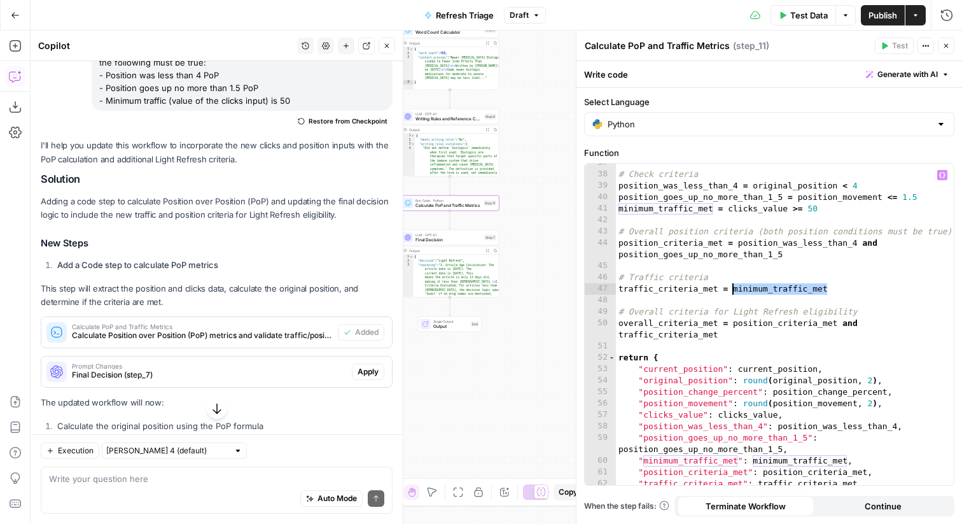
scroll to position [492, 0]
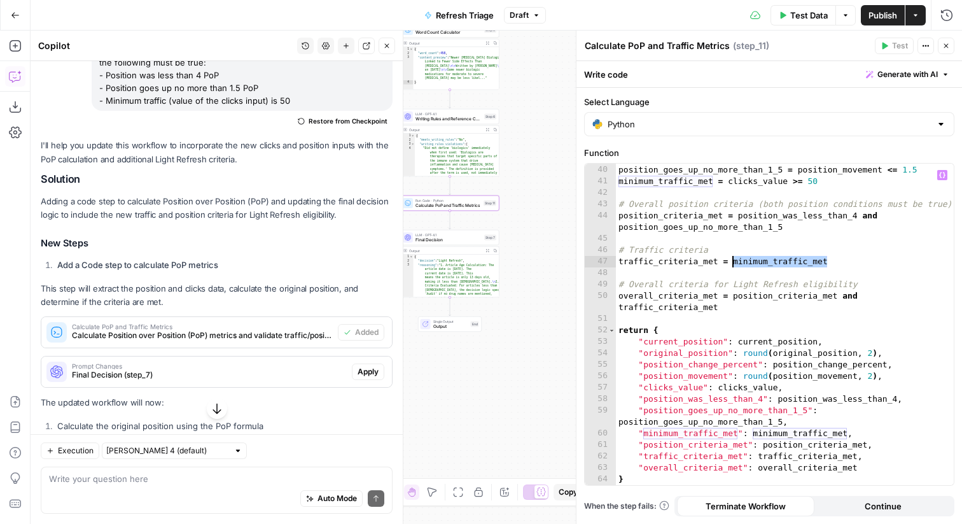
click at [950, 46] on button "Close" at bounding box center [946, 46] width 17 height 17
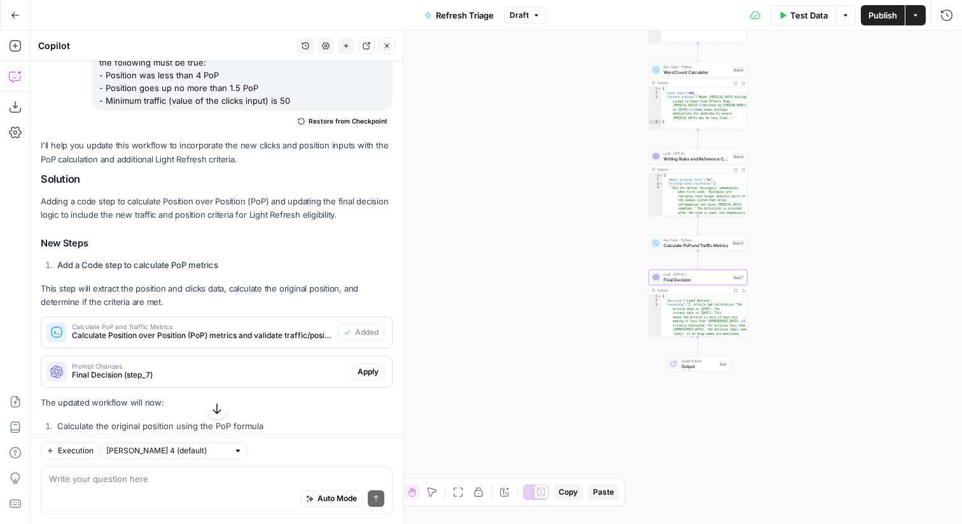
click at [376, 371] on span "Apply" at bounding box center [368, 371] width 21 height 11
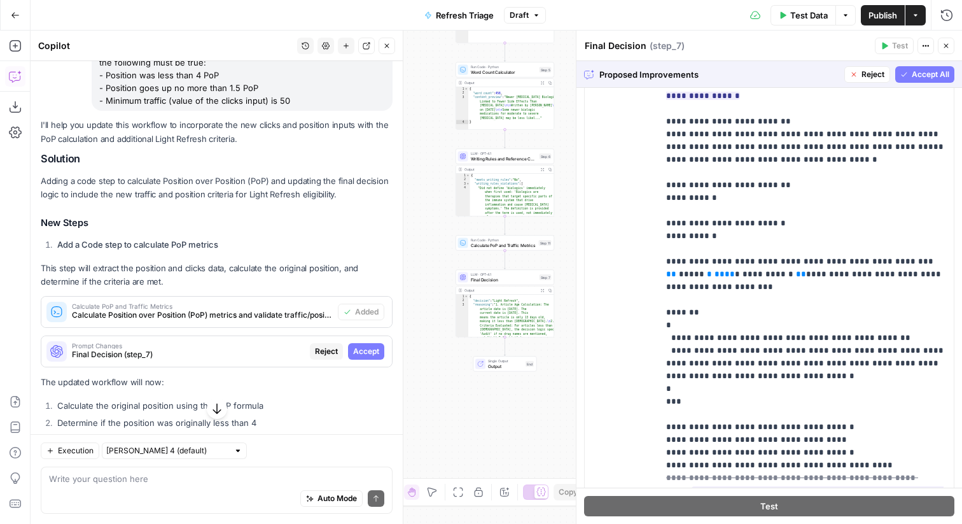
scroll to position [360, 0]
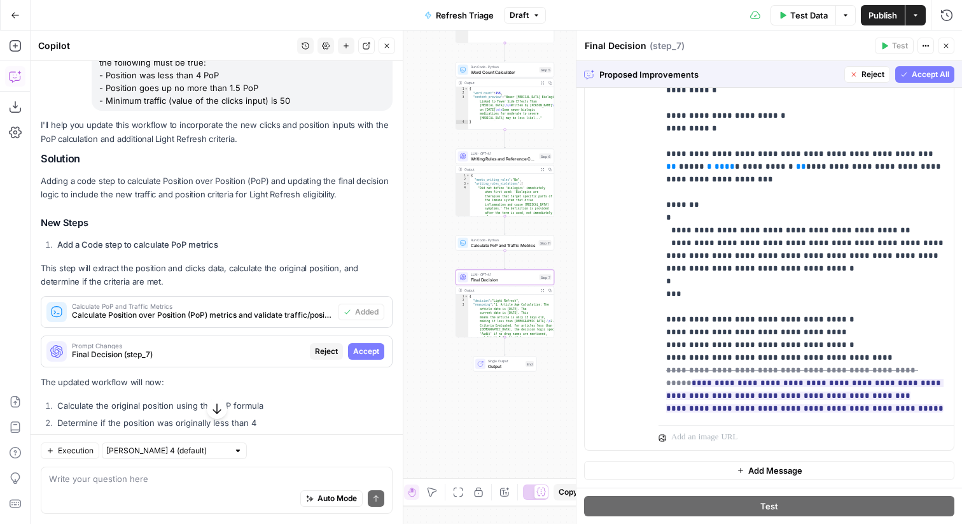
click at [327, 354] on span "Reject" at bounding box center [326, 350] width 23 height 11
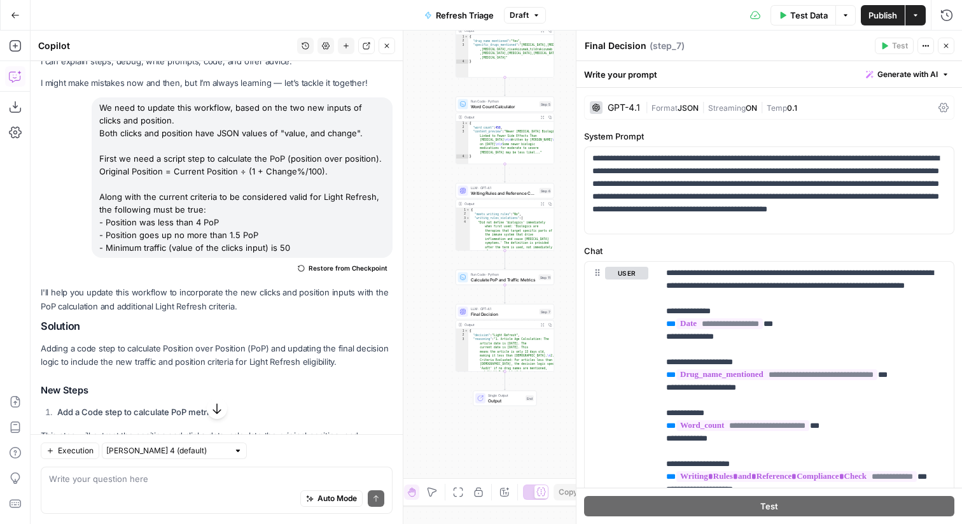
scroll to position [26, 0]
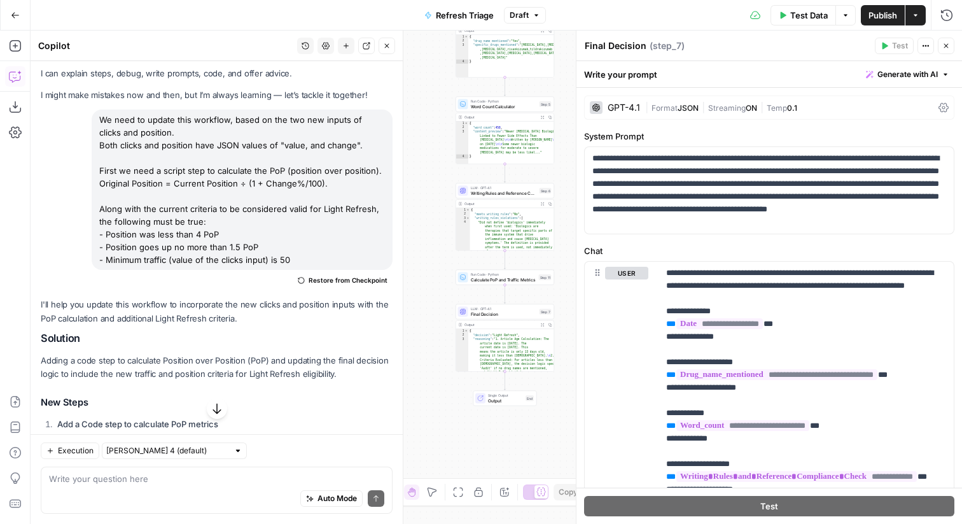
drag, startPoint x: 317, startPoint y: 268, endPoint x: 85, endPoint y: 213, distance: 238.5
click at [85, 213] on div "We need to update this workflow, based on the two new inputs of clicks and posi…" at bounding box center [217, 199] width 352 height 181
copy div "Along with the current criteria to be considered valid for Light Refresh, the f…"
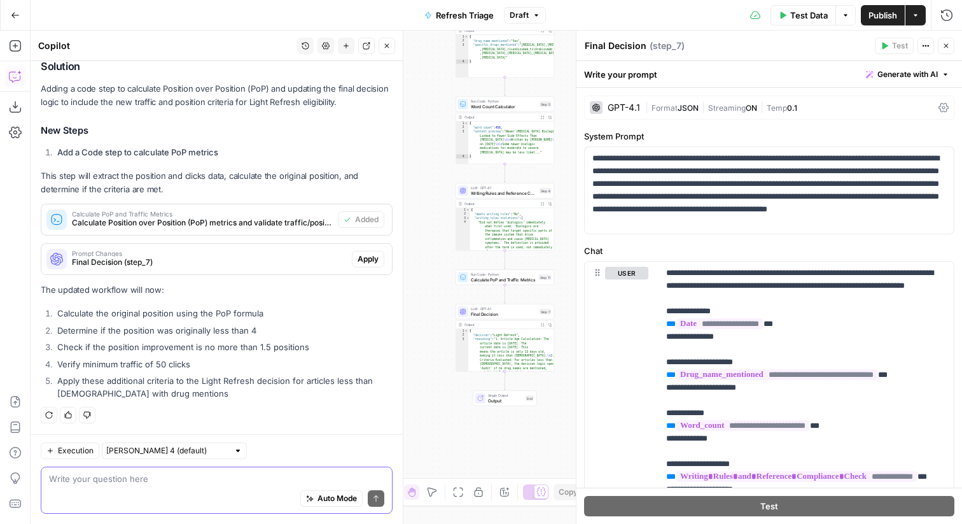
click at [232, 483] on textarea at bounding box center [216, 478] width 335 height 13
paste textarea "Along with the current criteria to be considered valid for Light Refresh, the f…"
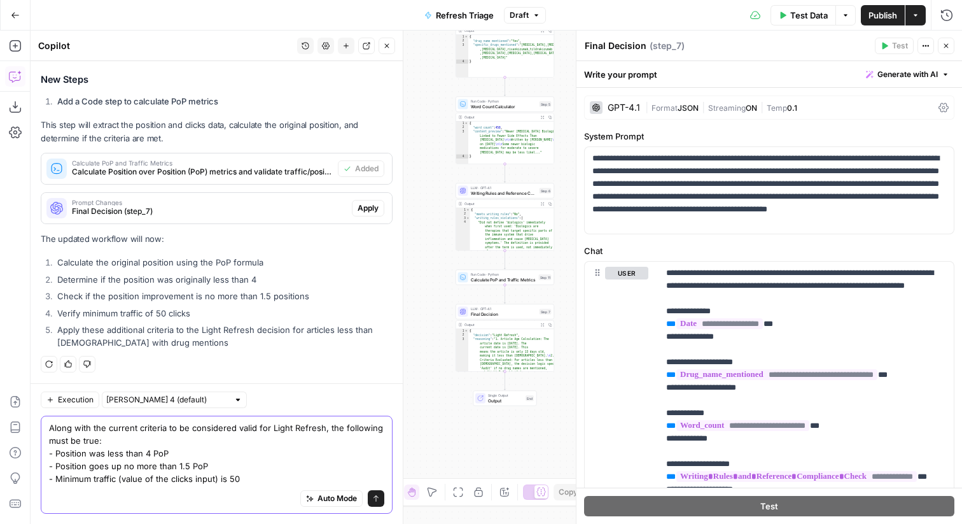
type textarea "Along with the current criteria to be considered valid for Light Refresh, the f…"
click at [230, 493] on div "Auto Mode Send" at bounding box center [216, 499] width 335 height 28
click at [243, 476] on textarea "Along with the current criteria to be considered valid for Light Refresh, the f…" at bounding box center [216, 453] width 335 height 64
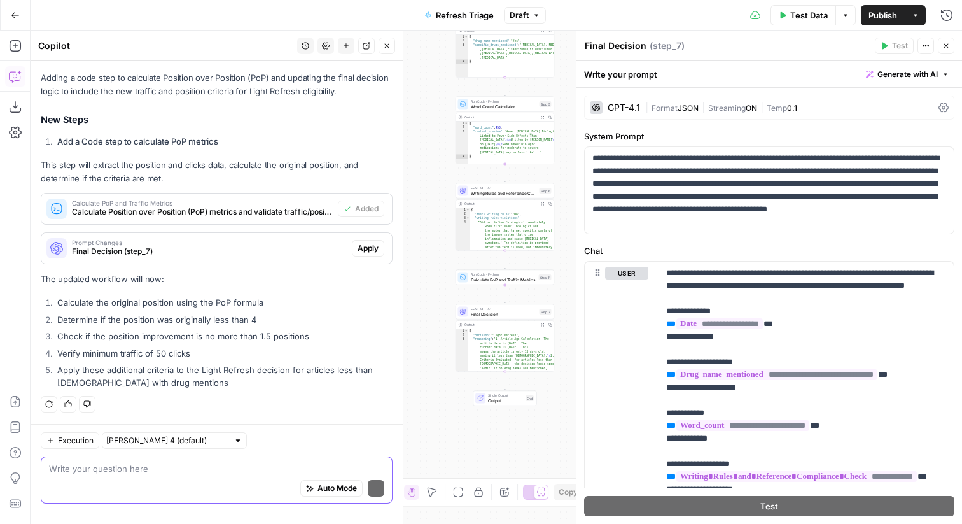
scroll to position [298, 0]
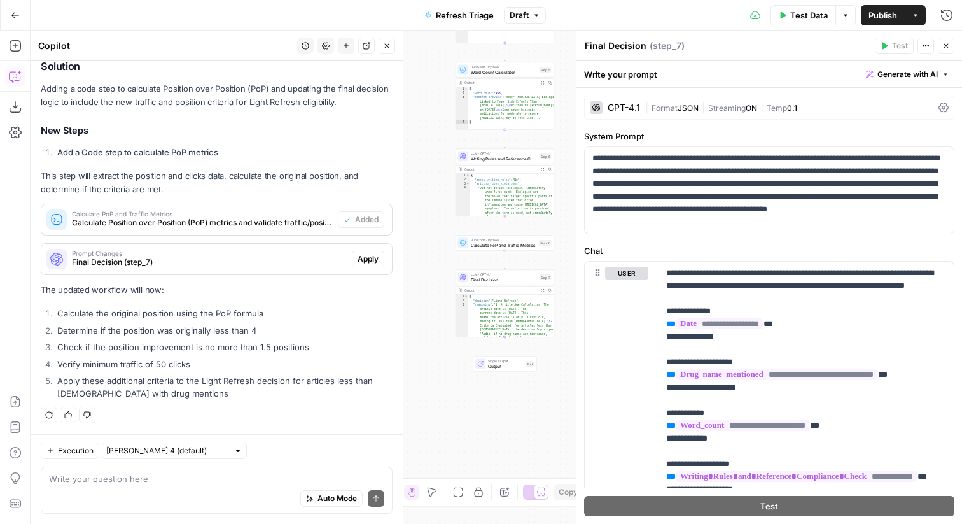
click at [389, 41] on button "Close" at bounding box center [386, 46] width 17 height 17
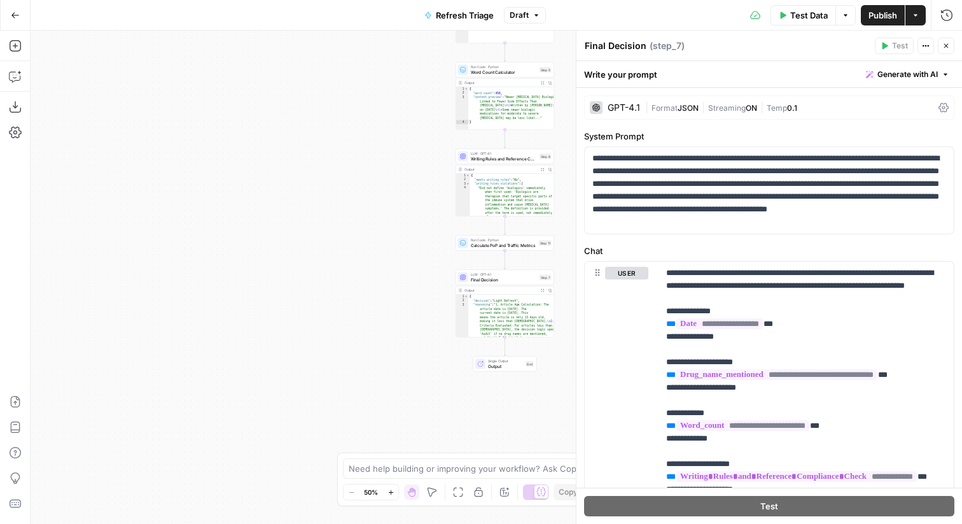
click at [944, 48] on icon "button" at bounding box center [946, 46] width 8 height 8
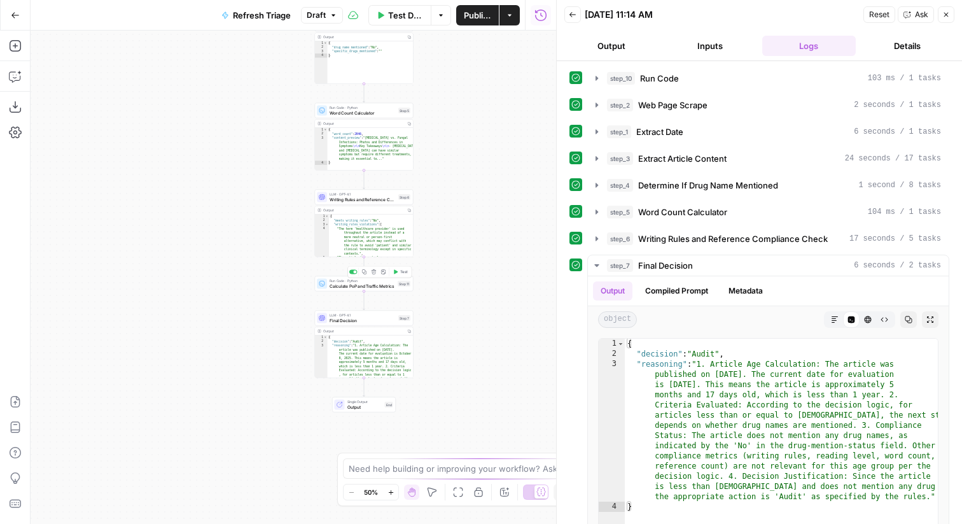
click at [397, 273] on icon "button" at bounding box center [395, 271] width 5 height 5
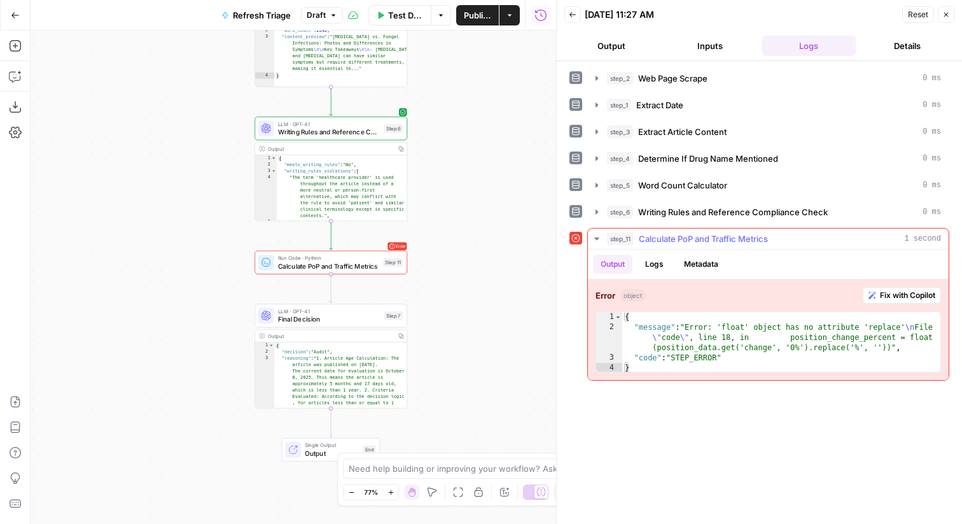
click at [899, 295] on span "Fix with Copilot" at bounding box center [907, 294] width 55 height 11
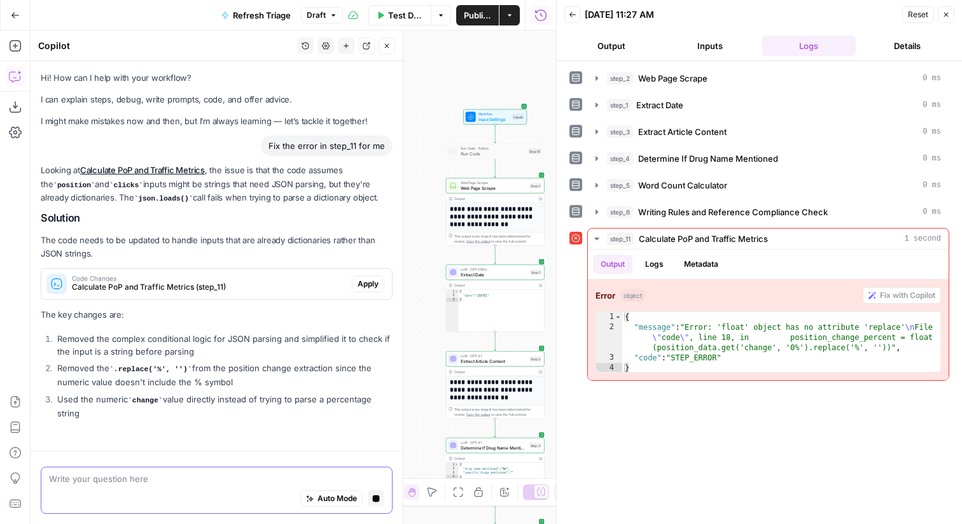
scroll to position [17, 0]
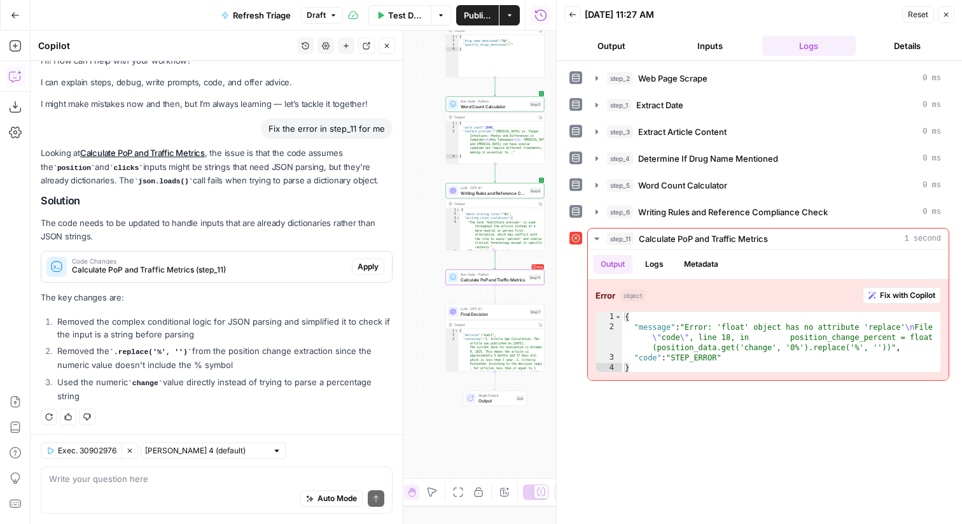
click at [361, 262] on span "Apply" at bounding box center [368, 266] width 21 height 11
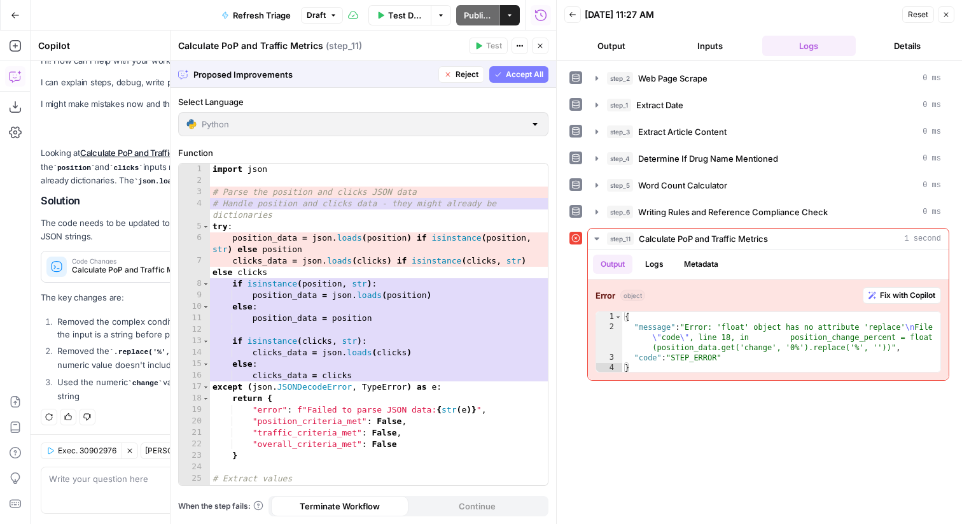
click at [503, 72] on button "Accept All" at bounding box center [518, 74] width 59 height 17
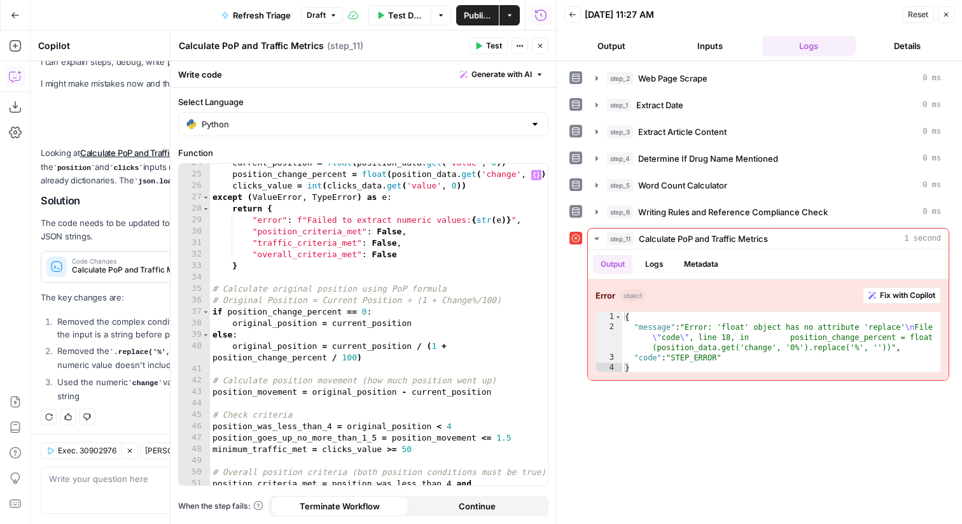
scroll to position [374, 0]
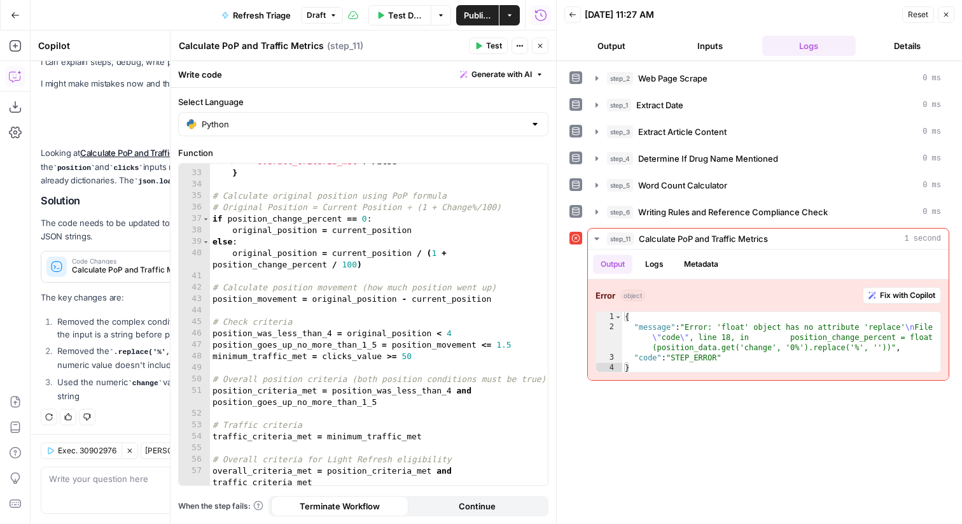
click at [482, 46] on icon "button" at bounding box center [479, 46] width 6 height 7
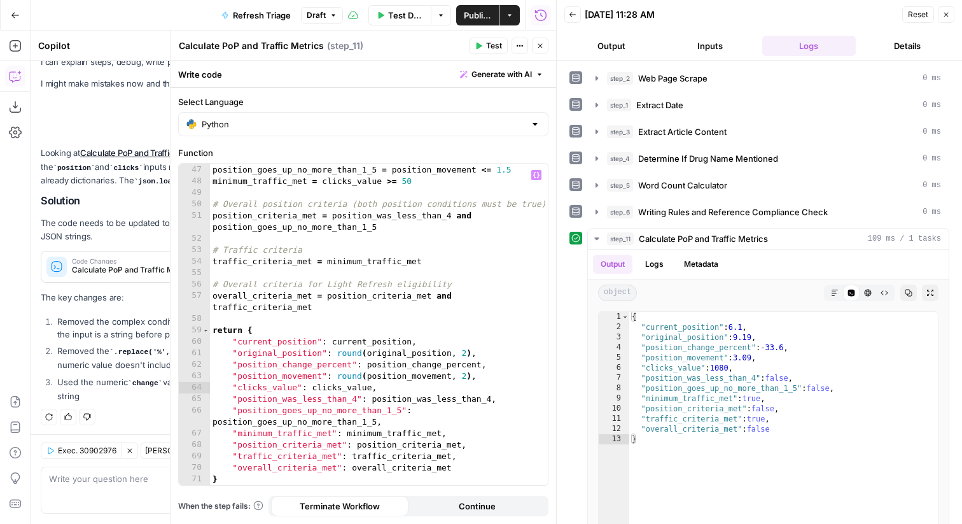
scroll to position [549, 0]
click at [333, 413] on div "position_was_less_than_4 = original_position < 4 position_goes_up_no_more_than_…" at bounding box center [379, 325] width 338 height 344
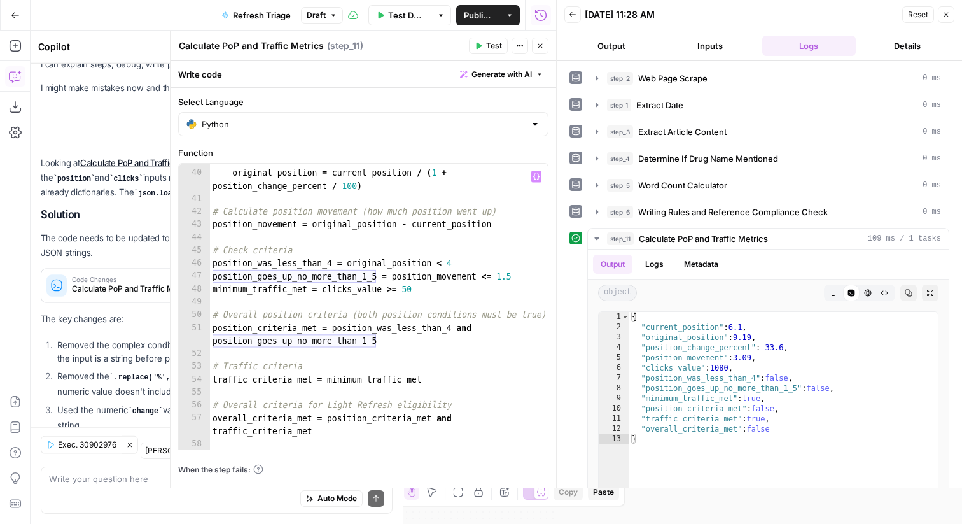
scroll to position [38, 0]
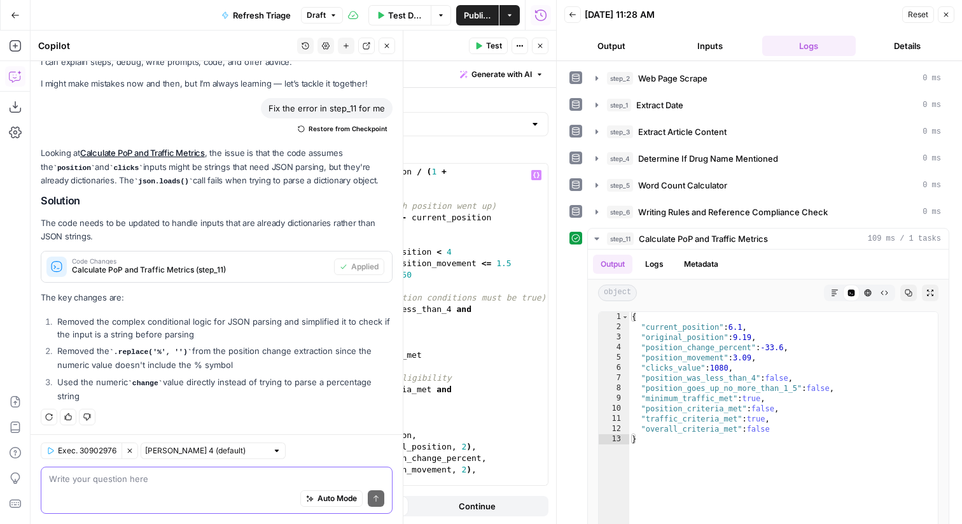
click at [150, 480] on textarea at bounding box center [216, 478] width 335 height 13
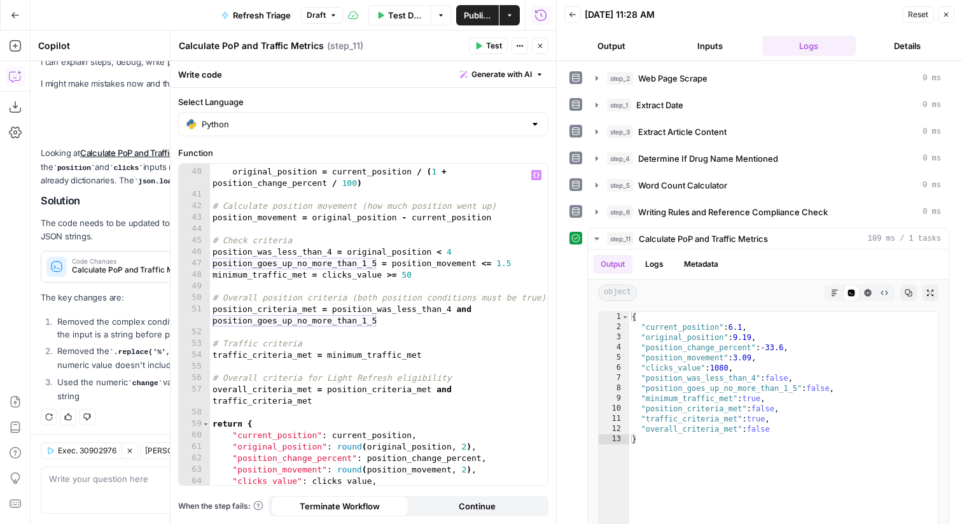
click at [328, 267] on div "else : original_position = current_position / ( 1 + position_change_percent / 1…" at bounding box center [379, 327] width 338 height 344
click at [279, 212] on div "else : original_position = current_position / ( 1 + position_change_percent / 1…" at bounding box center [379, 327] width 338 height 344
type textarea "**********"
click at [279, 212] on div "else : original_position = current_position / ( 1 + position_change_percent / 1…" at bounding box center [379, 327] width 338 height 344
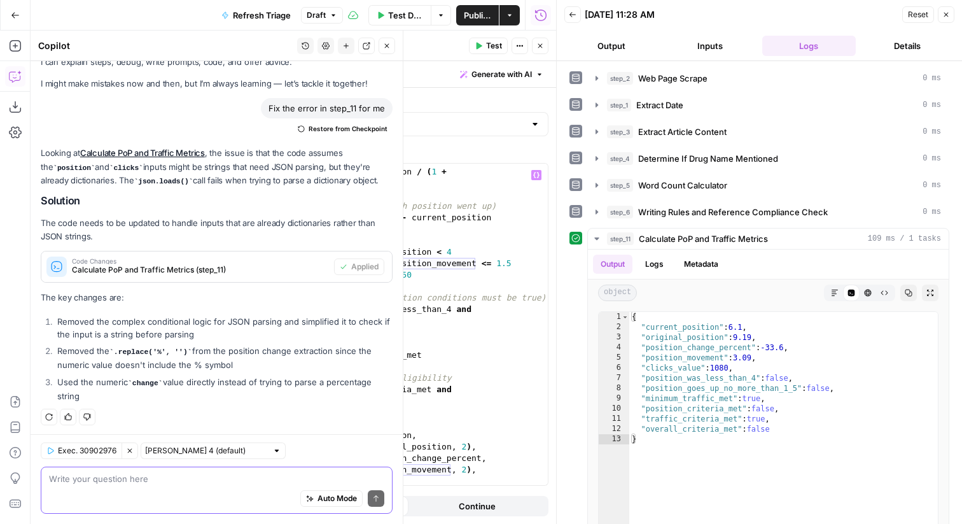
click at [142, 483] on textarea at bounding box center [216, 478] width 335 height 13
paste textarea "position_movement"
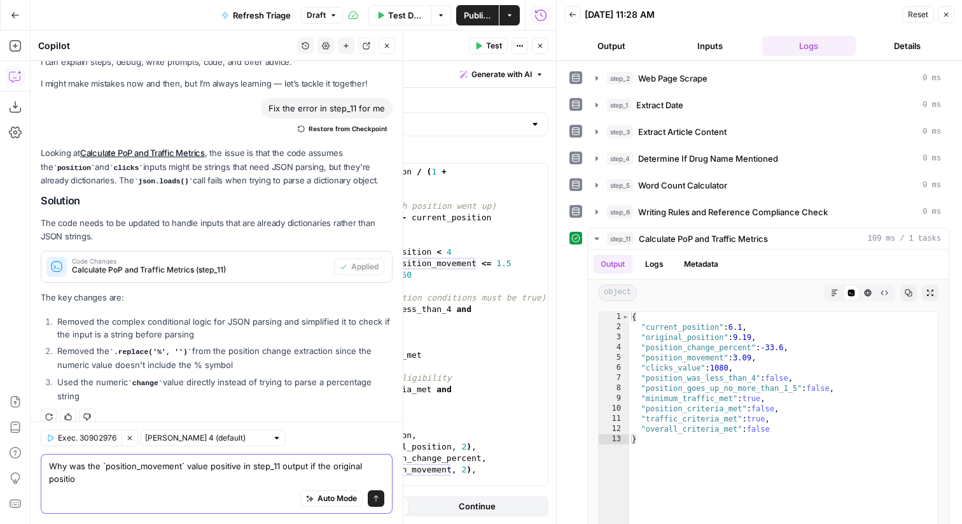
scroll to position [50, 0]
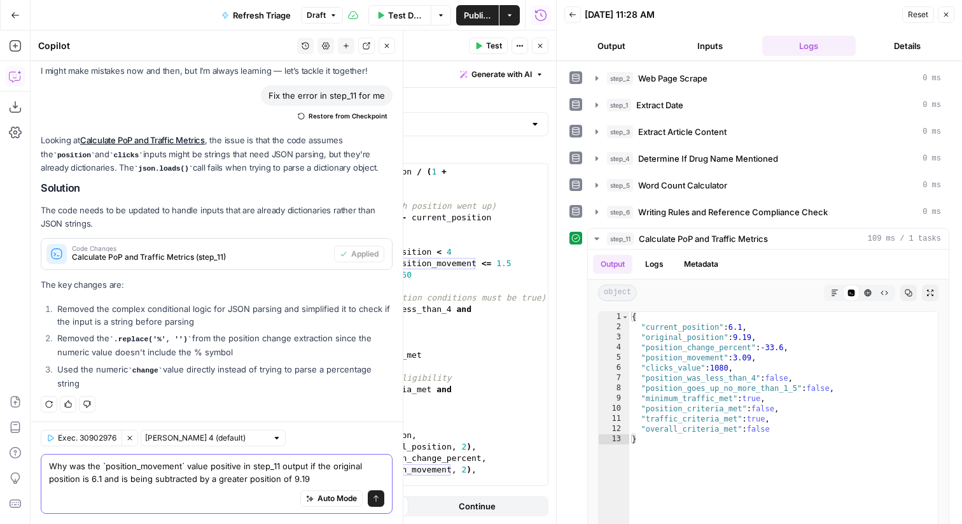
type textarea "Why was the `position_movement` value positive in step_11 output if the origina…"
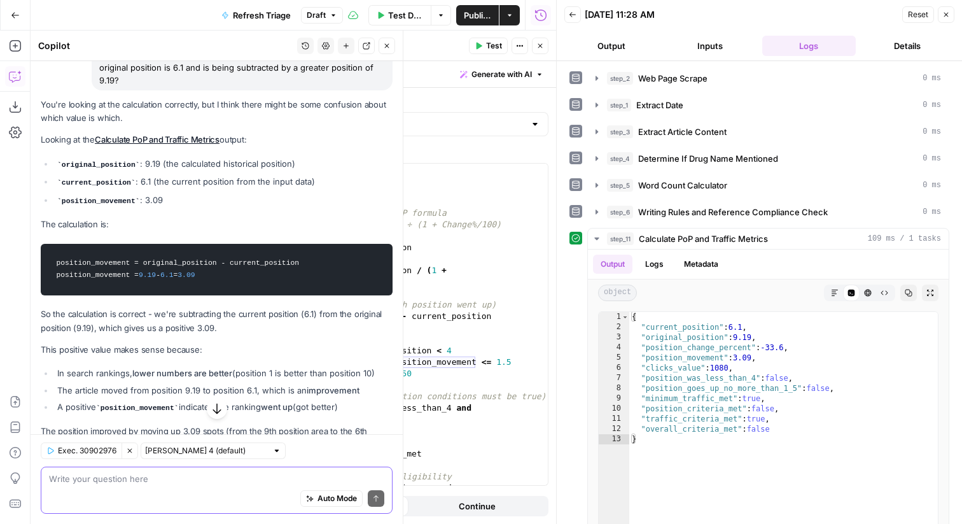
scroll to position [448, 0]
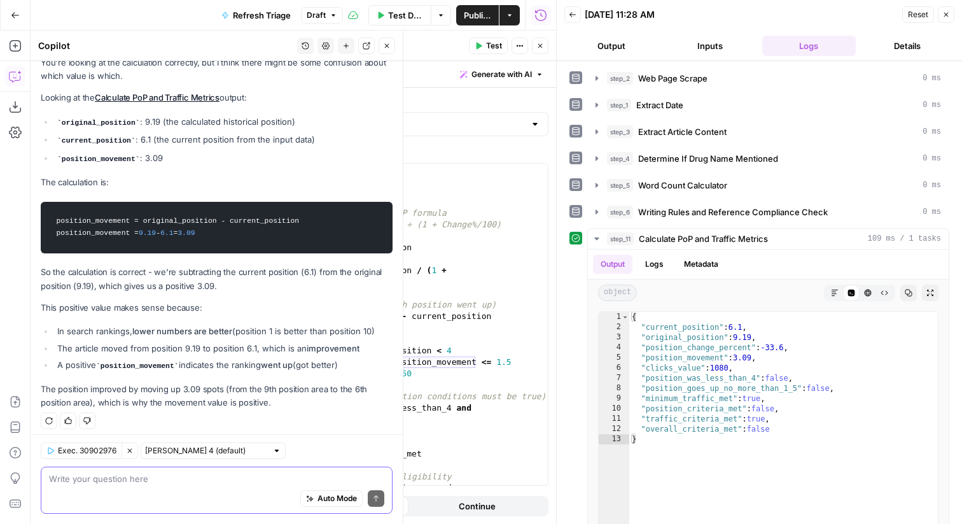
click at [196, 476] on textarea at bounding box center [216, 478] width 335 height 13
click at [207, 486] on div "Auto Mode Send" at bounding box center [216, 499] width 335 height 28
type textarea "I"
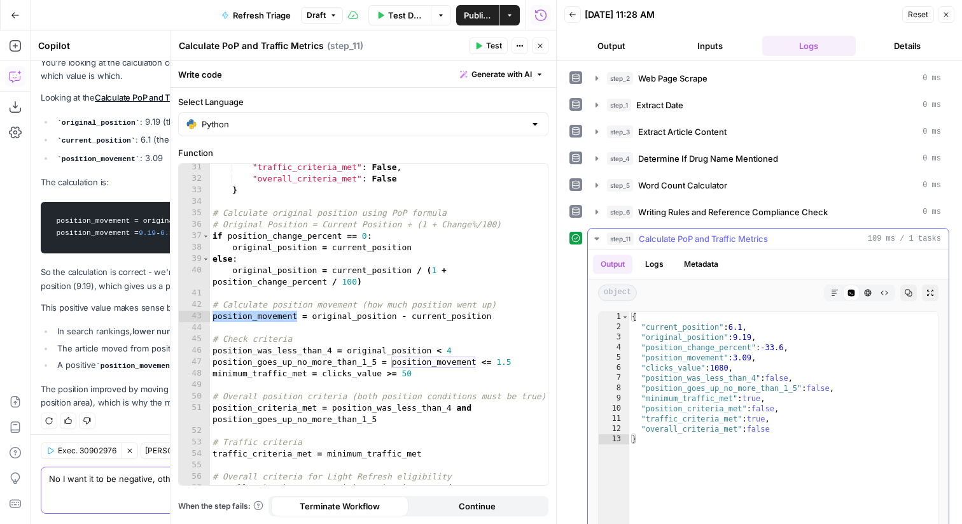
type textarea "No I want it to be negative, otherwise the calculation for"
type textarea "**********"
click at [734, 387] on div "{ "current_position" : 6.1 , "original_position" : 9.19 , "position_change_perc…" at bounding box center [783, 447] width 309 height 270
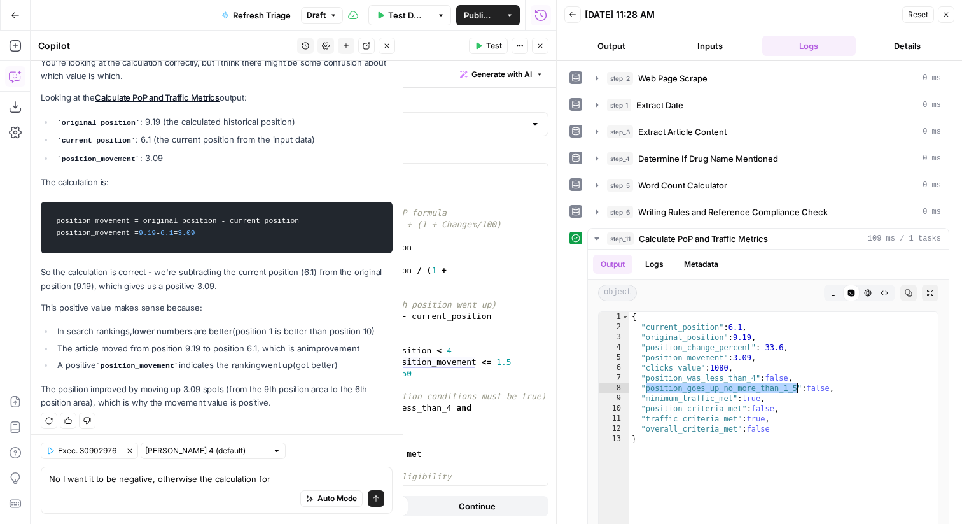
click at [313, 486] on div "Auto Mode Send" at bounding box center [216, 499] width 335 height 28
paste textarea "position_goes_up_no_more_than_1_5"
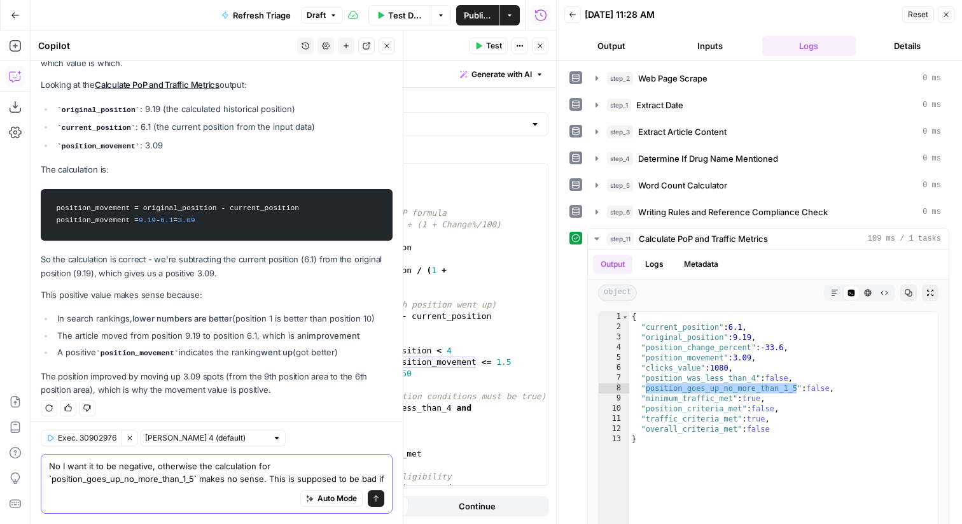
scroll to position [474, 0]
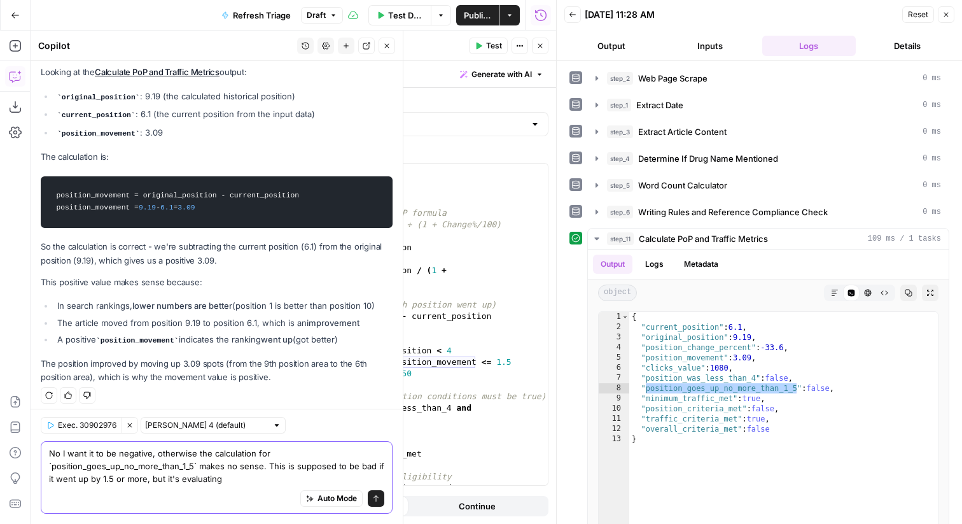
click at [260, 479] on textarea "No I want it to be negative, otherwise the calculation for `position_goes_up_no…" at bounding box center [216, 466] width 335 height 38
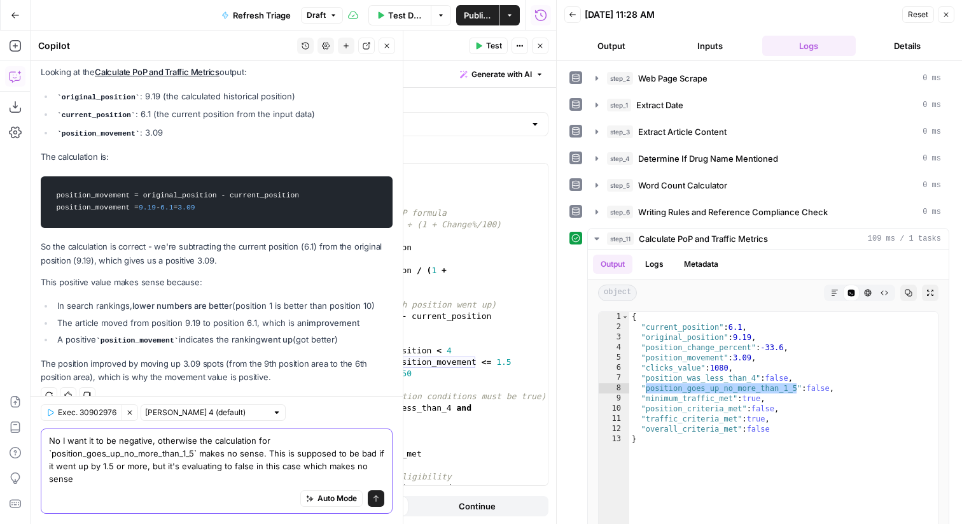
scroll to position [487, 0]
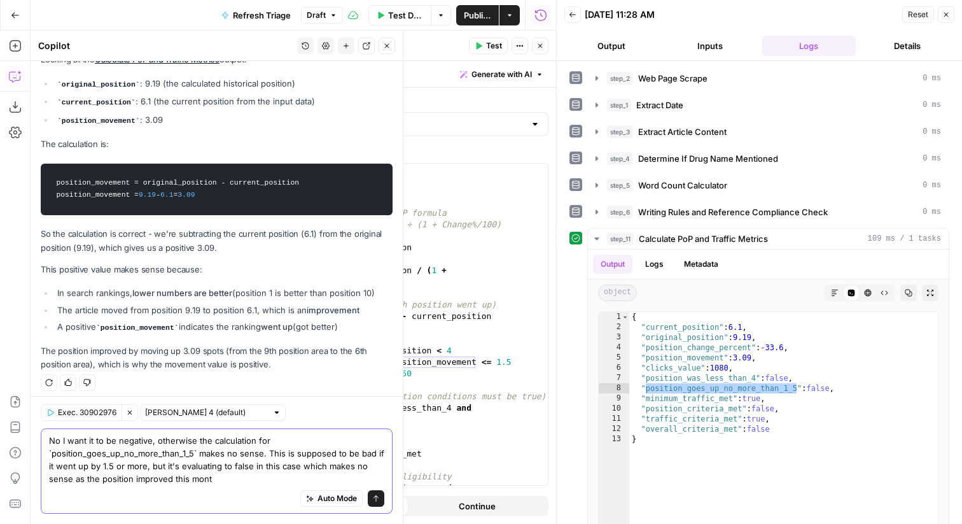
type textarea "No I want it to be negative, otherwise the calculation for `position_goes_up_no…"
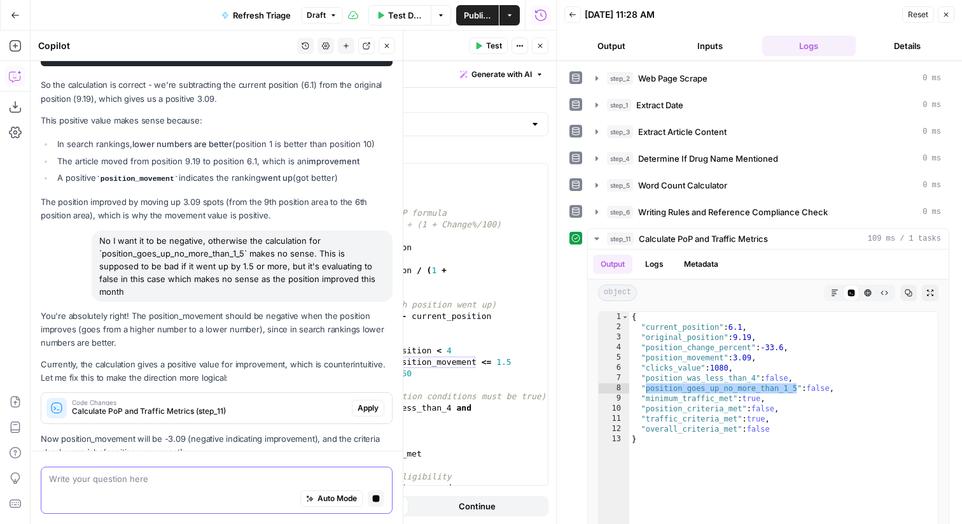
scroll to position [628, 0]
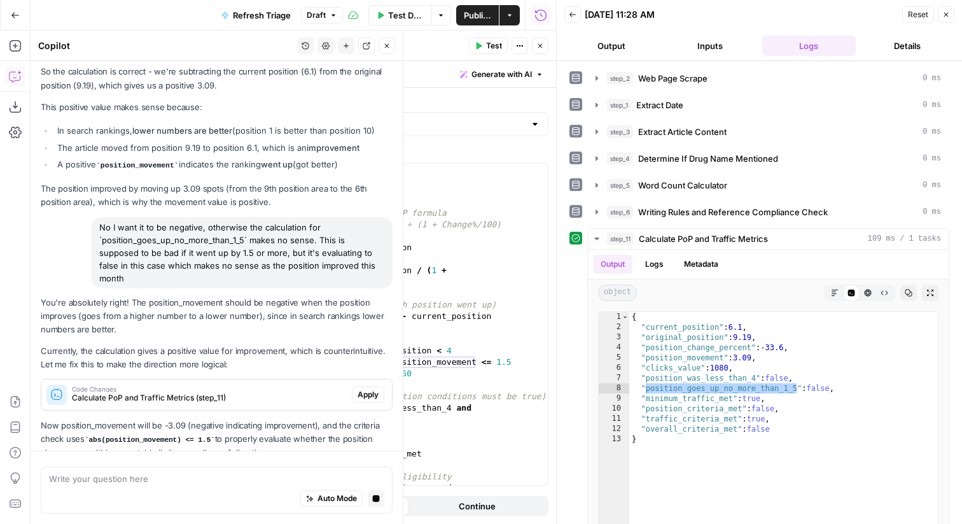
click at [366, 389] on span "Apply" at bounding box center [368, 394] width 21 height 11
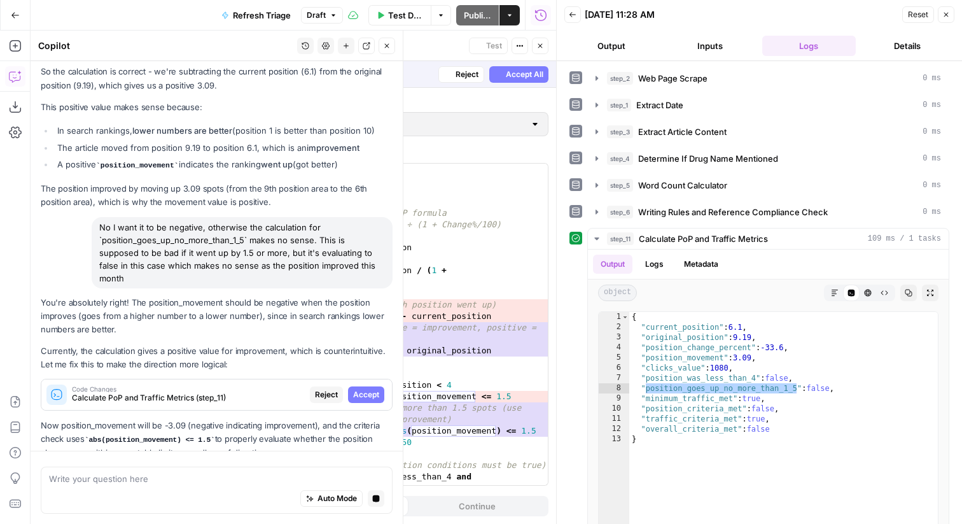
scroll to position [665, 0]
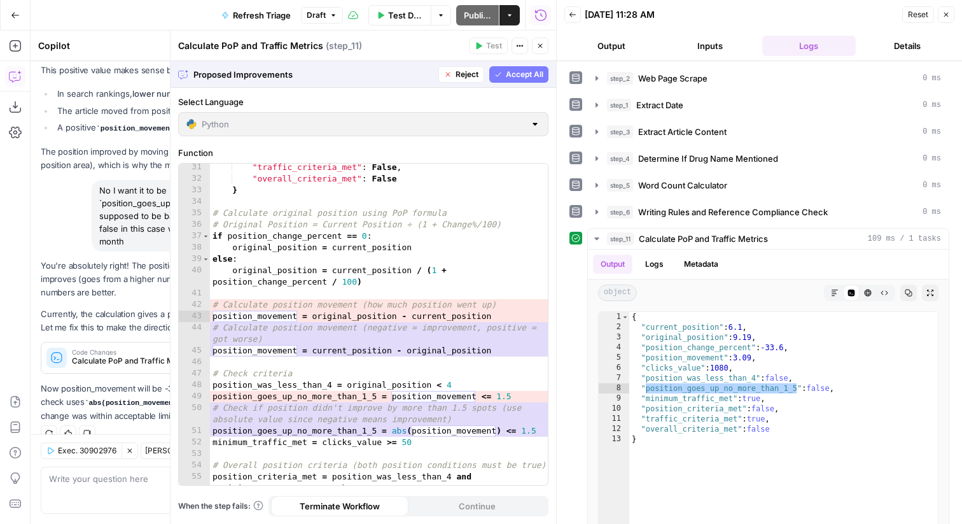
click at [513, 72] on span "Accept All" at bounding box center [525, 74] width 38 height 11
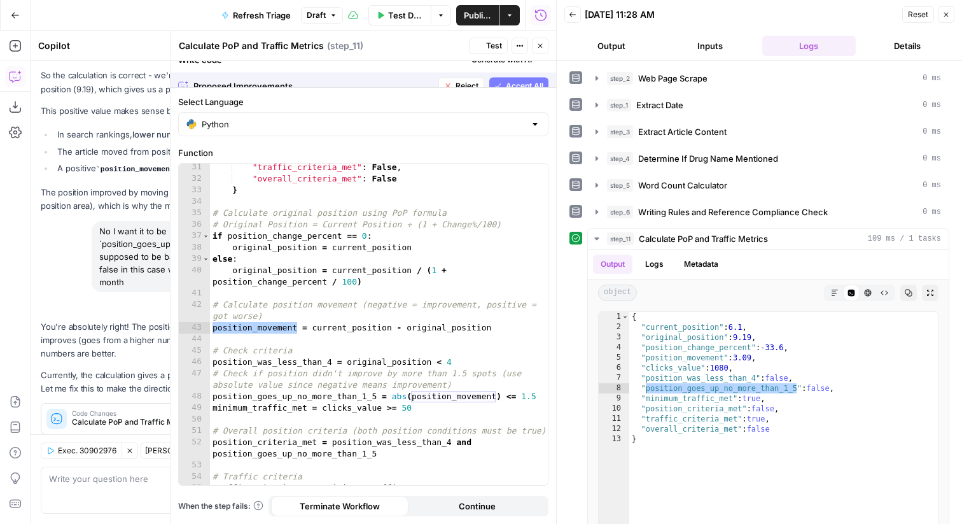
scroll to position [726, 0]
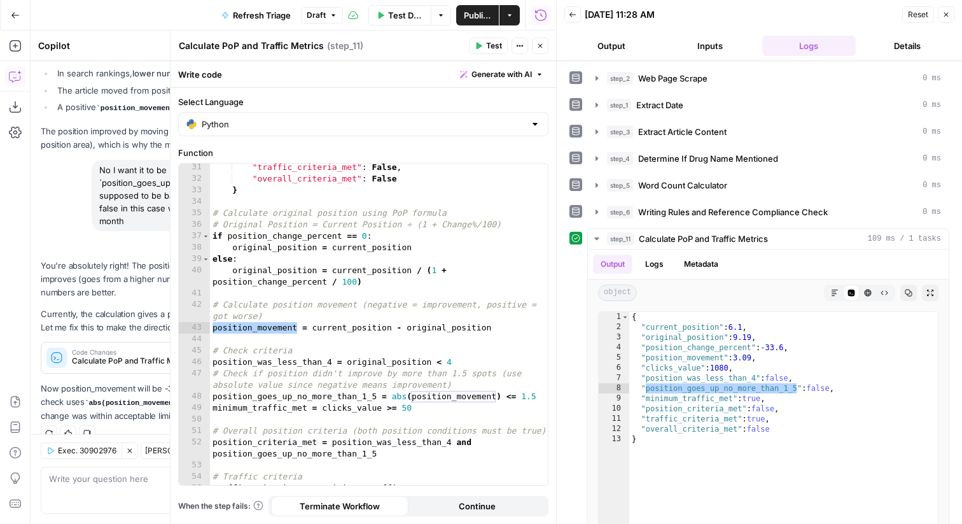
click at [492, 47] on span "Test" at bounding box center [494, 45] width 16 height 11
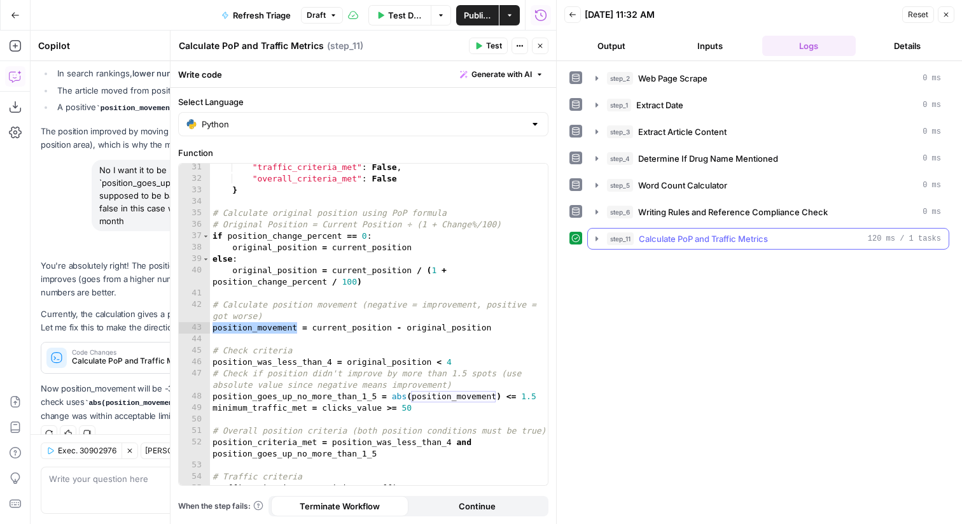
click at [662, 228] on button "step_11 Calculate PoP and Traffic Metrics 120 ms / 1 tasks" at bounding box center [768, 238] width 361 height 20
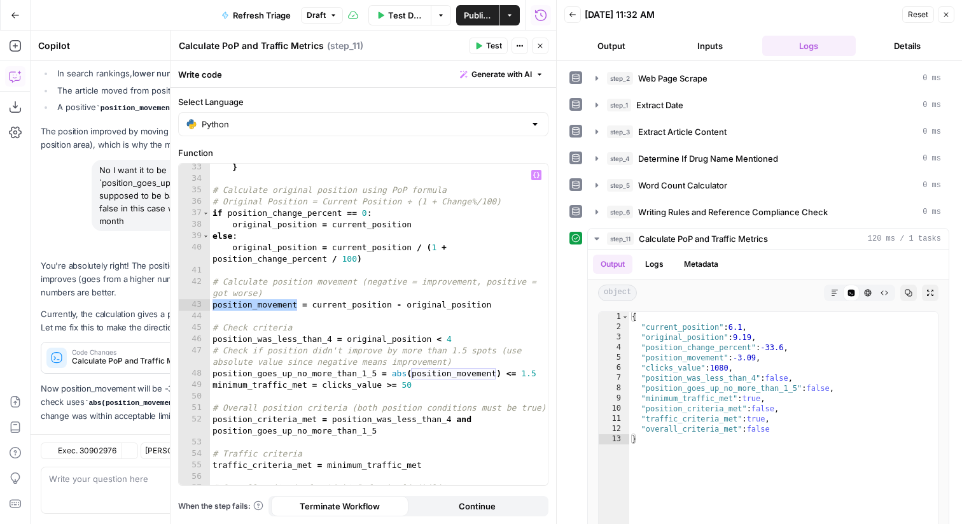
scroll to position [385, 0]
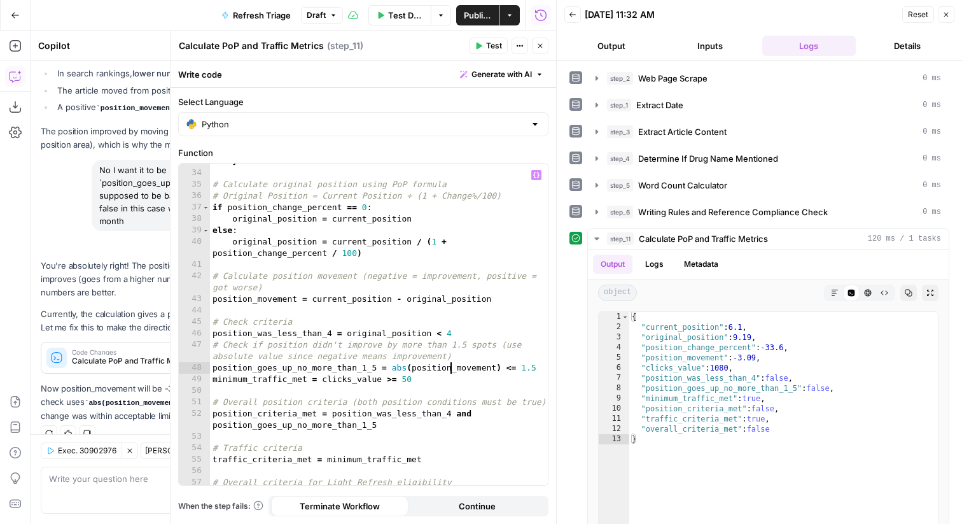
click at [451, 371] on div "} # Calculate original position using PoP formula # Original Position = Current…" at bounding box center [379, 334] width 338 height 356
drag, startPoint x: 392, startPoint y: 370, endPoint x: 418, endPoint y: 370, distance: 25.4
click at [418, 370] on div "} # Calculate original position using PoP formula # Original Position = Current…" at bounding box center [379, 334] width 338 height 356
paste textarea "**********"
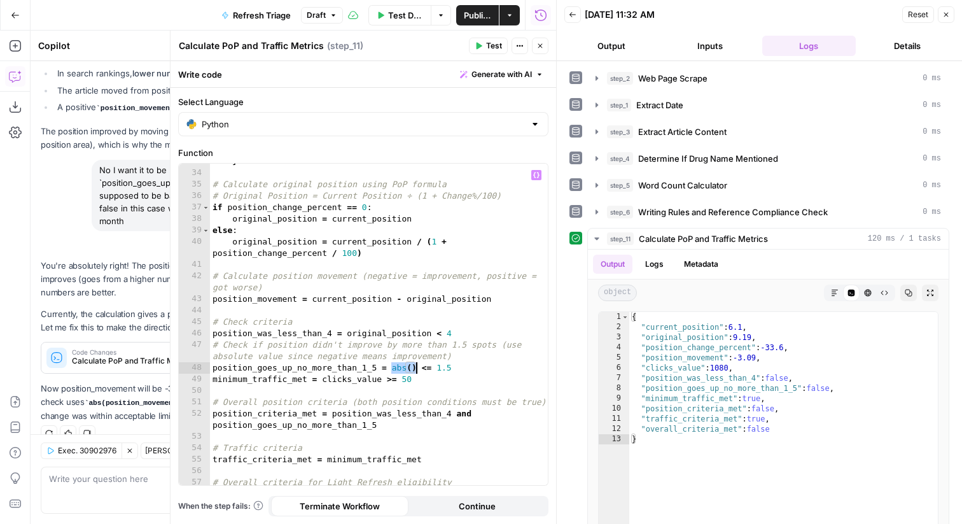
type textarea "**********"
click at [482, 50] on button "Test" at bounding box center [488, 46] width 39 height 17
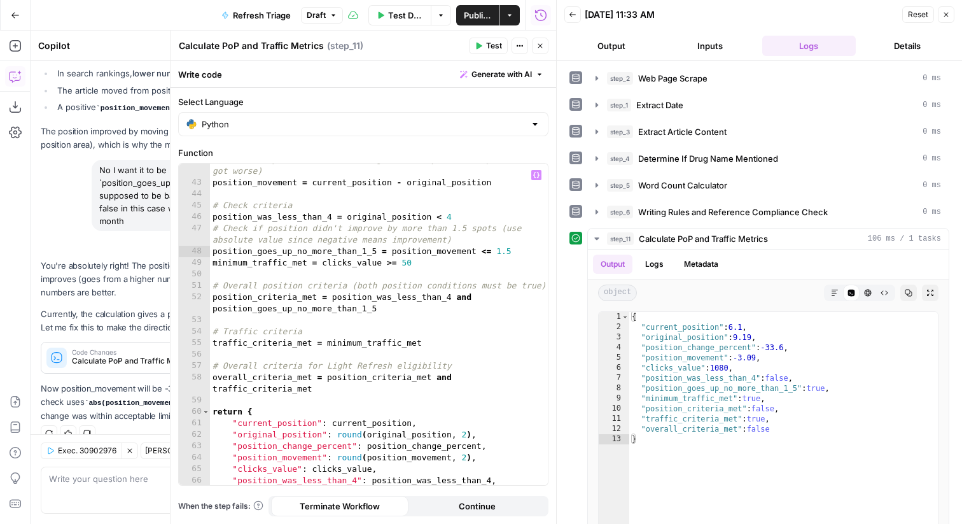
scroll to position [583, 0]
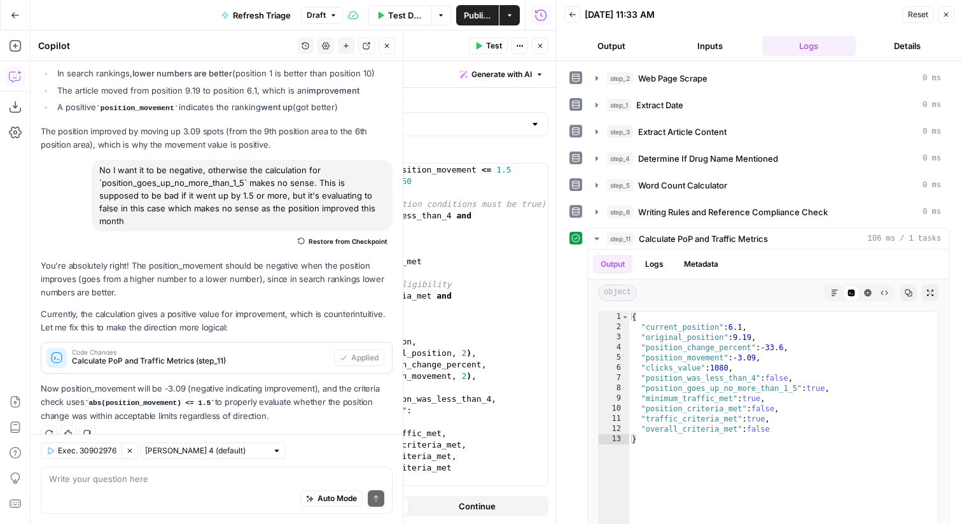
click at [212, 487] on div "Auto Mode Send" at bounding box center [216, 499] width 335 height 28
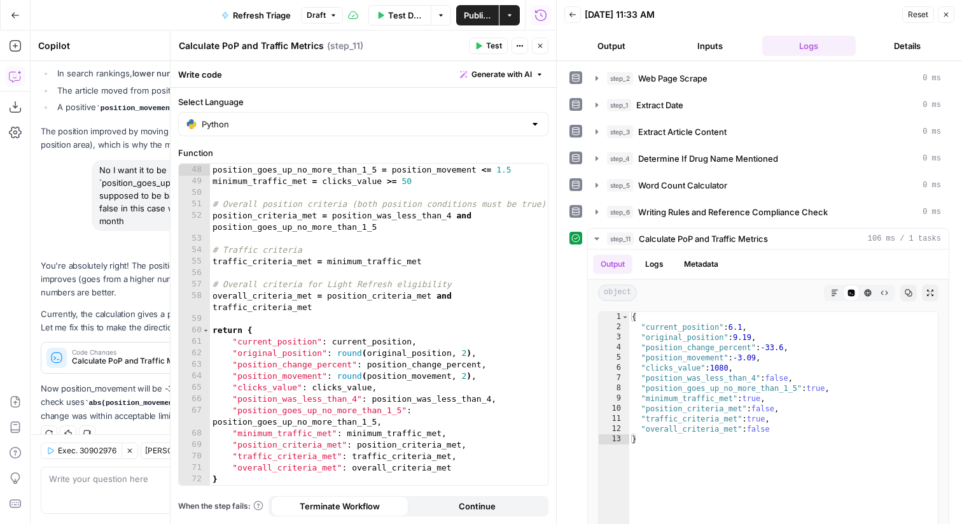
click at [543, 43] on icon "button" at bounding box center [540, 46] width 8 height 8
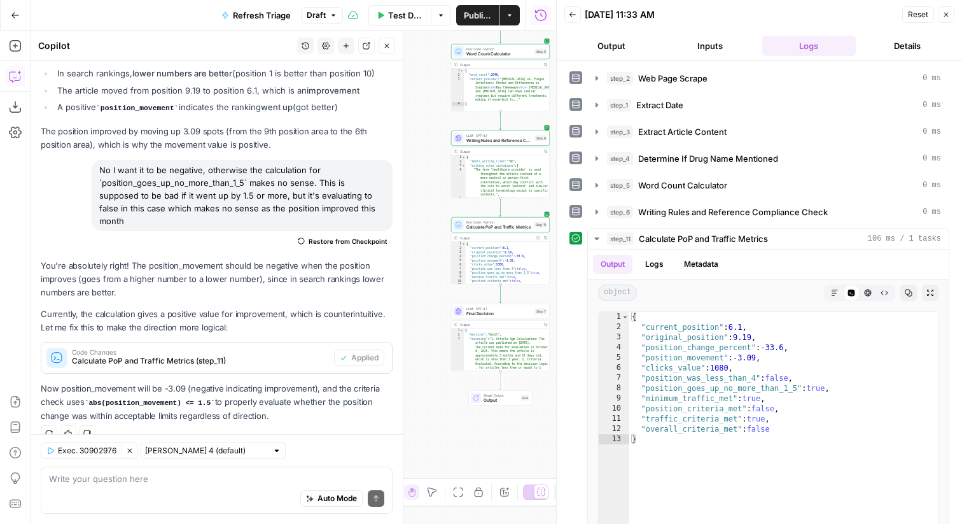
click at [247, 486] on div "Auto Mode Send" at bounding box center [216, 499] width 335 height 28
paste textarea "Along with the current criteria to be considered valid for Light Refresh, the f…"
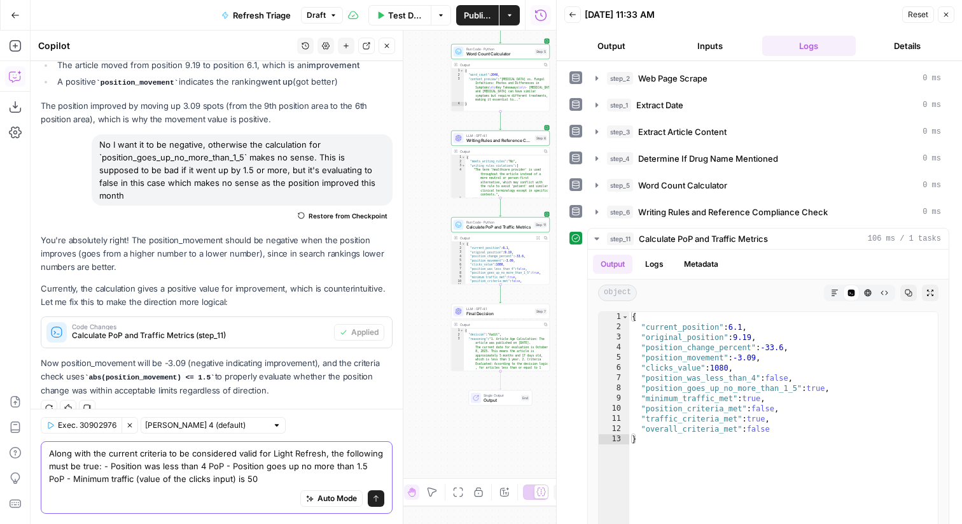
click at [103, 466] on textarea "Along with the current criteria to be considered valid for Light Refresh, the f…" at bounding box center [216, 466] width 335 height 38
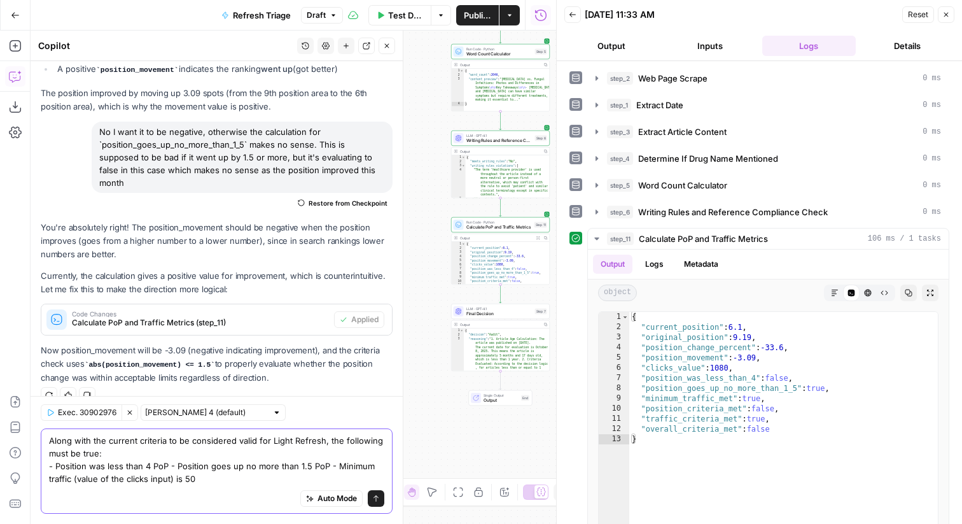
click at [170, 461] on textarea "Along with the current criteria to be considered valid for Light Refresh, the f…" at bounding box center [216, 459] width 335 height 51
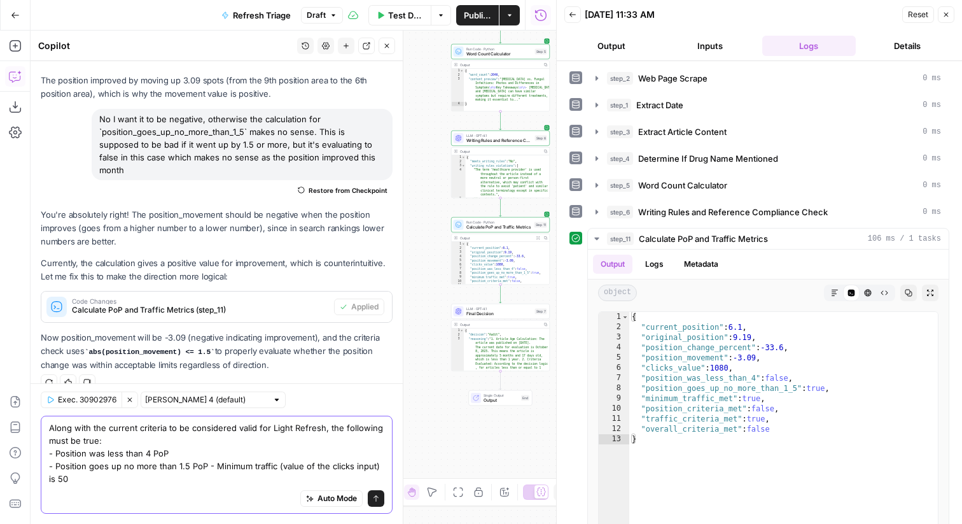
click at [209, 464] on textarea "Along with the current criteria to be considered valid for Light Refresh, the f…" at bounding box center [216, 453] width 335 height 64
click at [219, 469] on textarea "Along with the current criteria to be considered valid for Light Refresh, the f…" at bounding box center [216, 453] width 335 height 64
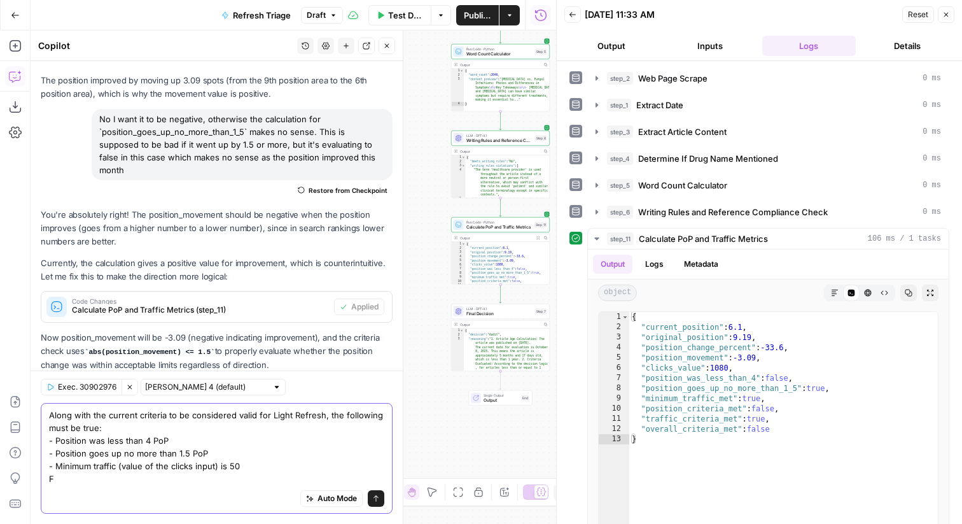
scroll to position [790, 0]
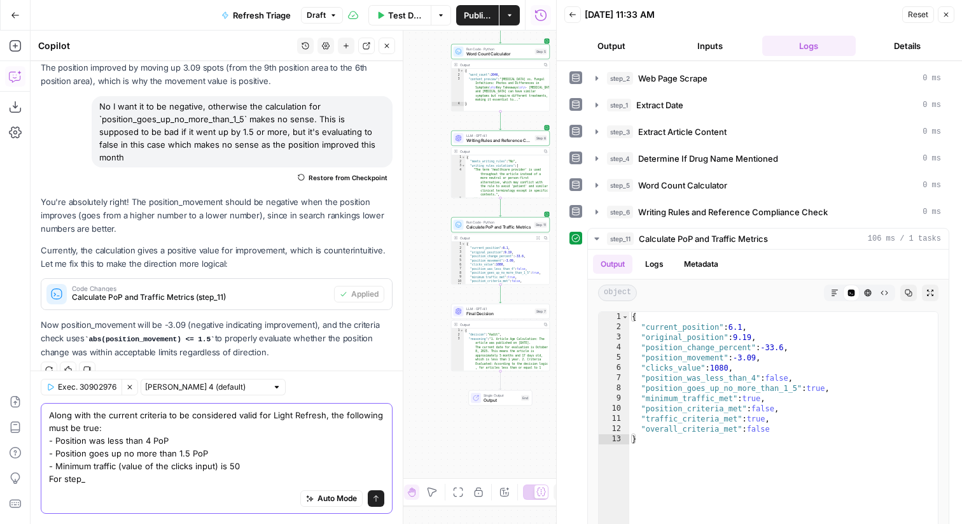
type textarea "Along with the current criteria to be considered valid for Light Refresh, the f…"
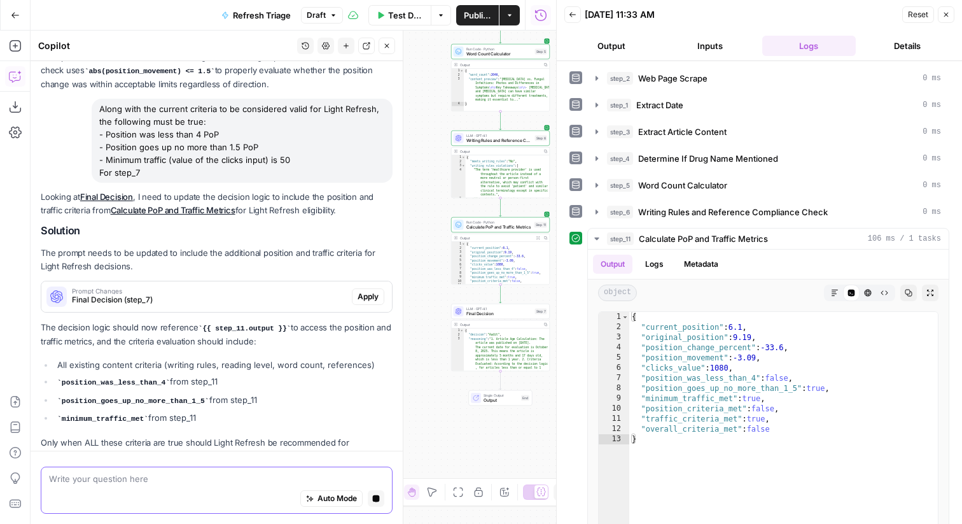
scroll to position [1095, 0]
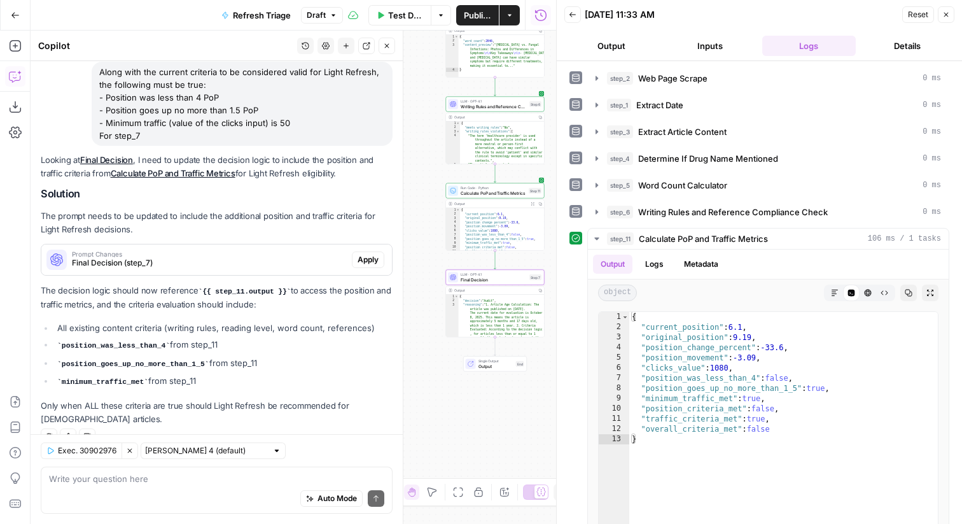
click at [375, 254] on span "Apply" at bounding box center [368, 259] width 21 height 11
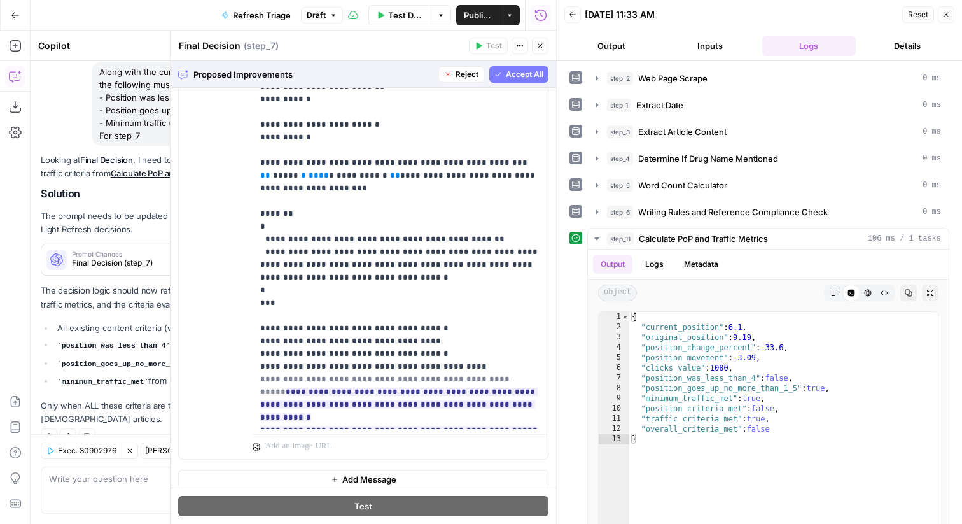
scroll to position [360, 0]
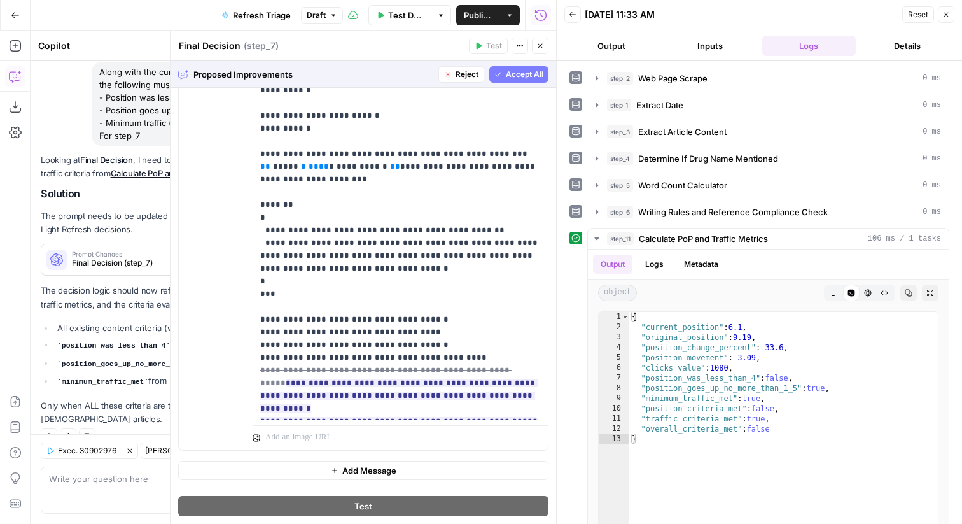
click at [518, 77] on span "Accept All" at bounding box center [525, 74] width 38 height 11
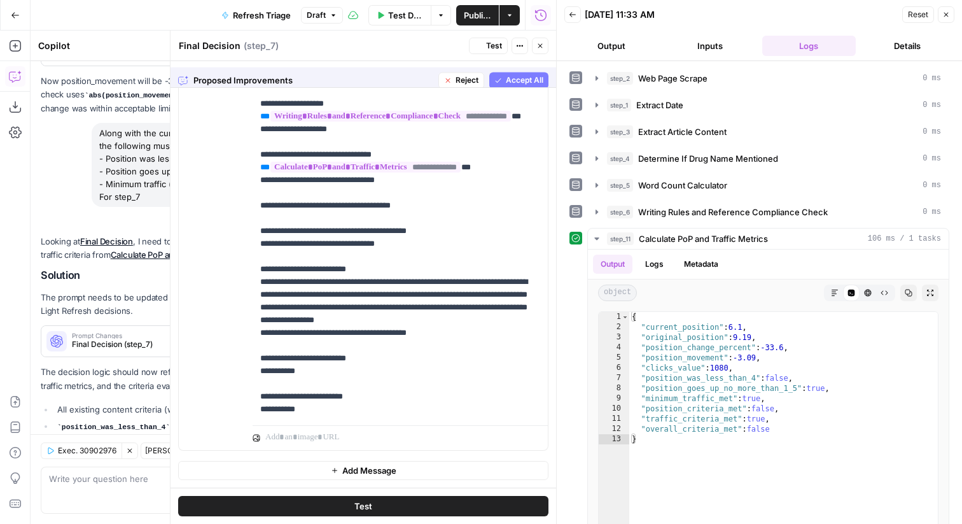
scroll to position [0, 0]
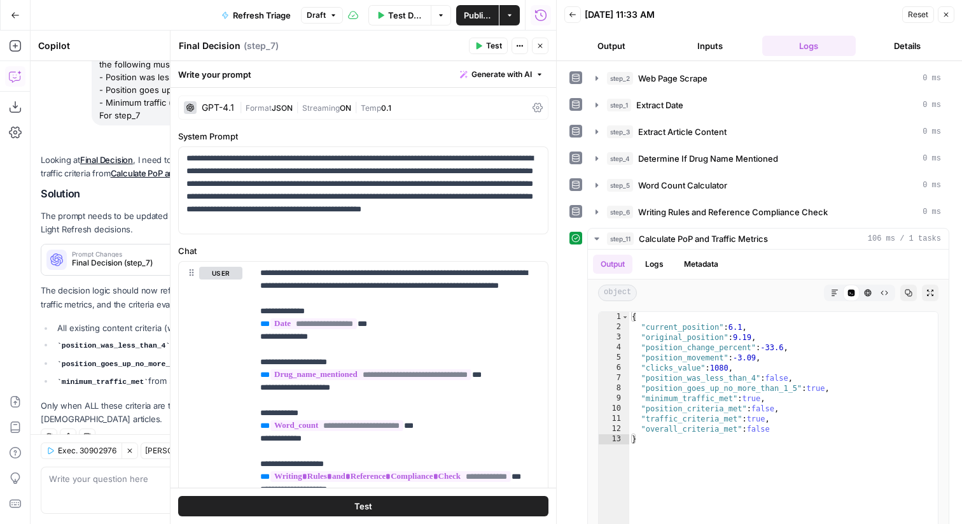
click at [489, 48] on span "Test" at bounding box center [494, 45] width 16 height 11
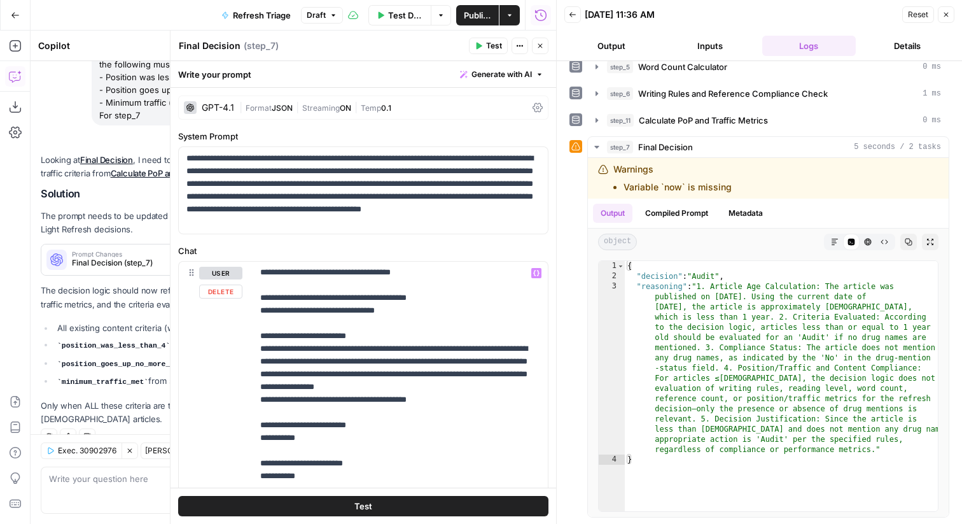
scroll to position [360, 0]
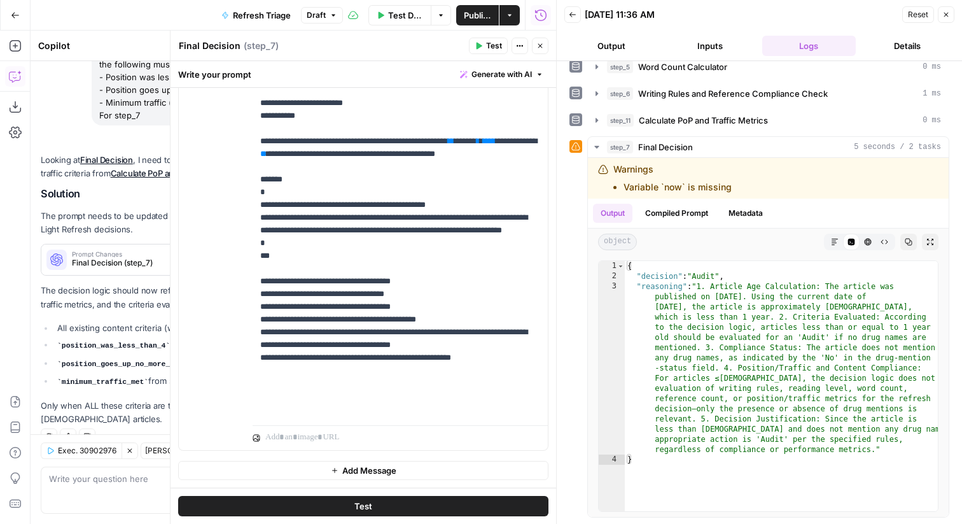
click at [536, 45] on icon "button" at bounding box center [540, 46] width 8 height 8
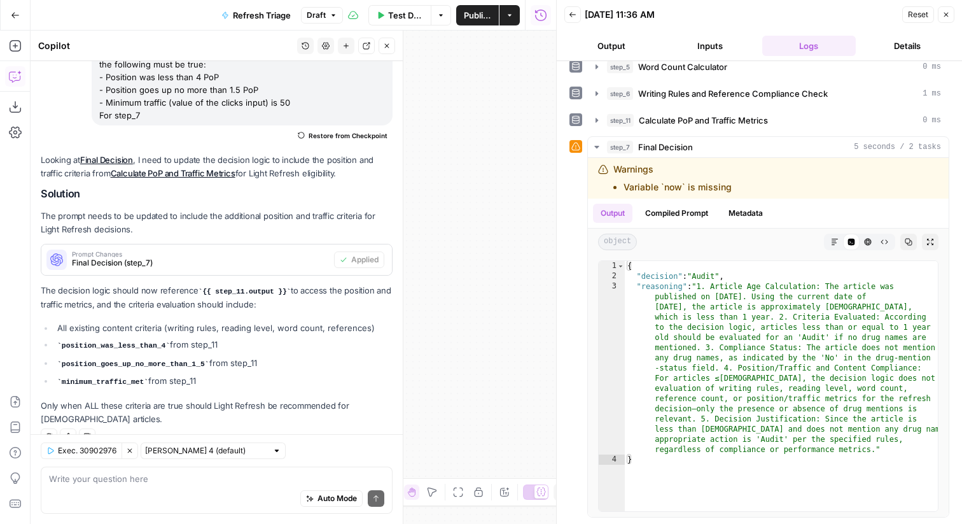
click at [163, 485] on div "Auto Mode Send" at bounding box center [216, 499] width 335 height 28
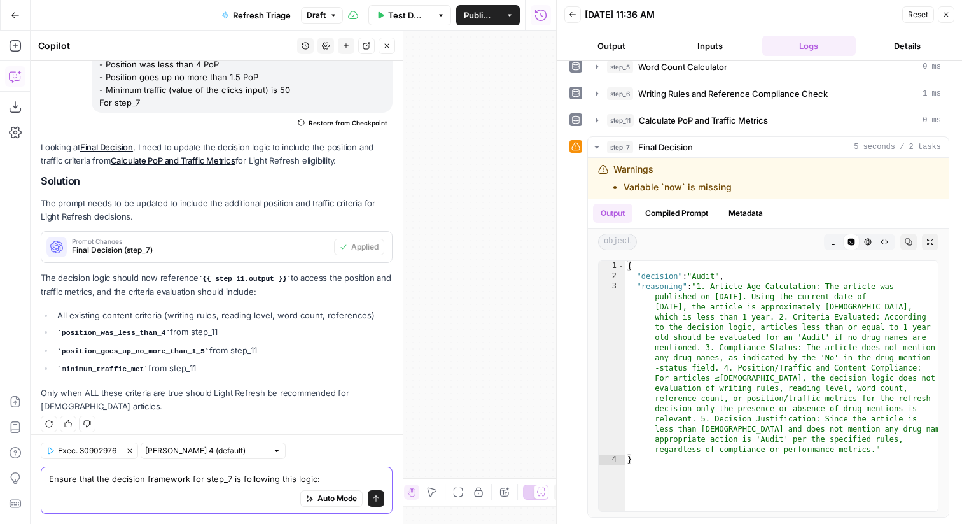
paste textarea "# Content Refresh Decision Framework ## Audit **Article Age:** 1 year or newer …"
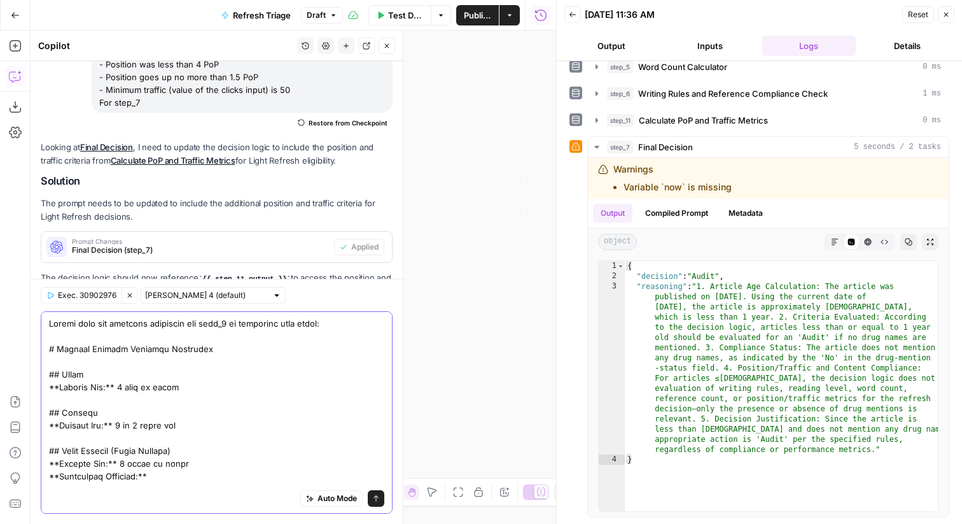
scroll to position [1270, 0]
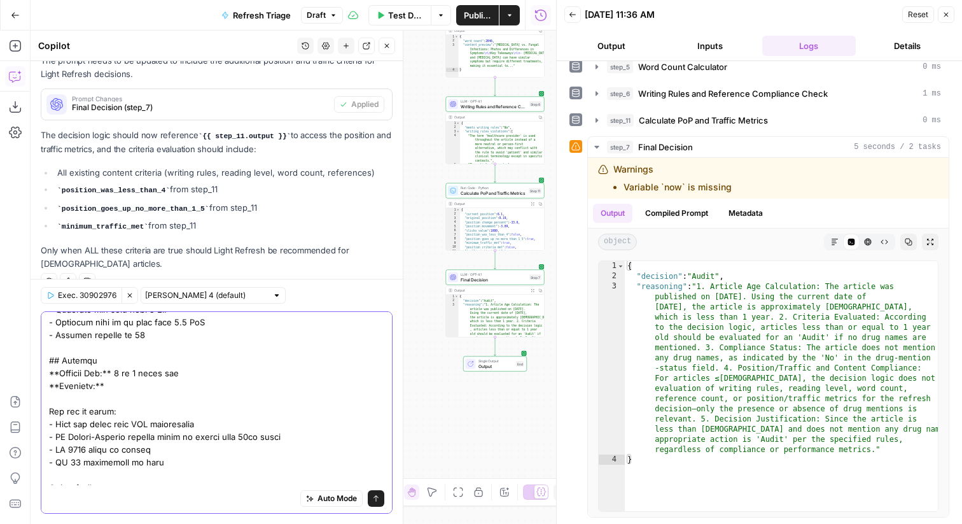
scroll to position [359, 0]
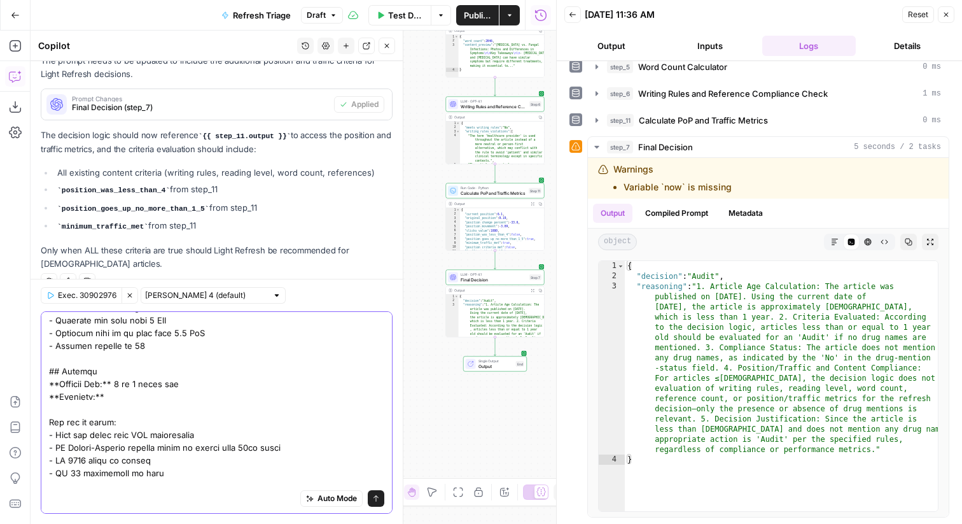
drag, startPoint x: 165, startPoint y: 397, endPoint x: 185, endPoint y: 385, distance: 23.4
click at [185, 385] on textarea at bounding box center [216, 249] width 335 height 585
type textarea "Ensure that the decision framework for step_7 is following this updated logic a…"
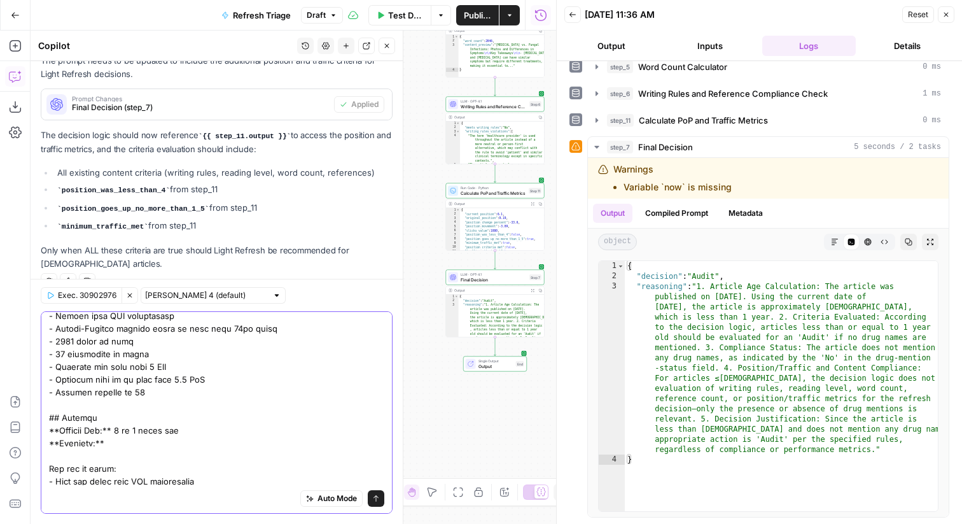
scroll to position [333, 0]
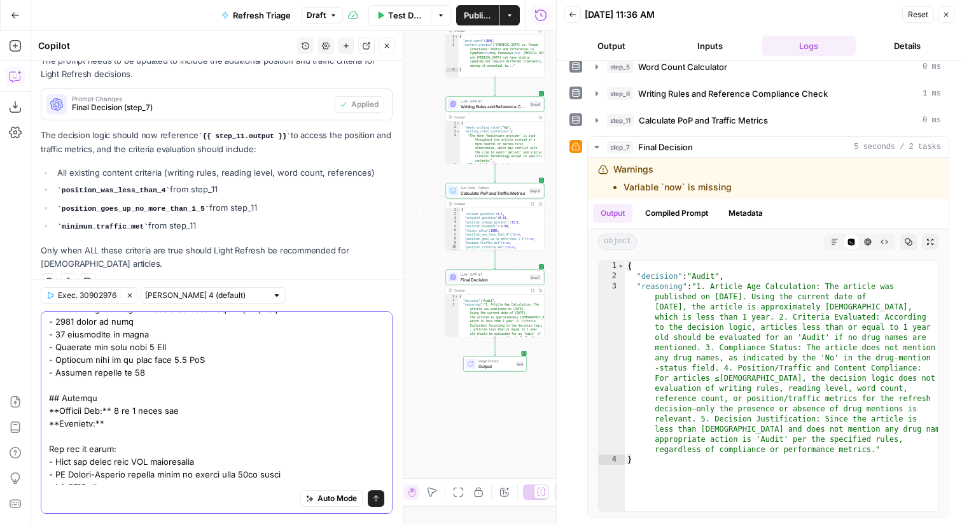
click at [148, 443] on textarea at bounding box center [216, 276] width 335 height 585
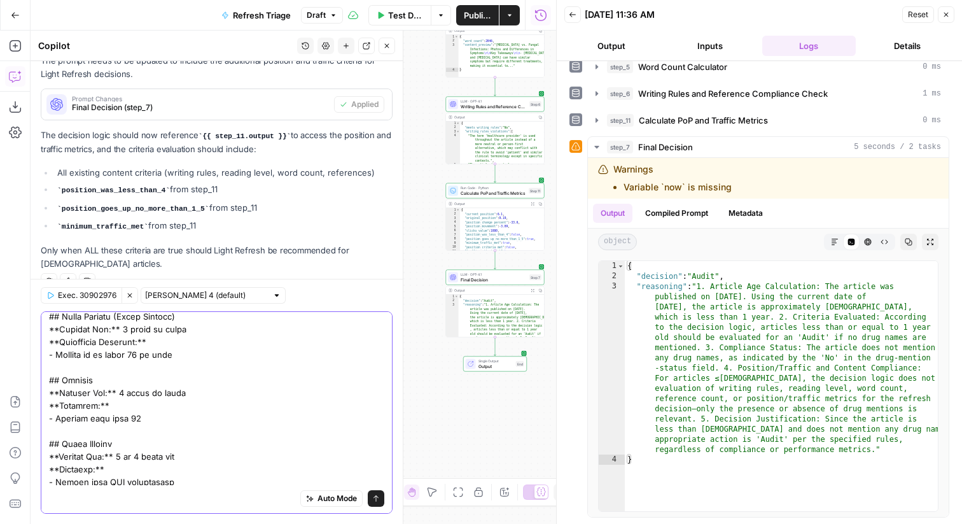
scroll to position [0, 0]
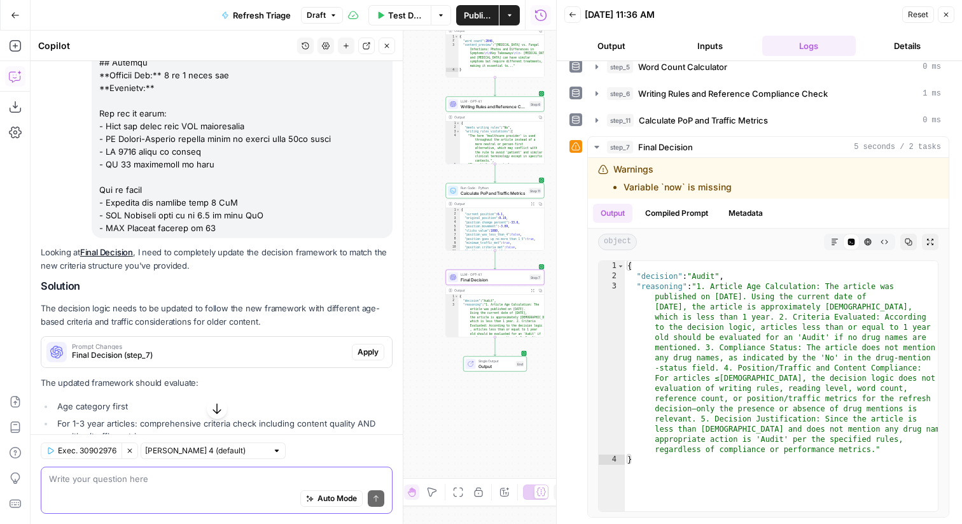
scroll to position [1929, 0]
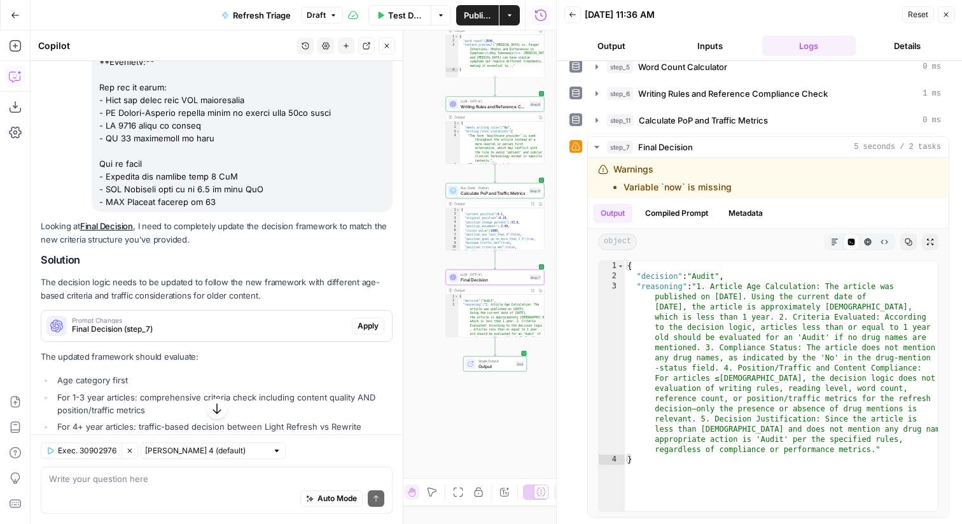
click at [361, 320] on span "Apply" at bounding box center [368, 325] width 21 height 11
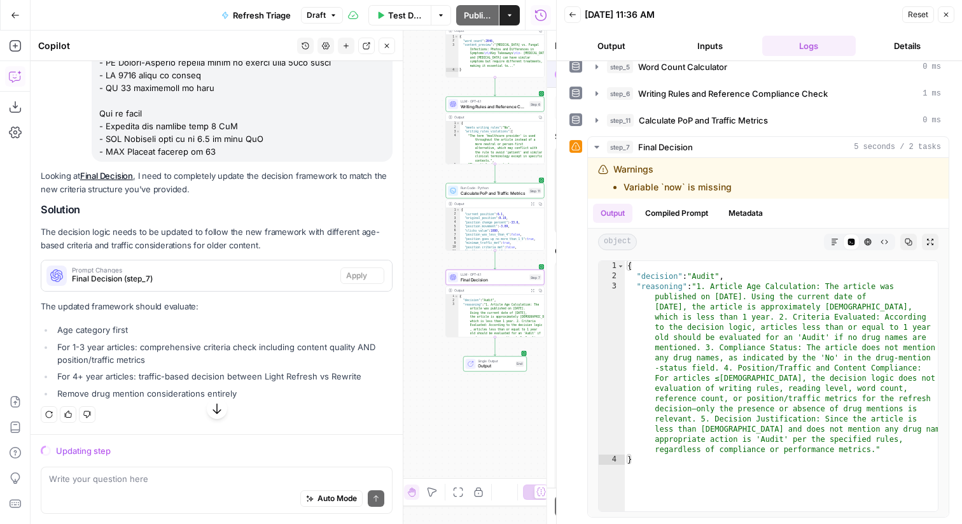
scroll to position [1848, 0]
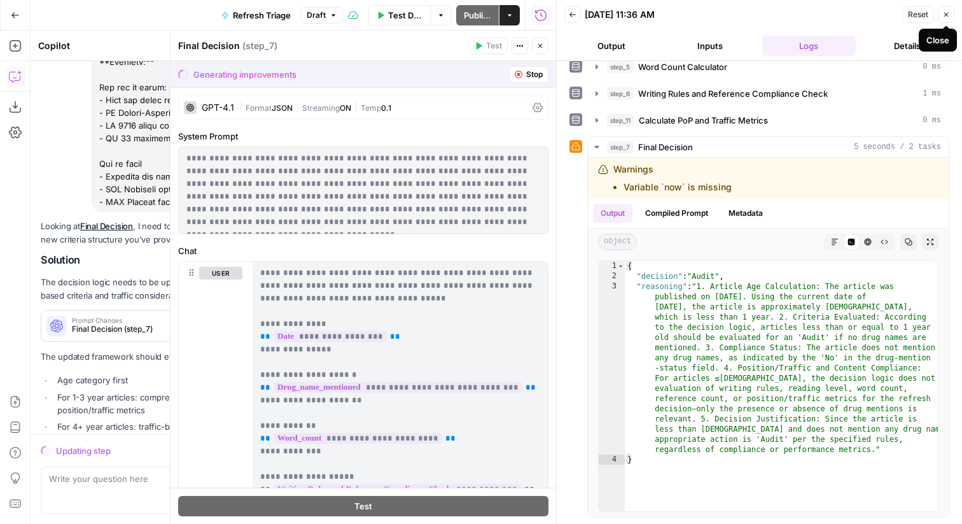
click at [944, 13] on icon "button" at bounding box center [946, 15] width 4 height 4
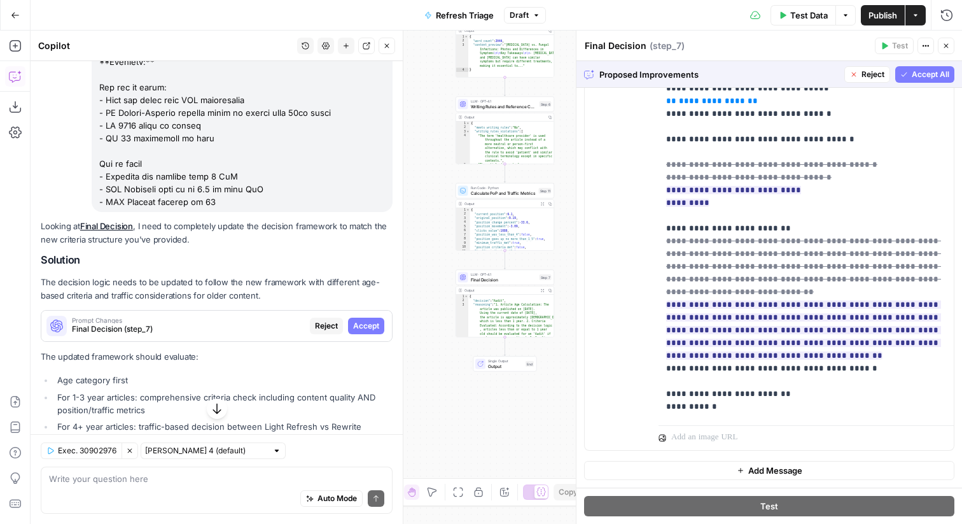
scroll to position [0, 0]
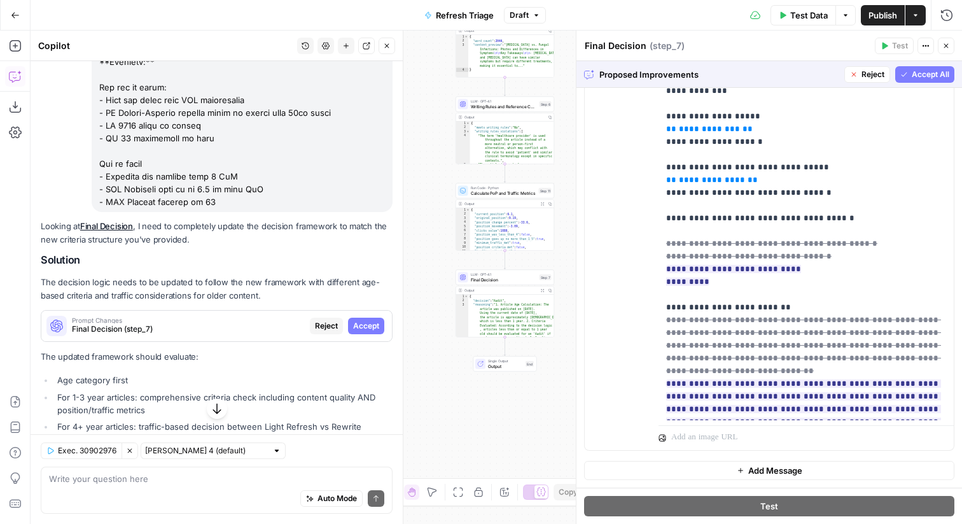
click at [914, 75] on span "Accept All" at bounding box center [931, 74] width 38 height 11
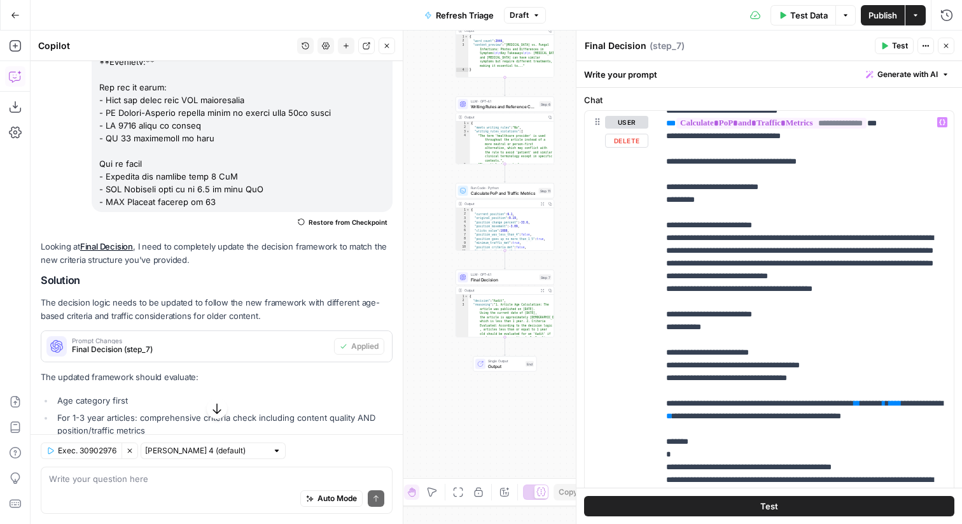
scroll to position [257, 0]
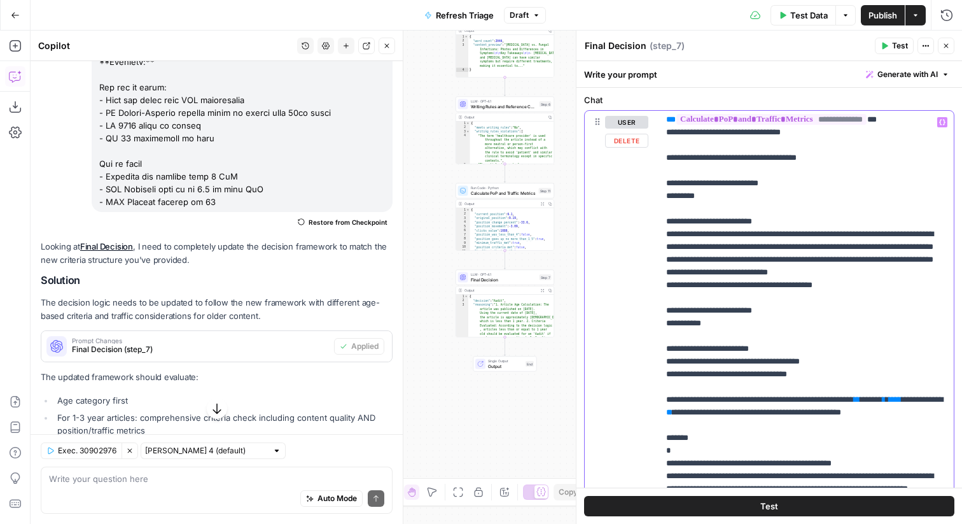
drag, startPoint x: 775, startPoint y: 236, endPoint x: 665, endPoint y: 235, distance: 110.1
click at [665, 235] on div "**********" at bounding box center [805, 370] width 295 height 518
copy p "**********"
click at [155, 479] on textarea at bounding box center [216, 478] width 335 height 13
paste textarea "**Articles 1-3 years old:**"
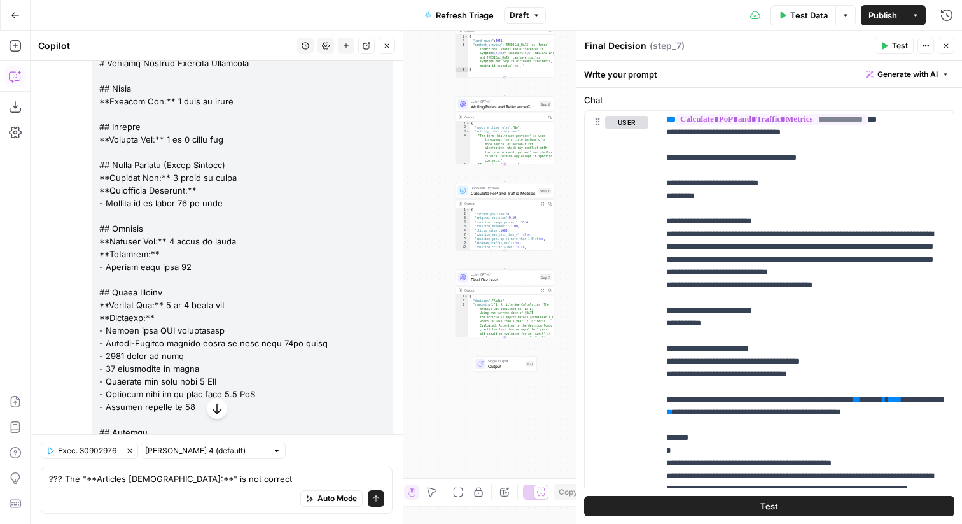
scroll to position [1541, 0]
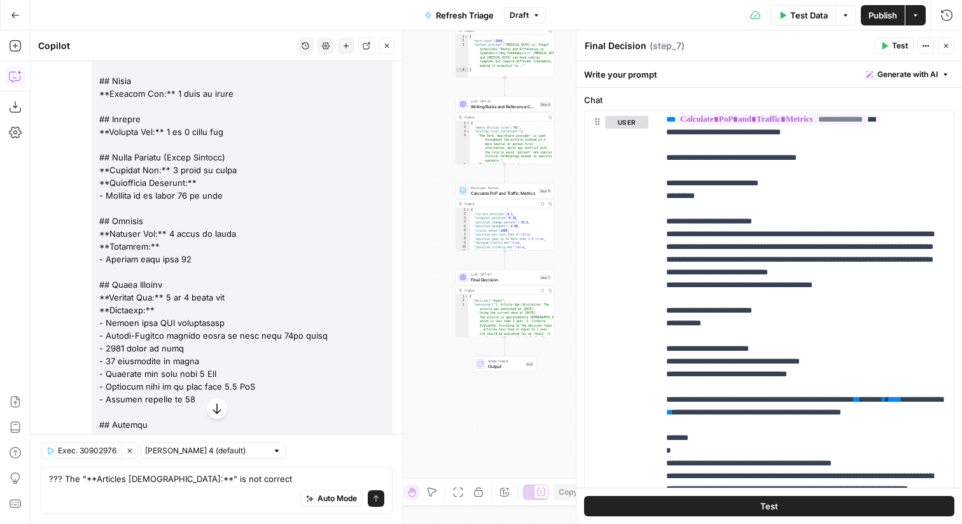
drag, startPoint x: 241, startPoint y: 368, endPoint x: 97, endPoint y: 263, distance: 178.9
click at [97, 263] on div at bounding box center [242, 303] width 301 height 593
copy div "## Light Refresh **Article Age:** 1 to 3 years old **Criteria:** - Aligns with …"
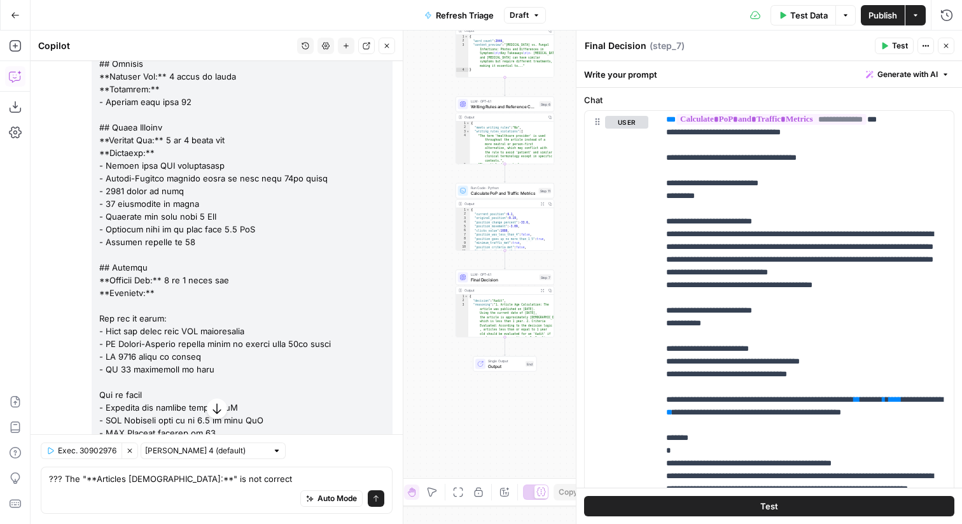
scroll to position [1735, 0]
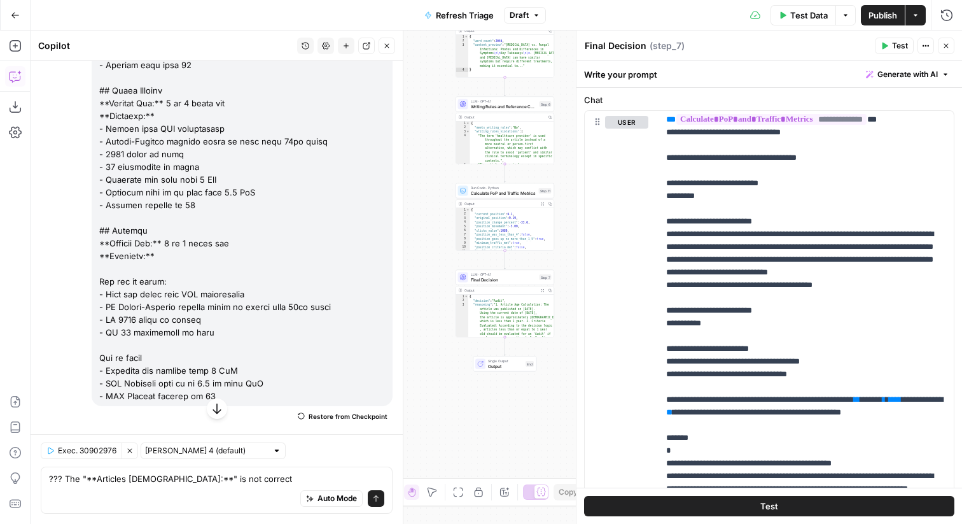
click at [270, 485] on div "Auto Mode Send" at bounding box center [216, 499] width 335 height 28
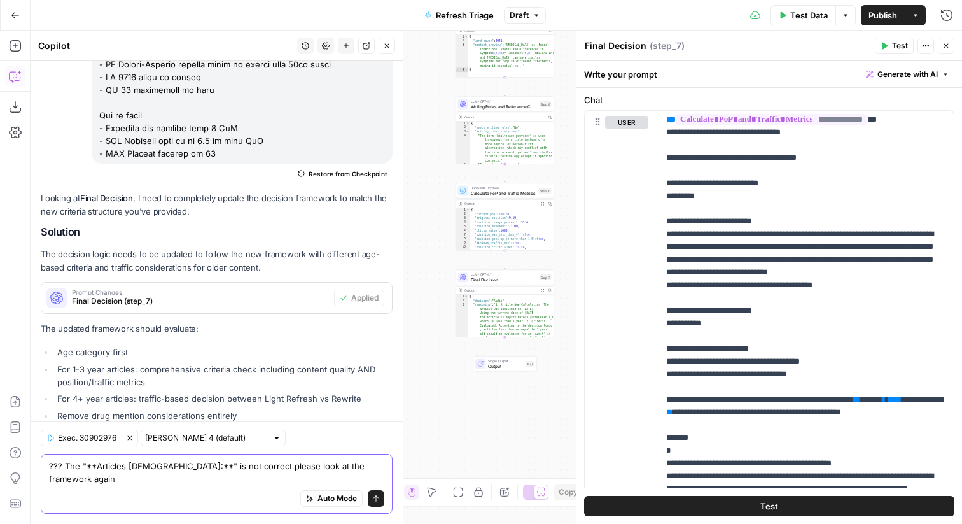
scroll to position [1990, 0]
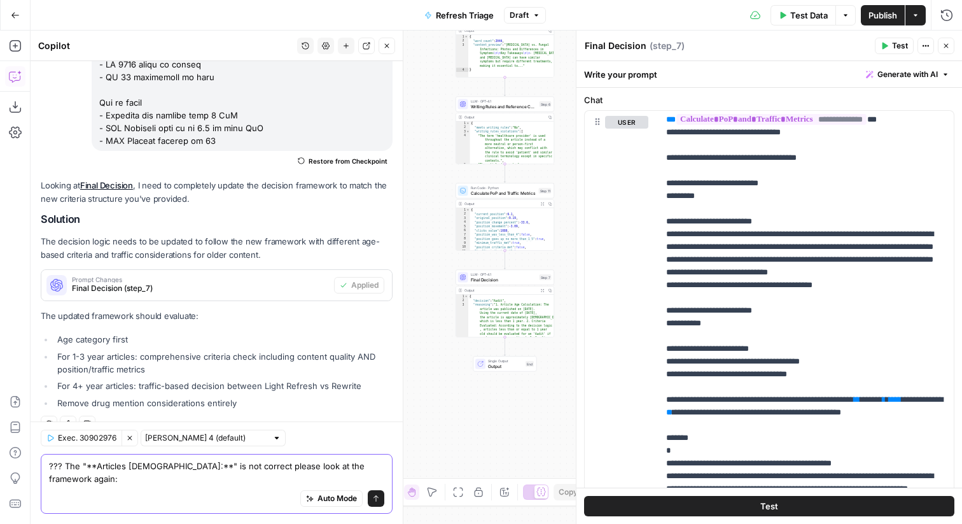
paste textarea "## Light Refresh **Article Age:** 1 to 3 years old **Criteria:** - Aligns with …"
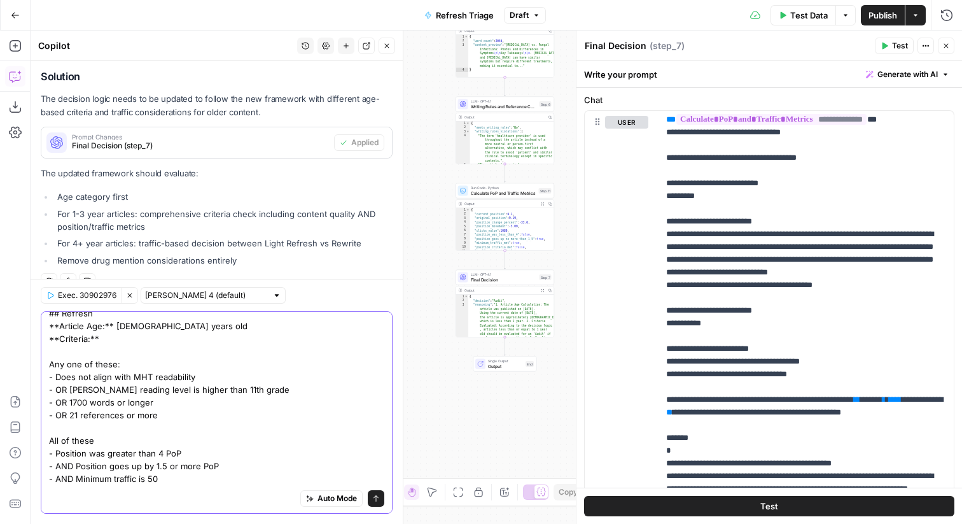
scroll to position [0, 0]
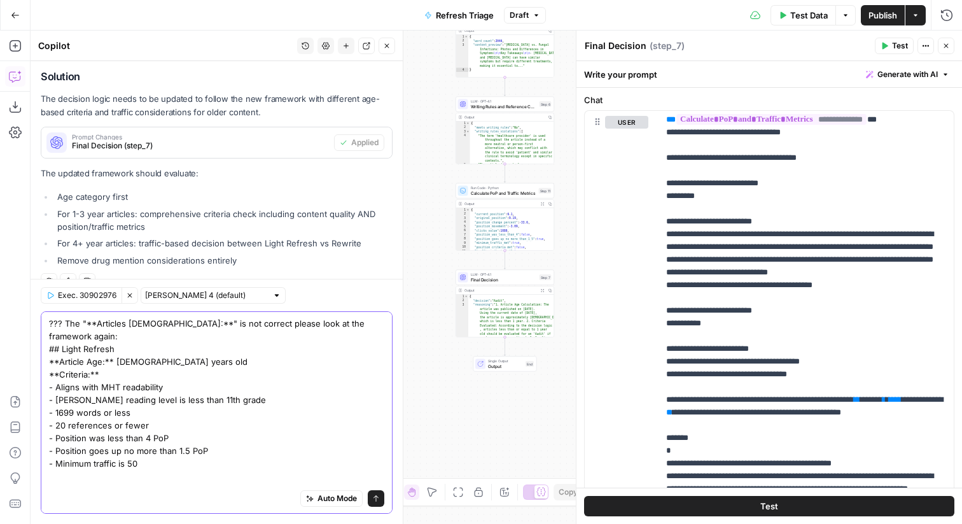
click at [130, 331] on textarea "??? The "**Articles 1-3 years old:**" is not correct please look at the framewo…" at bounding box center [216, 489] width 335 height 344
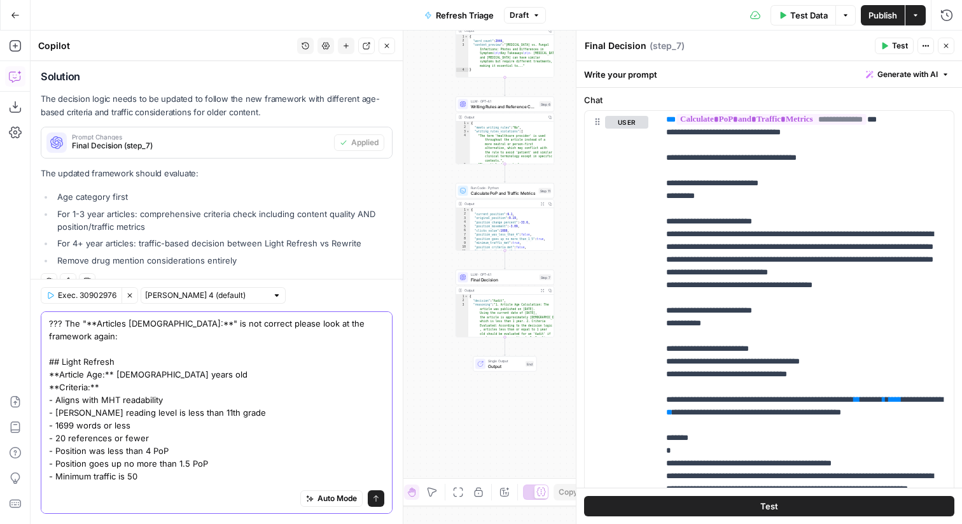
click at [250, 321] on textarea "??? The "**Articles 1-3 years old:**" is not correct please look at the framewo…" at bounding box center [216, 495] width 335 height 356
type textarea "??? The "**Articles 1-3 years old:**" is not correct, it's not incorporating th…"
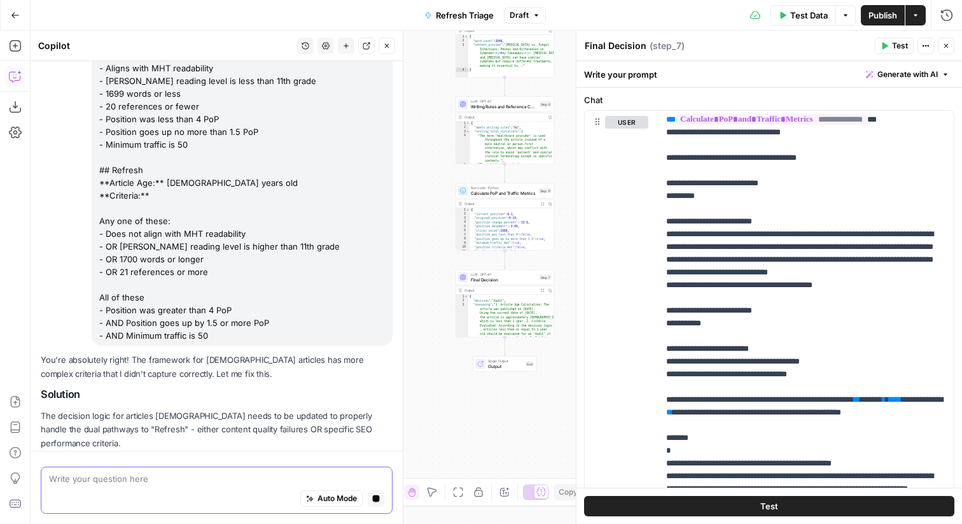
scroll to position [2376, 0]
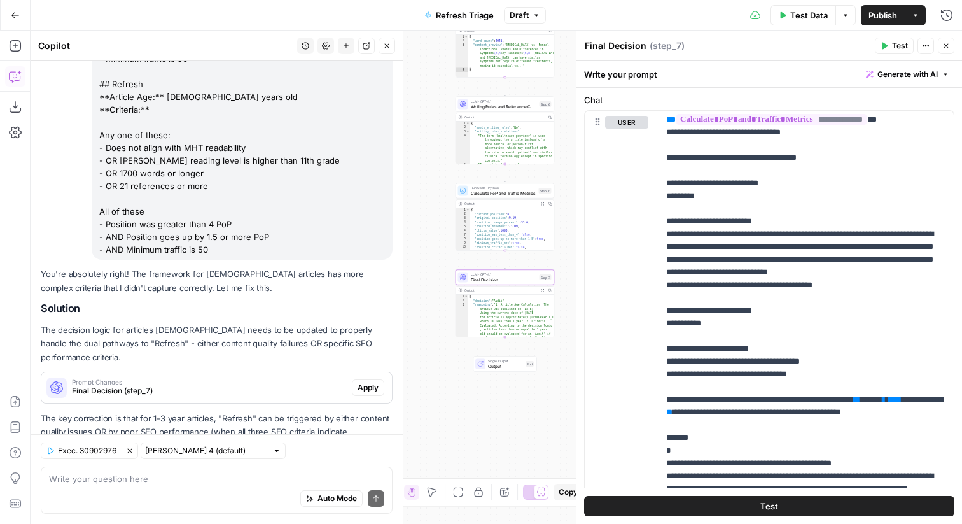
click at [372, 382] on span "Apply" at bounding box center [368, 387] width 21 height 11
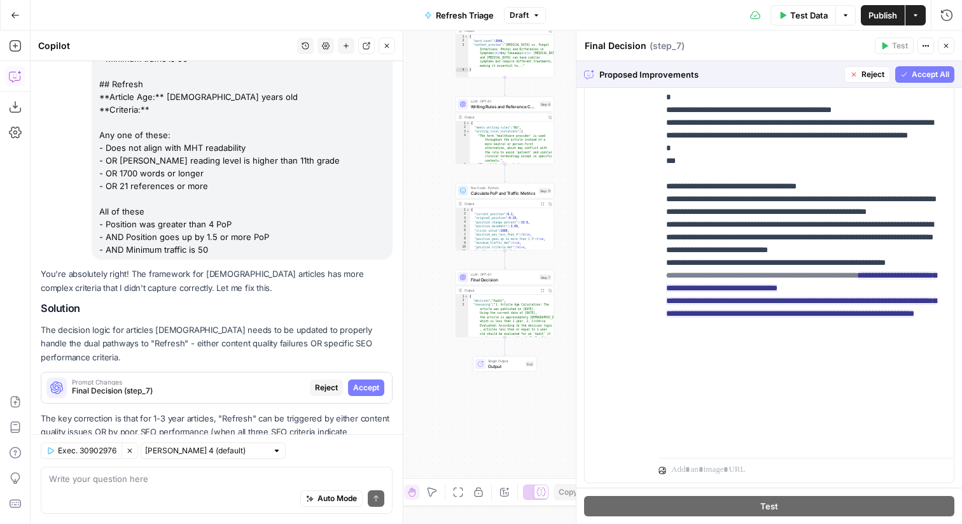
scroll to position [360, 0]
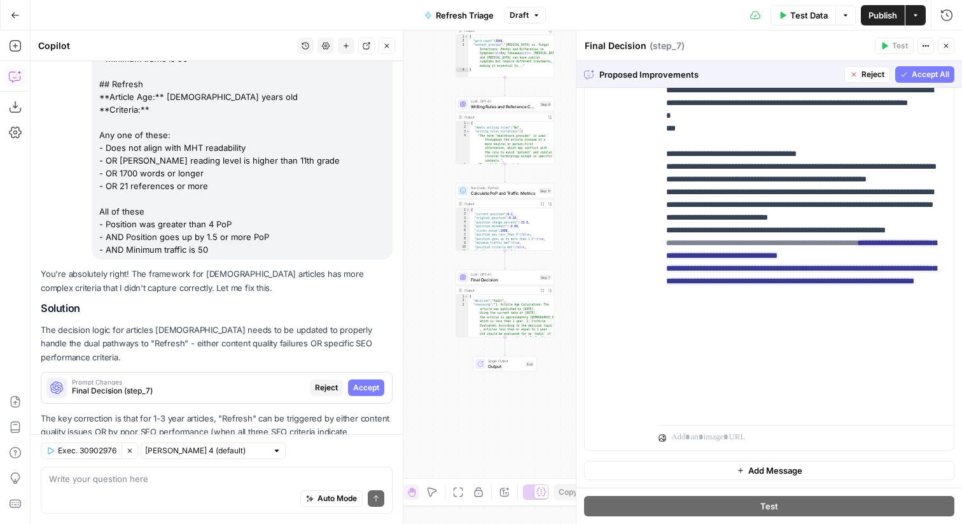
click at [919, 76] on span "Accept All" at bounding box center [931, 74] width 38 height 11
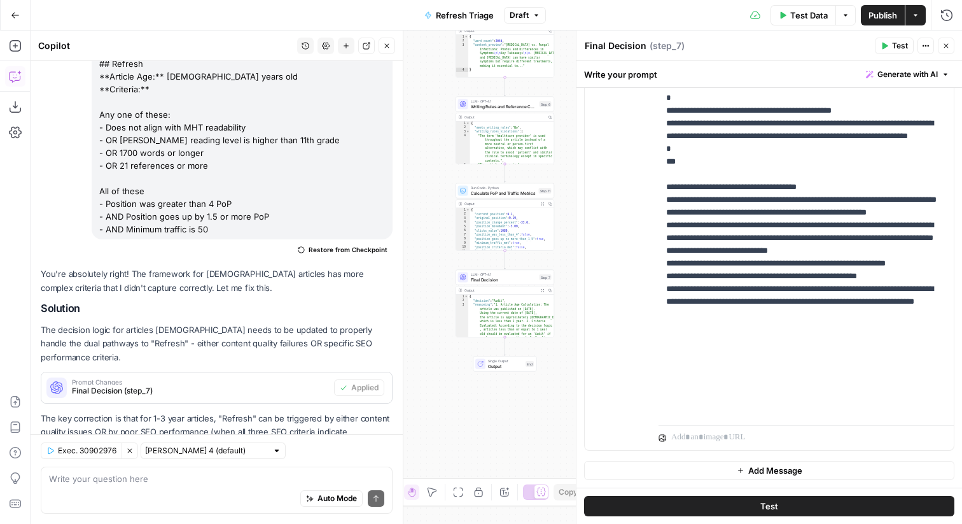
scroll to position [446, 0]
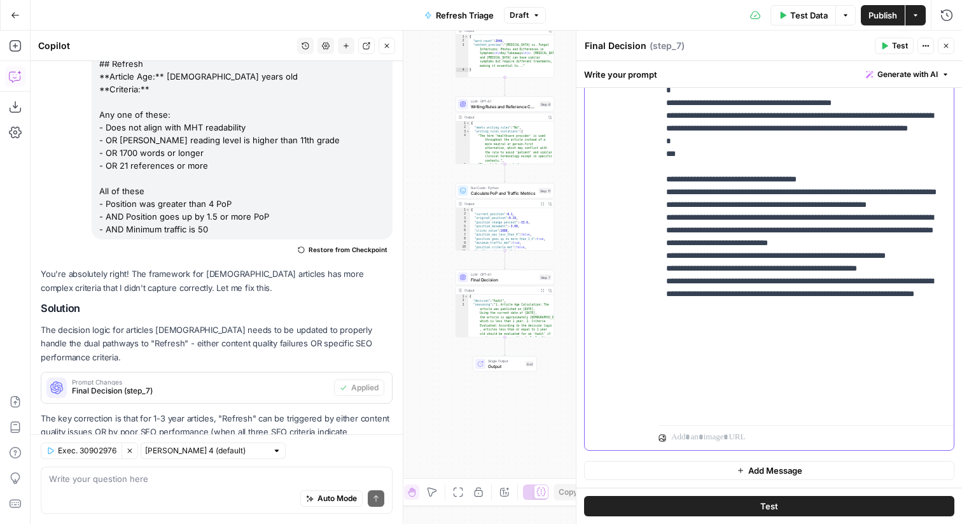
click at [950, 41] on button "Close" at bounding box center [946, 46] width 17 height 17
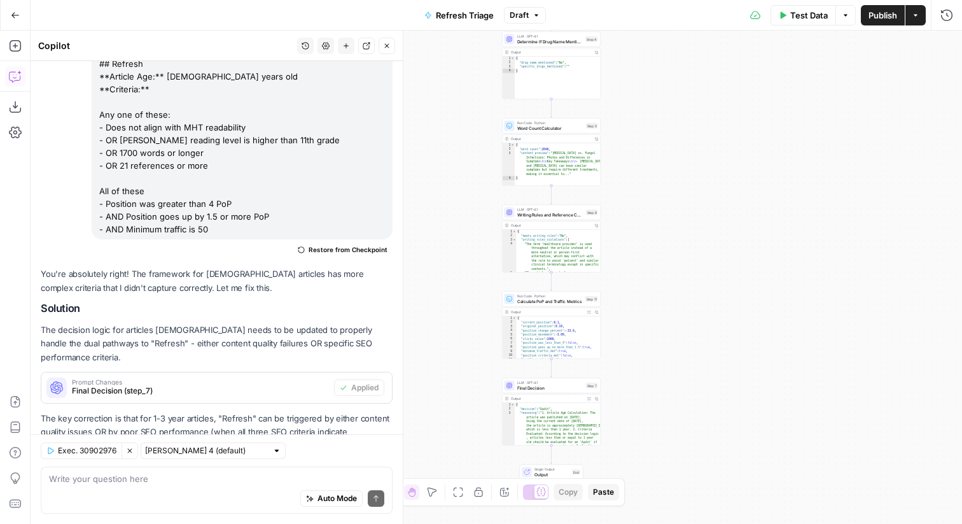
click at [530, 8] on button "Draft" at bounding box center [525, 15] width 42 height 17
click at [580, 7] on div "Test Data Options Publish Actions Run History" at bounding box center [754, 15] width 417 height 30
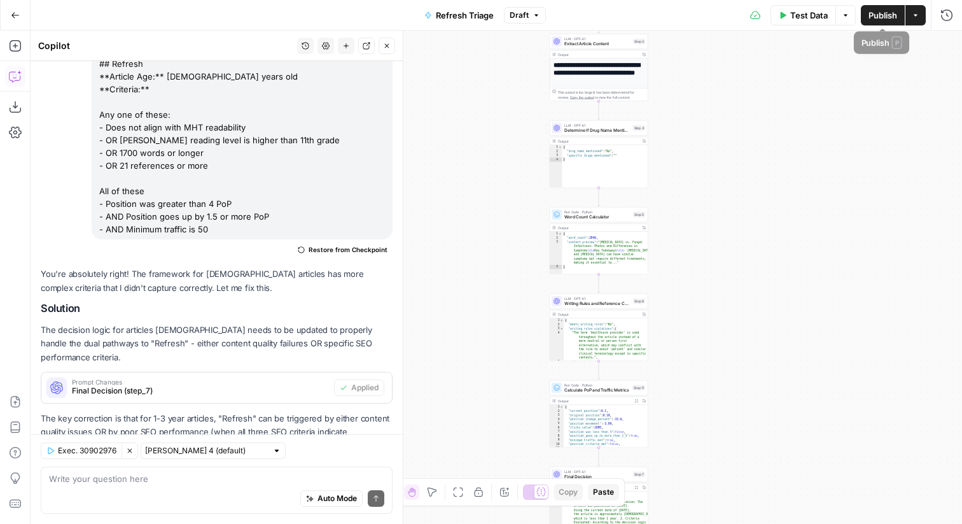
click at [877, 15] on span "Publish" at bounding box center [882, 15] width 29 height 13
click at [716, 104] on div "**********" at bounding box center [496, 277] width 931 height 493
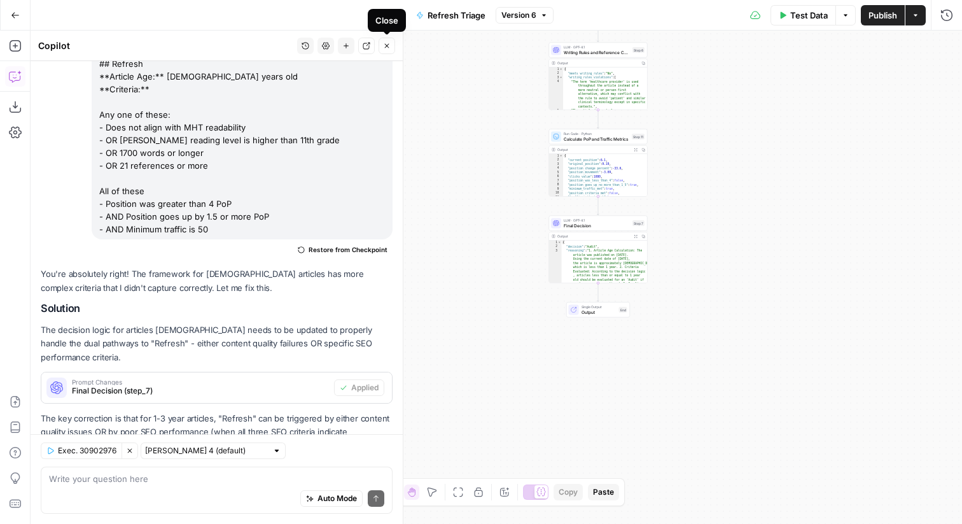
click at [384, 43] on icon "button" at bounding box center [387, 46] width 8 height 8
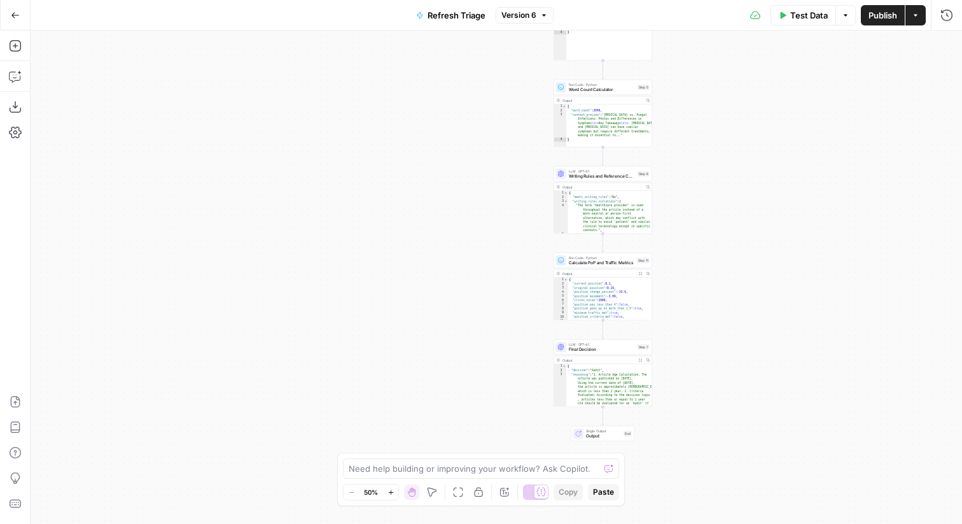
click at [540, 15] on icon "button" at bounding box center [544, 15] width 8 height 8
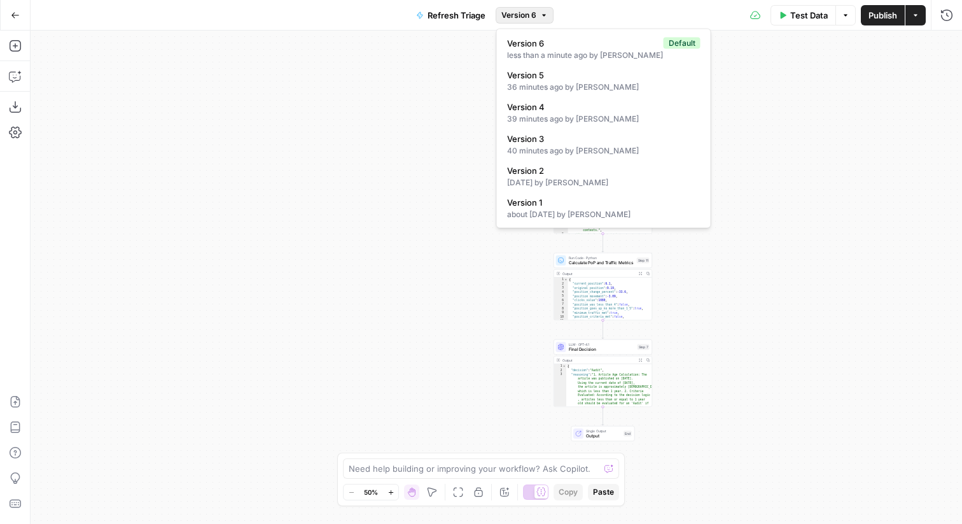
click at [386, 10] on div "Go Back Refresh Triage Version 6 Test Data Options Publish Actions Run History" at bounding box center [481, 15] width 962 height 30
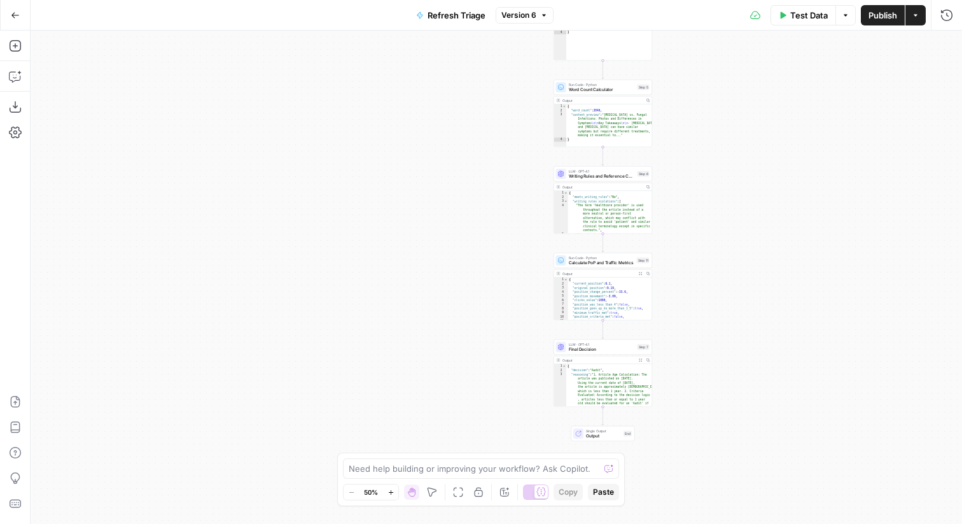
click at [22, 18] on button "Go Back" at bounding box center [15, 15] width 23 height 23
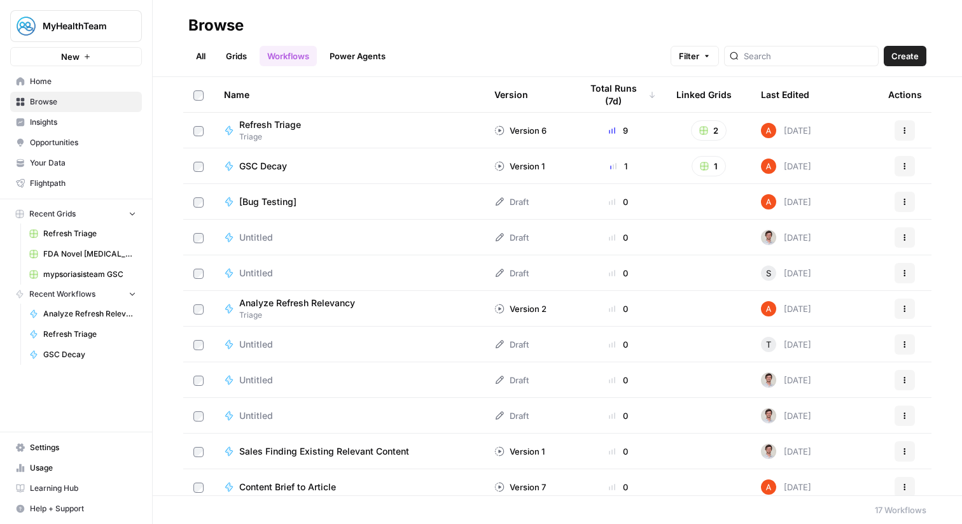
click at [245, 64] on link "Grids" at bounding box center [236, 56] width 36 height 20
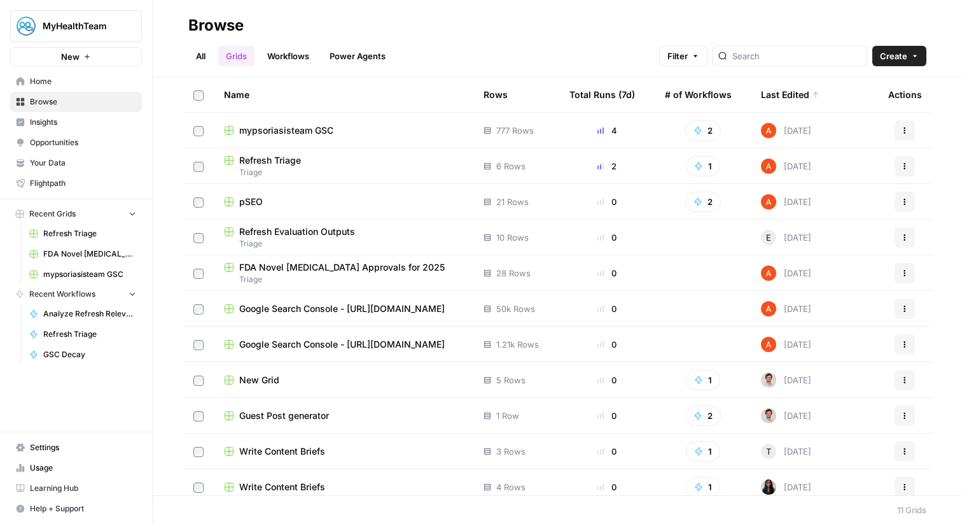
click at [284, 132] on span "mypsoriasisteam GSC" at bounding box center [286, 130] width 94 height 13
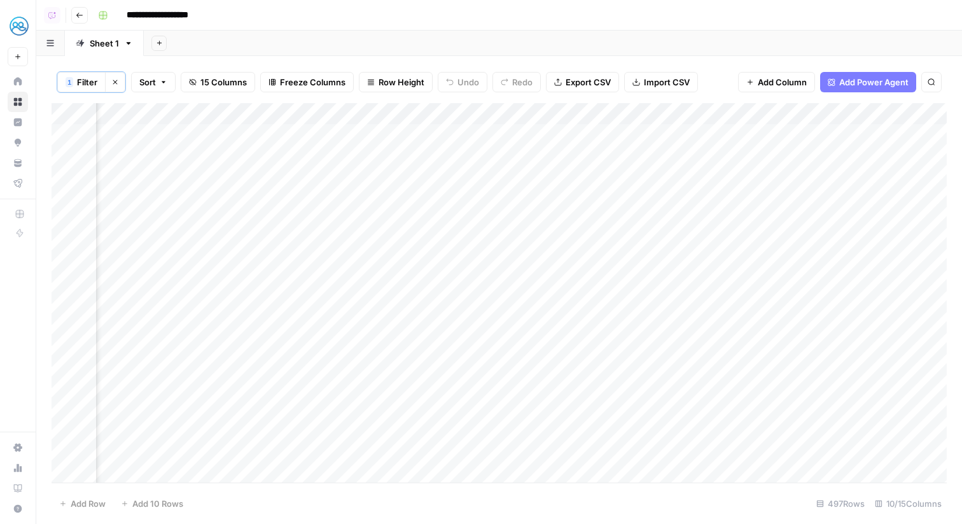
scroll to position [0, 174]
click at [300, 152] on div "Add Column" at bounding box center [499, 292] width 895 height 379
click at [819, 118] on div "Add Column" at bounding box center [499, 292] width 895 height 379
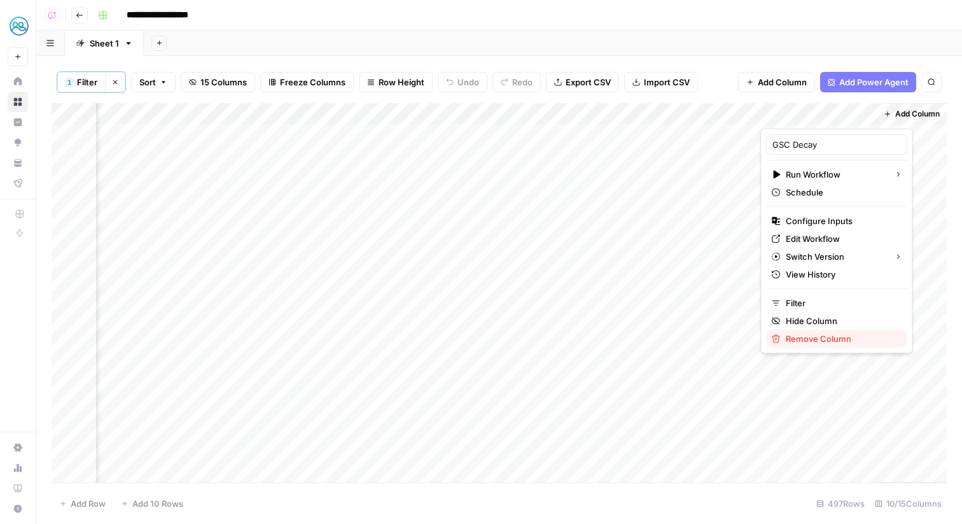
click at [833, 337] on span "Remove Column" at bounding box center [841, 338] width 111 height 13
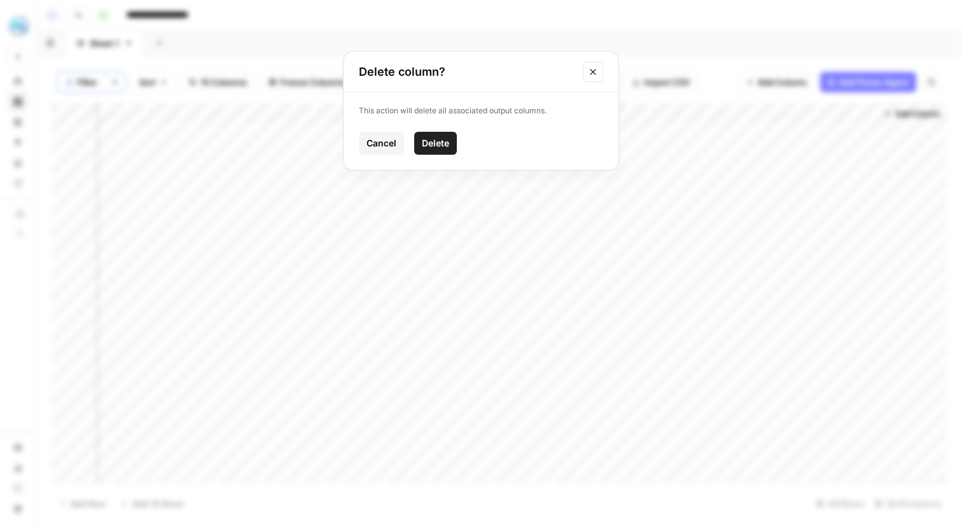
click at [447, 143] on span "Delete" at bounding box center [435, 143] width 27 height 13
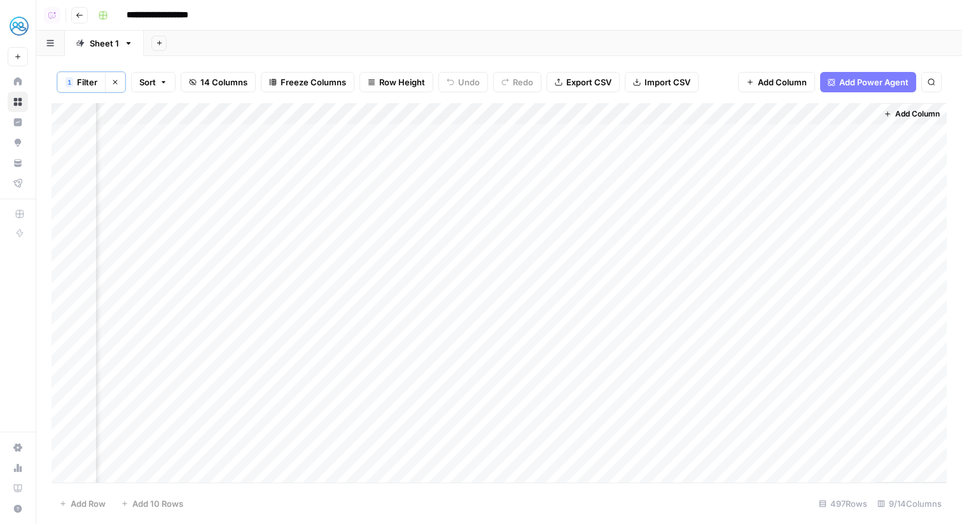
scroll to position [0, 308]
click at [607, 108] on div "Add Column" at bounding box center [499, 292] width 895 height 379
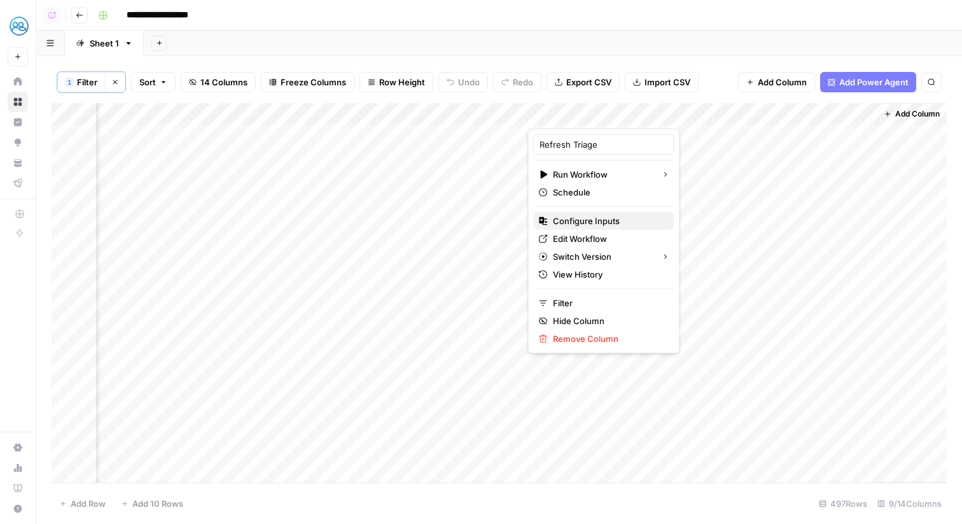
click at [609, 220] on span "Configure Inputs" at bounding box center [608, 220] width 111 height 13
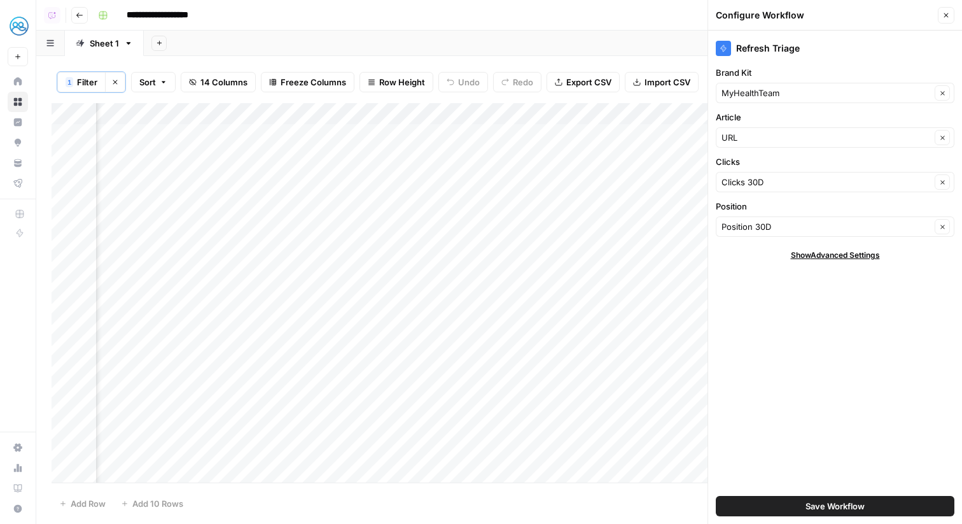
click at [950, 16] on button "Close" at bounding box center [946, 15] width 17 height 17
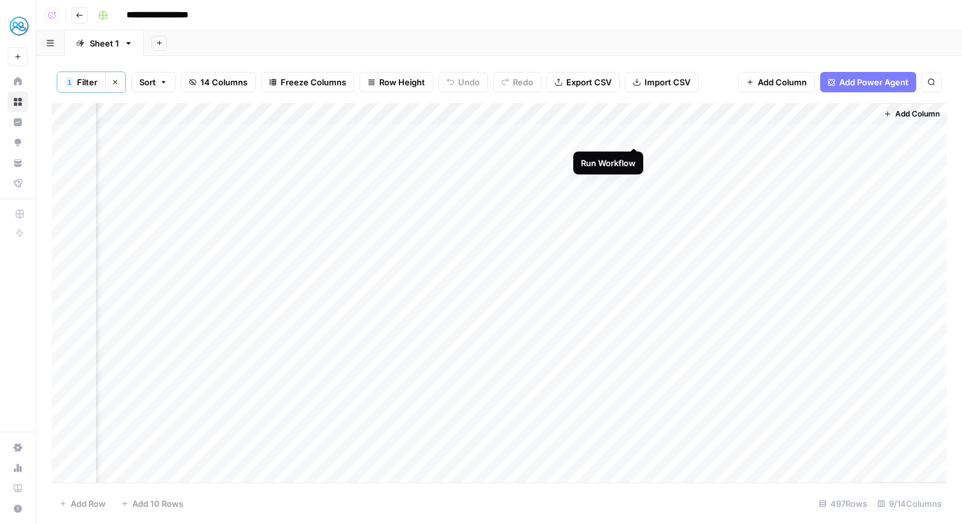
click at [637, 131] on div "Add Column" at bounding box center [499, 292] width 895 height 379
click at [635, 159] on div "Add Column" at bounding box center [499, 292] width 895 height 379
click at [840, 116] on div "Add Column" at bounding box center [499, 292] width 895 height 379
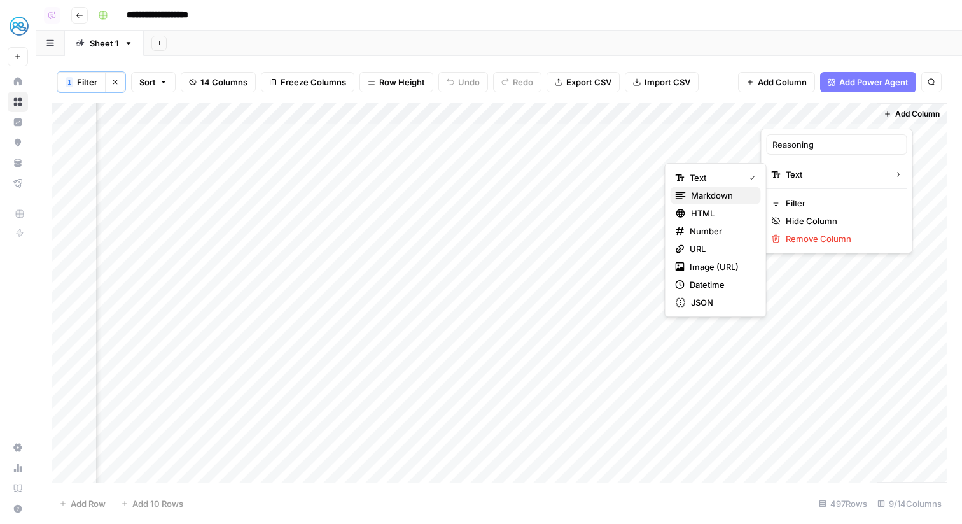
click at [736, 197] on span "Markdown" at bounding box center [721, 195] width 60 height 13
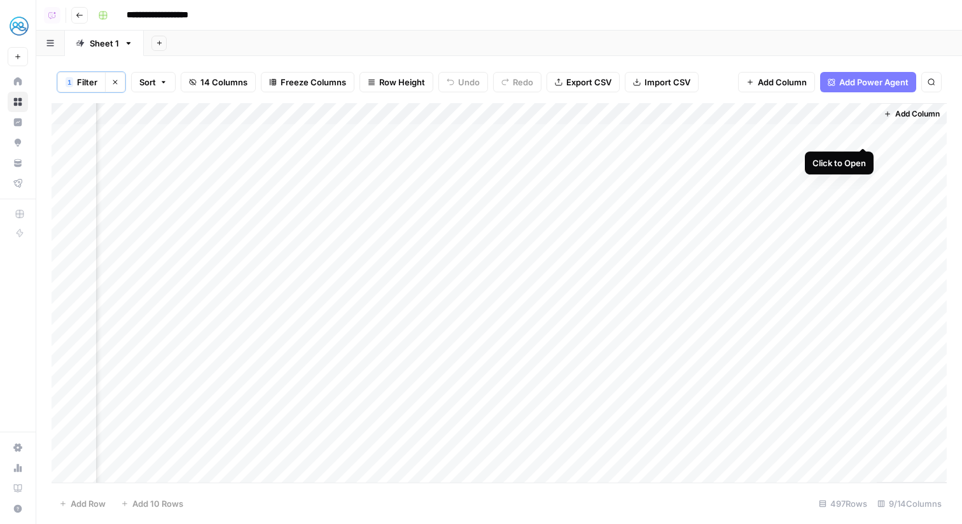
click at [864, 136] on div "Add Column" at bounding box center [499, 292] width 895 height 379
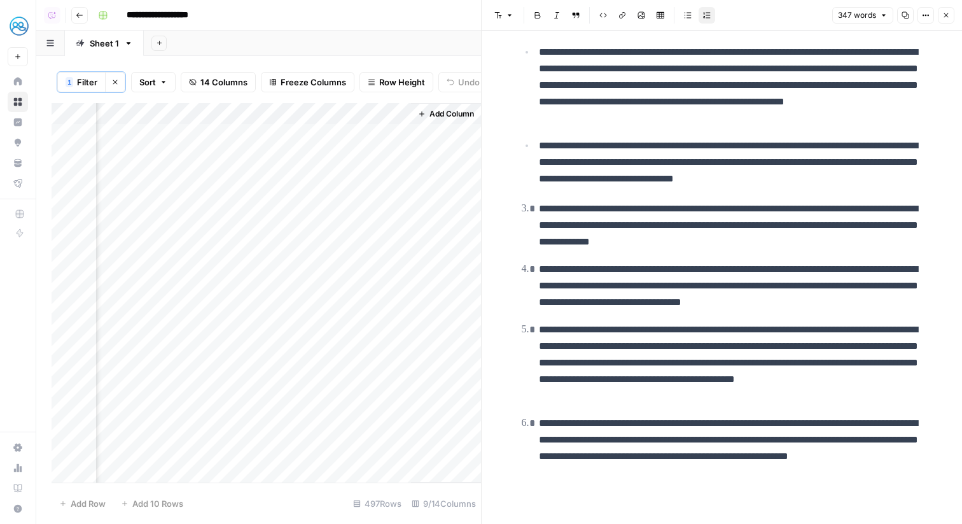
scroll to position [188, 0]
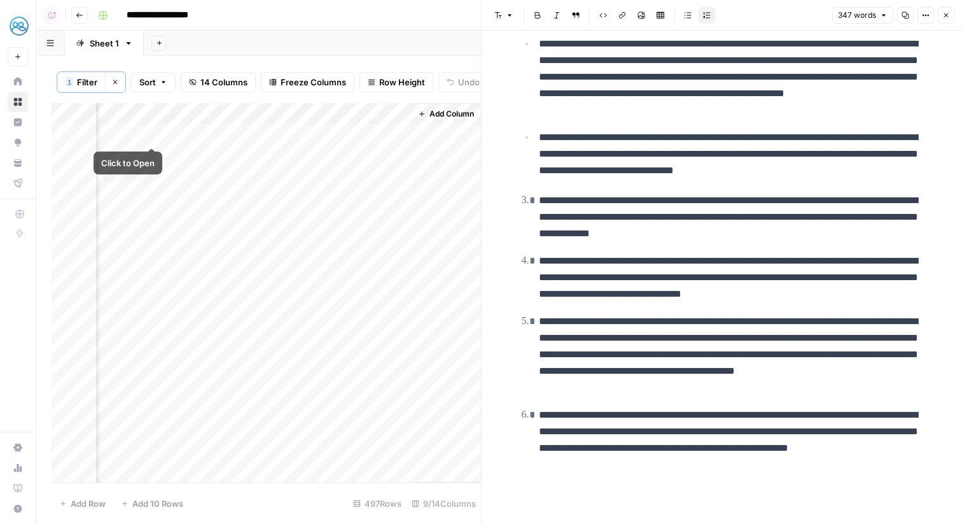
click at [156, 134] on div "Add Column" at bounding box center [266, 292] width 429 height 379
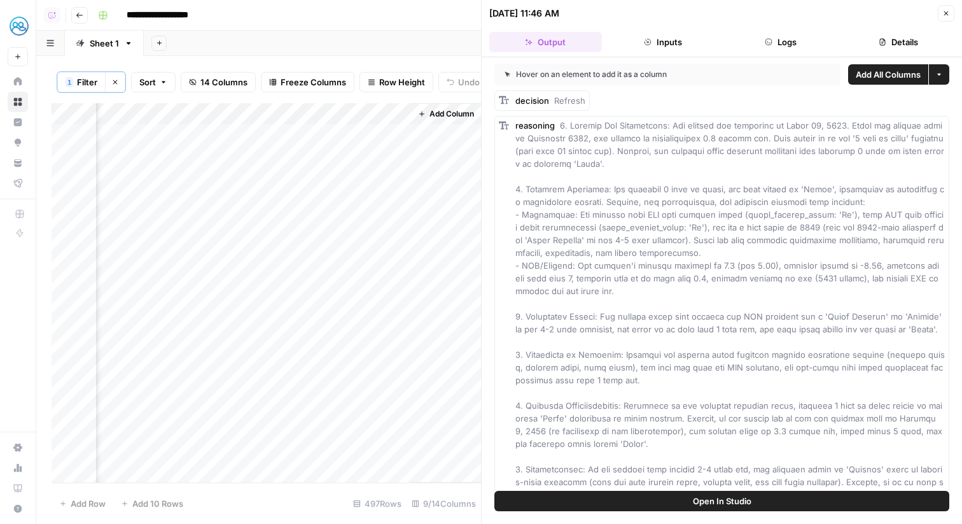
click at [755, 43] on button "Logs" at bounding box center [781, 42] width 113 height 20
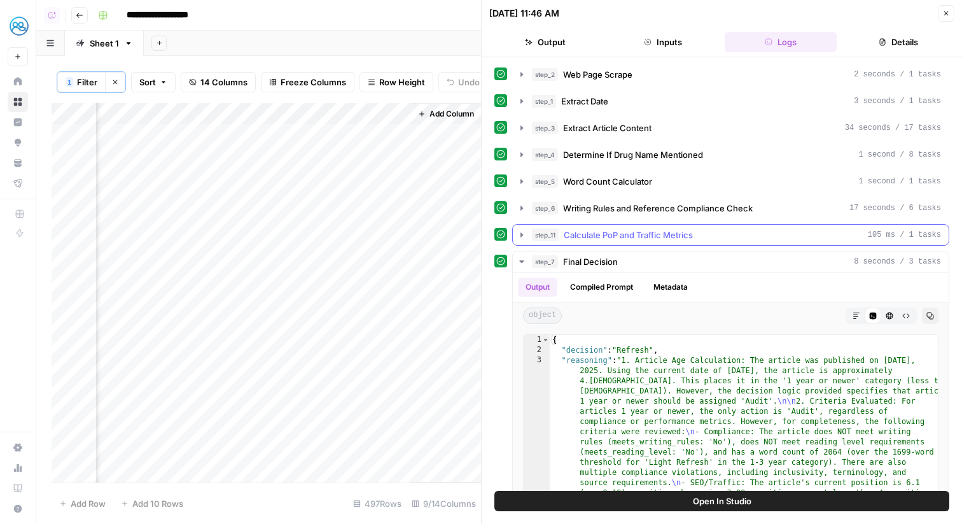
click at [642, 233] on span "Calculate PoP and Traffic Metrics" at bounding box center [628, 234] width 129 height 13
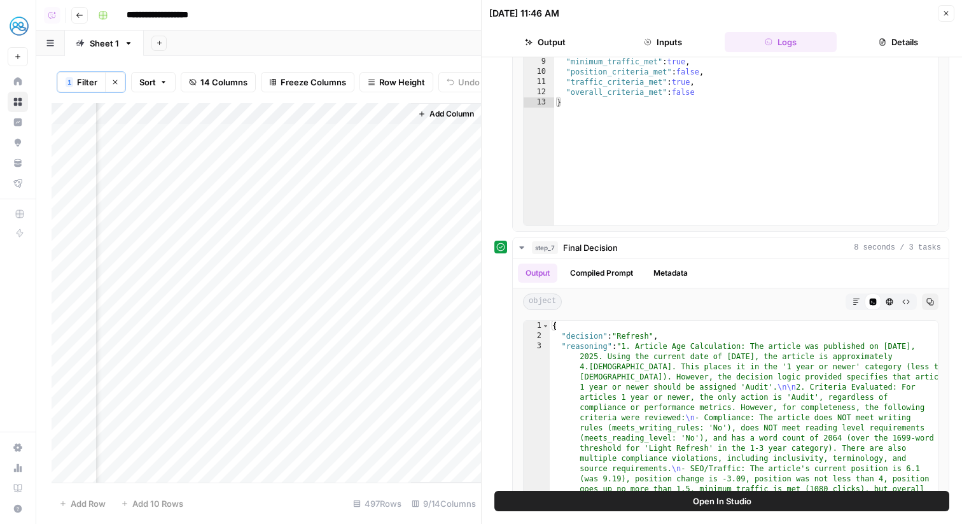
scroll to position [426, 0]
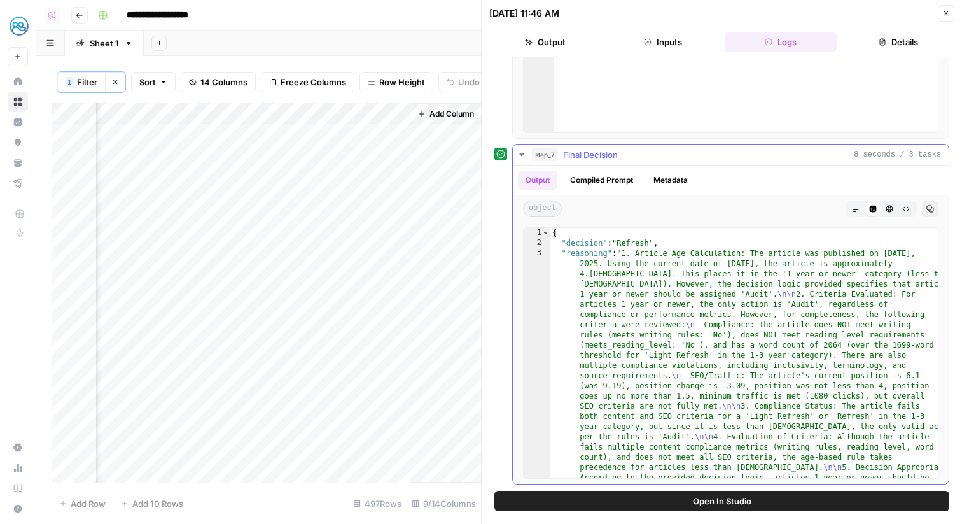
click at [619, 181] on button "Compiled Prompt" at bounding box center [601, 179] width 78 height 19
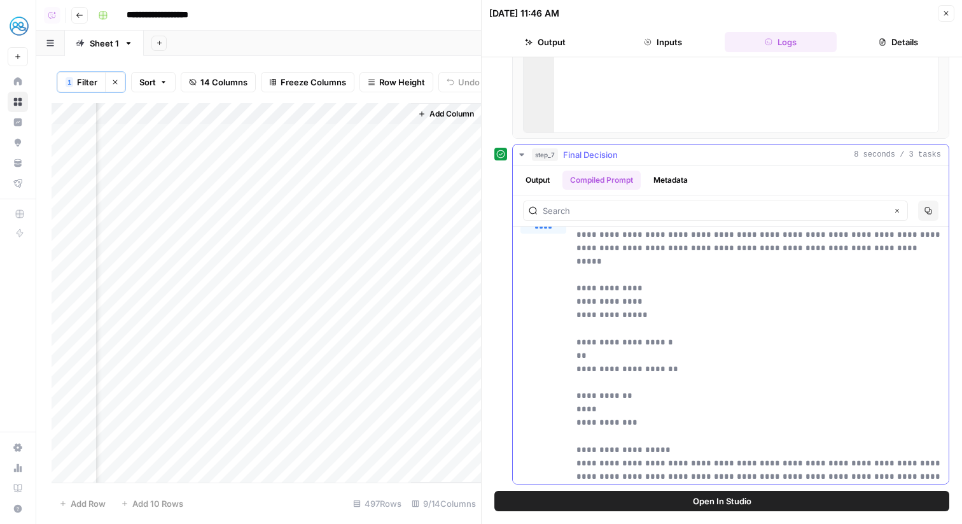
scroll to position [116, 0]
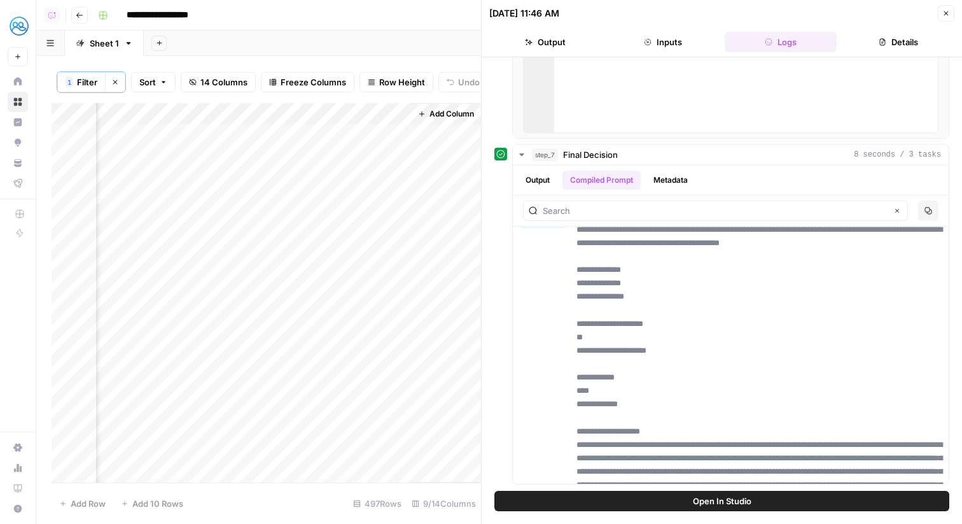
click at [141, 111] on div "Add Column" at bounding box center [266, 292] width 429 height 379
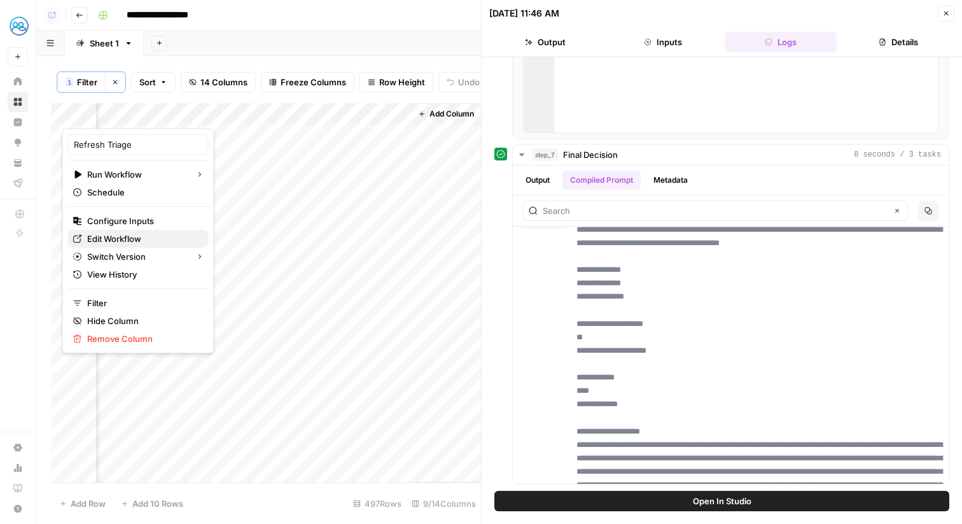
click at [142, 240] on span "Edit Workflow" at bounding box center [142, 238] width 111 height 13
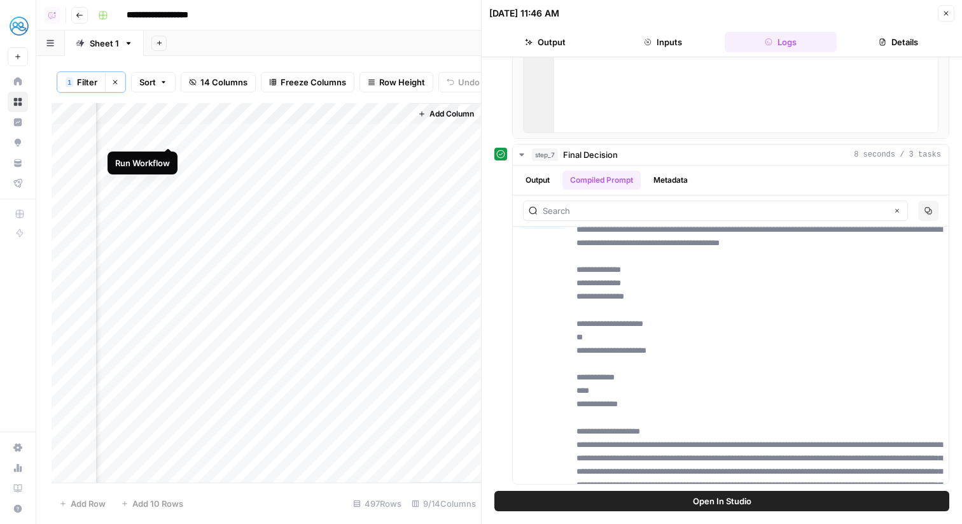
click at [167, 135] on div "Add Column" at bounding box center [266, 292] width 429 height 379
click at [167, 155] on div "Add Column" at bounding box center [266, 292] width 429 height 379
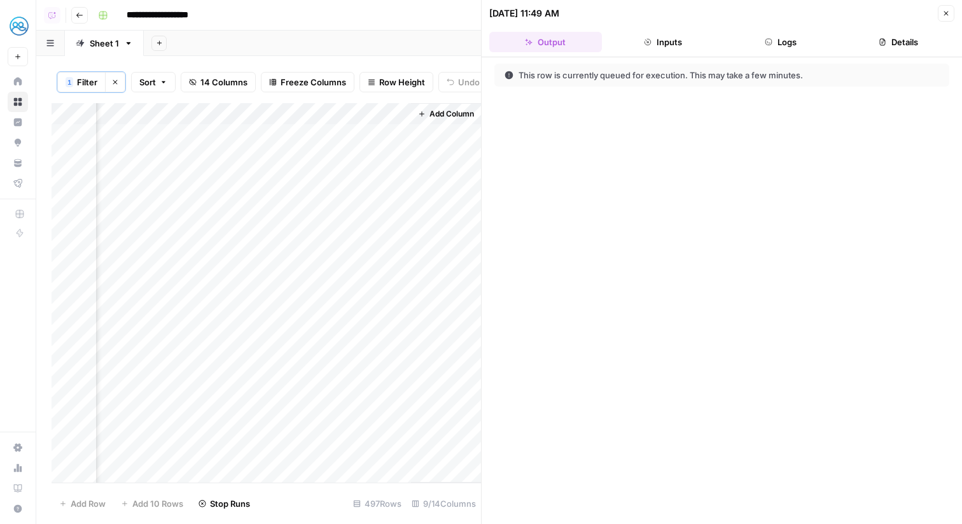
click at [947, 11] on icon "button" at bounding box center [946, 13] width 4 height 4
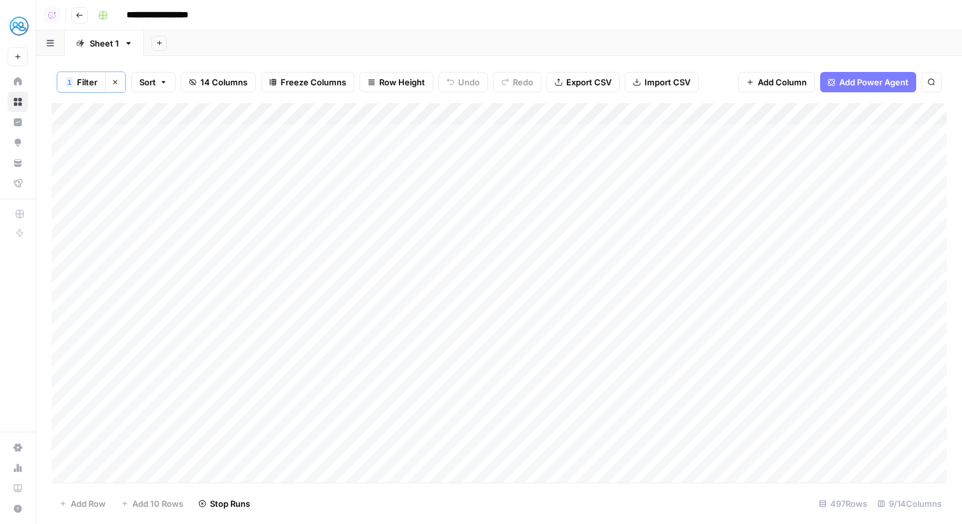
click at [307, 132] on div "Add Column" at bounding box center [499, 292] width 895 height 379
click at [302, 155] on div "Add Column" at bounding box center [499, 292] width 895 height 379
click at [867, 158] on div "Add Column" at bounding box center [499, 292] width 895 height 379
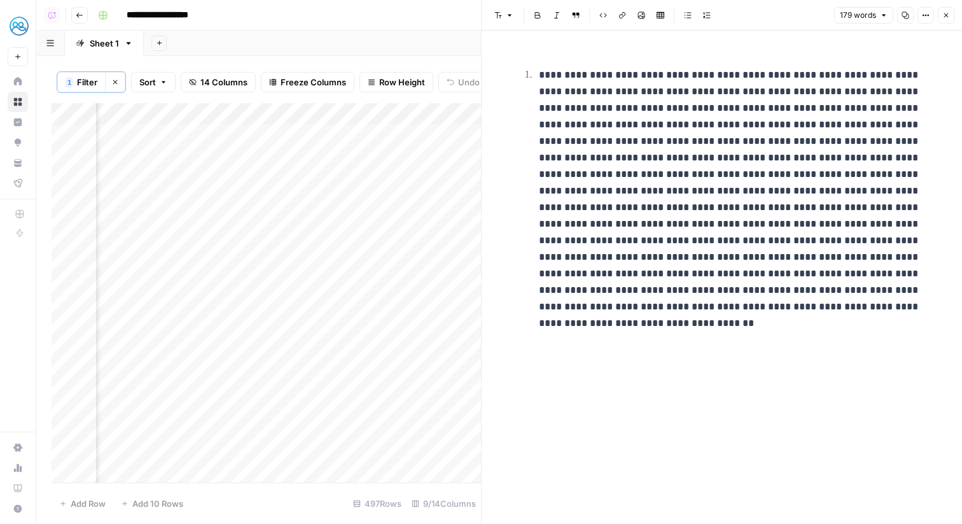
click at [953, 19] on button "Close" at bounding box center [946, 15] width 17 height 17
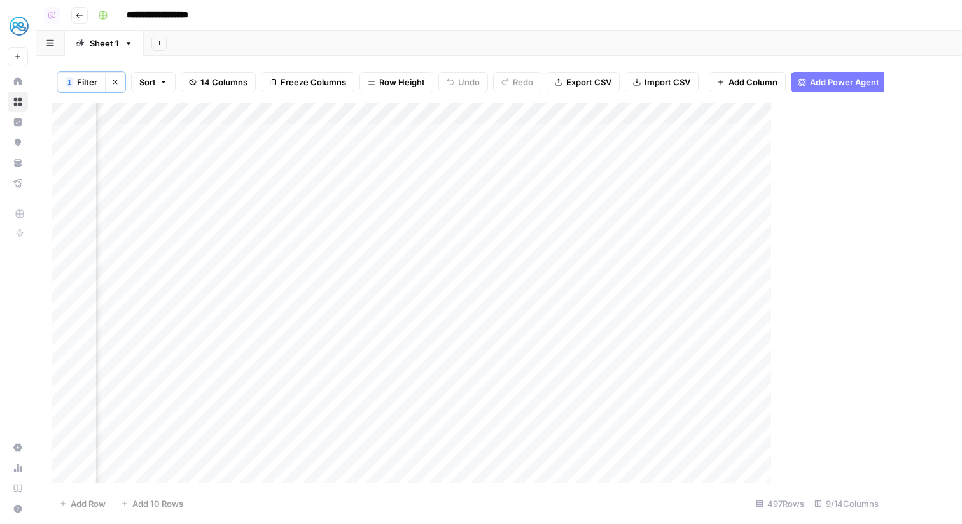
scroll to position [0, 293]
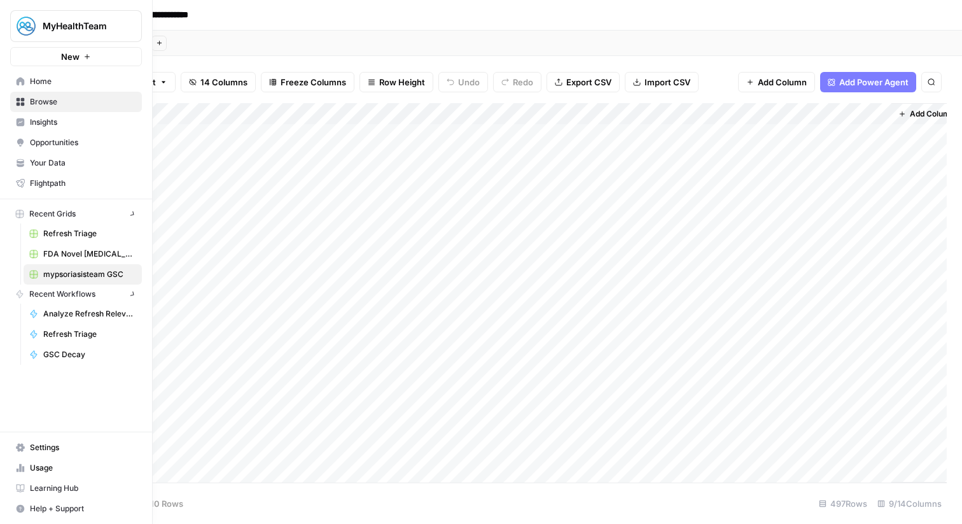
click at [23, 71] on link "Home" at bounding box center [76, 81] width 132 height 20
click at [27, 97] on link "Browse" at bounding box center [76, 102] width 132 height 20
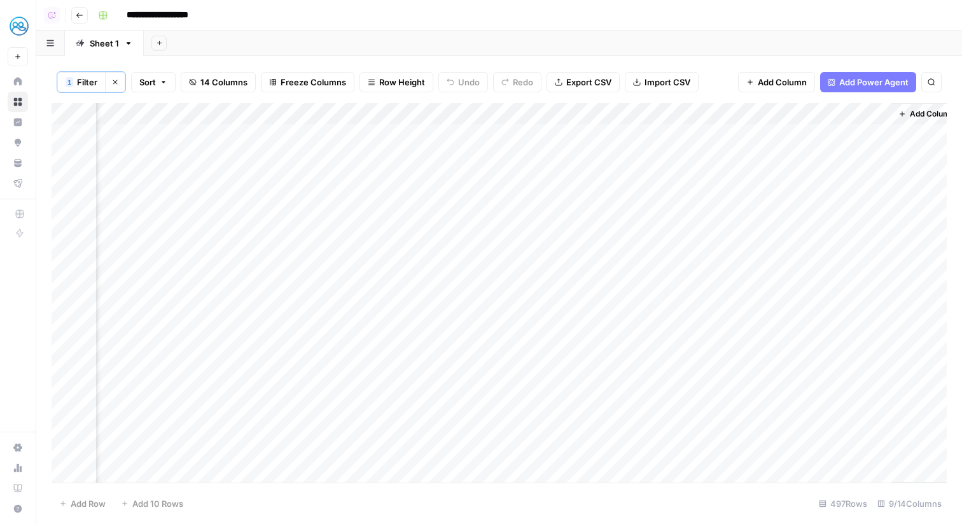
click at [571, 113] on div "Add Column" at bounding box center [499, 292] width 895 height 379
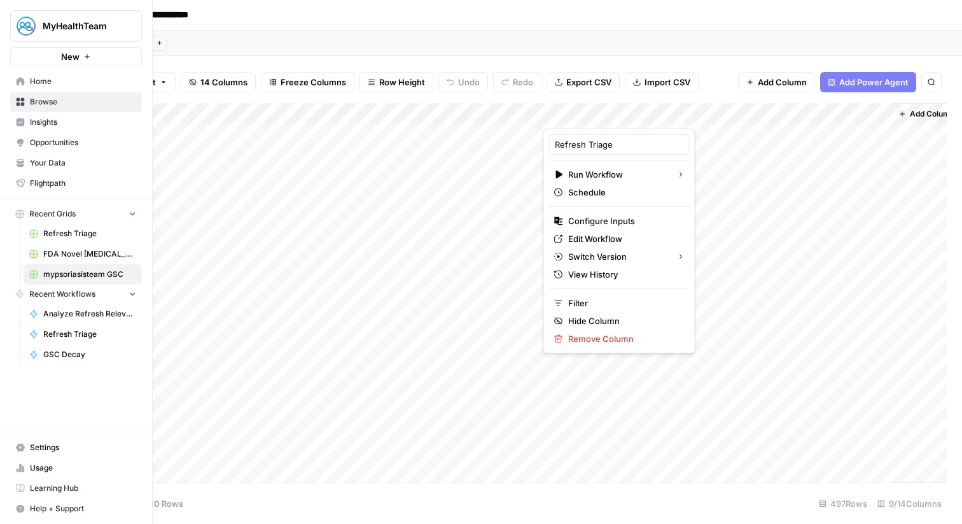
click at [23, 82] on icon at bounding box center [21, 81] width 8 height 8
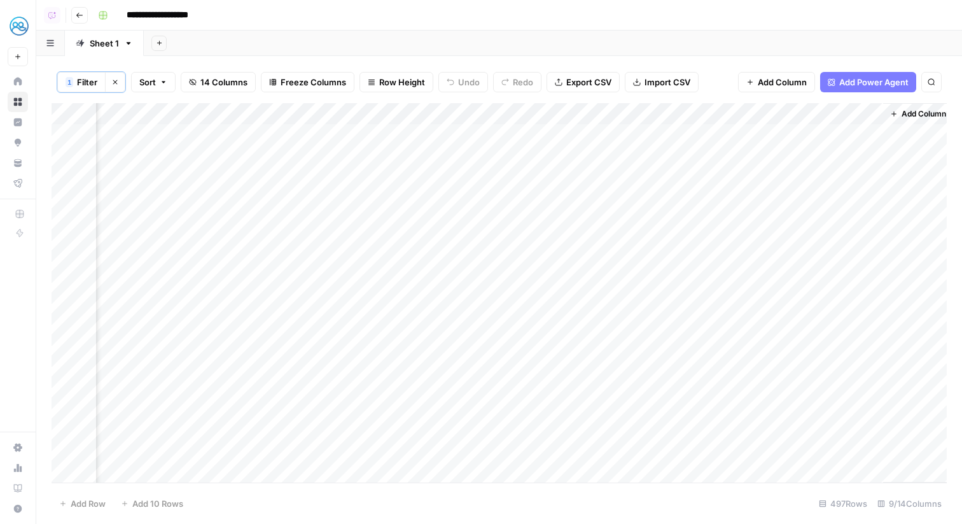
scroll to position [0, 308]
click at [908, 110] on span "Add Column" at bounding box center [917, 113] width 45 height 11
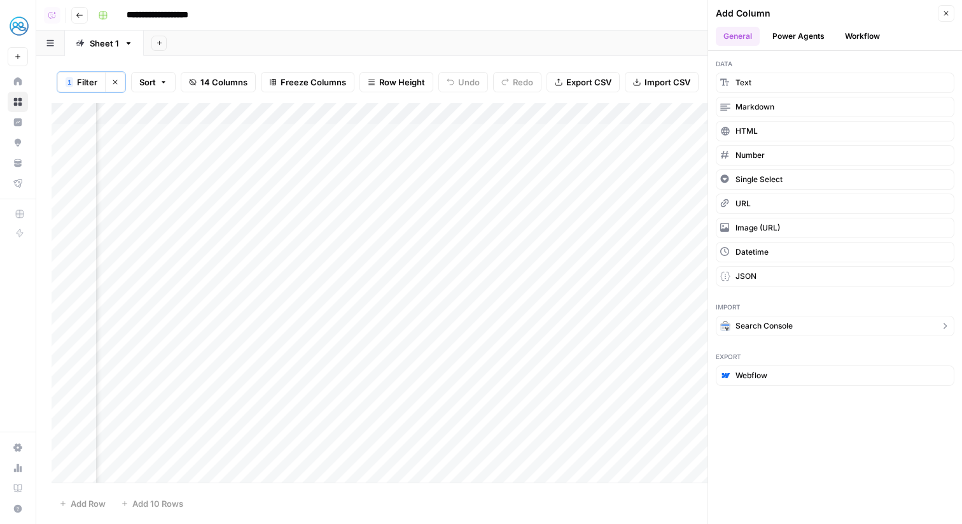
click at [776, 320] on span "Search Console" at bounding box center [763, 325] width 57 height 11
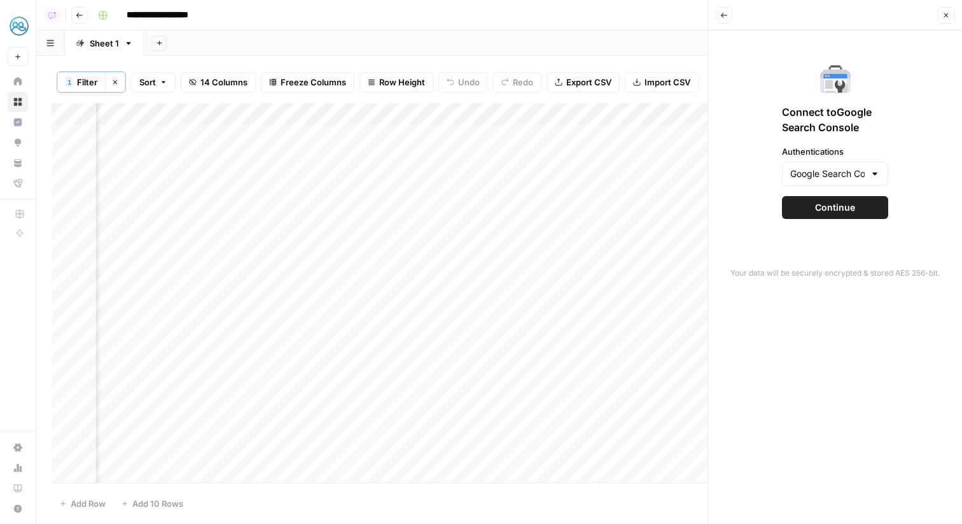
click at [849, 199] on button "Continue" at bounding box center [835, 207] width 106 height 23
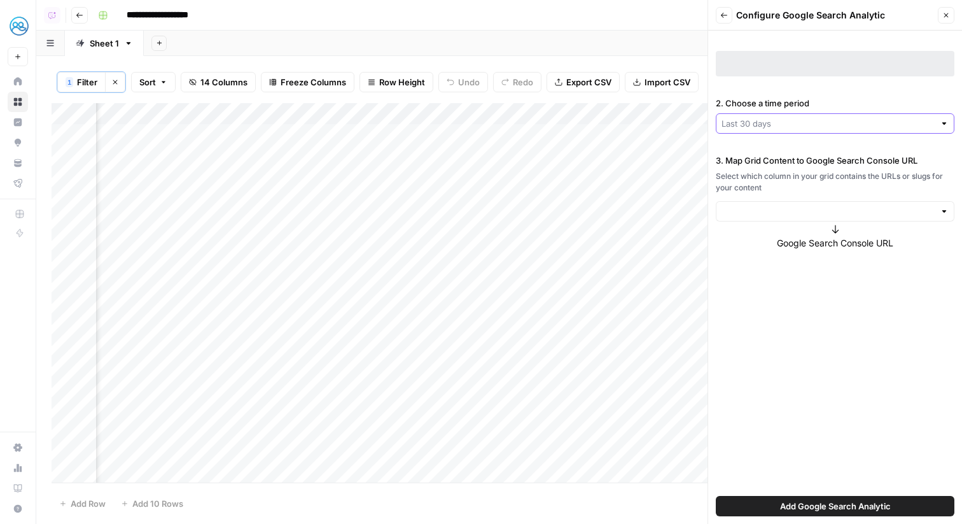
click at [802, 124] on input "2. Choose a time period" at bounding box center [827, 123] width 213 height 13
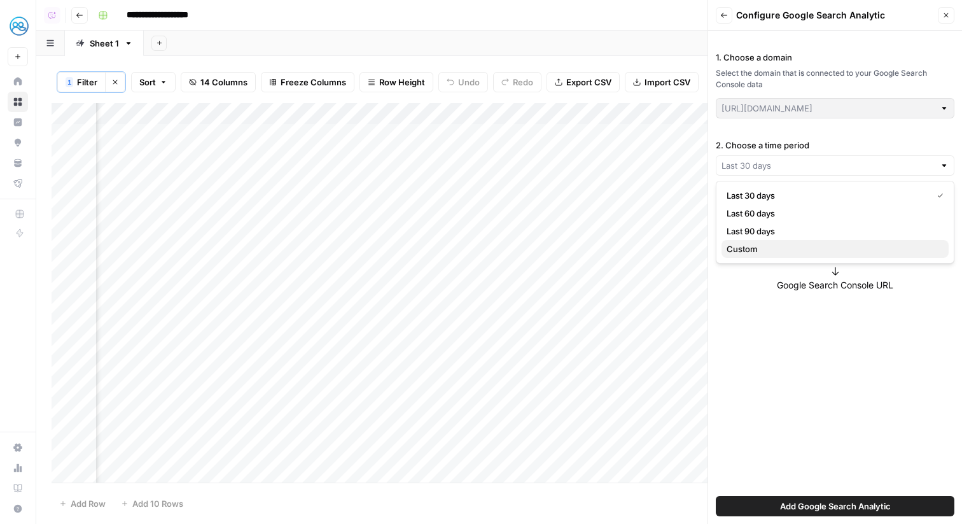
click at [768, 242] on span "Custom" at bounding box center [832, 248] width 212 height 13
type input "Custom"
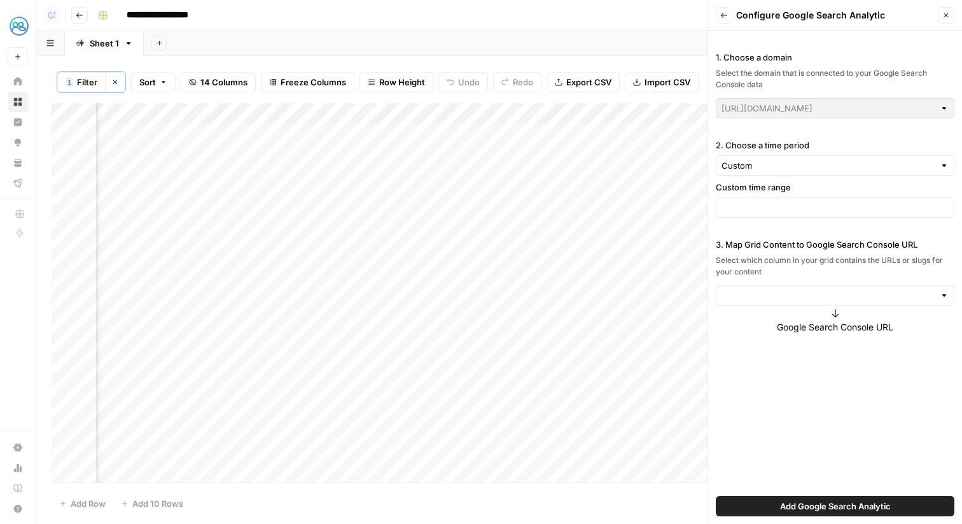
click at [771, 199] on div at bounding box center [835, 207] width 239 height 20
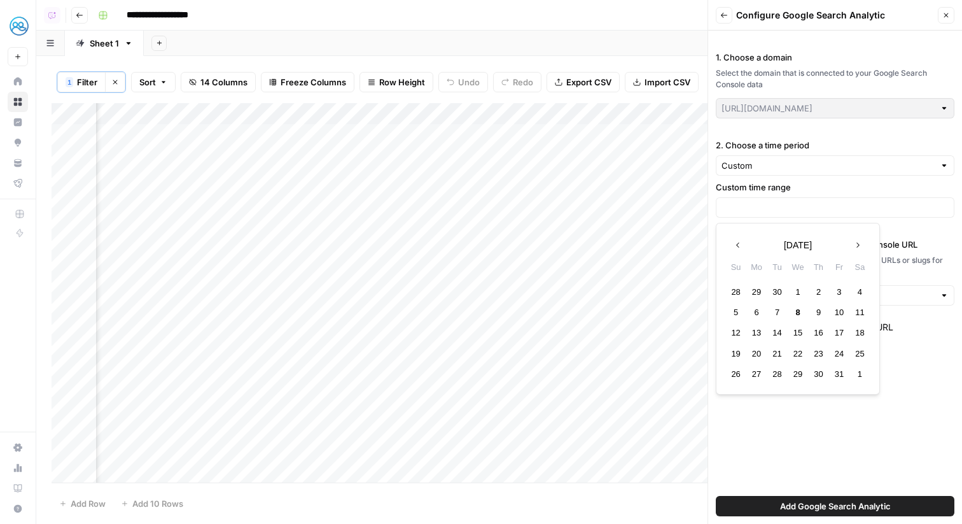
click at [749, 242] on div "Previous month October 2025 Next month" at bounding box center [797, 244] width 153 height 23
click at [882, 142] on label "2. Choose a time period" at bounding box center [835, 145] width 239 height 13
click at [882, 159] on input "Custom" at bounding box center [827, 165] width 213 height 13
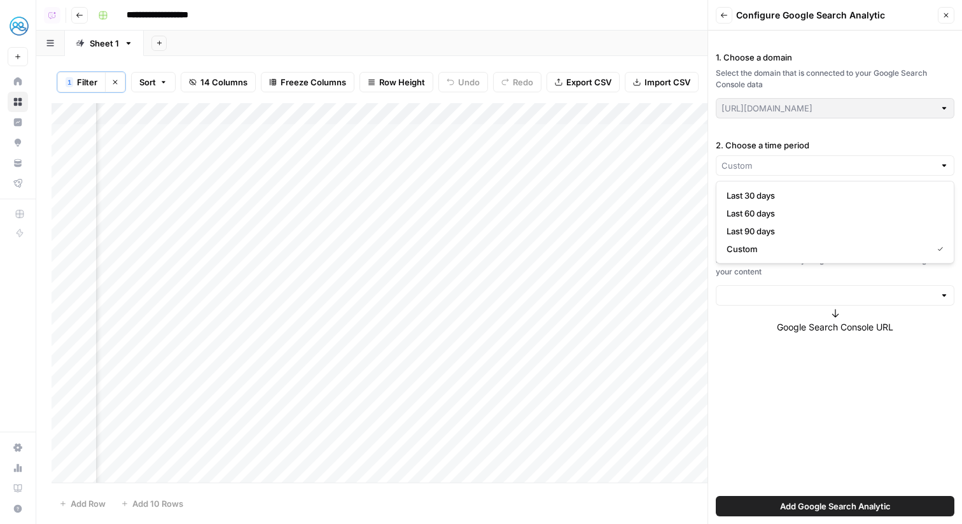
scroll to position [0, 127]
type input "Custom"
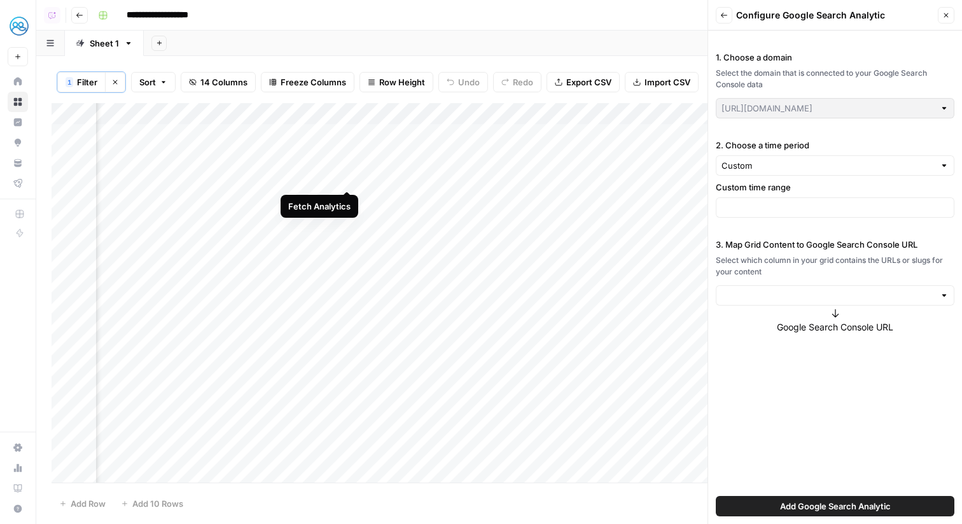
click at [346, 181] on div "Add Column" at bounding box center [499, 292] width 895 height 379
click at [473, 110] on div "Add Column" at bounding box center [499, 292] width 895 height 379
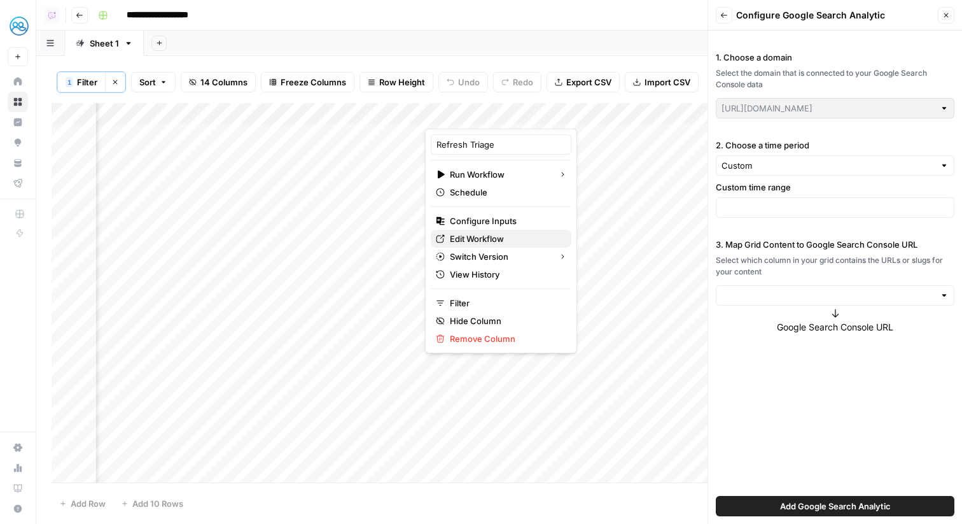
click at [487, 240] on span "Edit Workflow" at bounding box center [505, 238] width 111 height 13
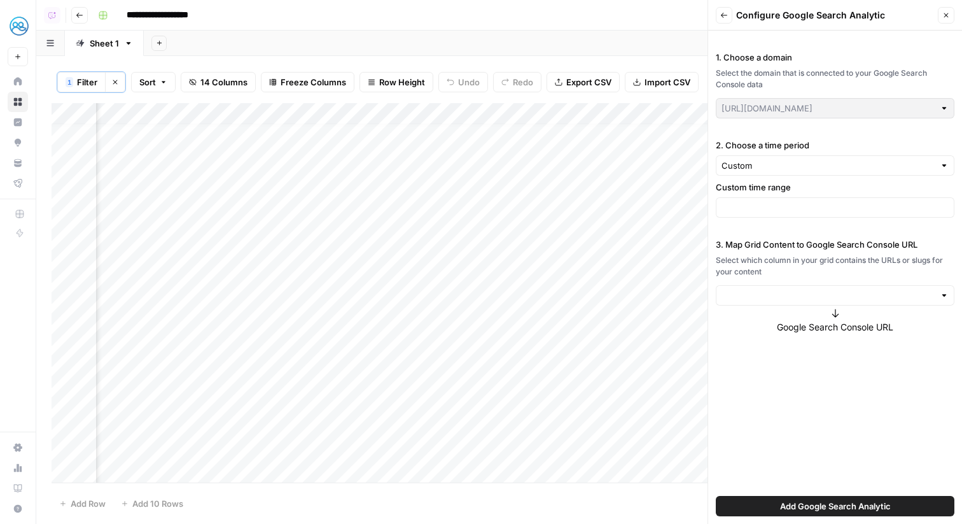
scroll to position [0, 148]
click at [946, 18] on icon "button" at bounding box center [946, 15] width 8 height 8
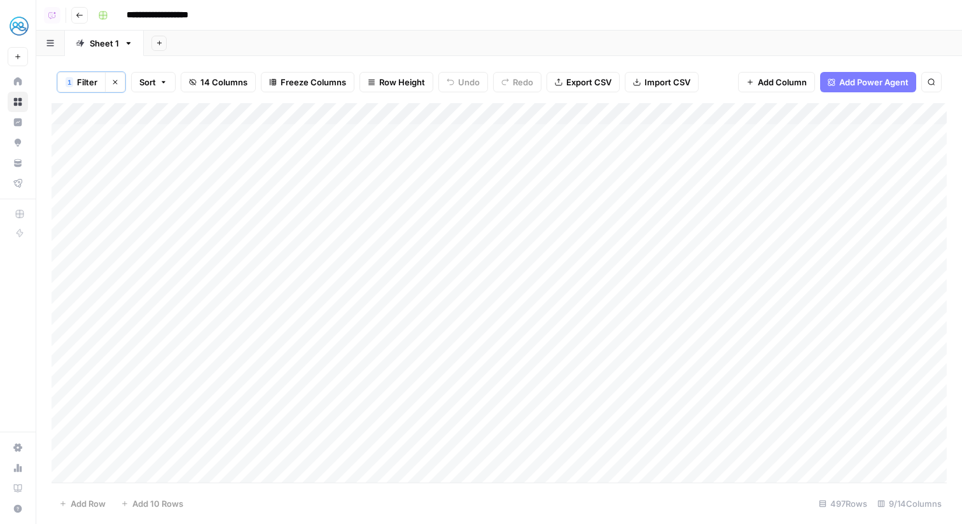
click at [71, 80] on span "1" at bounding box center [69, 82] width 4 height 10
type input "URL"
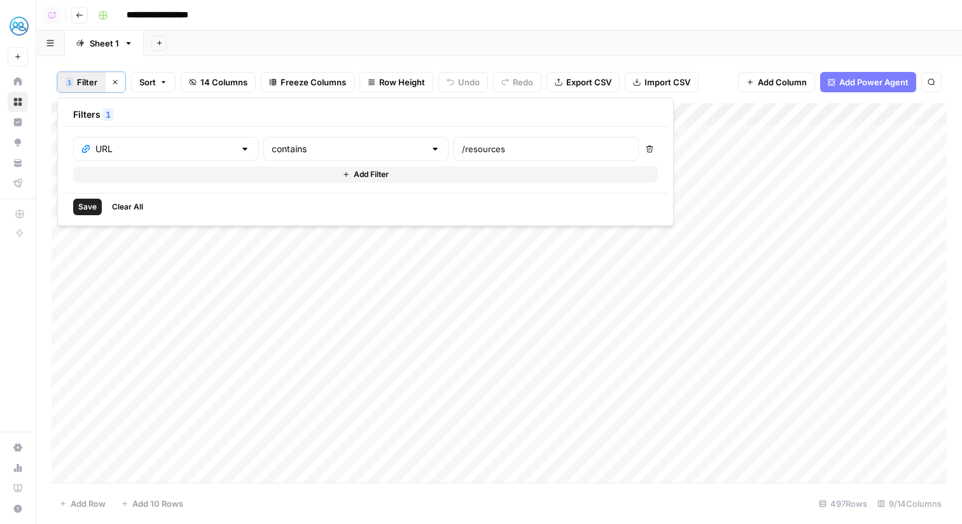
click at [92, 208] on span "Save" at bounding box center [87, 206] width 18 height 11
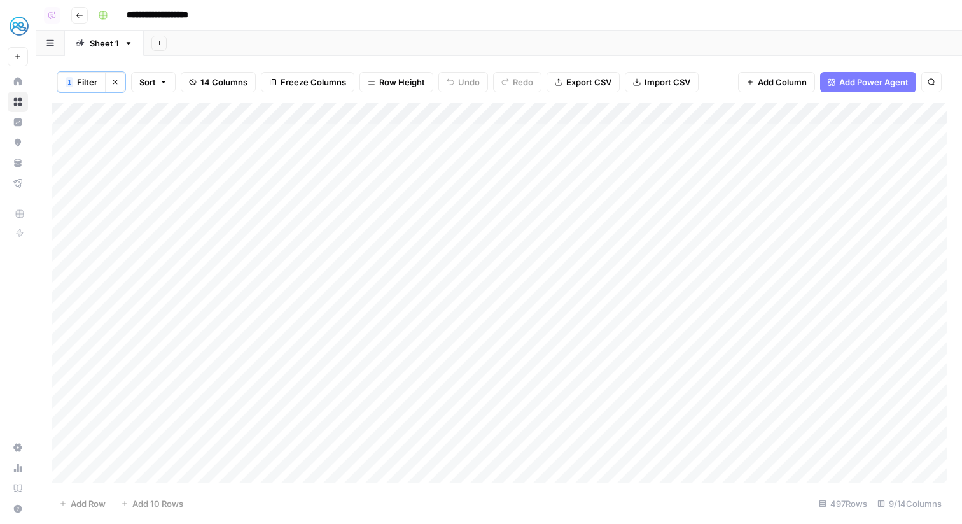
type input "**********"
click at [405, 195] on div "Add Column" at bounding box center [499, 292] width 895 height 379
click at [782, 118] on div "Add Column" at bounding box center [499, 292] width 895 height 379
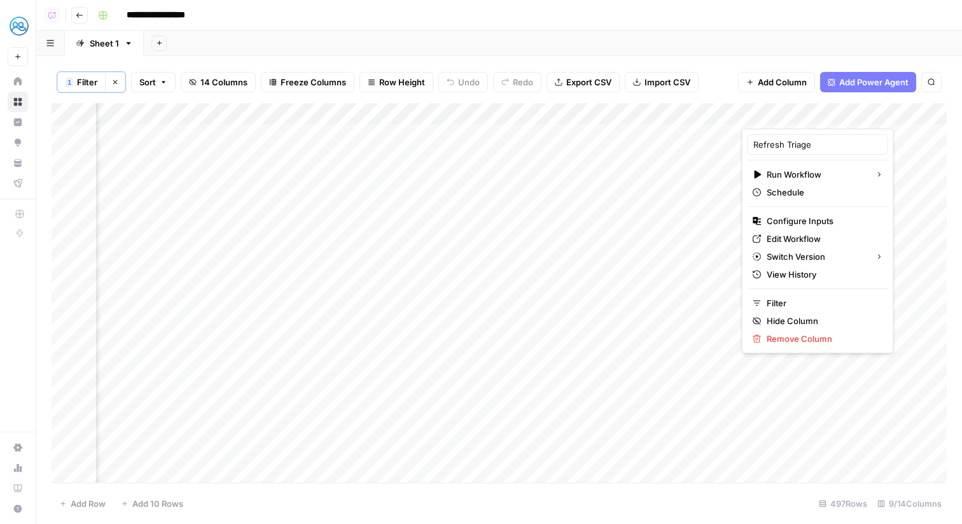
click at [707, 58] on div "1 Filter Clear filters Sort 14 Columns Freeze Columns Row Height Undo Redo Expo…" at bounding box center [499, 290] width 926 height 468
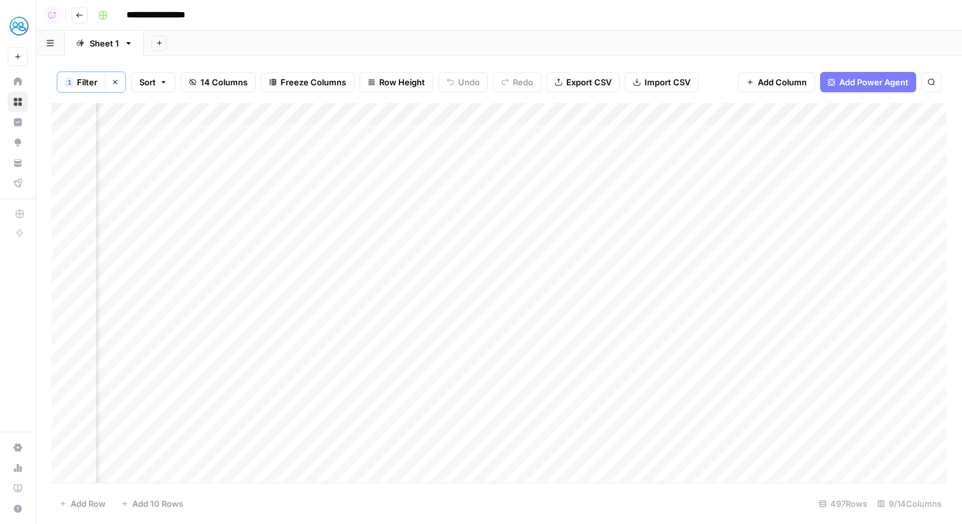
click at [829, 133] on div "Add Column" at bounding box center [499, 292] width 895 height 379
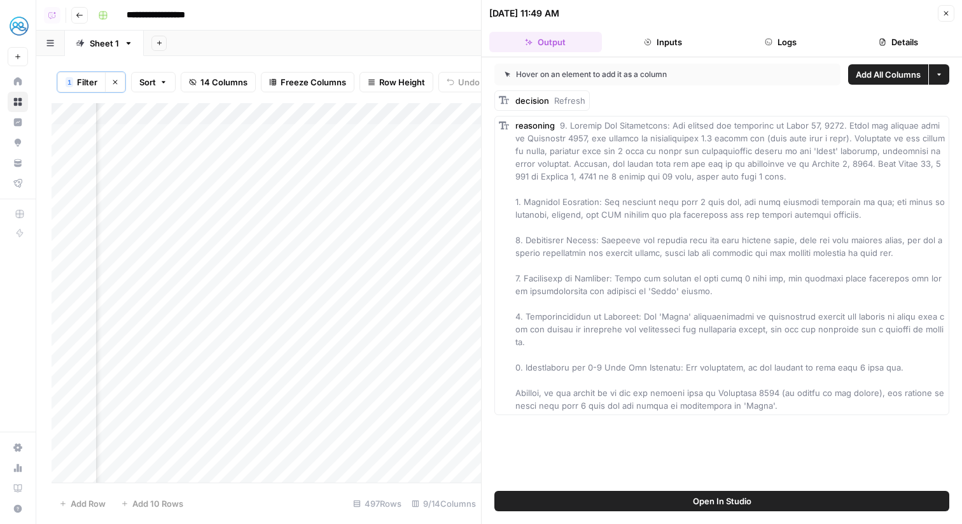
click at [878, 43] on icon "button" at bounding box center [882, 42] width 8 height 8
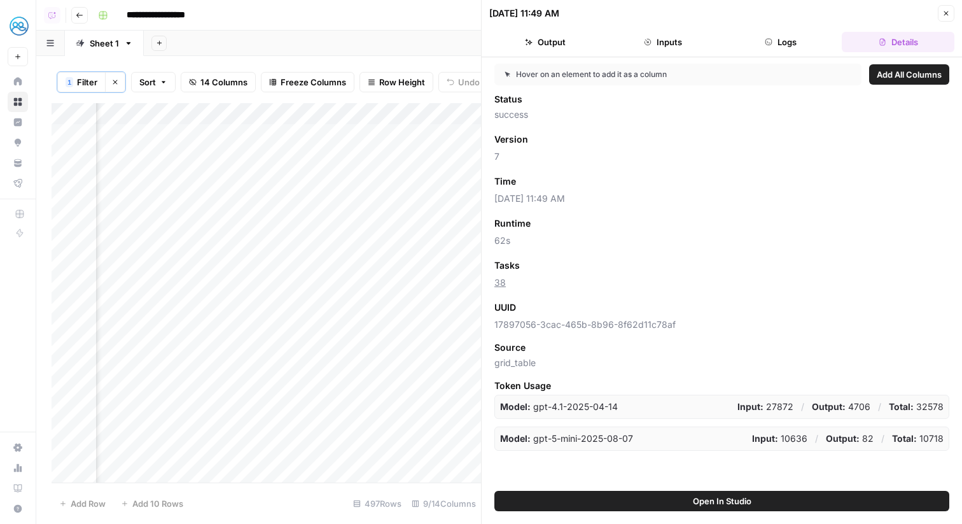
click at [950, 17] on button "Close" at bounding box center [946, 13] width 17 height 17
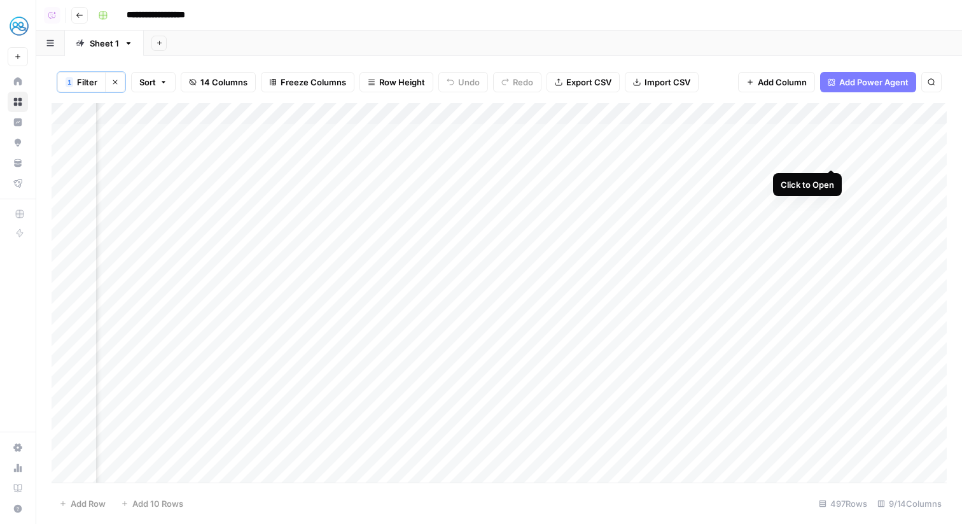
click at [835, 155] on div "Add Column" at bounding box center [499, 292] width 895 height 379
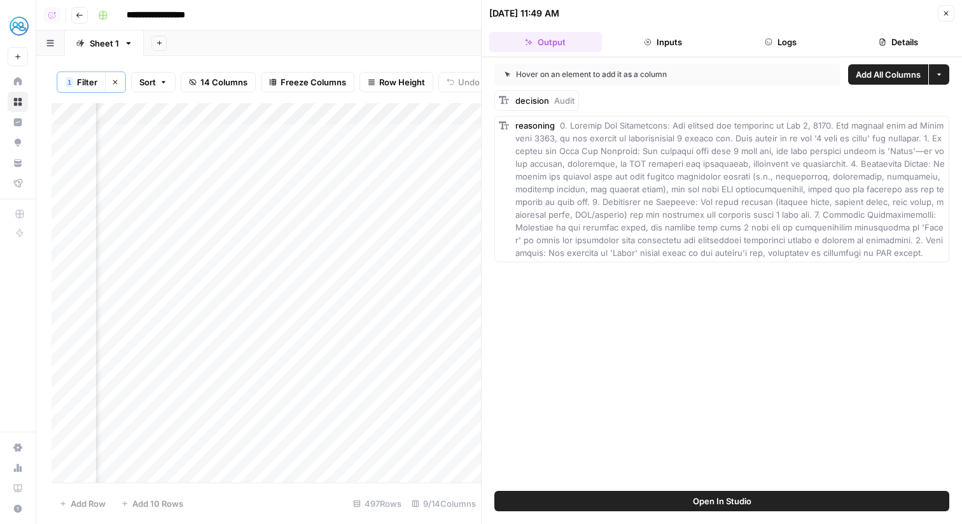
click at [922, 39] on button "Details" at bounding box center [898, 42] width 113 height 20
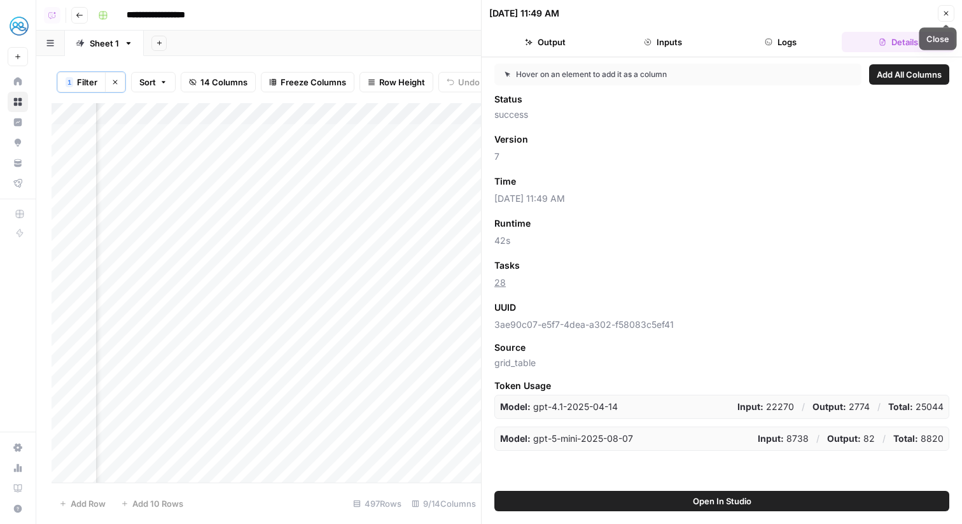
click at [952, 10] on button "Close" at bounding box center [946, 13] width 17 height 17
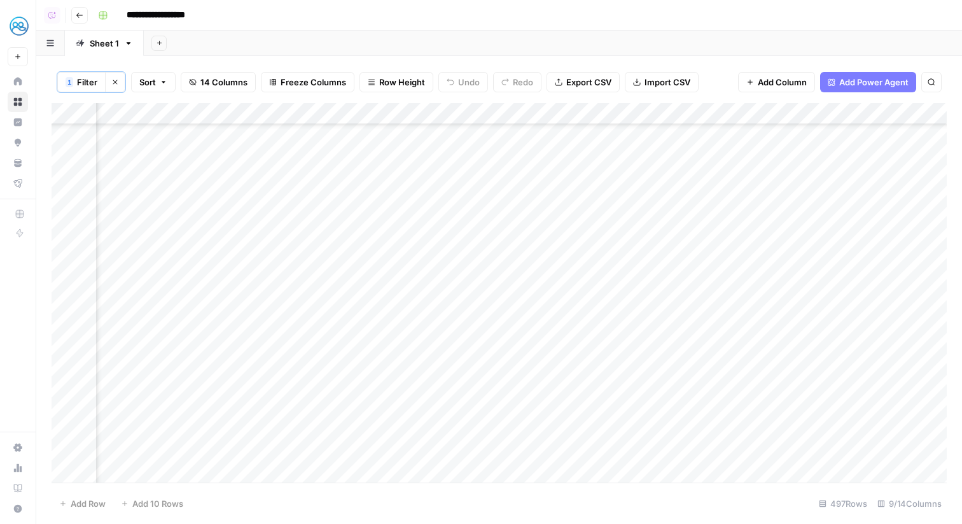
scroll to position [1659, 308]
click at [561, 113] on div "Add Column" at bounding box center [499, 292] width 895 height 379
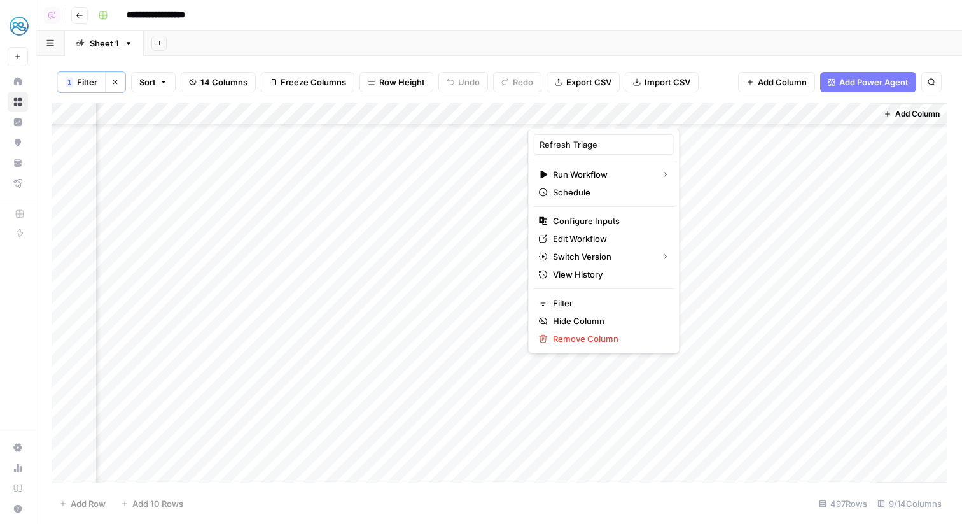
click at [600, 58] on div "Export all rows as a CSV file" at bounding box center [579, 54] width 97 height 11
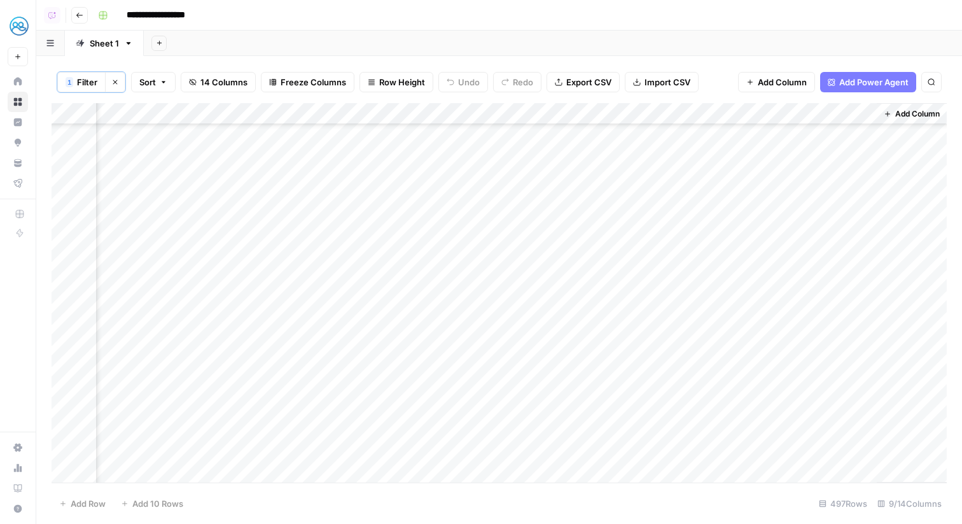
scroll to position [0, 308]
click at [614, 128] on div "Add Column" at bounding box center [499, 292] width 895 height 379
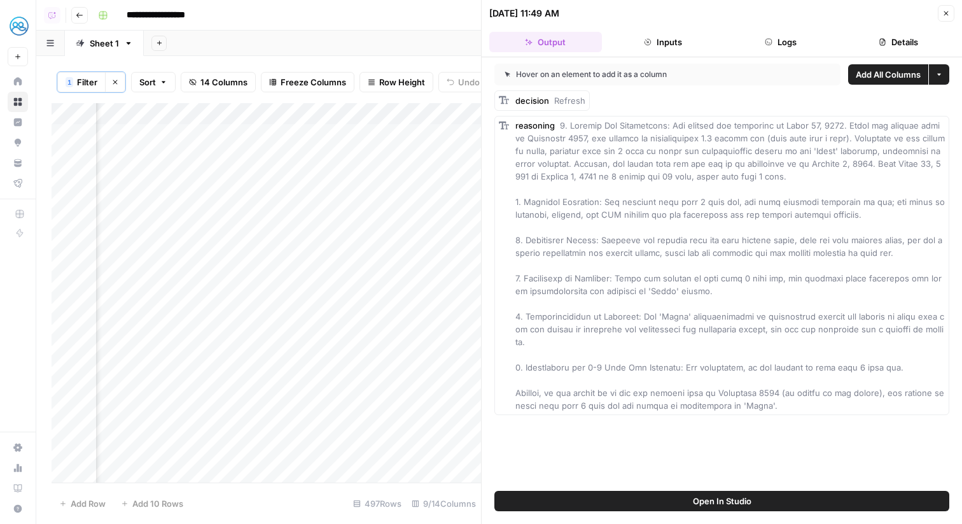
click at [822, 38] on button "Logs" at bounding box center [781, 42] width 113 height 20
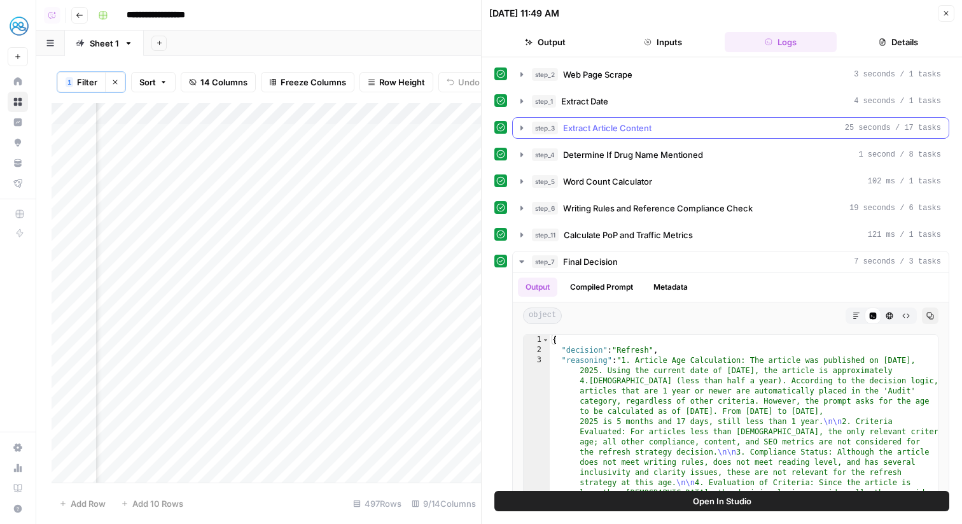
click at [898, 132] on span "25 seconds / 17 tasks" at bounding box center [893, 127] width 96 height 11
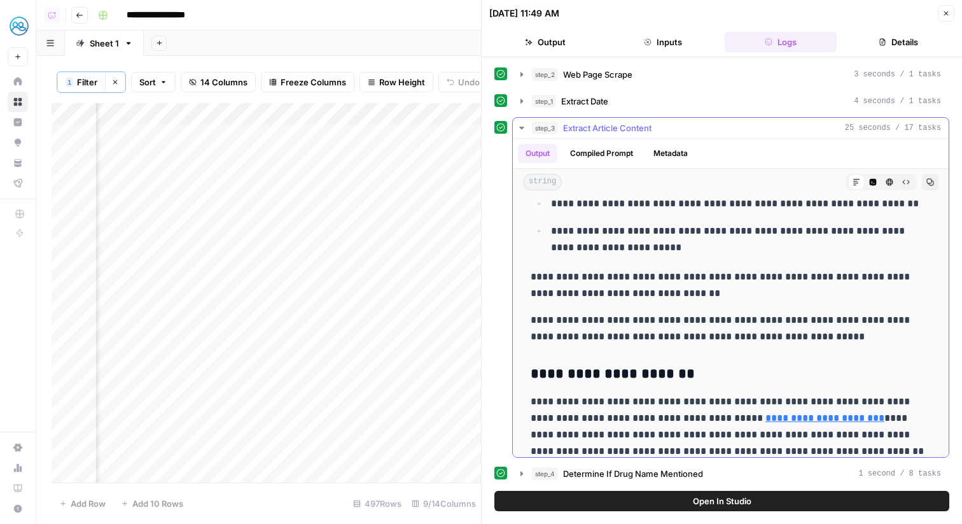
scroll to position [997, 0]
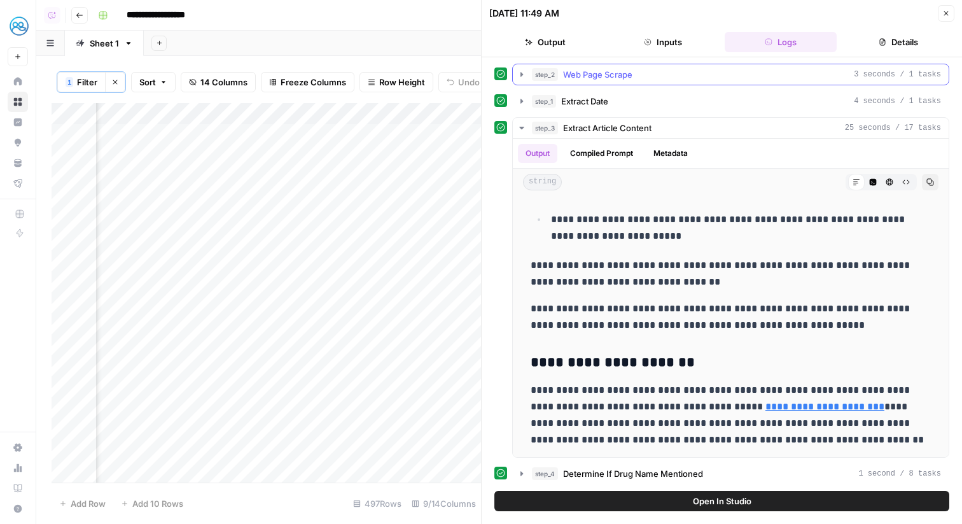
click at [653, 81] on button "step_2 Web Page Scrape 3 seconds / 1 tasks" at bounding box center [731, 74] width 436 height 20
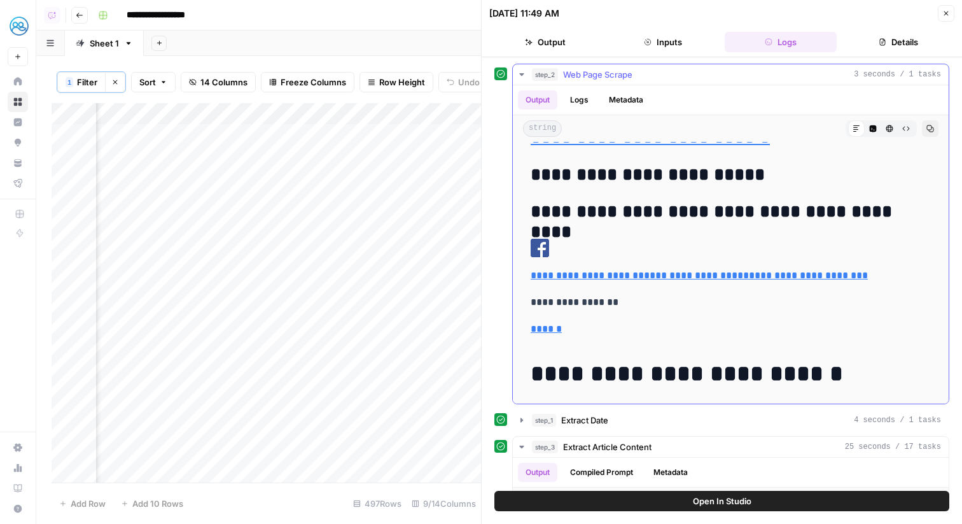
scroll to position [11387, 0]
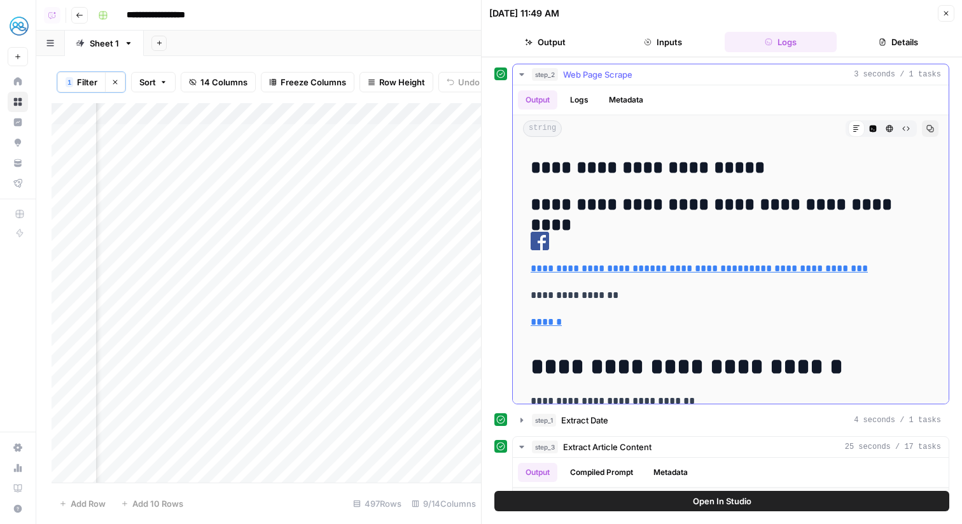
click at [692, 74] on div "step_2 Web Page Scrape 3 seconds / 1 tasks" at bounding box center [736, 74] width 409 height 13
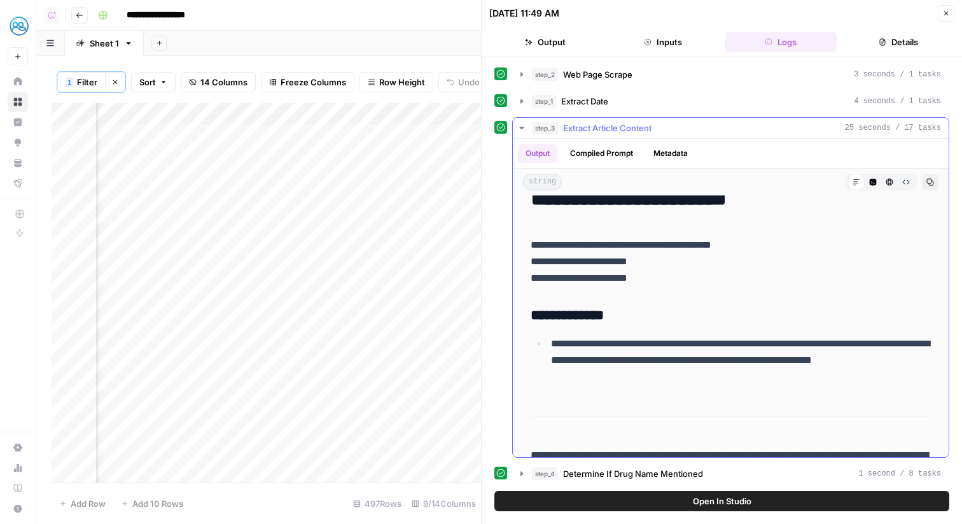
scroll to position [0, 0]
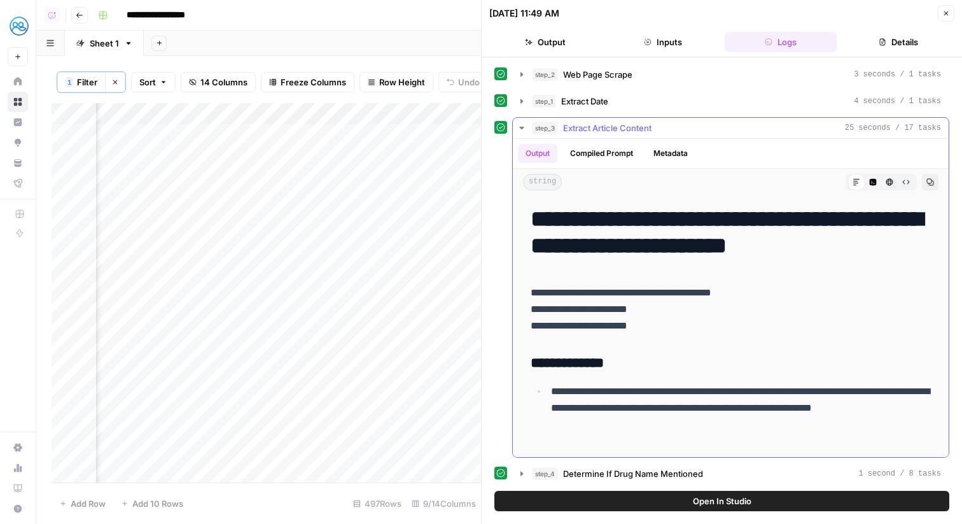
click at [673, 131] on div "step_3 Extract Article Content 25 seconds / 17 tasks" at bounding box center [736, 128] width 409 height 13
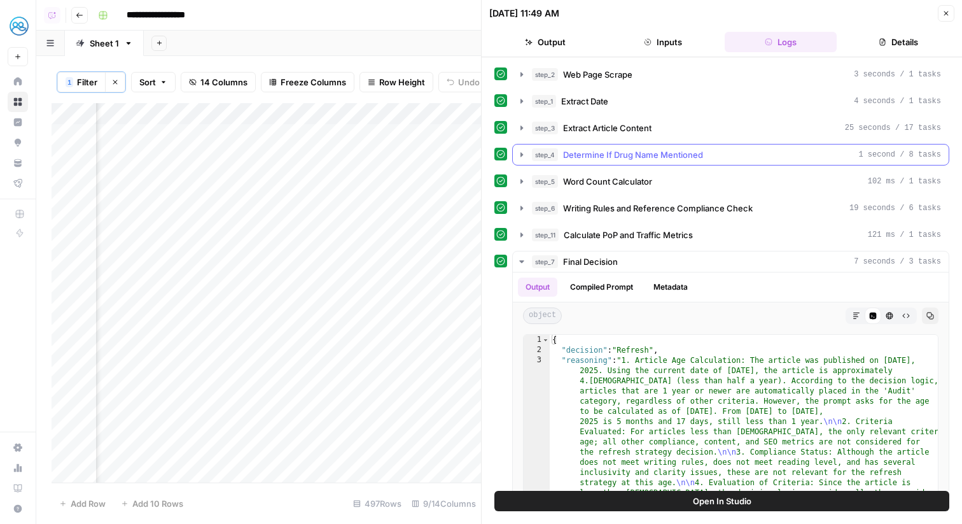
click at [688, 164] on button "step_4 Determine If Drug Name Mentioned 1 second / 8 tasks" at bounding box center [731, 154] width 436 height 20
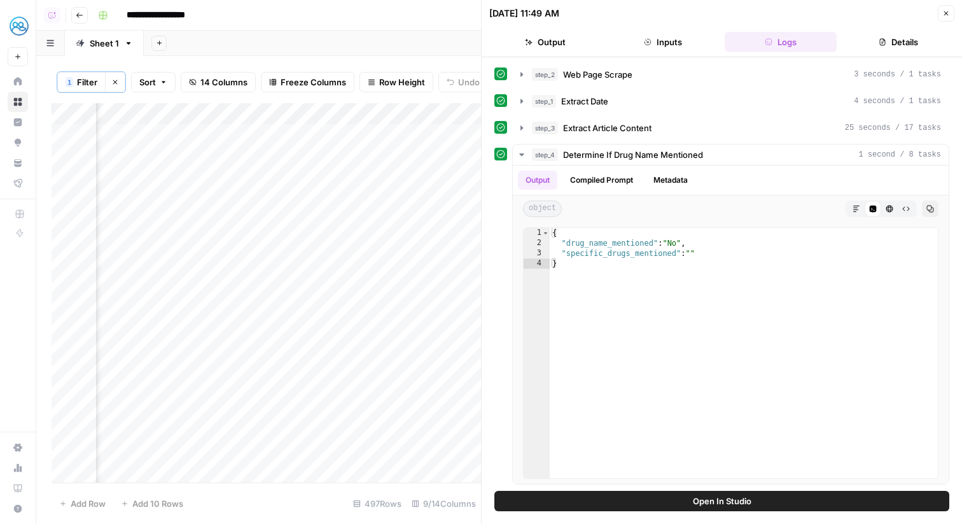
click at [726, 142] on div "step_2 Web Page Scrape 3 seconds / 1 tasks step_1 Extract Date 4 seconds / 1 ta…" at bounding box center [721, 487] width 455 height 846
click at [730, 149] on div "step_4 Determine If Drug Name Mentioned 1 second / 8 tasks" at bounding box center [736, 154] width 409 height 13
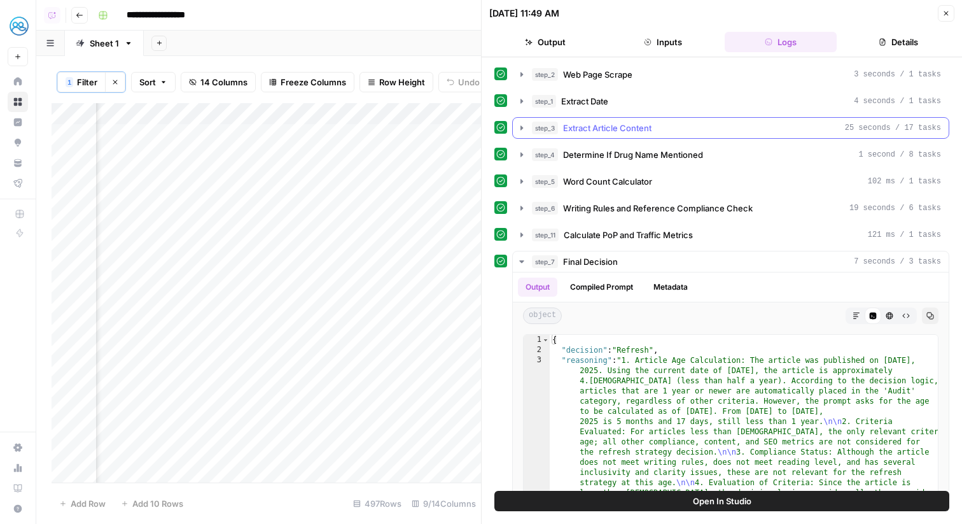
click at [777, 134] on div "step_3 Extract Article Content 25 seconds / 17 tasks" at bounding box center [736, 128] width 409 height 13
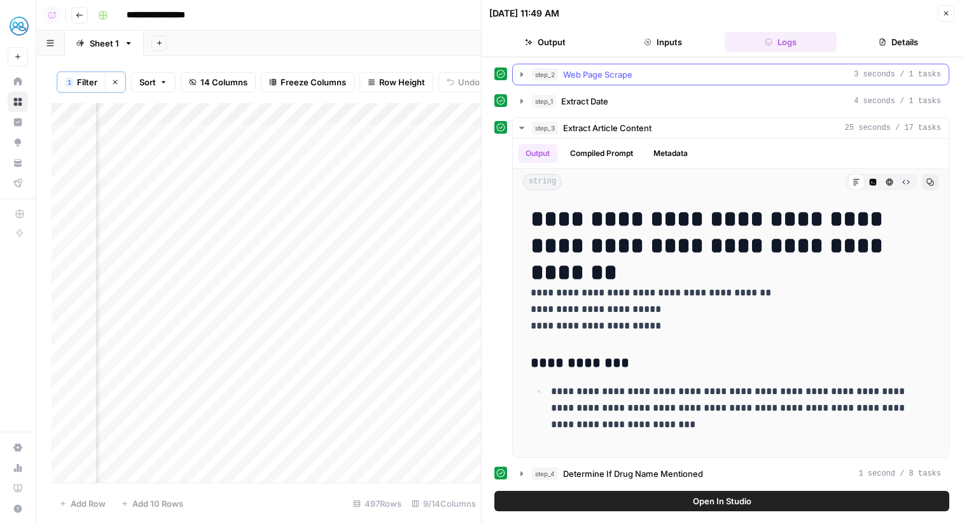
click at [716, 74] on div "step_2 Web Page Scrape 3 seconds / 1 tasks" at bounding box center [736, 74] width 409 height 13
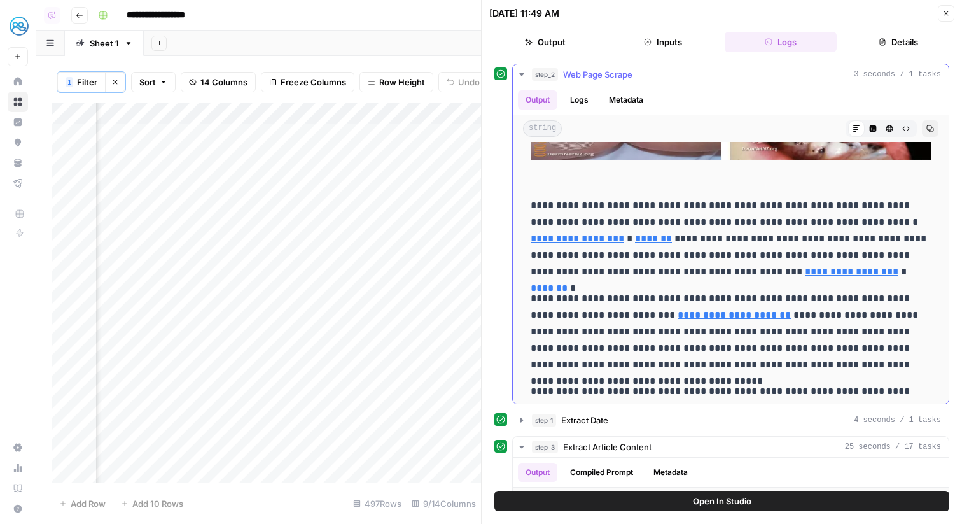
scroll to position [6649, 0]
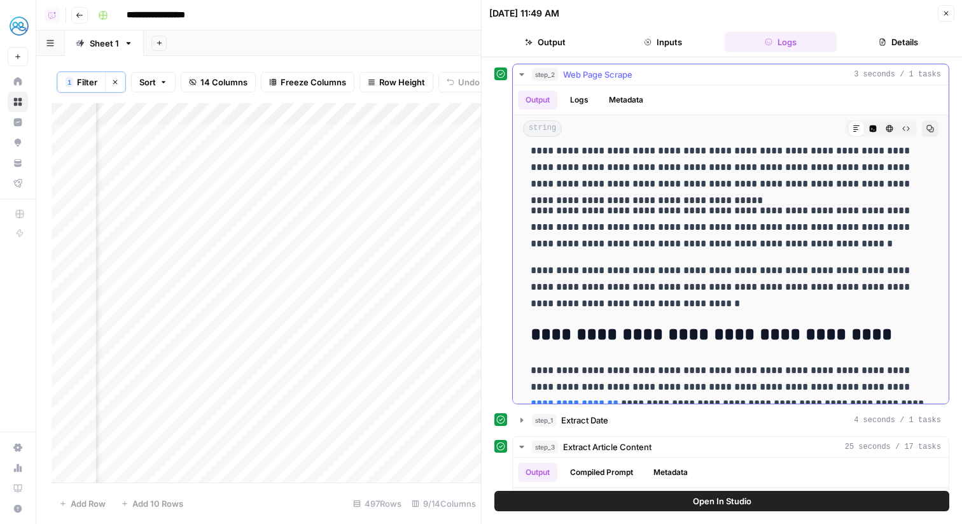
click at [644, 71] on div "step_2 Web Page Scrape 3 seconds / 1 tasks" at bounding box center [736, 74] width 409 height 13
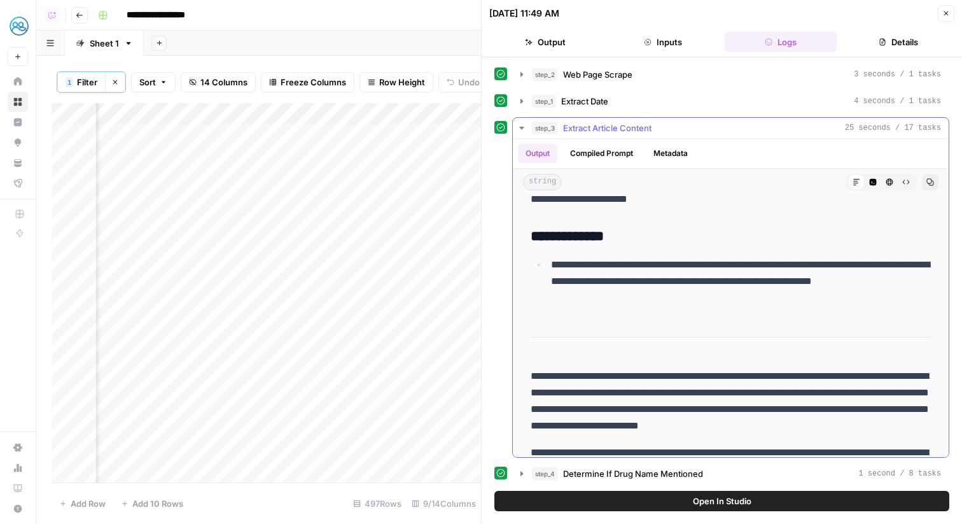
scroll to position [0, 0]
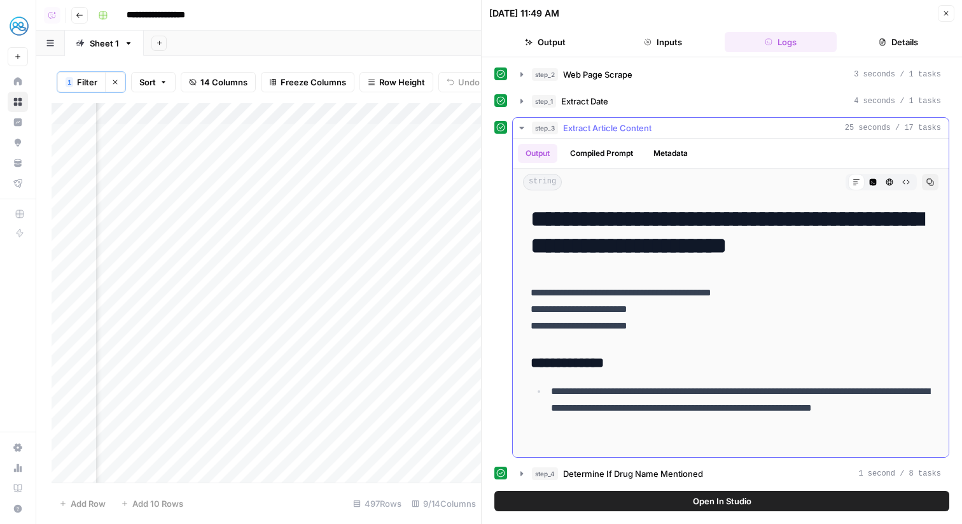
click at [703, 129] on div "step_3 Extract Article Content 25 seconds / 17 tasks" at bounding box center [736, 128] width 409 height 13
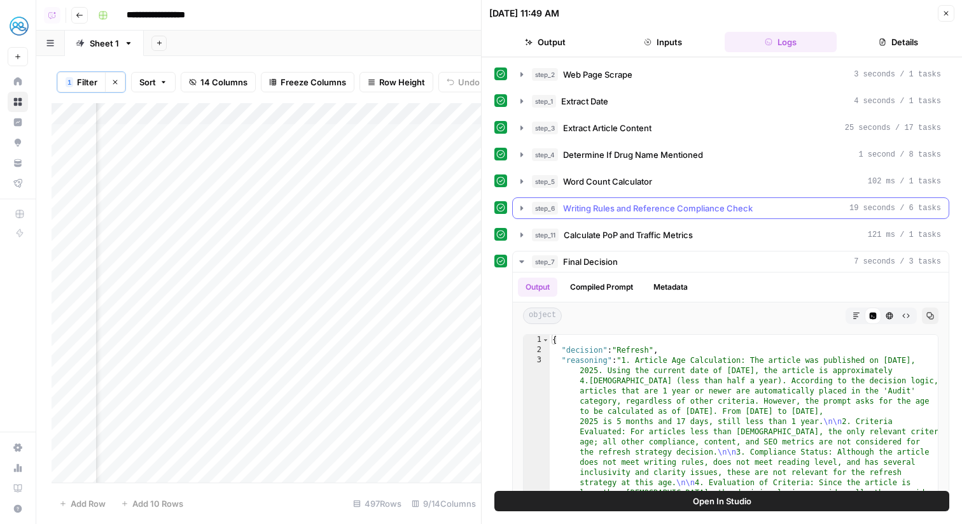
click at [827, 206] on div "step_6 Writing Rules and Reference Compliance Check 19 seconds / 6 tasks" at bounding box center [736, 208] width 409 height 13
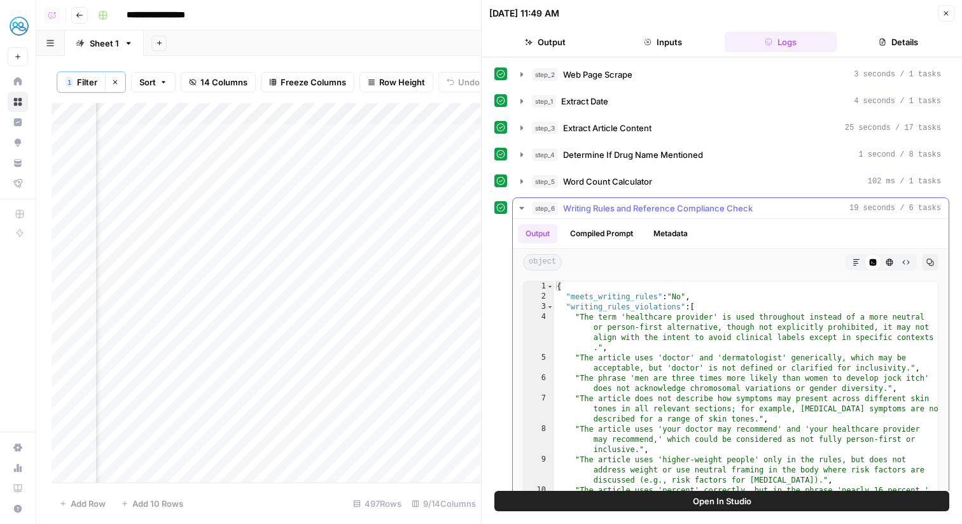
click at [722, 211] on span "Writing Rules and Reference Compliance Check" at bounding box center [658, 208] width 190 height 13
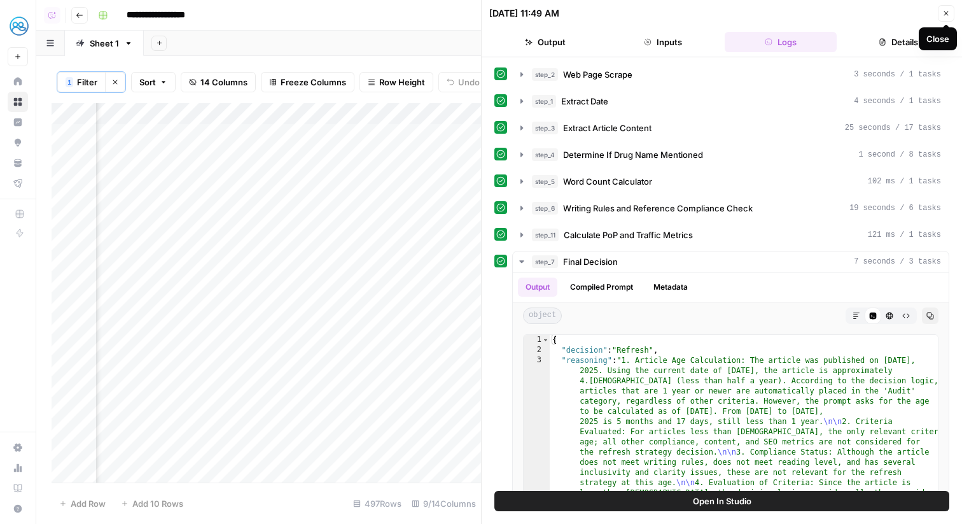
click at [947, 11] on icon "button" at bounding box center [946, 13] width 4 height 4
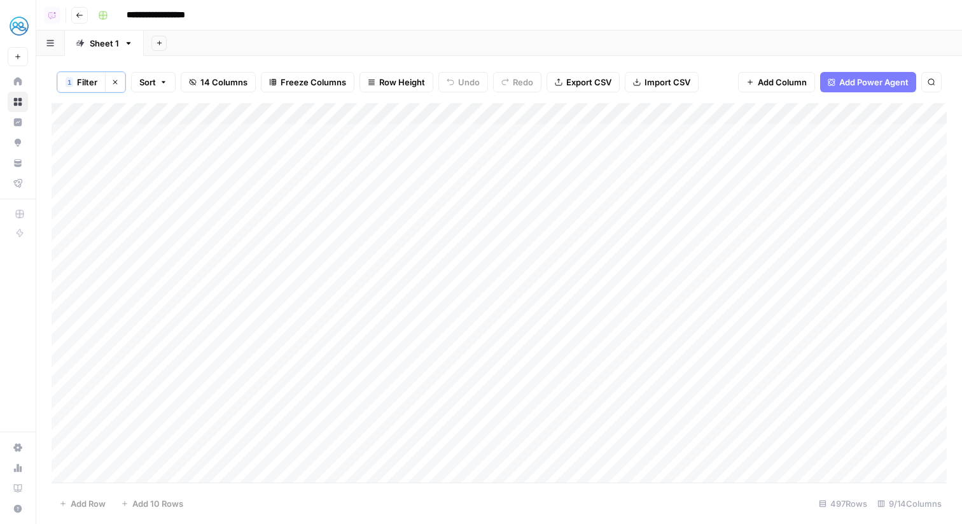
click at [80, 15] on icon "button" at bounding box center [79, 15] width 6 height 5
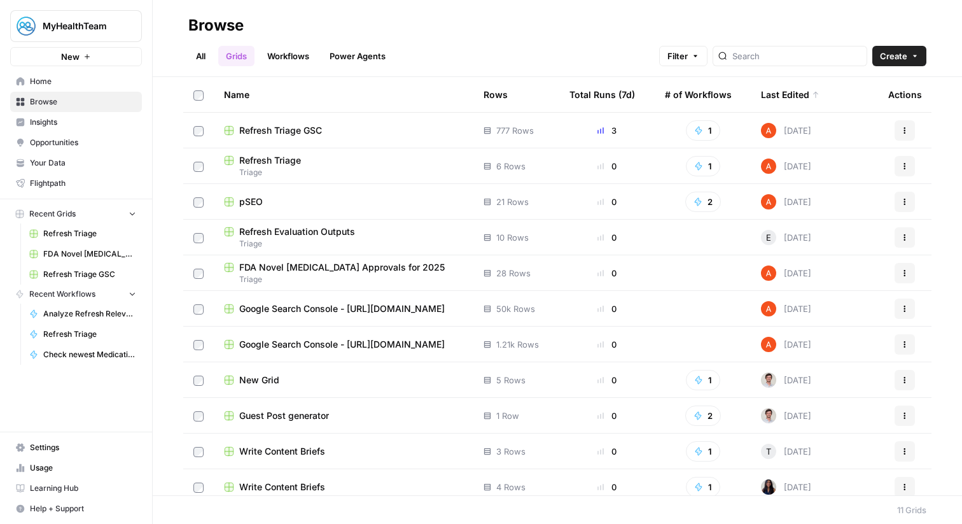
click at [301, 59] on link "Workflows" at bounding box center [288, 56] width 57 height 20
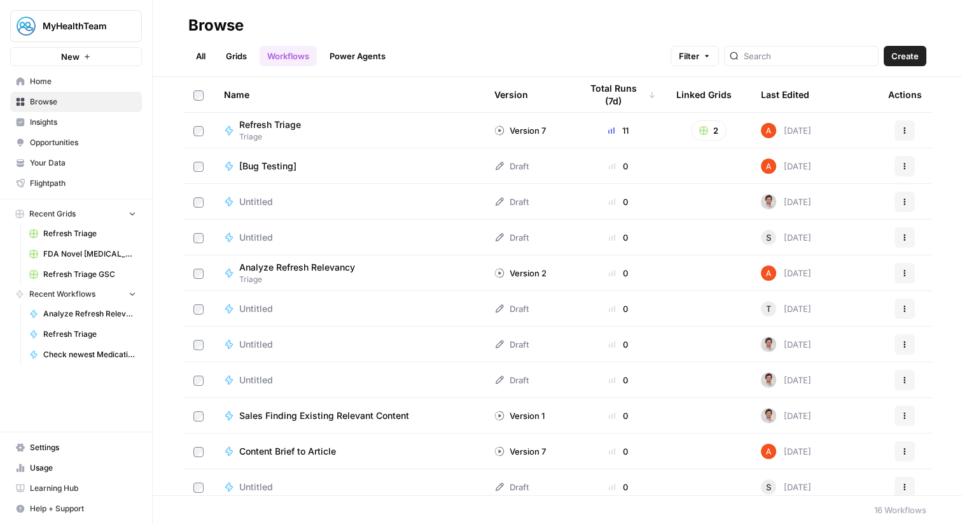
click at [242, 59] on link "Grids" at bounding box center [236, 56] width 36 height 20
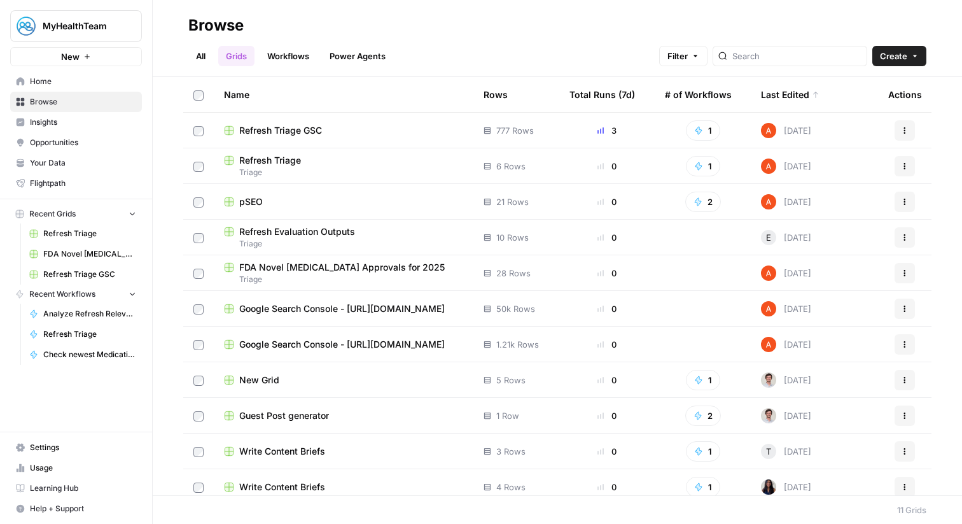
click at [256, 205] on span "pSEO" at bounding box center [251, 201] width 24 height 13
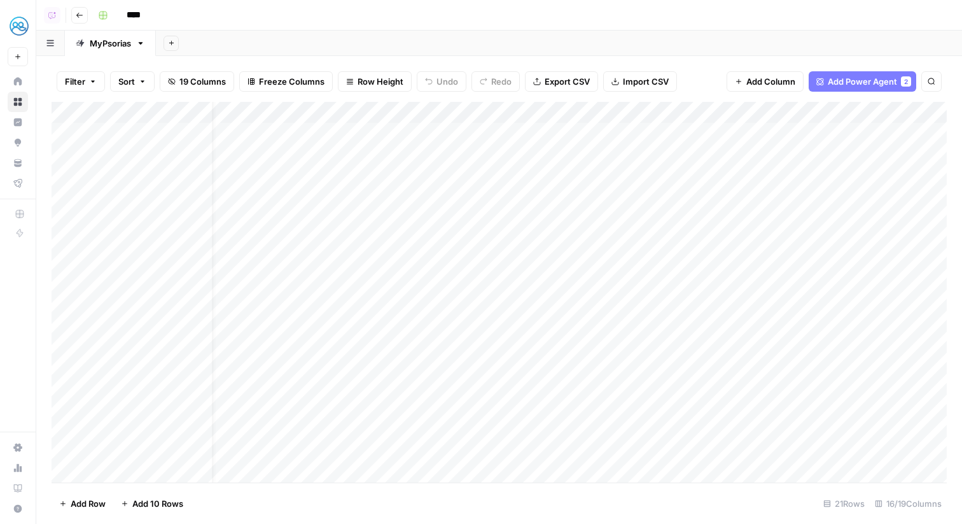
scroll to position [0, 26]
click at [85, 14] on button "Go back" at bounding box center [79, 15] width 17 height 17
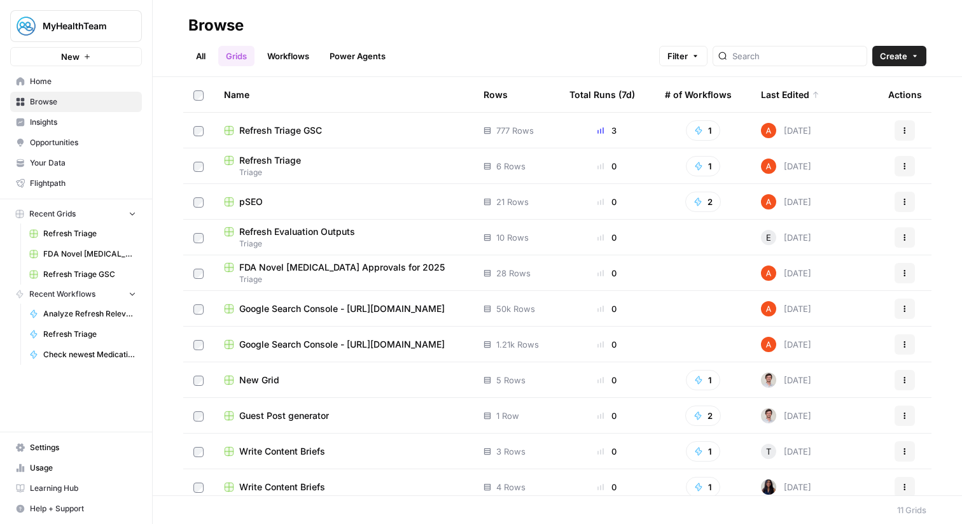
click at [258, 197] on span "pSEO" at bounding box center [251, 201] width 24 height 13
click at [46, 165] on span "Your Data" at bounding box center [83, 162] width 106 height 11
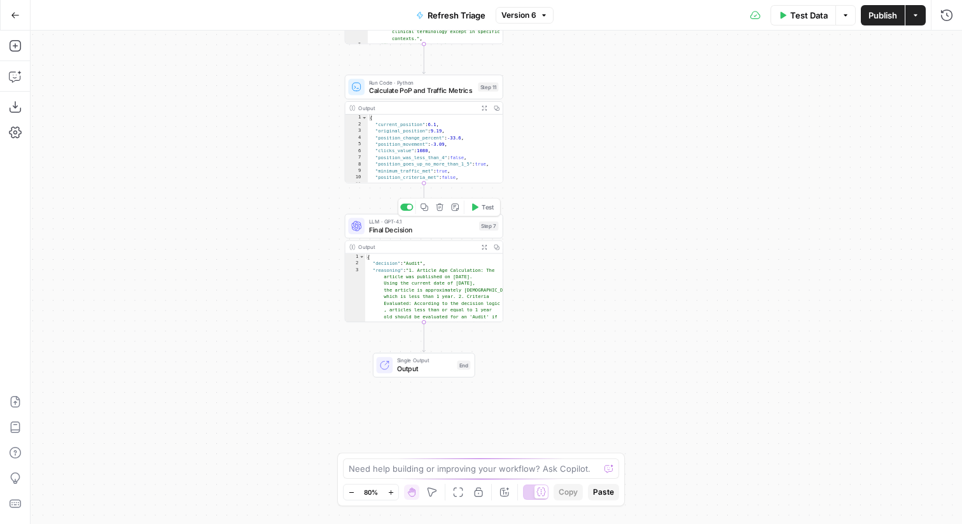
click at [448, 222] on span "LLM · GPT-4.1" at bounding box center [422, 221] width 106 height 8
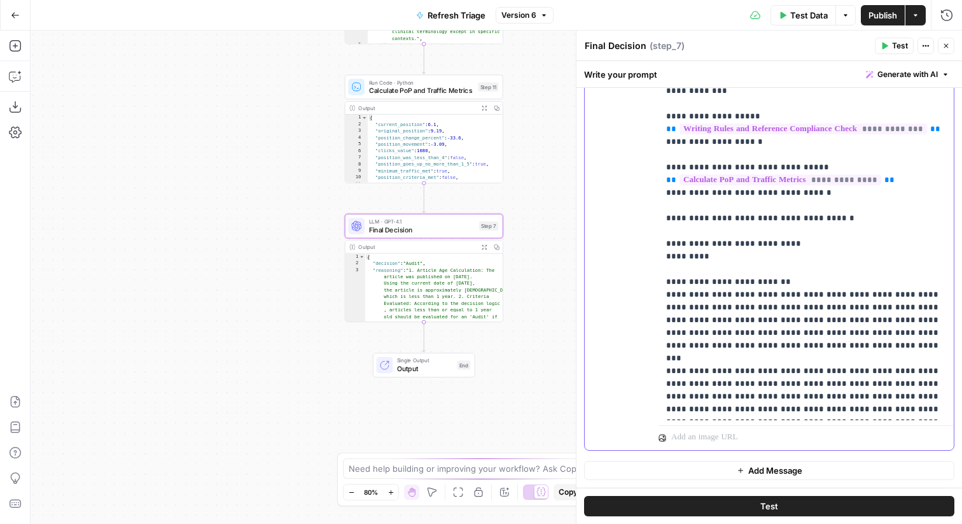
click at [739, 265] on p "**********" at bounding box center [806, 383] width 280 height 954
click at [751, 258] on p "**********" at bounding box center [806, 383] width 280 height 954
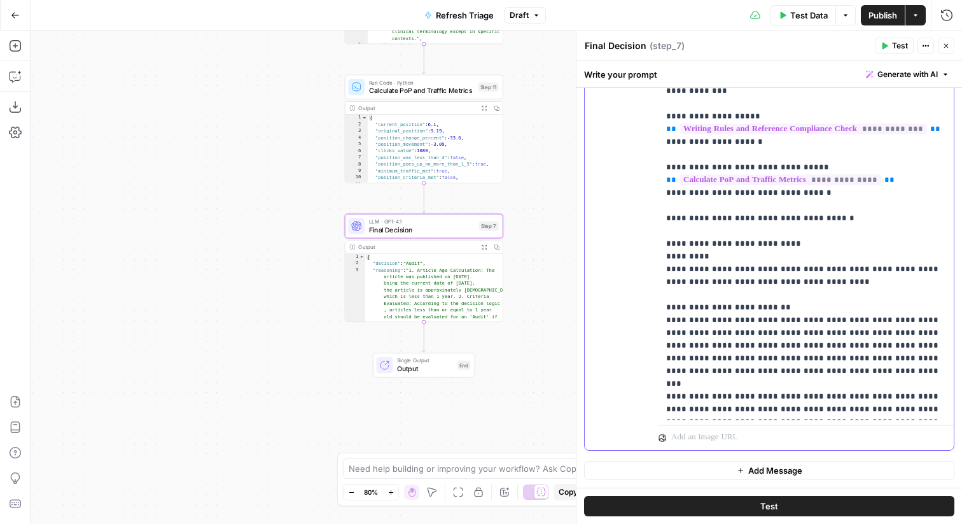
drag, startPoint x: 800, startPoint y: 280, endPoint x: 667, endPoint y: 263, distance: 134.0
click at [667, 263] on p "**********" at bounding box center [806, 396] width 280 height 980
copy p "**********"
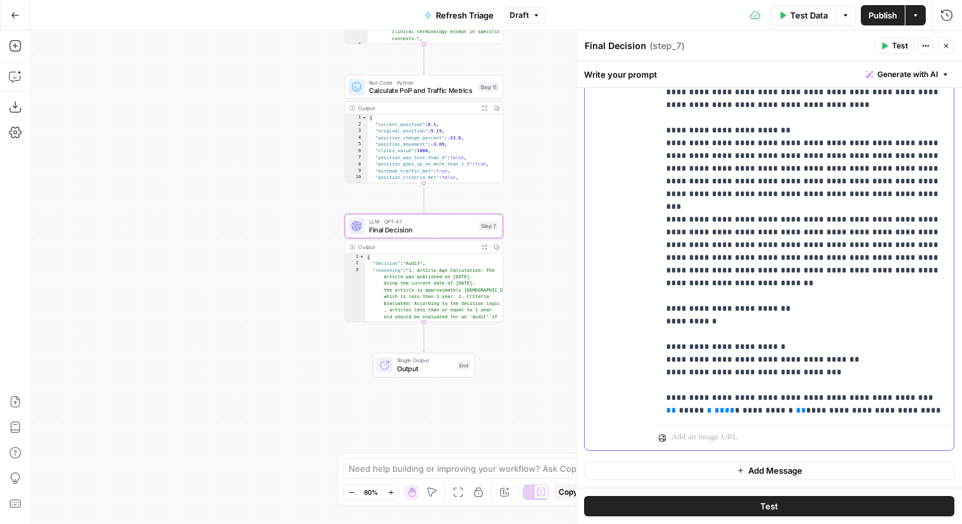
scroll to position [186, 0]
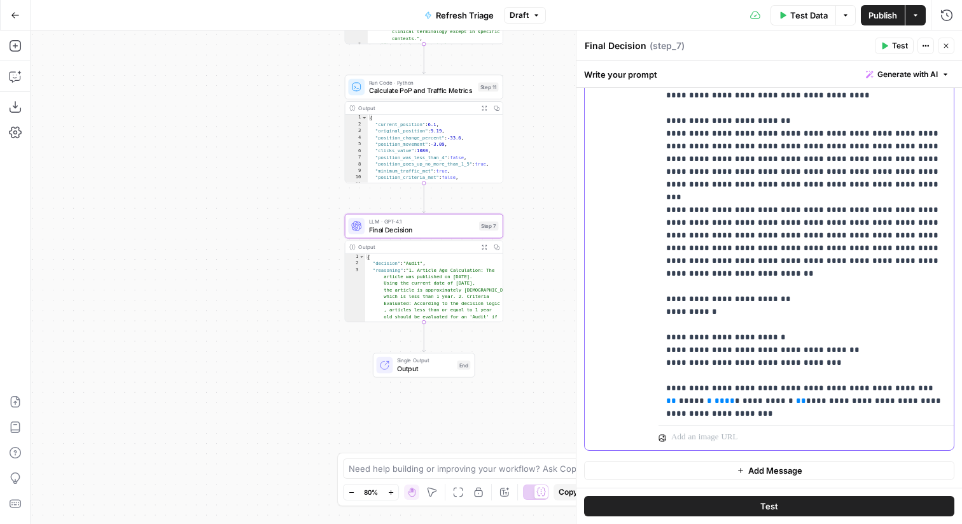
click at [723, 286] on p "**********" at bounding box center [806, 210] width 280 height 980
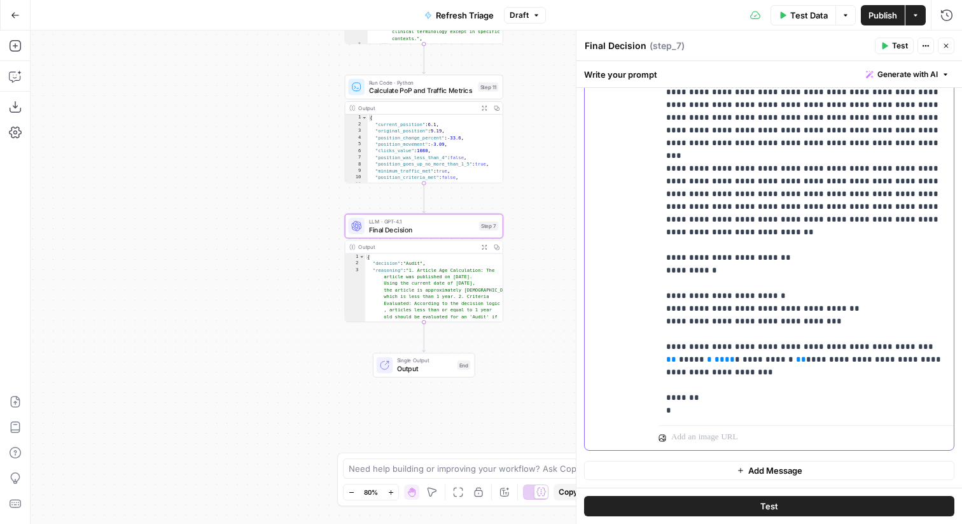
scroll to position [232, 0]
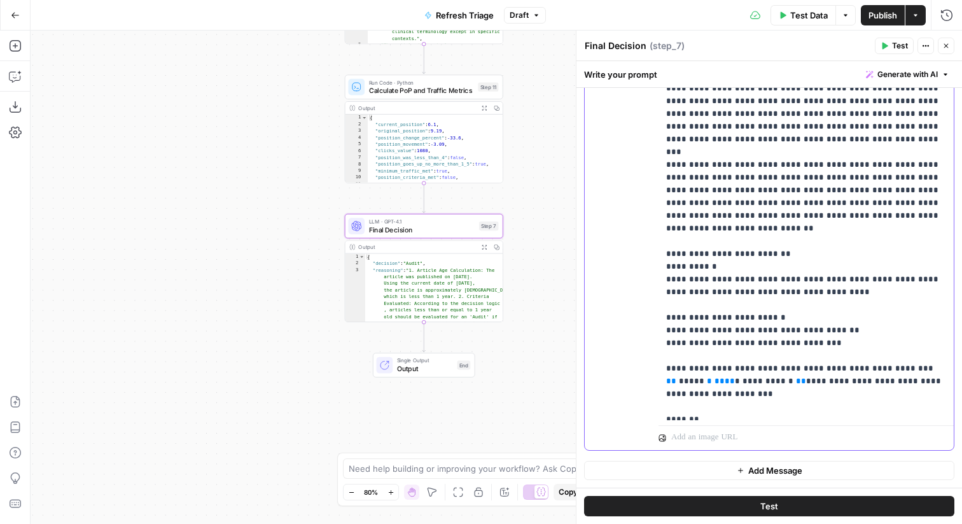
drag, startPoint x: 829, startPoint y: 253, endPoint x: 873, endPoint y: 254, distance: 43.9
click at [873, 254] on p "**********" at bounding box center [806, 177] width 280 height 1005
click at [863, 254] on p "**********" at bounding box center [806, 177] width 280 height 1005
click at [722, 268] on p "**********" at bounding box center [806, 177] width 280 height 1005
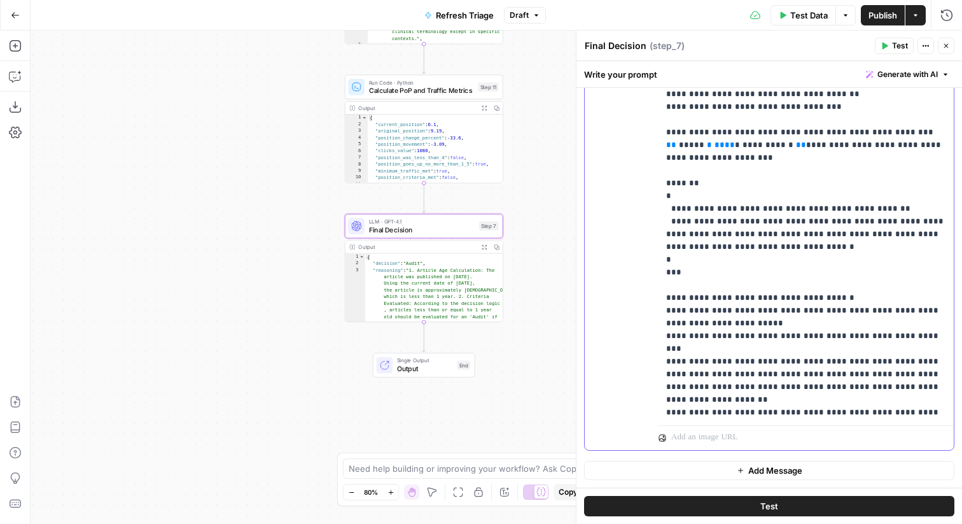
scroll to position [497, 0]
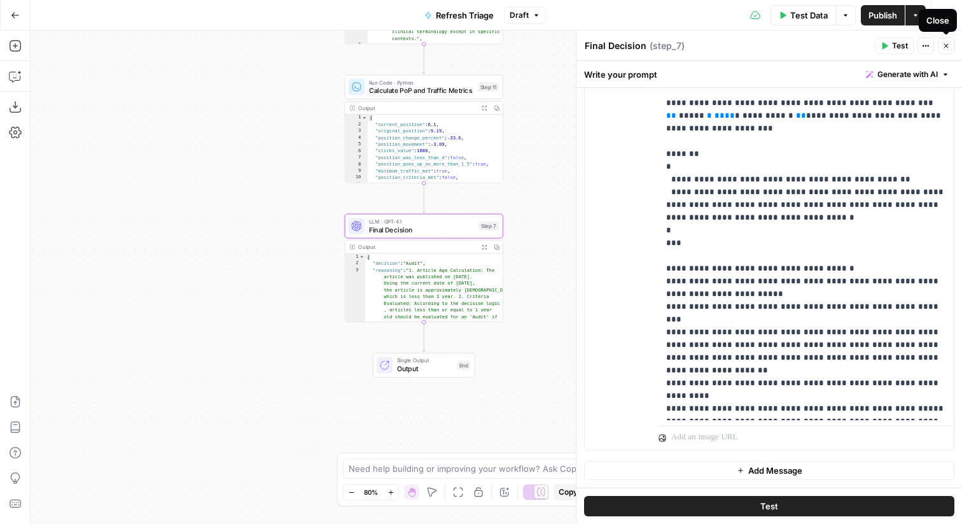
click at [948, 42] on icon "button" at bounding box center [946, 46] width 8 height 8
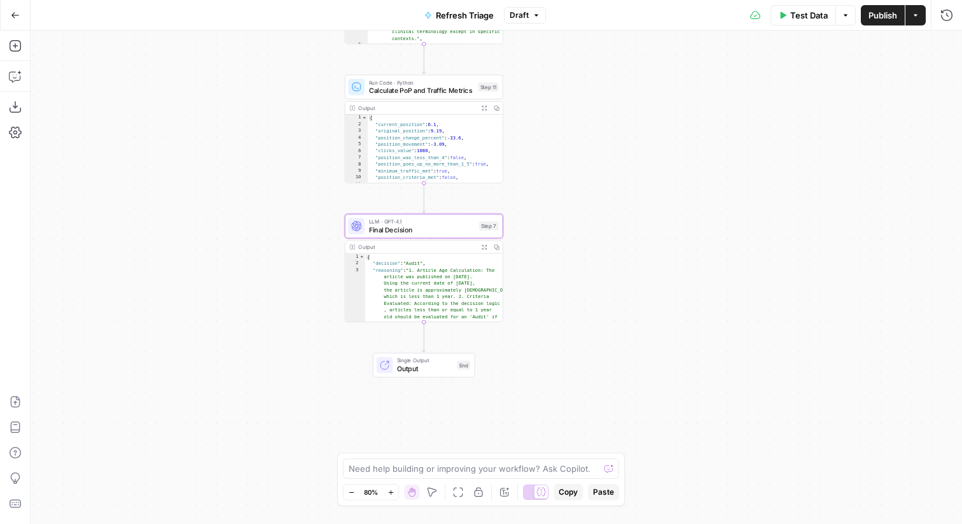
click at [882, 13] on span "Publish" at bounding box center [882, 15] width 29 height 13
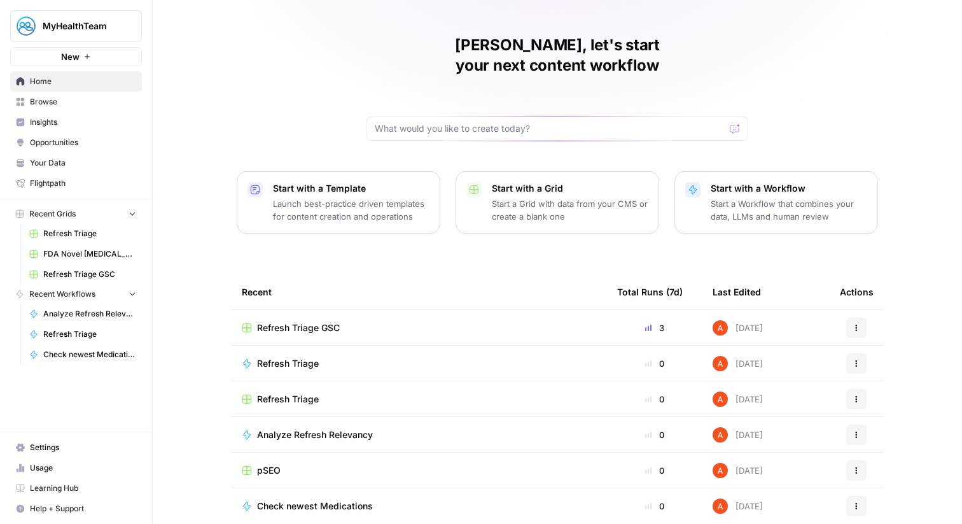
scroll to position [62, 0]
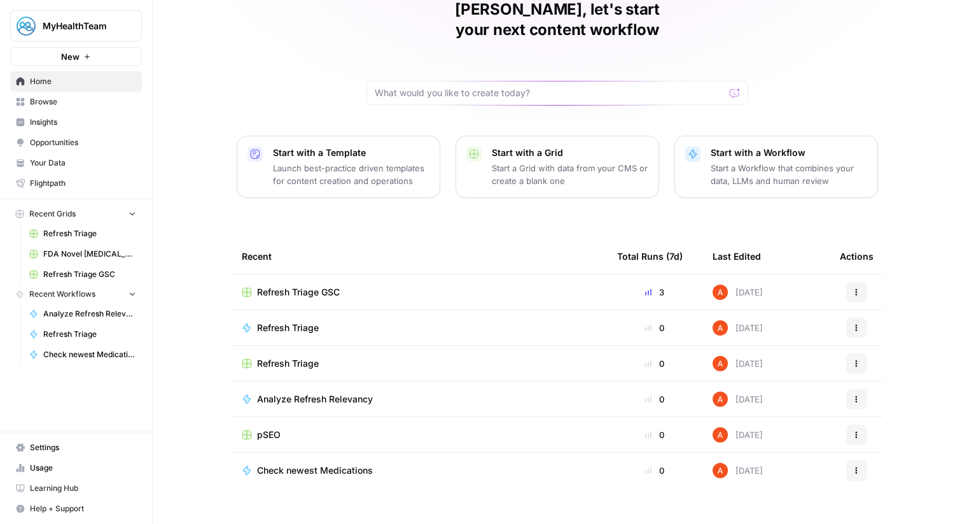
click at [55, 101] on span "Browse" at bounding box center [83, 101] width 106 height 11
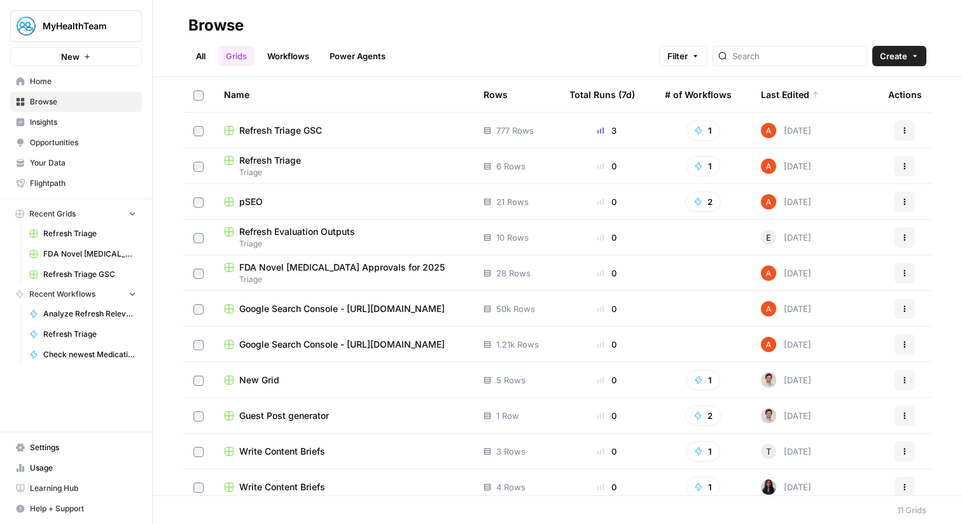
click at [270, 58] on link "Workflows" at bounding box center [288, 56] width 57 height 20
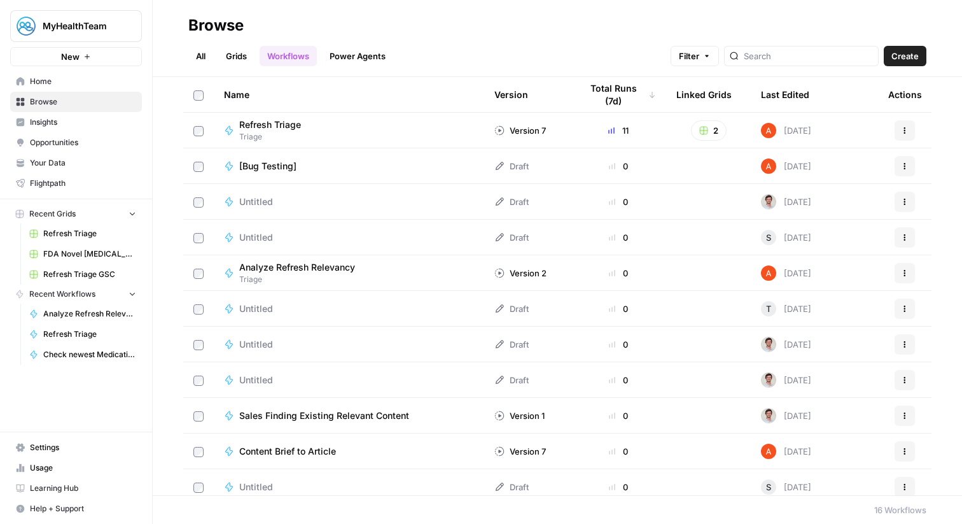
click at [240, 59] on link "Grids" at bounding box center [236, 56] width 36 height 20
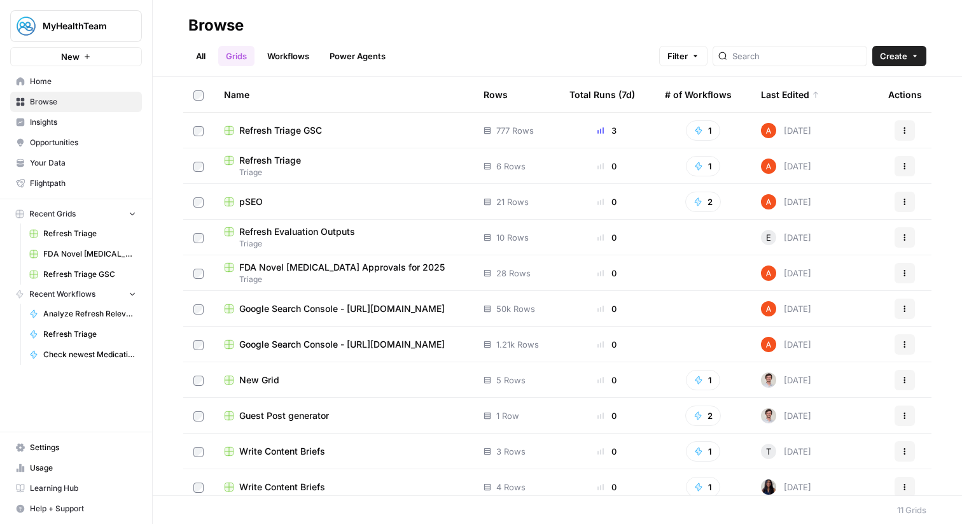
click at [267, 63] on link "Workflows" at bounding box center [288, 56] width 57 height 20
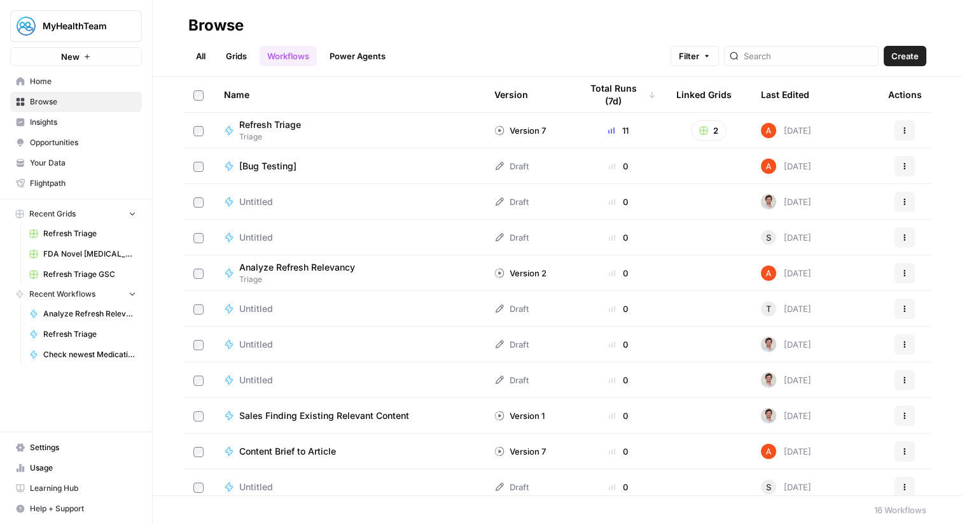
click at [340, 263] on span "Analyze Refresh Relevancy" at bounding box center [297, 267] width 116 height 13
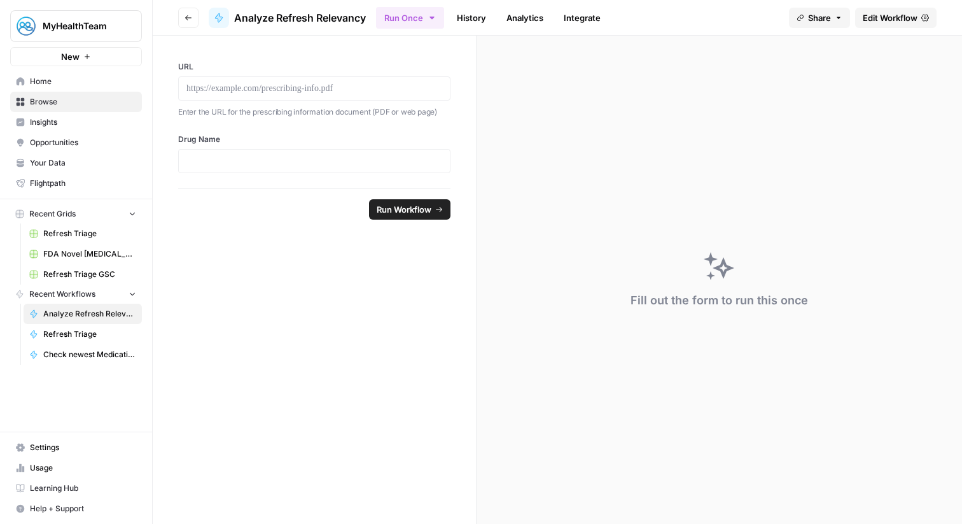
click at [882, 14] on span "Edit Workflow" at bounding box center [890, 17] width 55 height 13
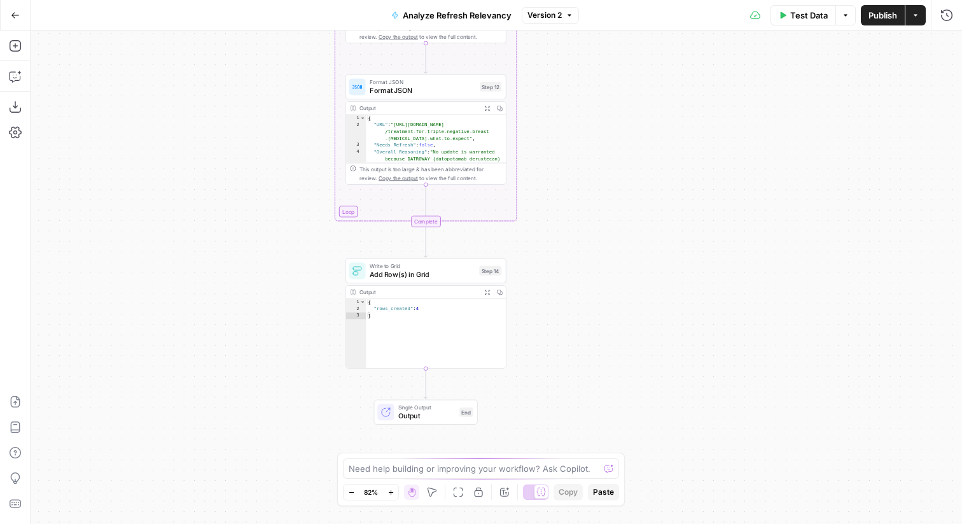
click at [470, 275] on span "Add Row(s) in Grid" at bounding box center [423, 274] width 106 height 10
type input "Refresh Evaluation Outputs"
type input "URL"
type input "Needs Refresh"
type input "New Drug Name"
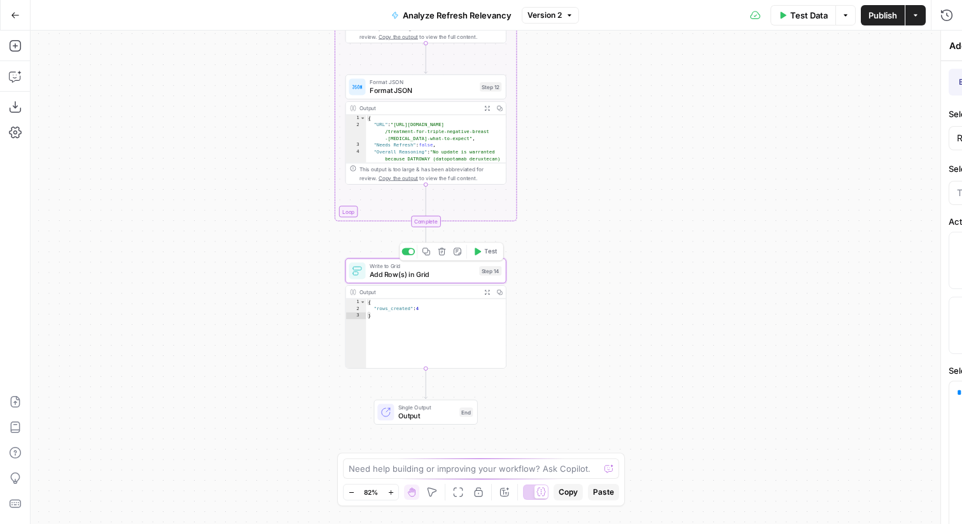
type input "Reasoning"
type input "MyBCTeam"
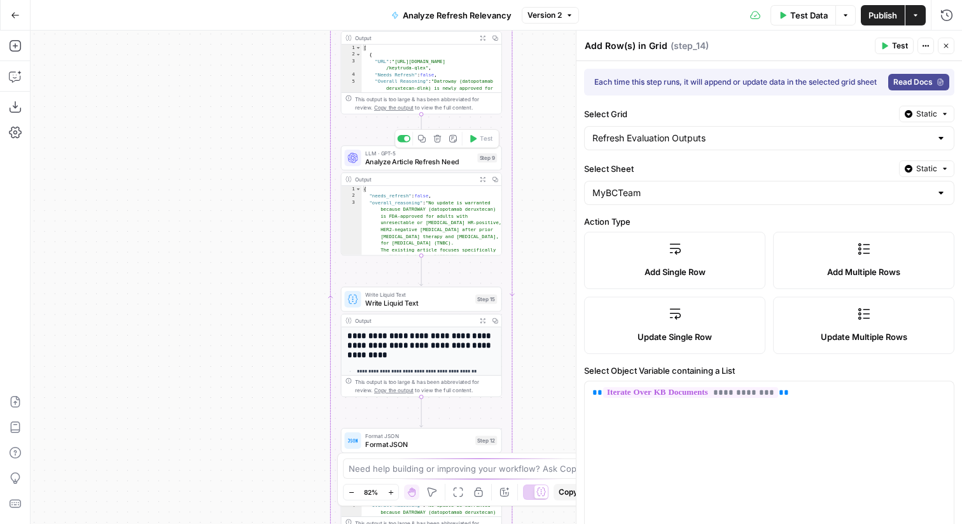
click at [466, 162] on span "Analyze Article Refresh Need" at bounding box center [419, 161] width 108 height 10
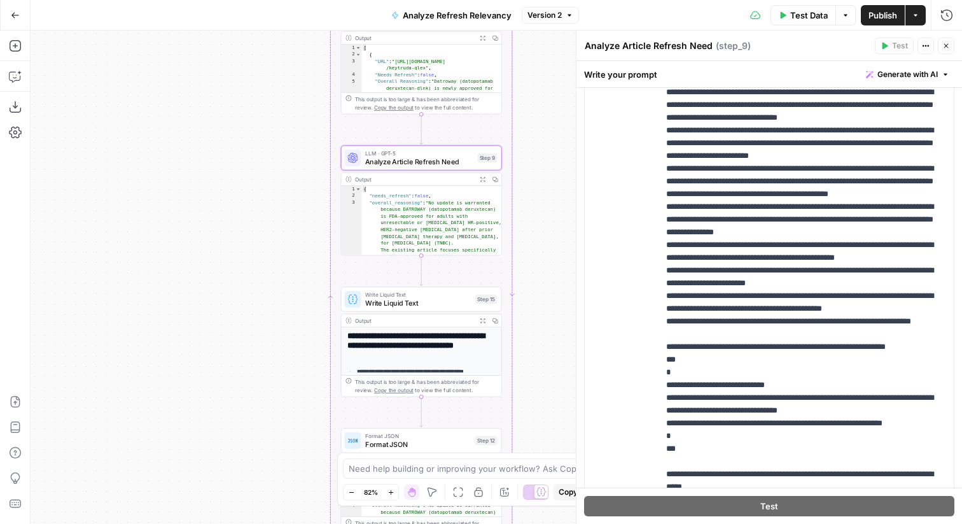
scroll to position [336, 0]
click at [17, 82] on icon "button" at bounding box center [15, 76] width 13 height 13
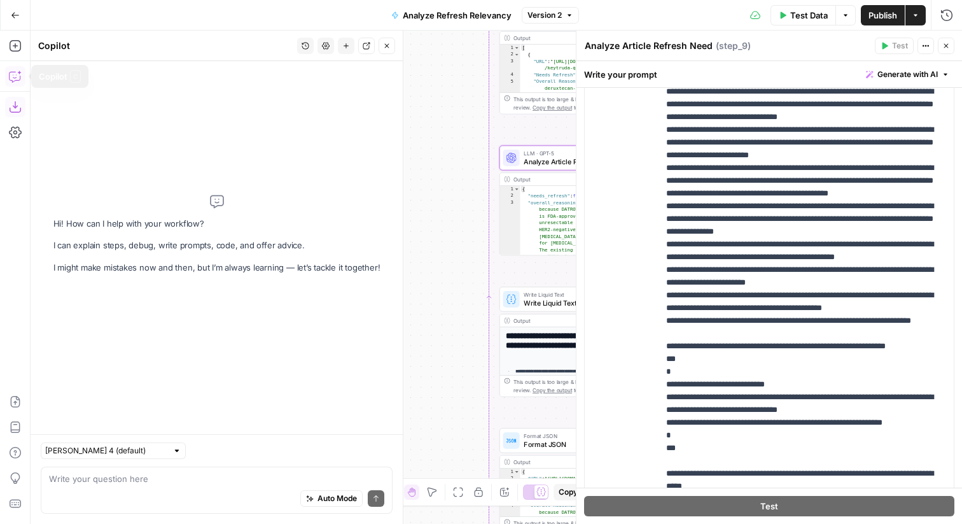
click at [149, 485] on div "Auto Mode Send" at bounding box center [216, 499] width 335 height 28
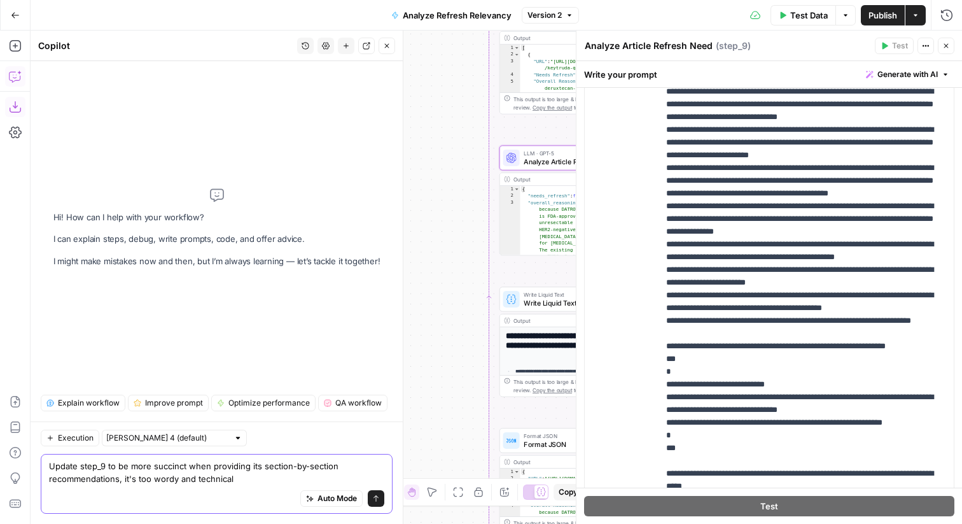
type textarea "Update step_9 to be more succinct when providing its section-by-section recomme…"
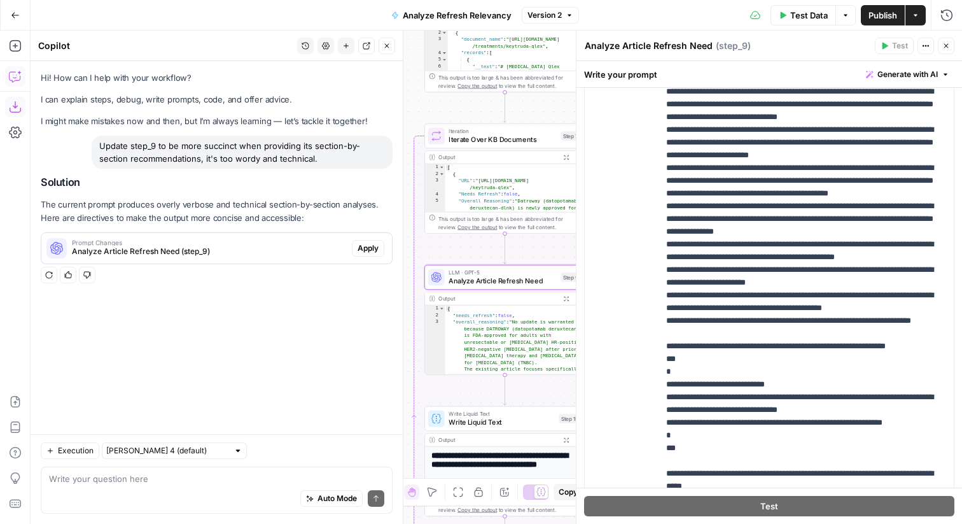
click at [370, 247] on span "Apply" at bounding box center [368, 247] width 21 height 11
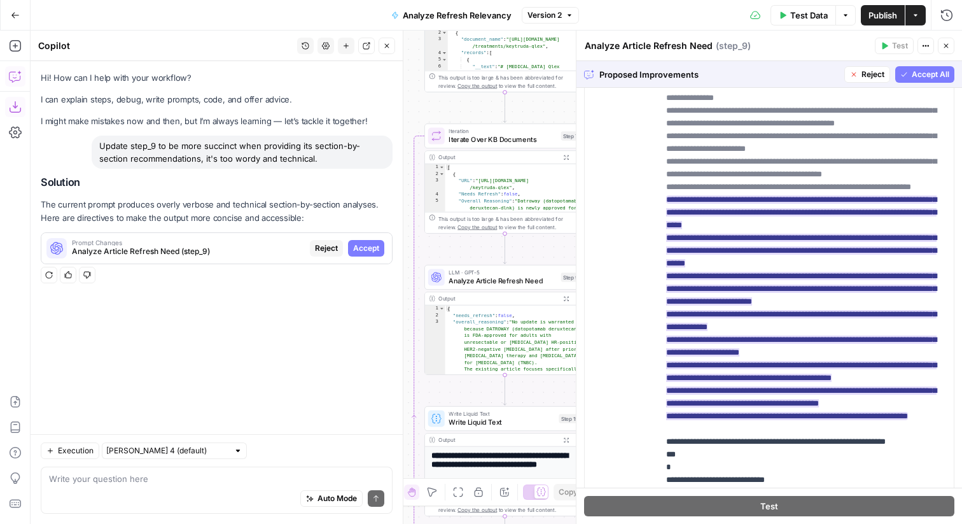
scroll to position [624, 0]
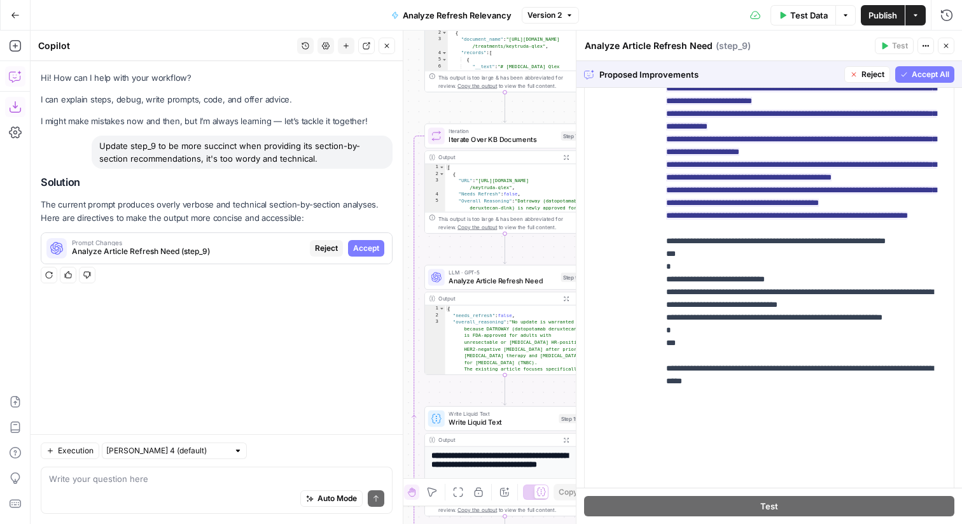
click at [934, 78] on span "Accept All" at bounding box center [931, 74] width 38 height 11
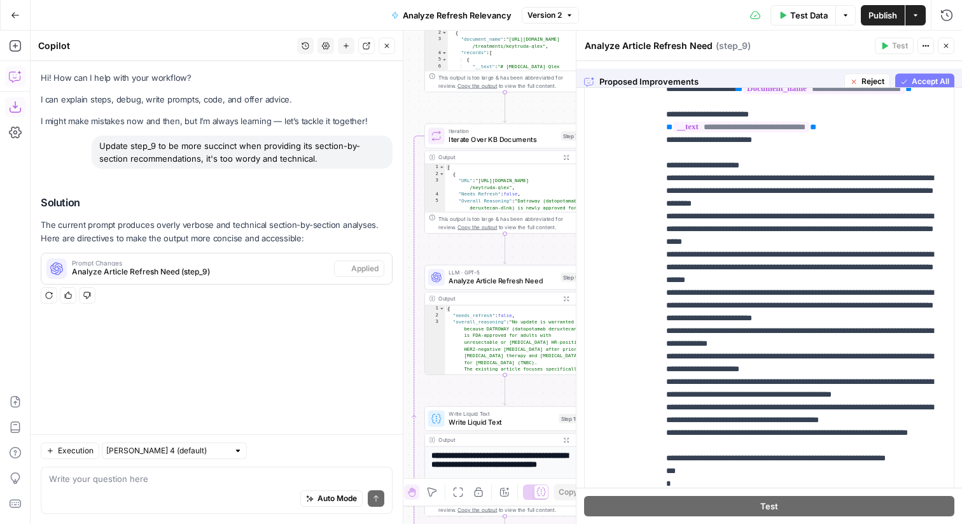
scroll to position [0, 0]
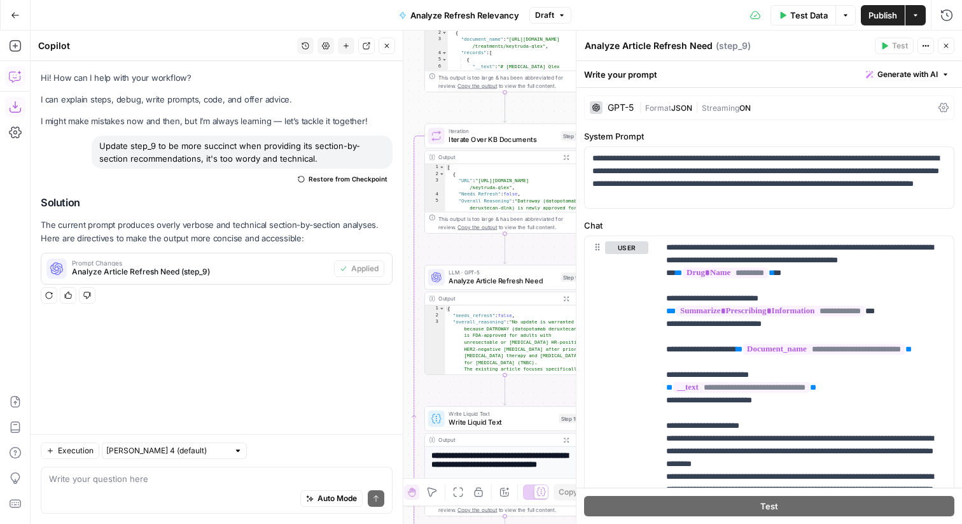
click at [947, 48] on icon "button" at bounding box center [946, 46] width 8 height 8
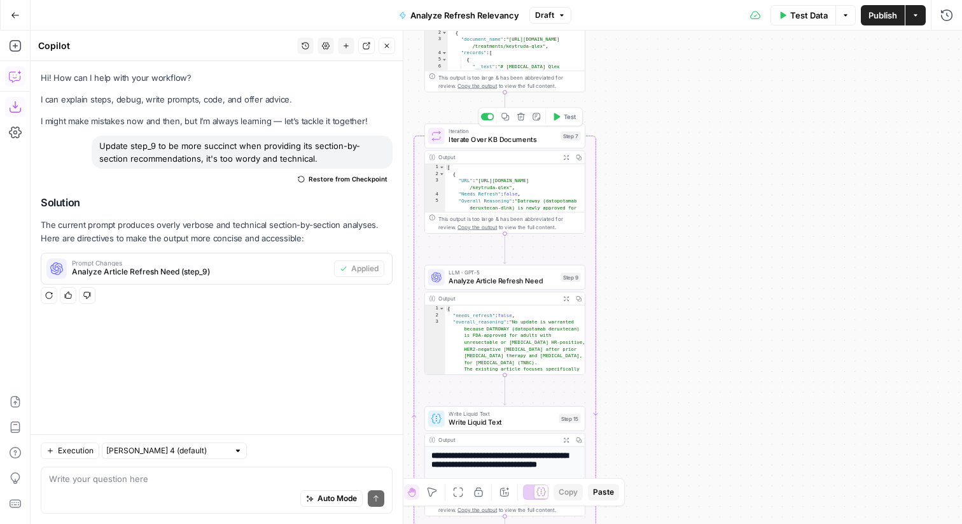
click at [562, 119] on button "Test" at bounding box center [564, 116] width 32 height 13
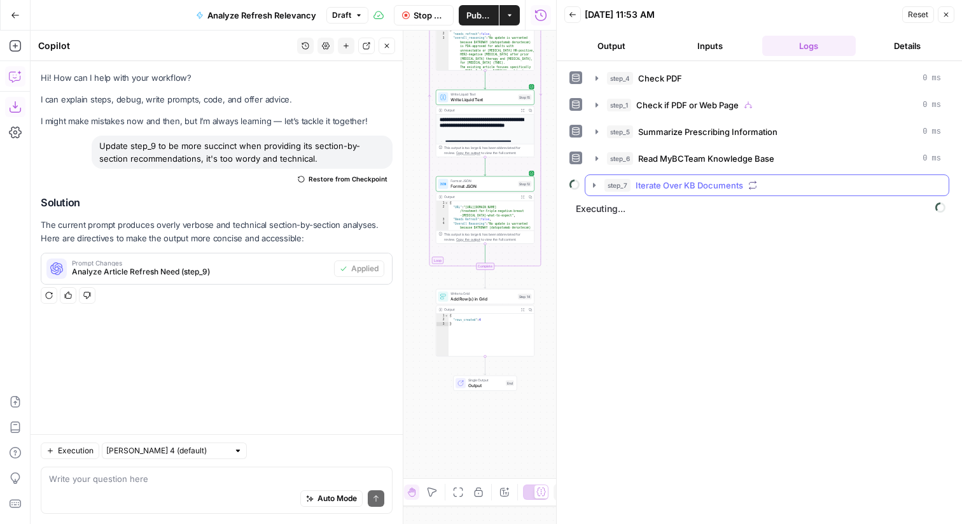
click at [673, 180] on span "Iterate Over KB Documents" at bounding box center [689, 185] width 108 height 13
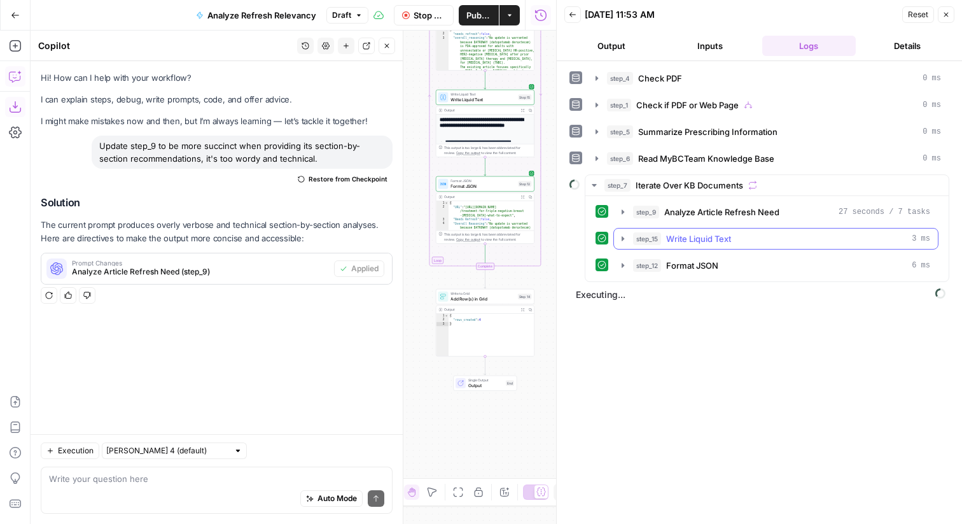
click at [714, 229] on button "step_15 Write Liquid Text 3 ms" at bounding box center [776, 238] width 324 height 20
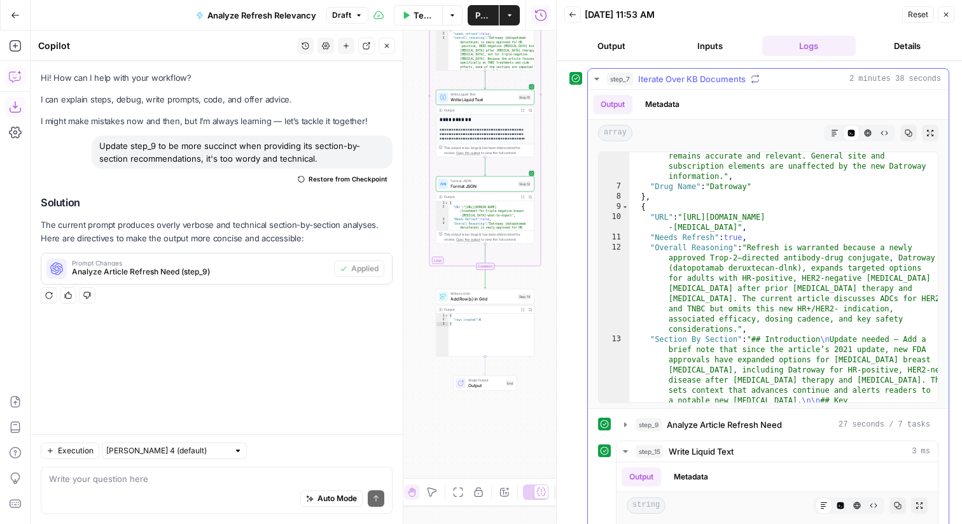
scroll to position [374, 0]
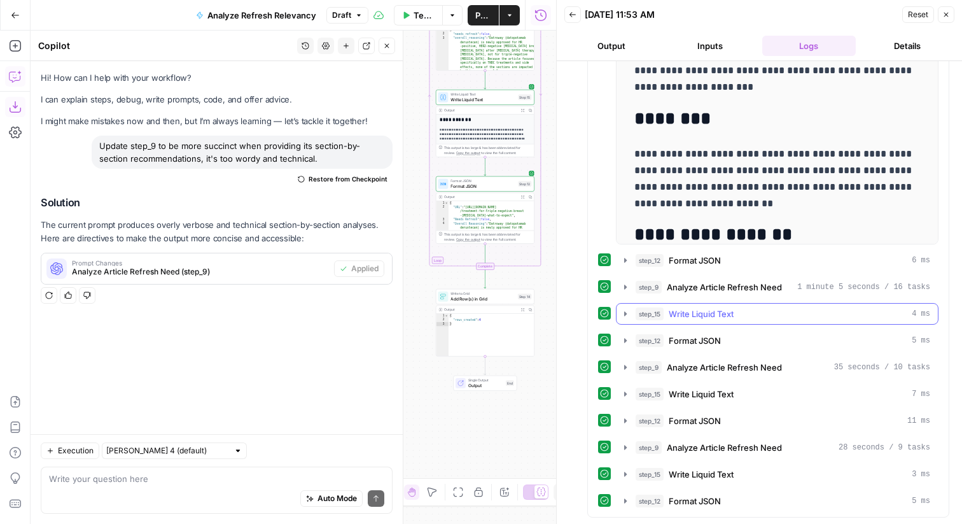
click at [718, 319] on span "Write Liquid Text" at bounding box center [701, 313] width 65 height 13
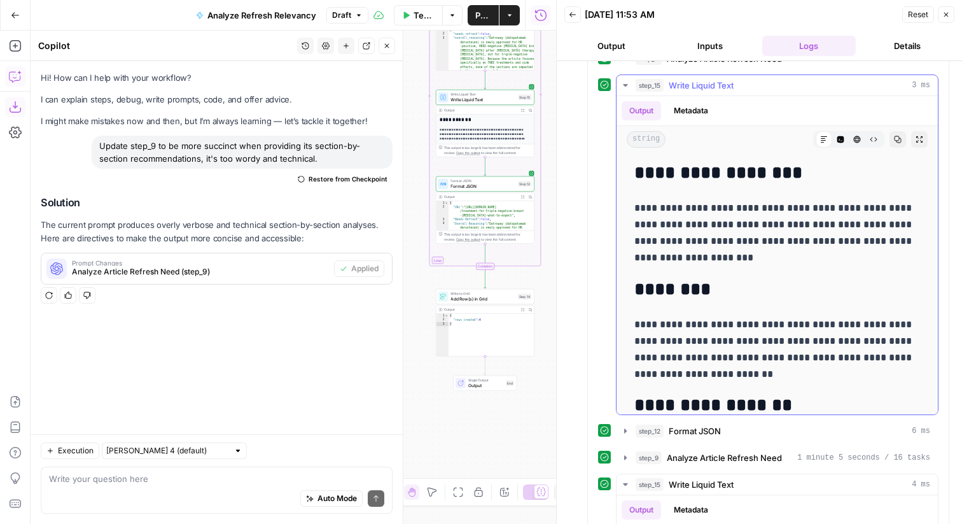
scroll to position [471, 0]
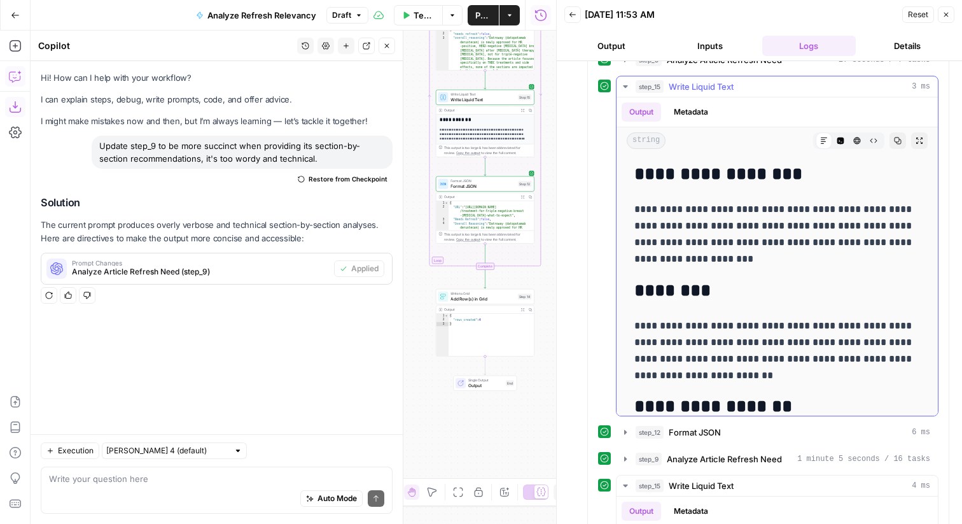
drag, startPoint x: 639, startPoint y: 207, endPoint x: 830, endPoint y: 254, distance: 197.0
click at [830, 254] on p "**********" at bounding box center [777, 234] width 286 height 66
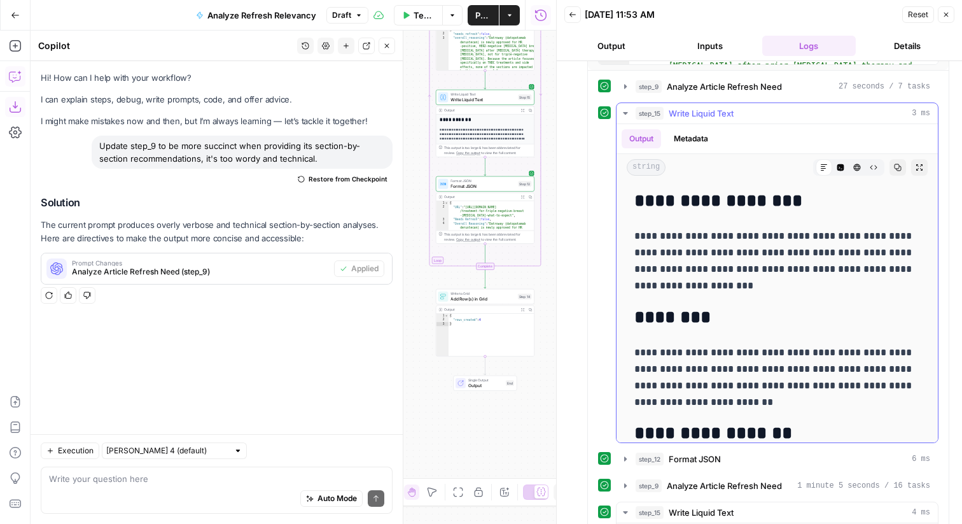
click at [838, 265] on p "**********" at bounding box center [777, 261] width 286 height 66
drag, startPoint x: 845, startPoint y: 271, endPoint x: 878, endPoint y: 271, distance: 33.7
click at [878, 271] on p "**********" at bounding box center [777, 261] width 286 height 66
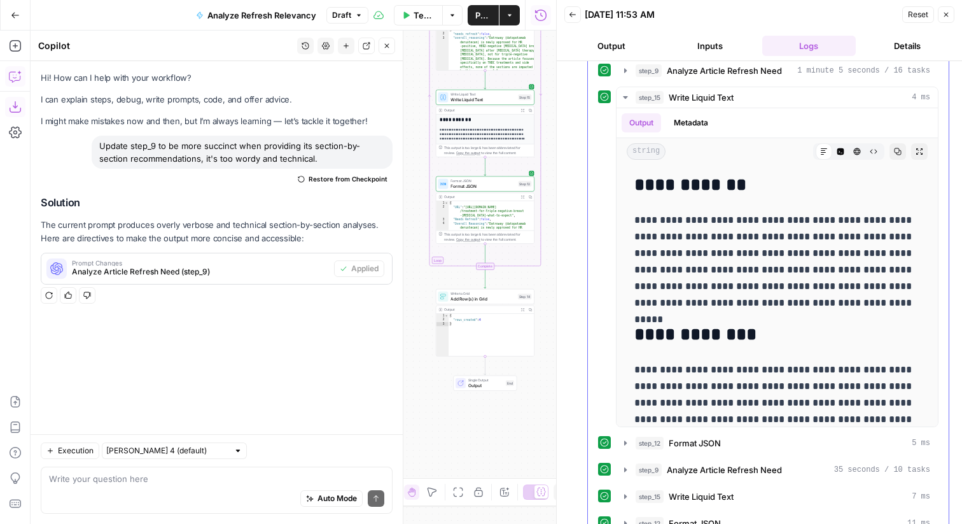
scroll to position [882, 0]
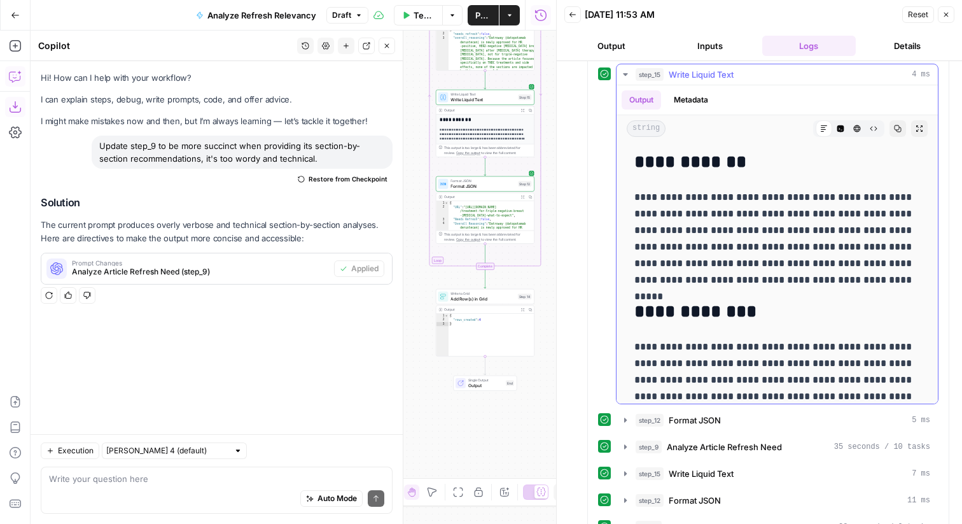
drag, startPoint x: 636, startPoint y: 197, endPoint x: 737, endPoint y: 203, distance: 100.7
click at [737, 203] on p "**********" at bounding box center [777, 238] width 286 height 99
click at [745, 194] on p "**********" at bounding box center [777, 238] width 286 height 99
drag, startPoint x: 726, startPoint y: 196, endPoint x: 900, endPoint y: 277, distance: 192.1
click at [900, 277] on p "**********" at bounding box center [777, 238] width 286 height 99
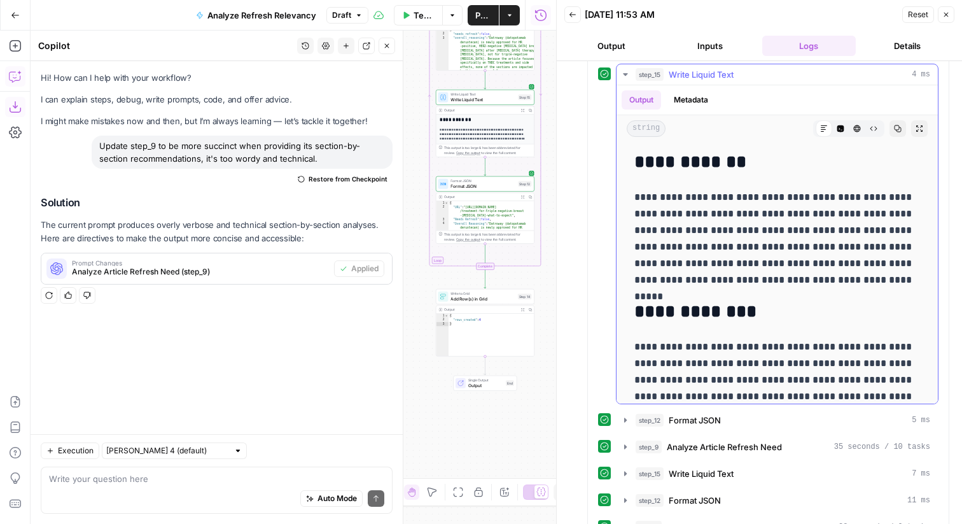
click at [818, 219] on p "**********" at bounding box center [777, 238] width 286 height 99
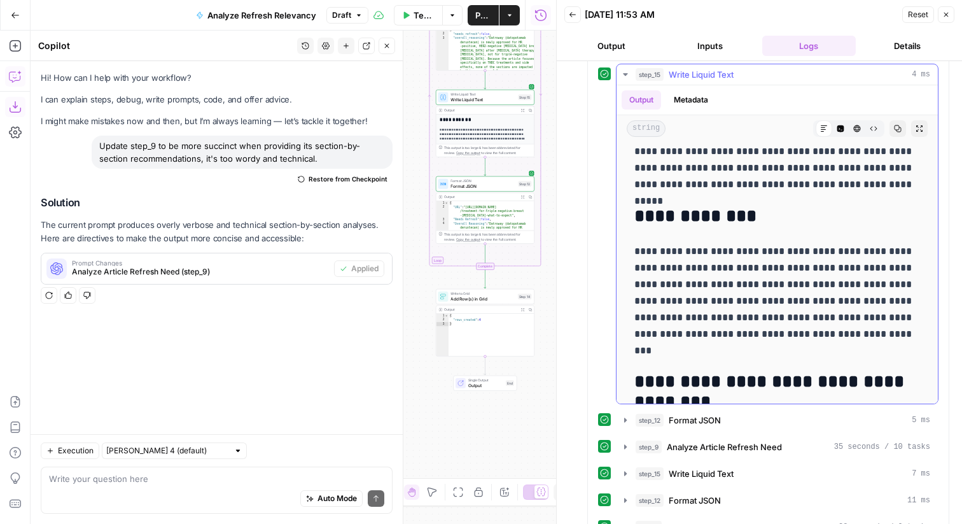
scroll to position [103, 0]
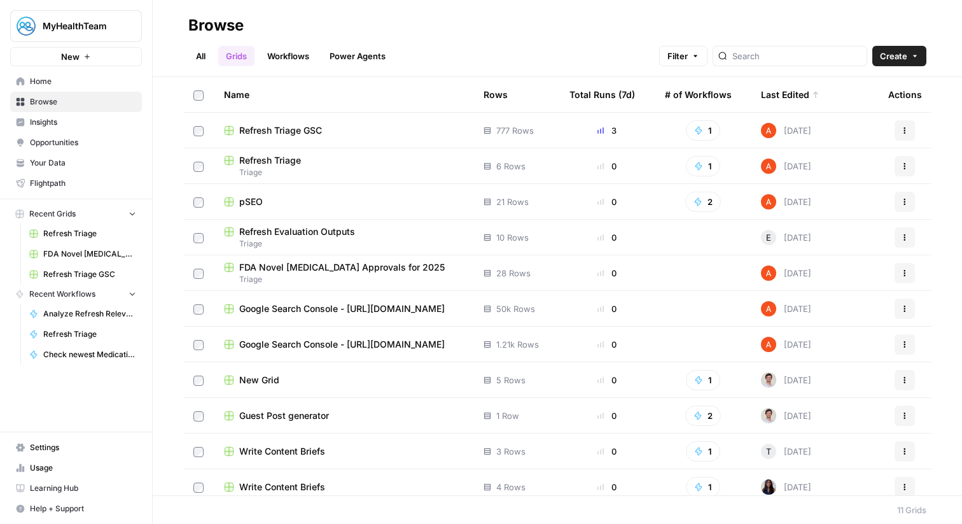
click at [319, 239] on span "Triage" at bounding box center [343, 243] width 239 height 11
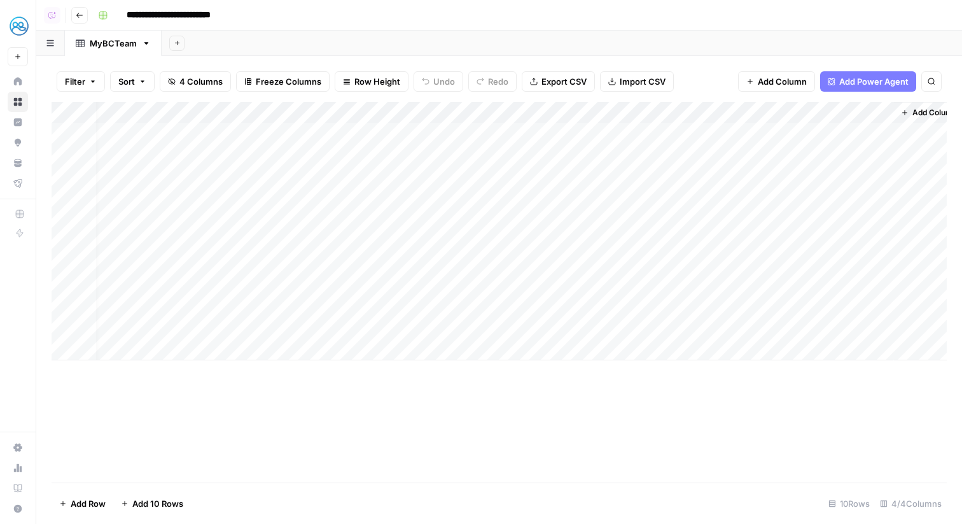
scroll to position [0, 177]
click at [863, 328] on div "Add Column" at bounding box center [499, 231] width 895 height 258
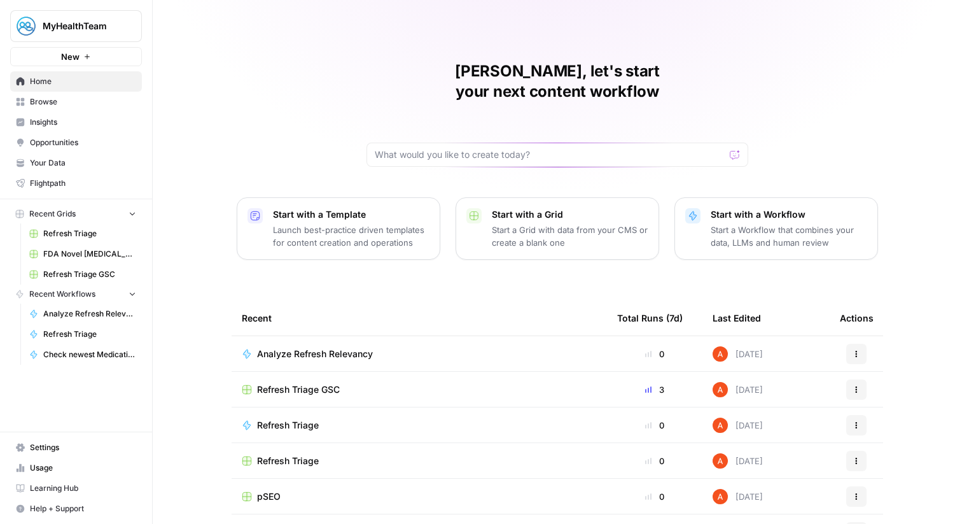
scroll to position [62, 0]
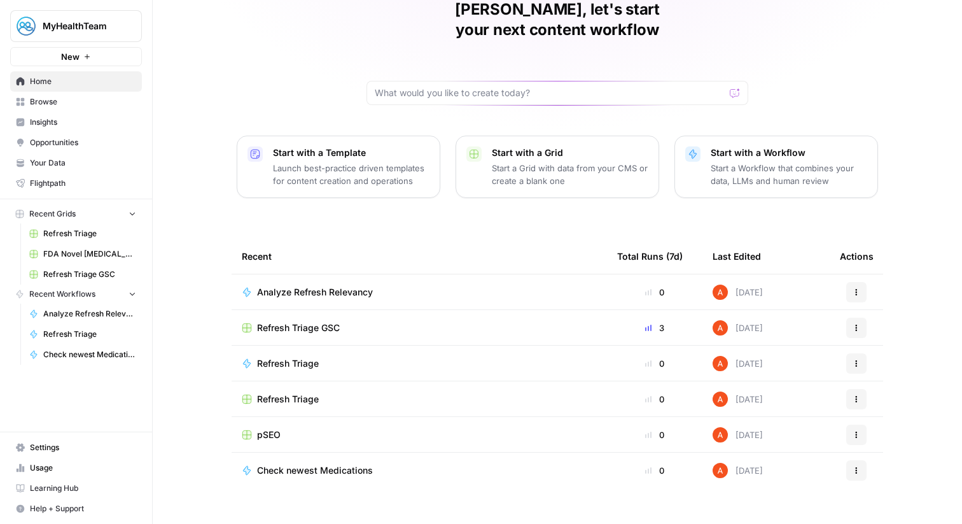
click at [268, 428] on span "pSEO" at bounding box center [269, 434] width 24 height 13
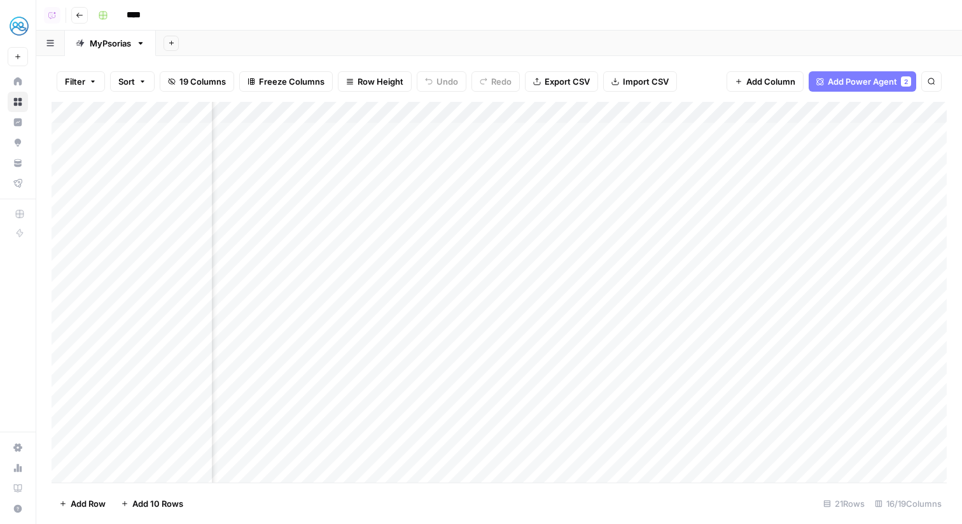
scroll to position [0, 1314]
click at [523, 112] on div "Add Column" at bounding box center [499, 292] width 895 height 380
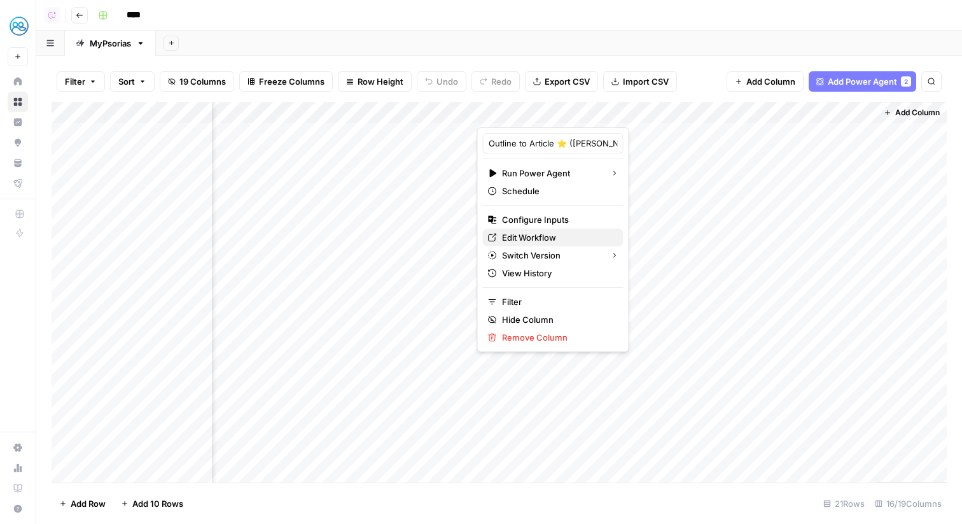
click at [529, 235] on span "Edit Workflow" at bounding box center [557, 237] width 111 height 13
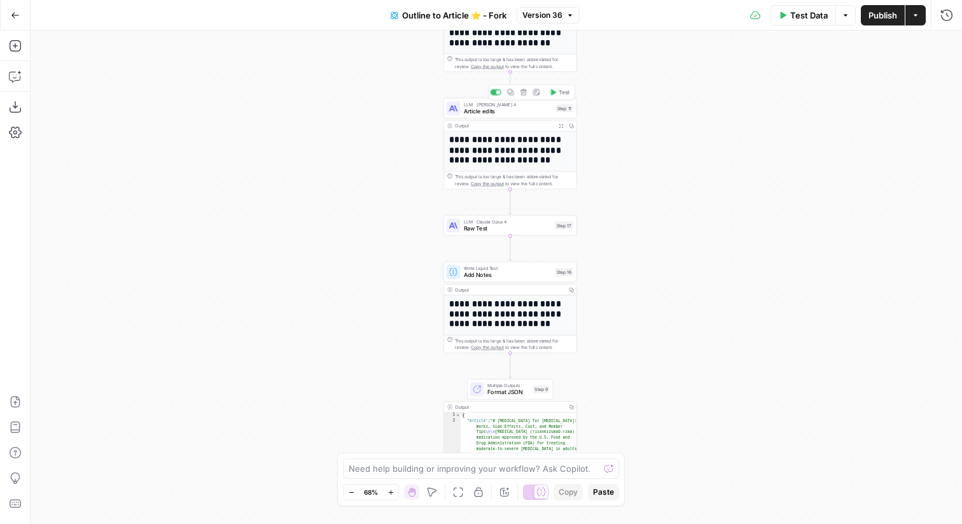
click at [548, 115] on div "LLM · [PERSON_NAME] 4 Article edits Step 11 Copy step Delete step Edit Note Test" at bounding box center [510, 108] width 134 height 20
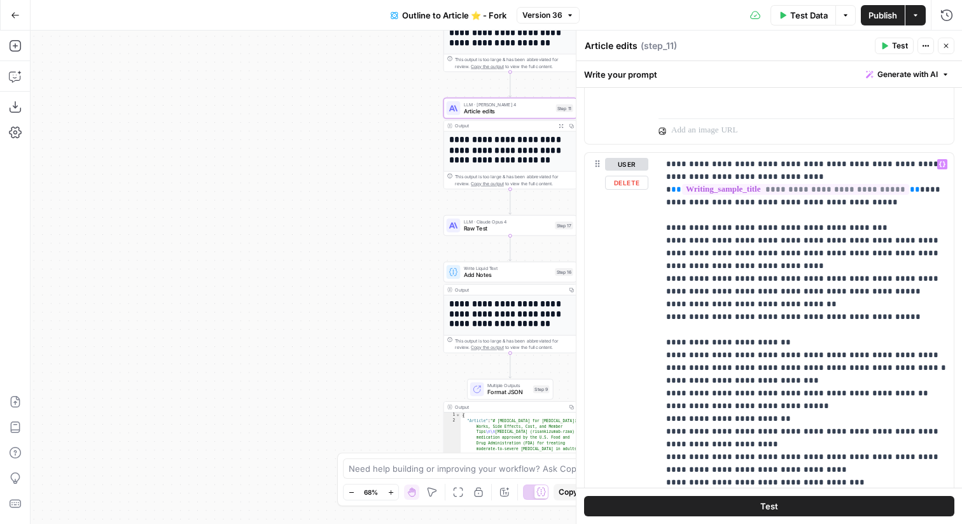
scroll to position [1802, 0]
click at [719, 323] on p "**********" at bounding box center [806, 432] width 280 height 547
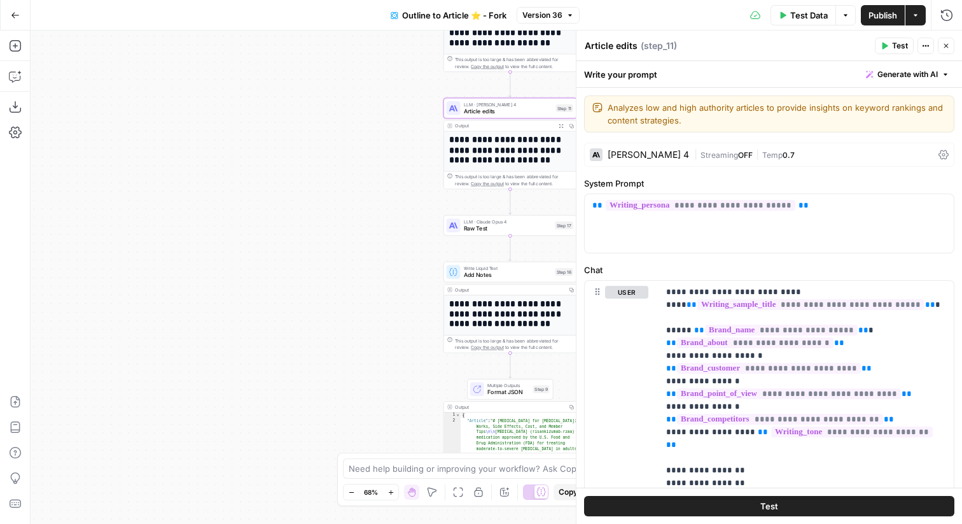
scroll to position [1419, 0]
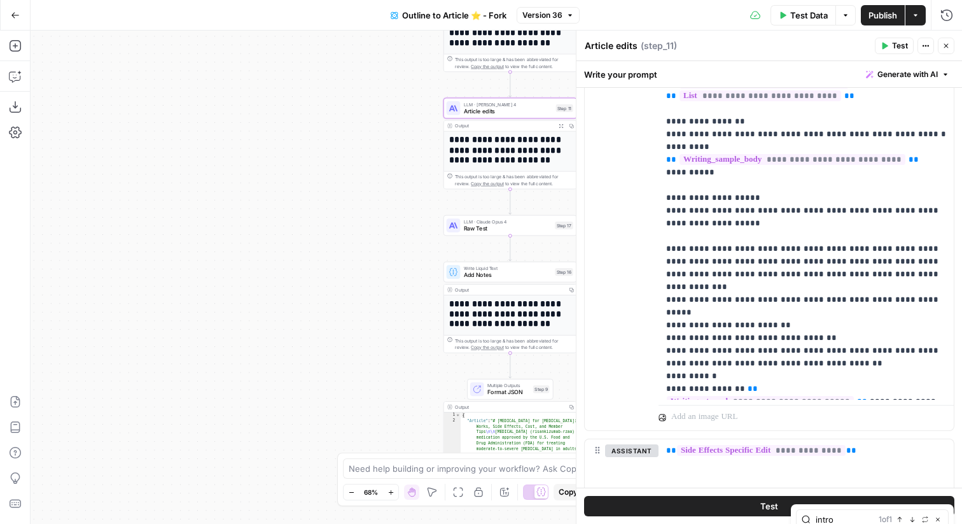
type input "intro"
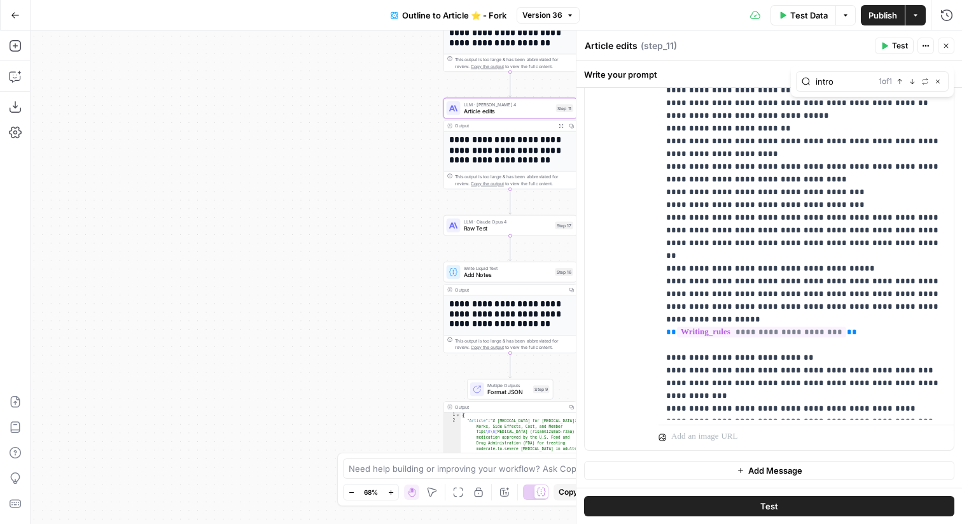
scroll to position [0, 0]
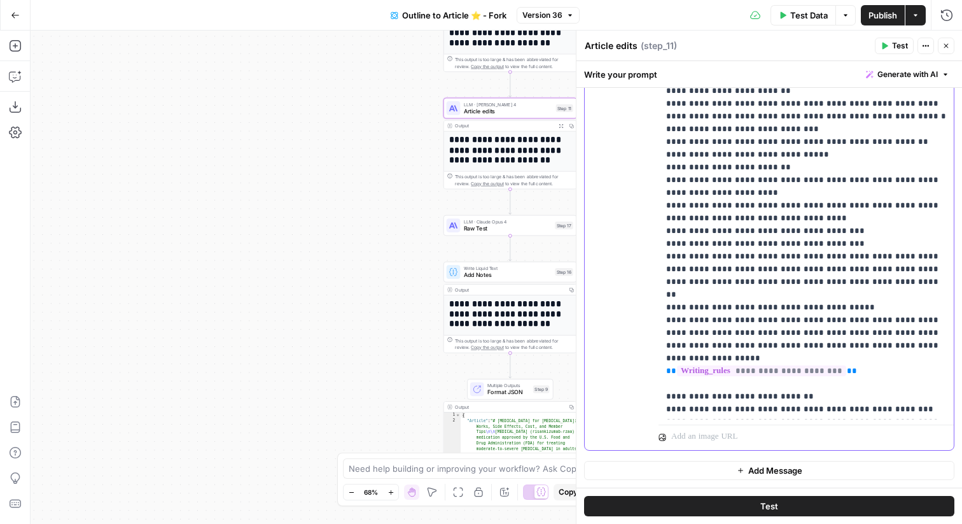
click at [874, 347] on p "**********" at bounding box center [806, 179] width 280 height 547
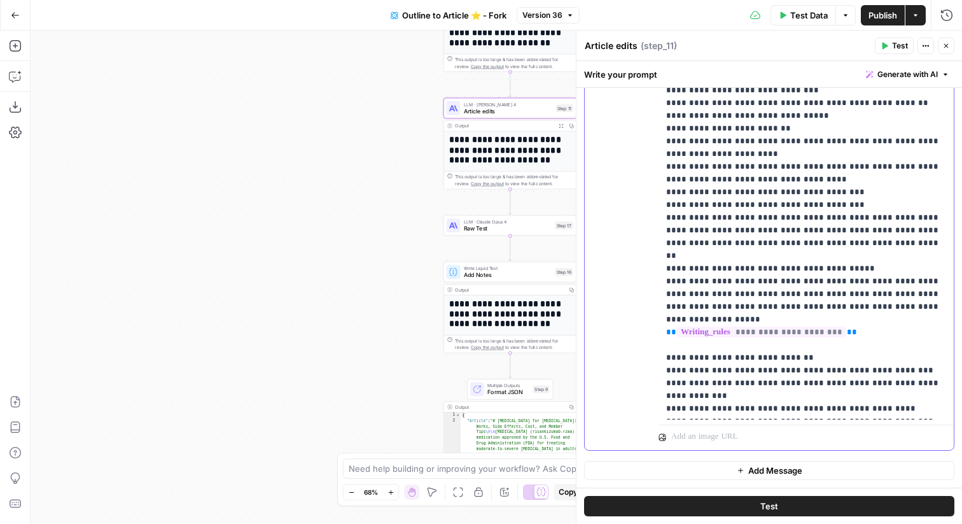
click at [931, 298] on p "**********" at bounding box center [806, 141] width 280 height 547
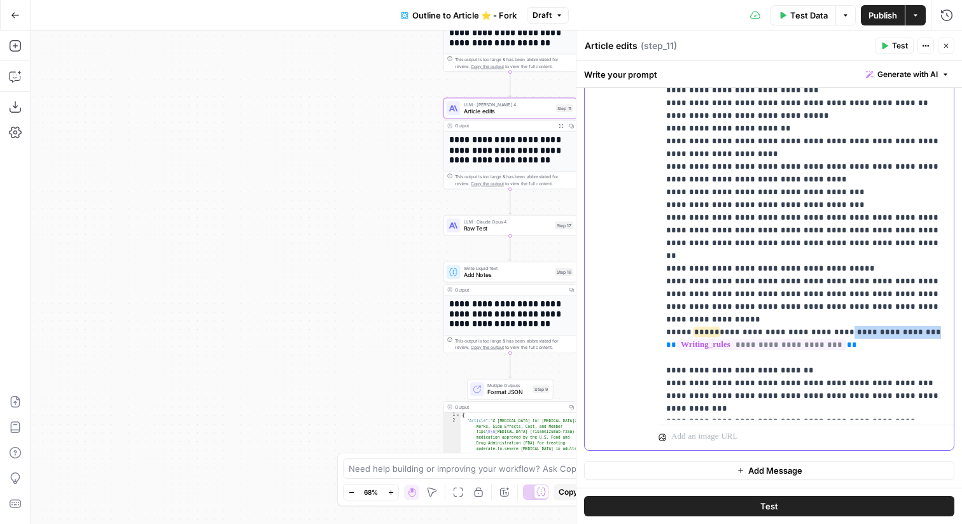
drag, startPoint x: 825, startPoint y: 306, endPoint x: 901, endPoint y: 306, distance: 76.3
click at [901, 306] on p "**********" at bounding box center [806, 148] width 280 height 560
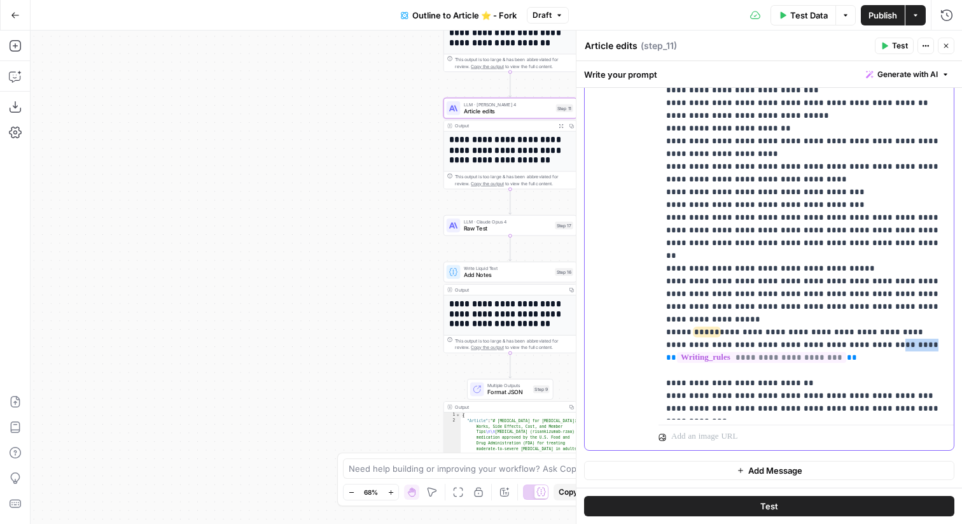
drag, startPoint x: 827, startPoint y: 318, endPoint x: 873, endPoint y: 323, distance: 46.0
click at [873, 323] on p "**********" at bounding box center [806, 154] width 280 height 573
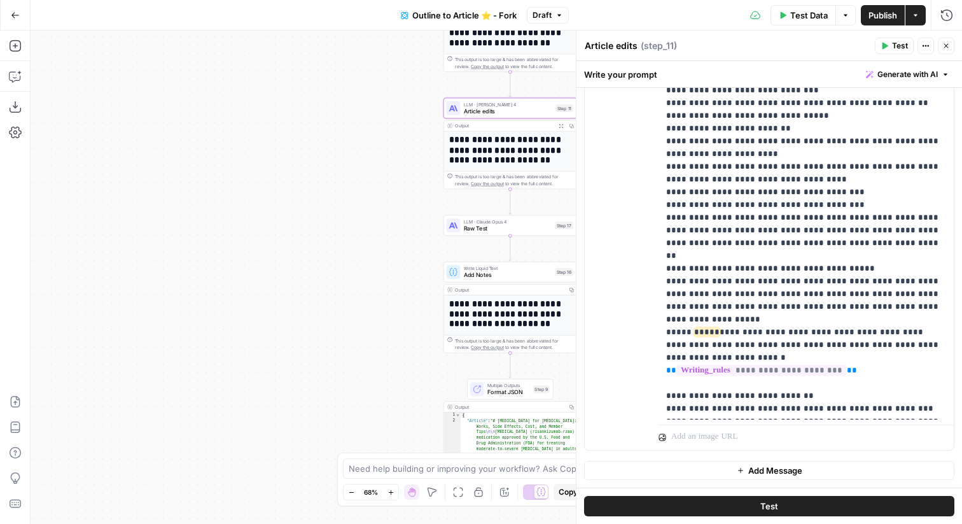
click at [891, 43] on button "Test" at bounding box center [894, 46] width 39 height 17
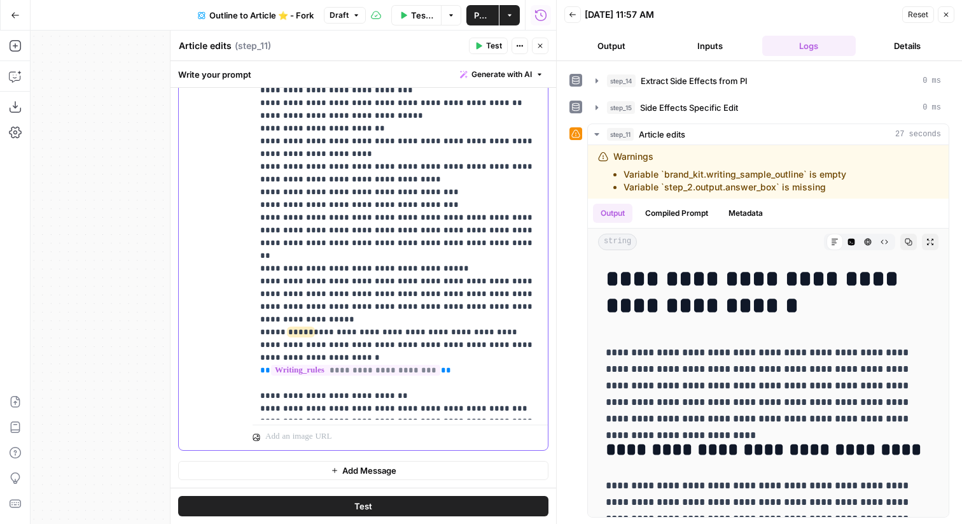
click at [450, 207] on p "**********" at bounding box center [400, 160] width 280 height 585
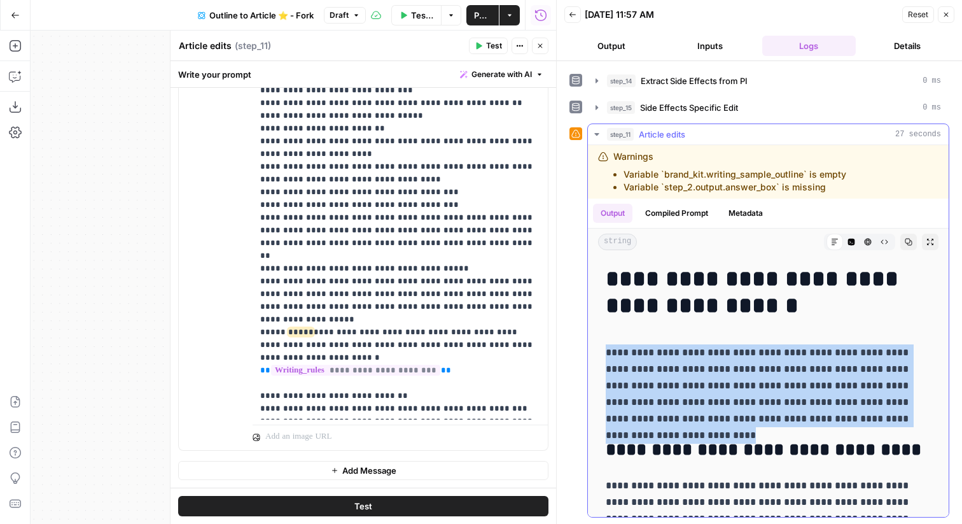
drag, startPoint x: 888, startPoint y: 421, endPoint x: 604, endPoint y: 358, distance: 291.2
click at [675, 416] on p "**********" at bounding box center [768, 385] width 325 height 83
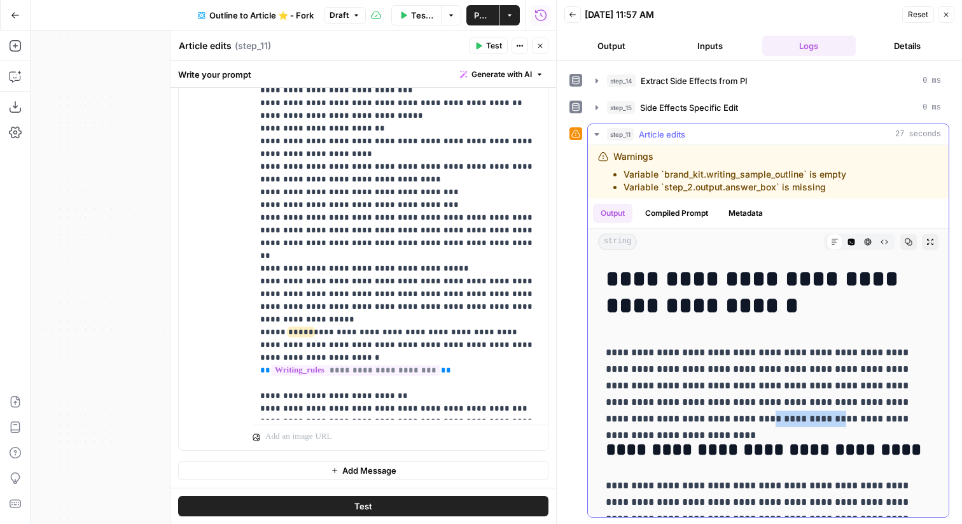
drag, startPoint x: 628, startPoint y: 420, endPoint x: 681, endPoint y: 423, distance: 52.9
click at [681, 423] on p "**********" at bounding box center [768, 385] width 325 height 83
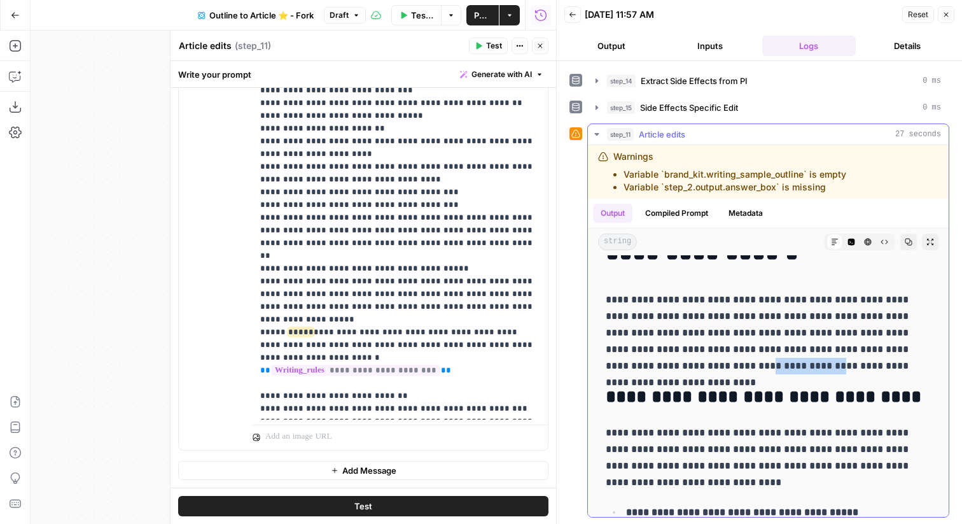
scroll to position [52, 0]
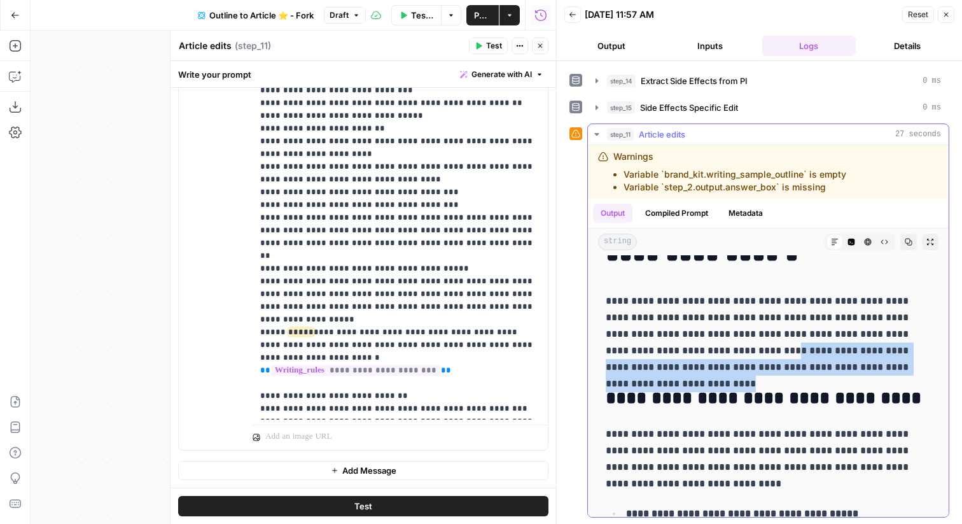
drag, startPoint x: 874, startPoint y: 368, endPoint x: 673, endPoint y: 351, distance: 201.7
click at [673, 351] on p "**********" at bounding box center [768, 334] width 325 height 83
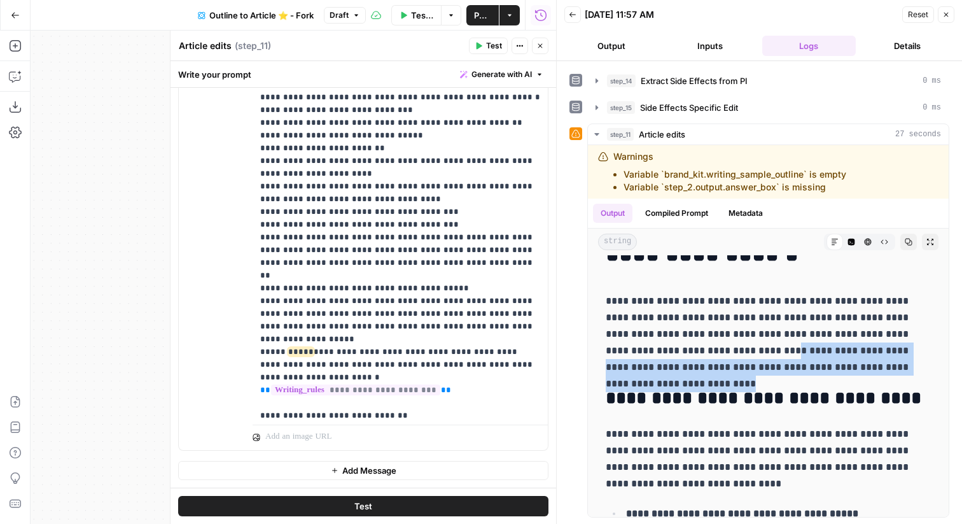
scroll to position [0, 0]
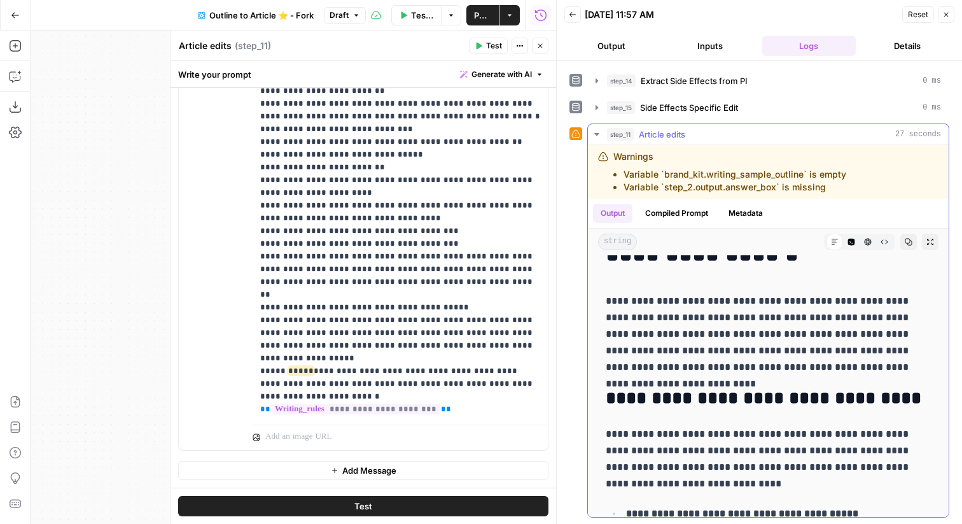
click at [720, 336] on p "**********" at bounding box center [768, 334] width 325 height 83
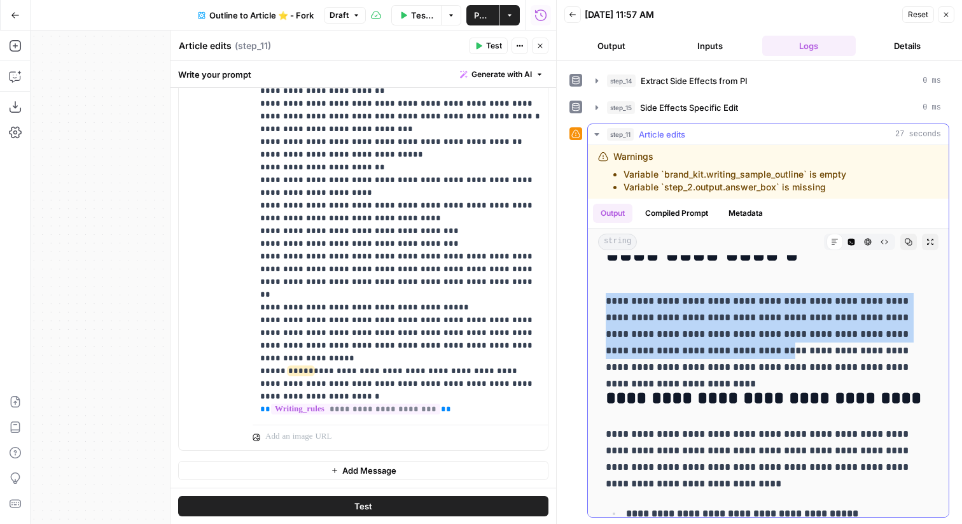
drag, startPoint x: 670, startPoint y: 351, endPoint x: 604, endPoint y: 304, distance: 80.8
copy p "**********"
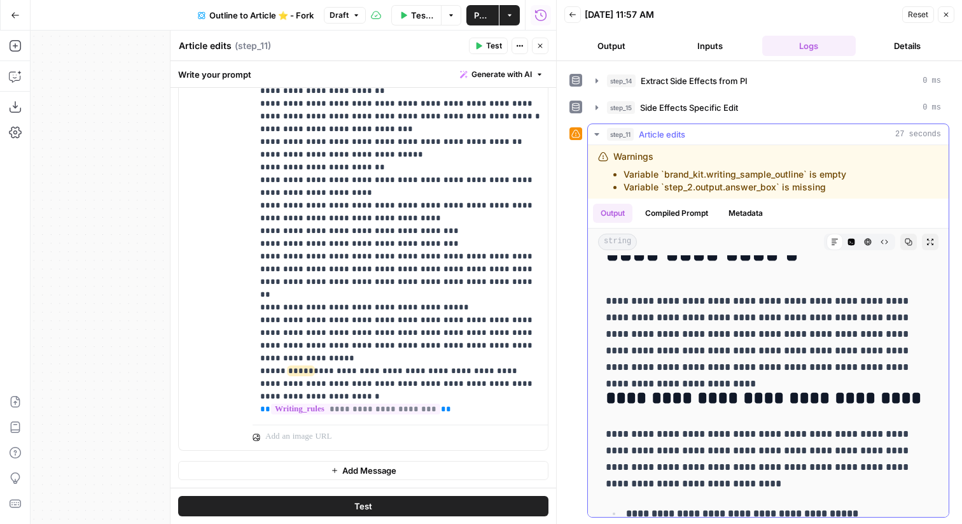
click at [842, 367] on p "**********" at bounding box center [768, 334] width 325 height 83
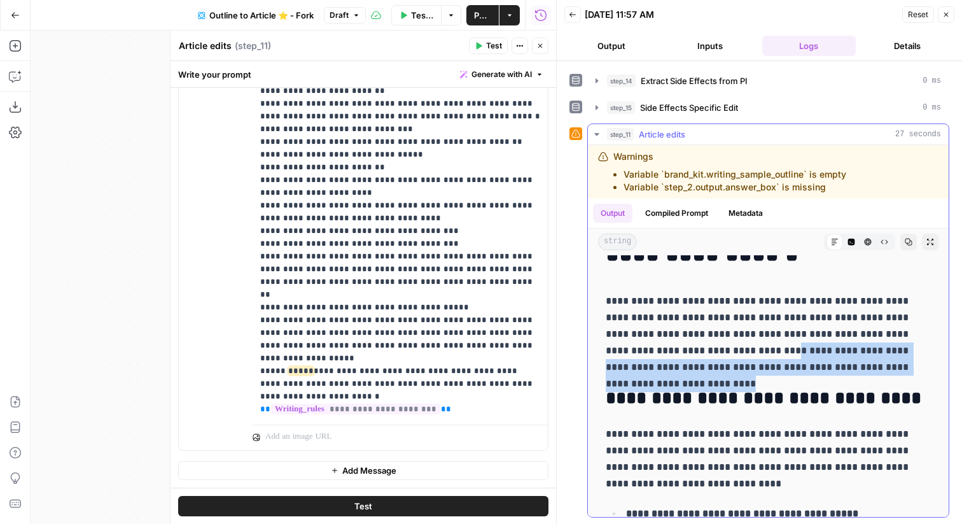
drag, startPoint x: 887, startPoint y: 366, endPoint x: 672, endPoint y: 354, distance: 215.3
click at [672, 354] on p "**********" at bounding box center [768, 334] width 325 height 83
copy p "**********"
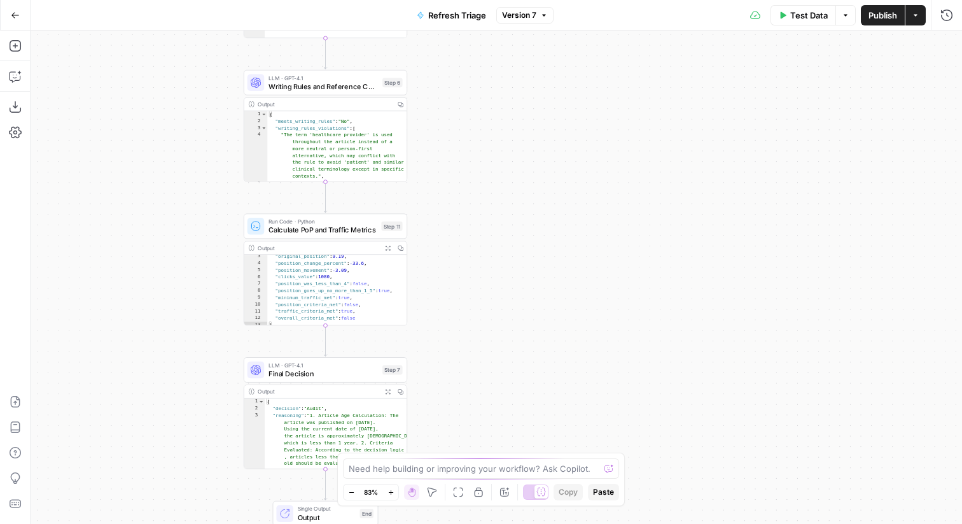
scroll to position [22, 0]
click at [429, 281] on div "**********" at bounding box center [496, 277] width 931 height 493
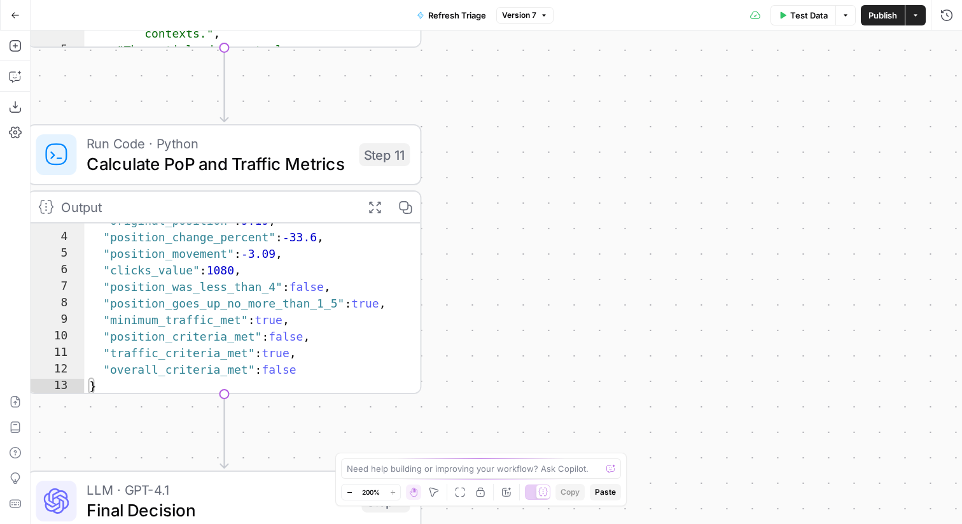
scroll to position [0, 0]
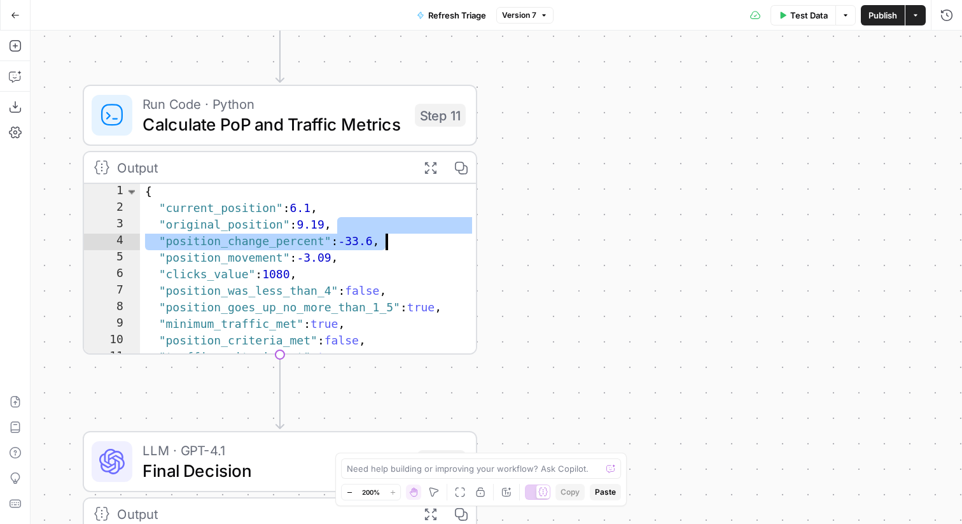
drag, startPoint x: 296, startPoint y: 206, endPoint x: 316, endPoint y: 207, distance: 19.8
click at [316, 207] on div "{ "current_position" : 6.1 , "original_position" : 9.19 , "position_change_perc…" at bounding box center [308, 286] width 337 height 205
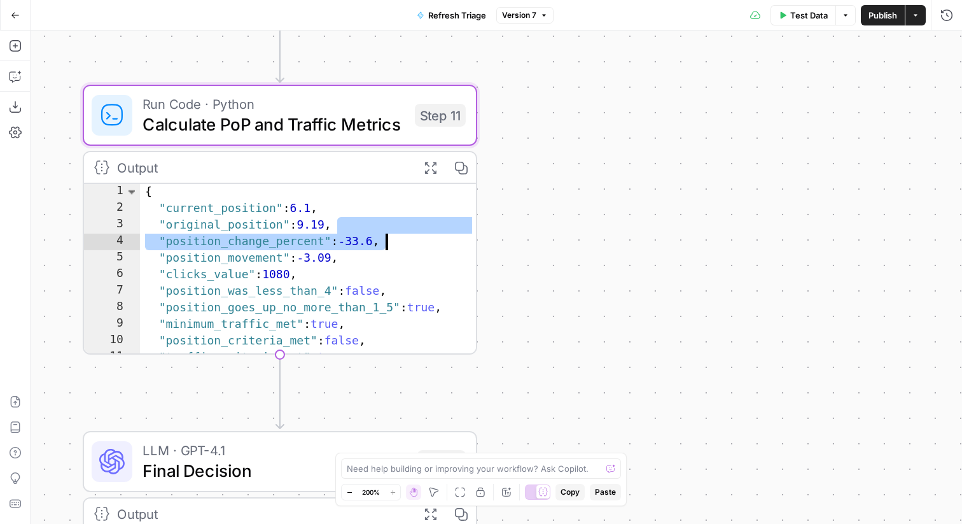
click at [291, 199] on div "{ "current_position" : 6.1 , "original_position" : 9.19 , "position_change_perc…" at bounding box center [308, 286] width 337 height 205
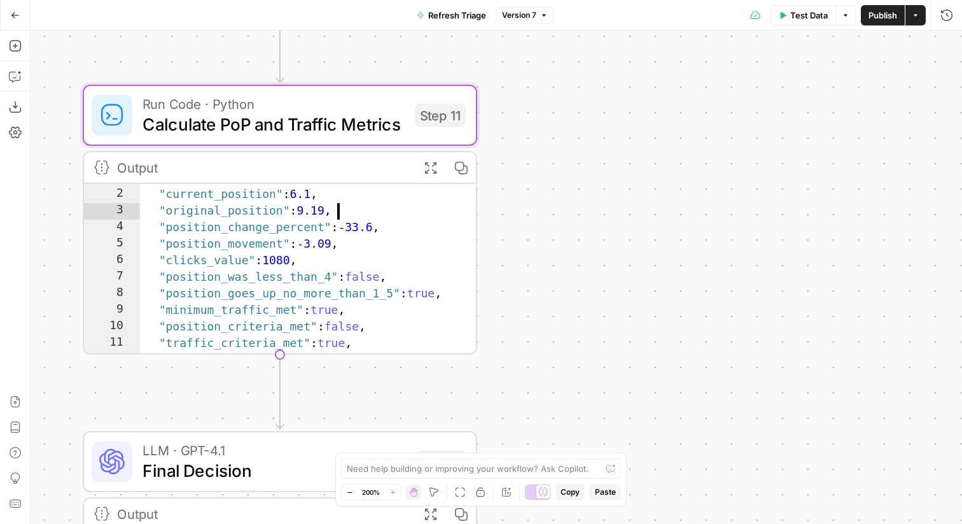
scroll to position [22, 0]
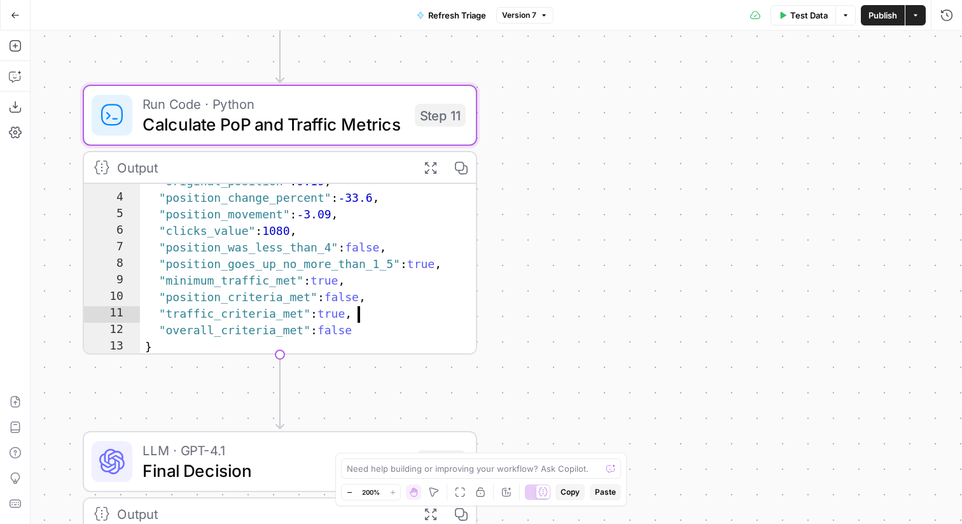
click at [360, 247] on div ""original_position" : 9.19 , "position_change_percent" : -33.6 , "position_move…" at bounding box center [308, 276] width 337 height 205
type textarea "**********"
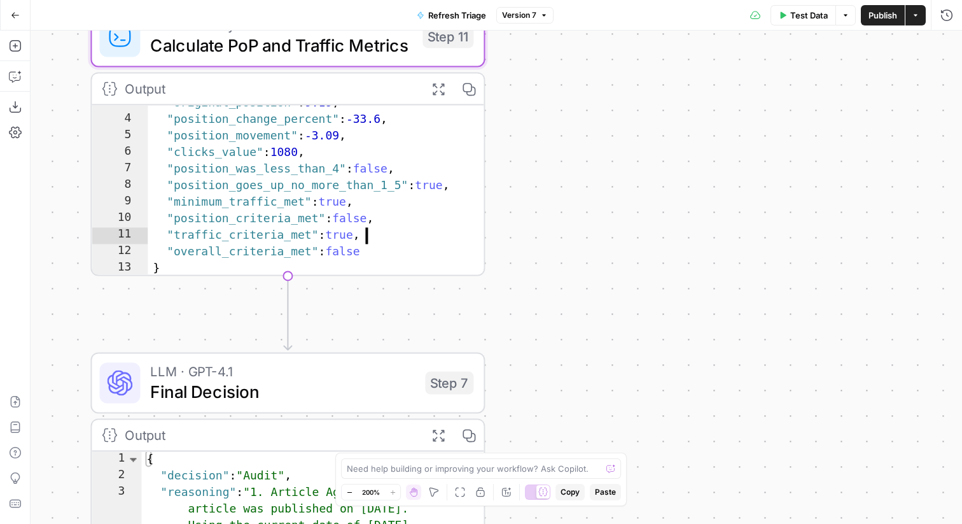
scroll to position [0, 0]
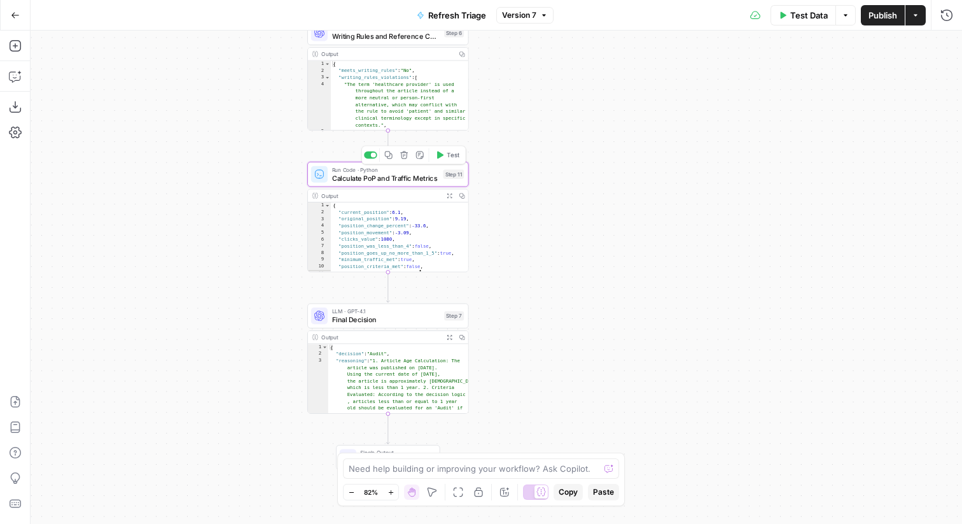
click at [408, 167] on span "Run Code · Python" at bounding box center [385, 169] width 107 height 8
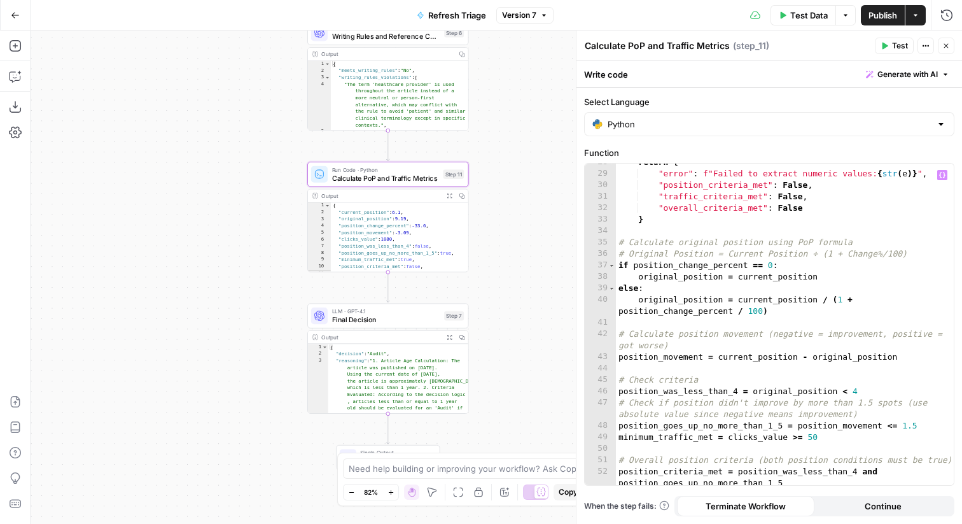
scroll to position [328, 0]
click at [947, 46] on icon "button" at bounding box center [946, 46] width 4 height 4
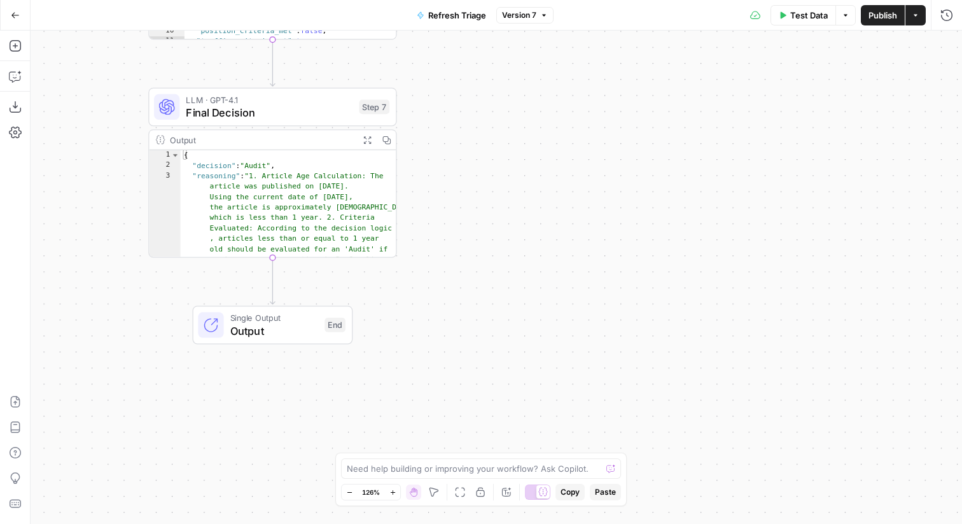
click at [341, 106] on span "Final Decision" at bounding box center [269, 112] width 167 height 16
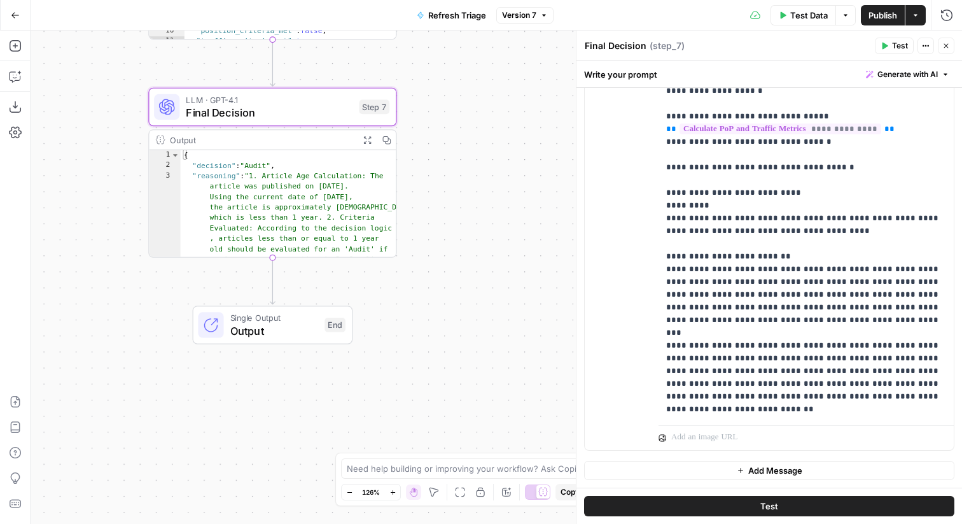
scroll to position [65, 0]
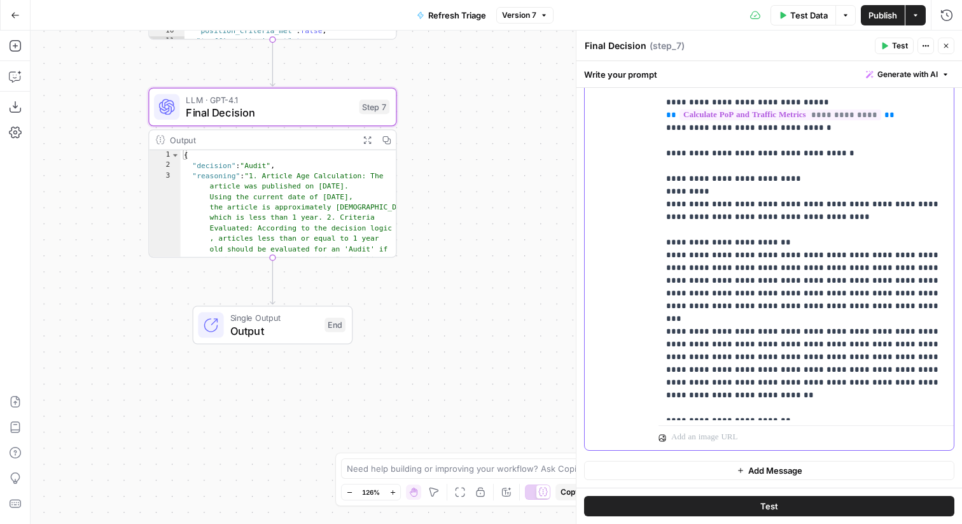
drag, startPoint x: 679, startPoint y: 183, endPoint x: 770, endPoint y: 184, distance: 91.0
click at [770, 184] on p "**********" at bounding box center [806, 344] width 280 height 1005
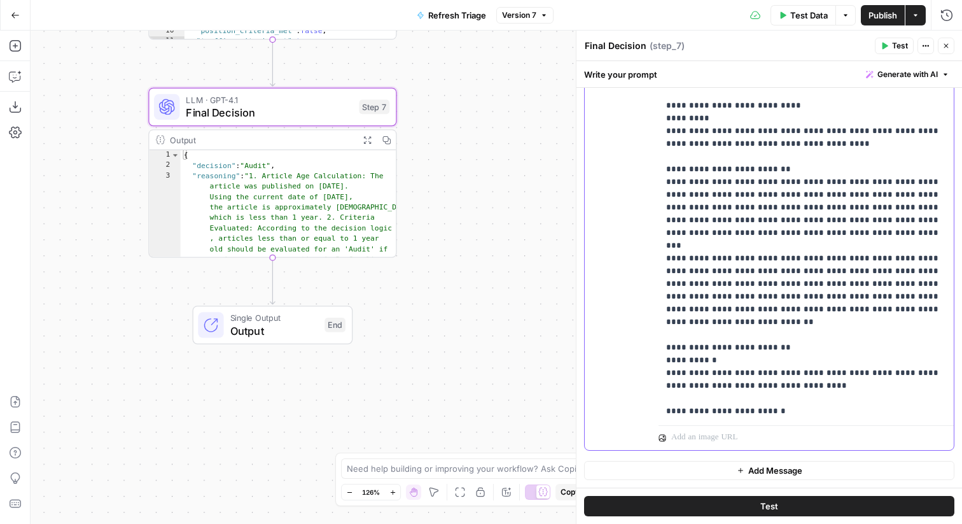
scroll to position [139, 0]
drag, startPoint x: 670, startPoint y: 114, endPoint x: 725, endPoint y: 114, distance: 55.3
click at [725, 114] on p "**********" at bounding box center [806, 269] width 280 height 1005
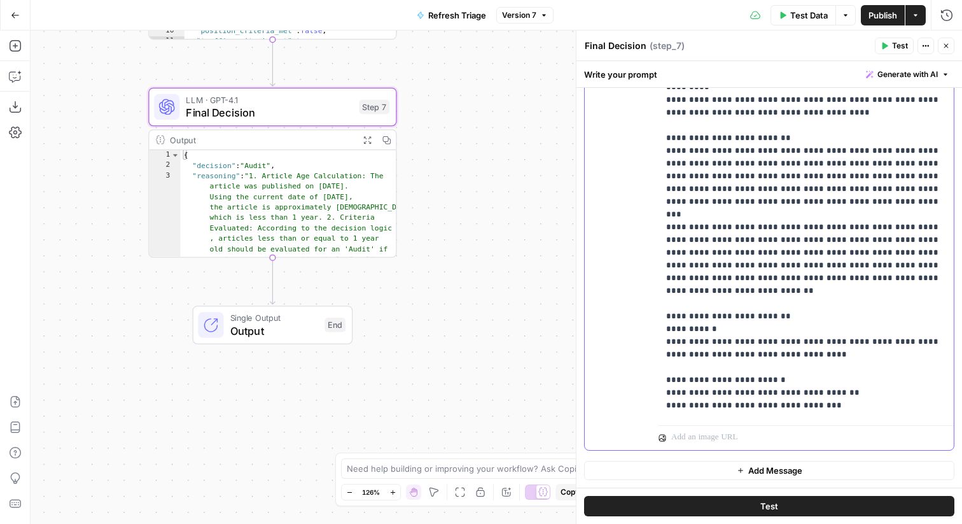
scroll to position [175, 0]
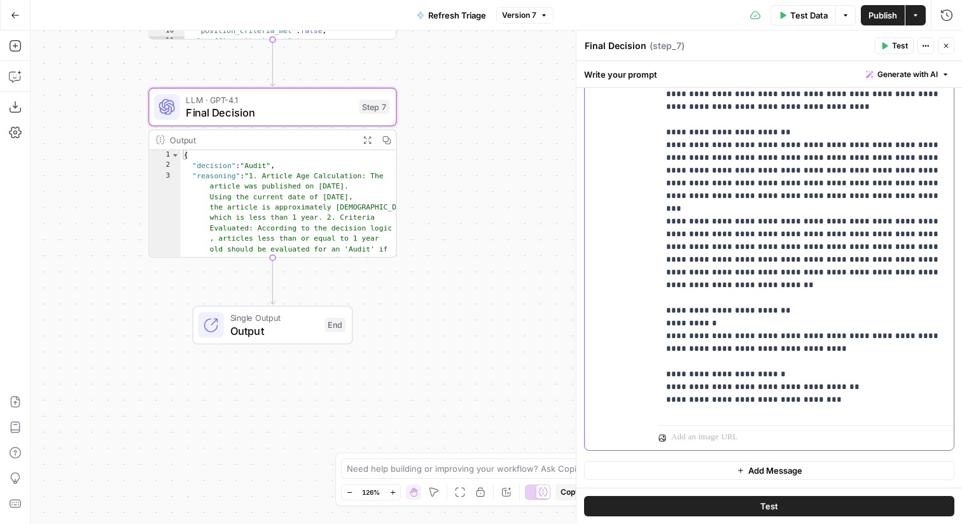
drag, startPoint x: 714, startPoint y: 137, endPoint x: 903, endPoint y: 267, distance: 229.6
click at [903, 267] on p "**********" at bounding box center [806, 234] width 280 height 1005
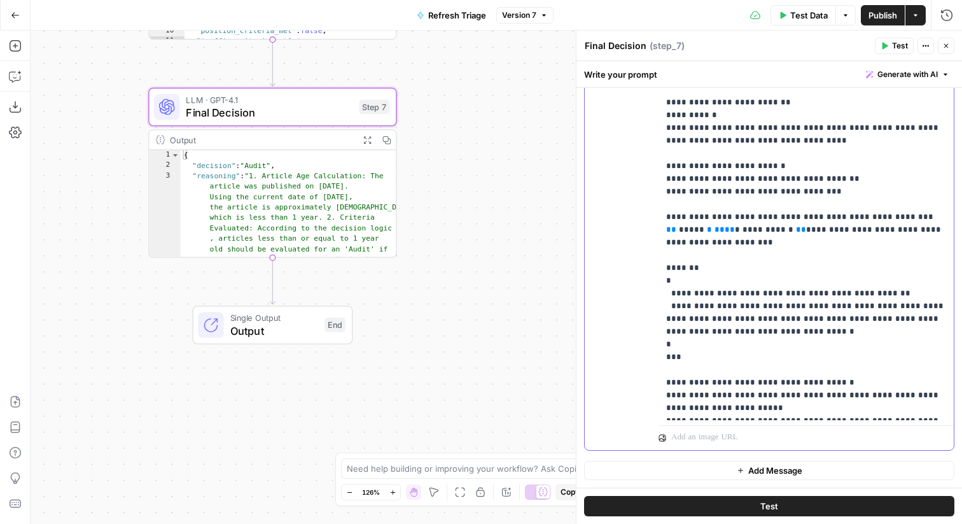
scroll to position [384, 0]
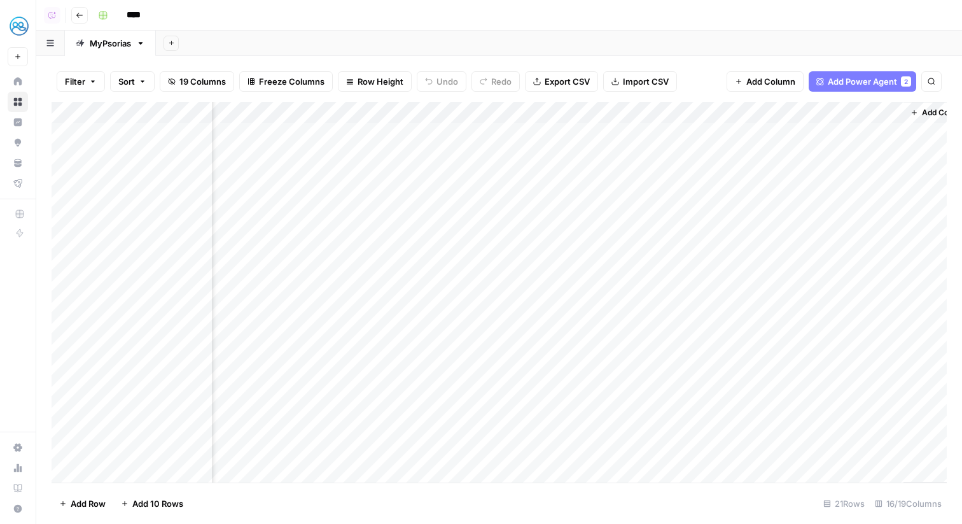
scroll to position [0, 1288]
click at [773, 237] on div "Add Column" at bounding box center [499, 292] width 895 height 380
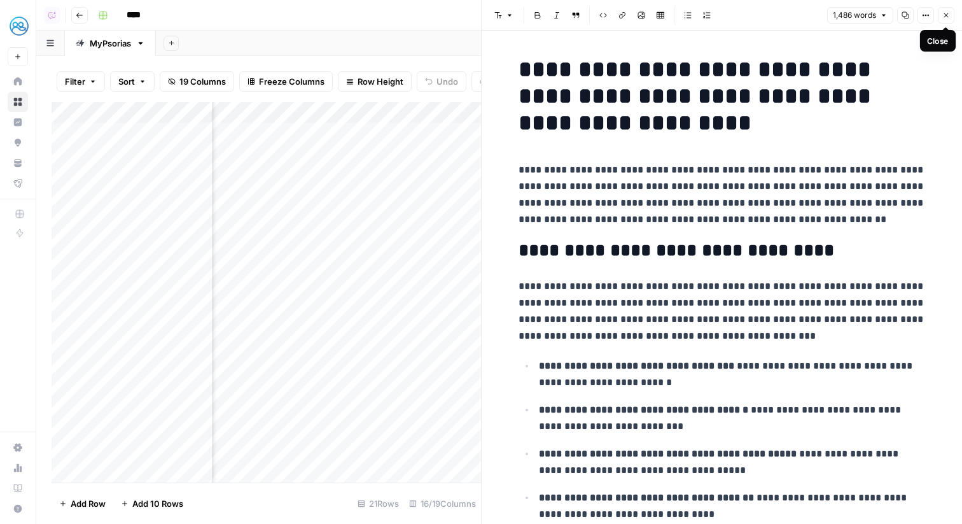
click at [943, 10] on button "Close" at bounding box center [946, 15] width 17 height 17
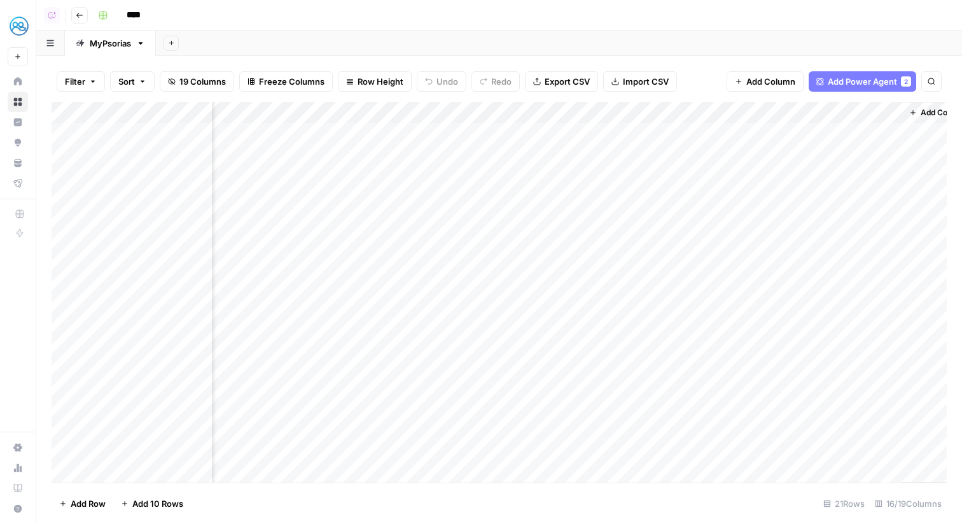
click at [79, 15] on icon "button" at bounding box center [79, 15] width 6 height 5
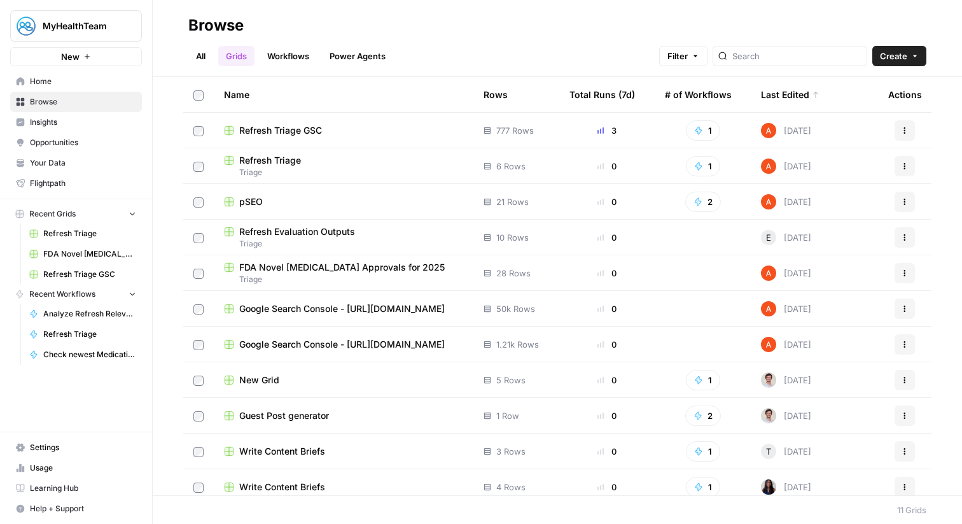
click at [253, 204] on span "pSEO" at bounding box center [251, 201] width 24 height 13
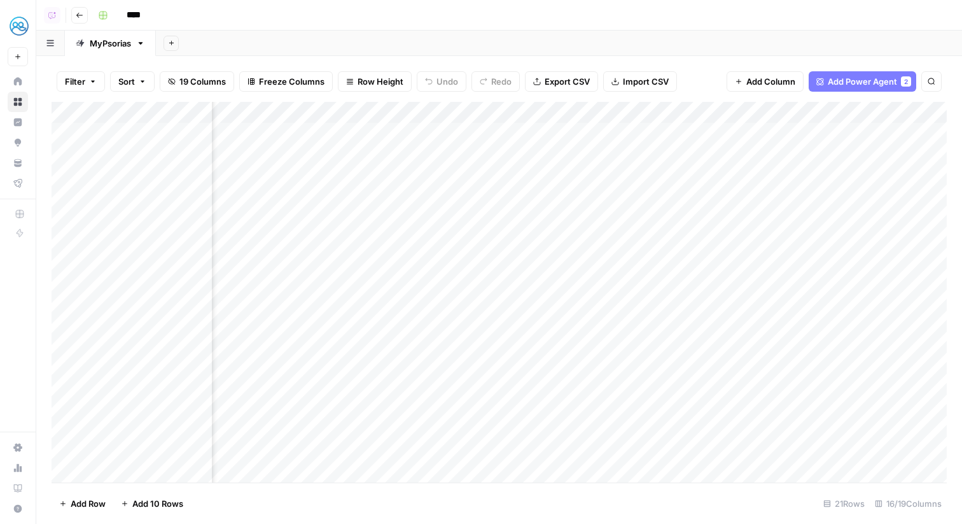
scroll to position [0, 131]
click at [690, 240] on div "Add Column" at bounding box center [499, 292] width 895 height 380
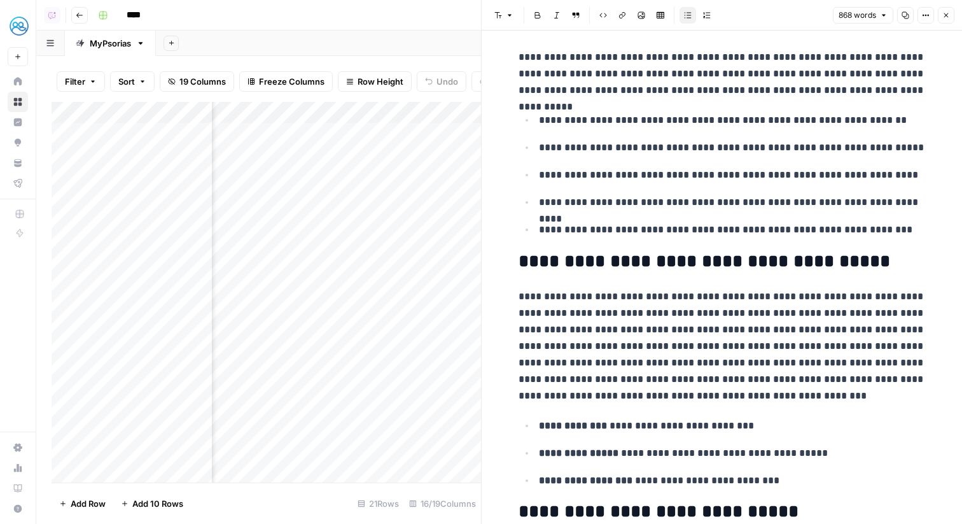
scroll to position [299, 0]
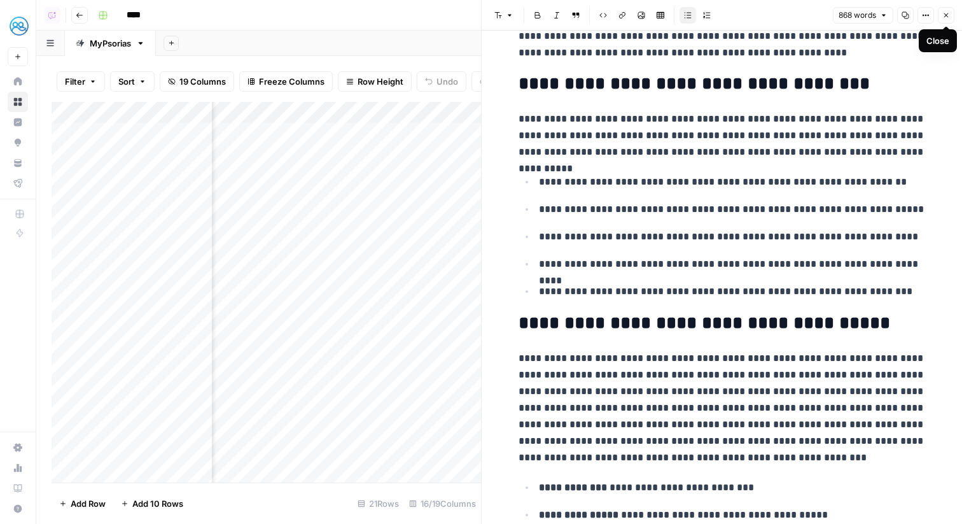
click at [943, 18] on icon "button" at bounding box center [946, 15] width 8 height 8
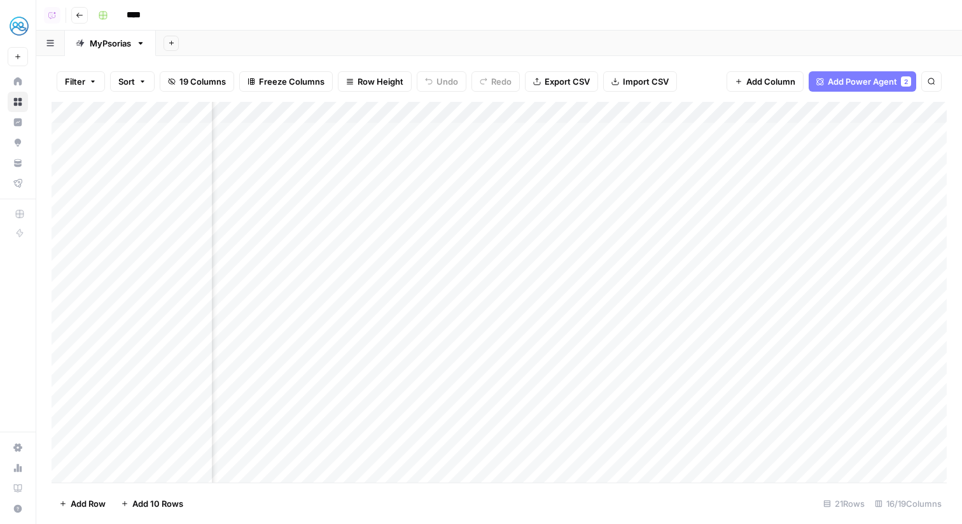
click at [689, 216] on div "Add Column" at bounding box center [499, 292] width 895 height 380
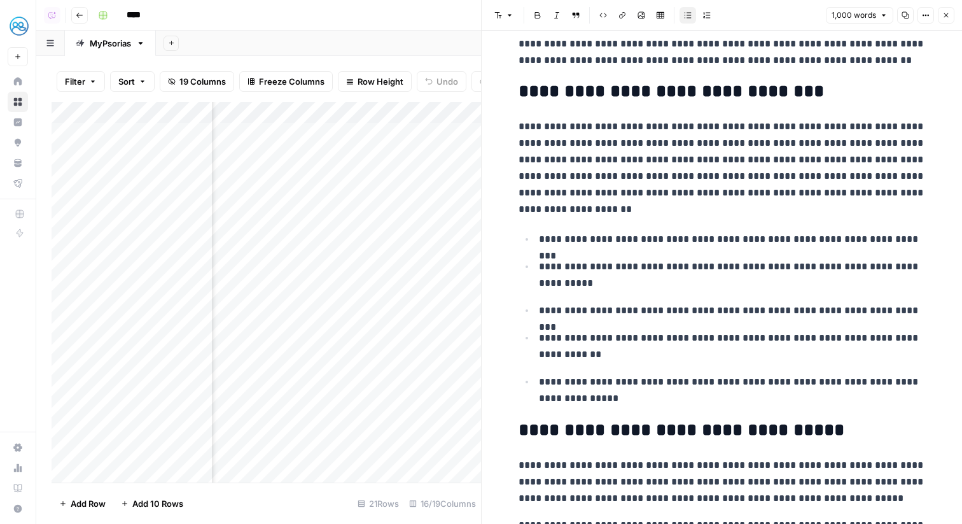
scroll to position [291, 0]
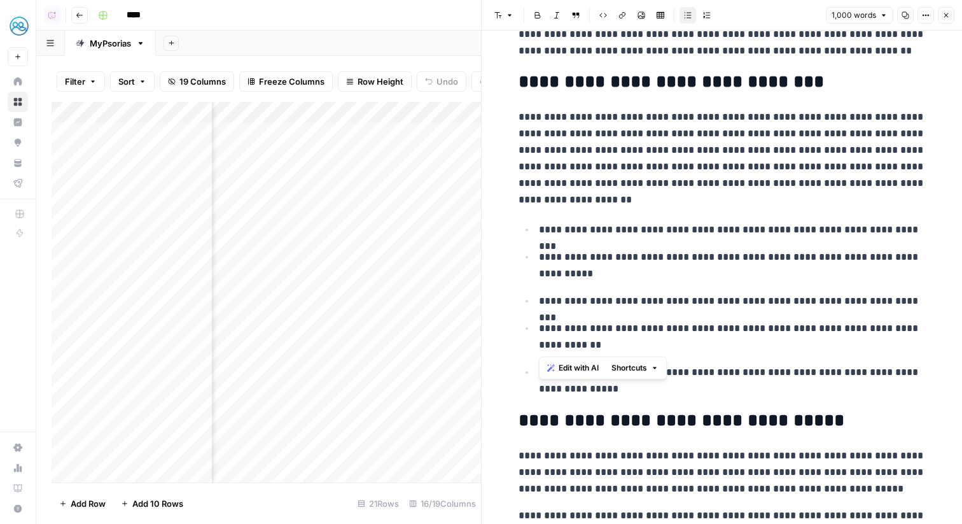
drag, startPoint x: 667, startPoint y: 349, endPoint x: 567, endPoint y: 240, distance: 147.7
click at [567, 240] on ul "**********" at bounding box center [721, 309] width 407 height 176
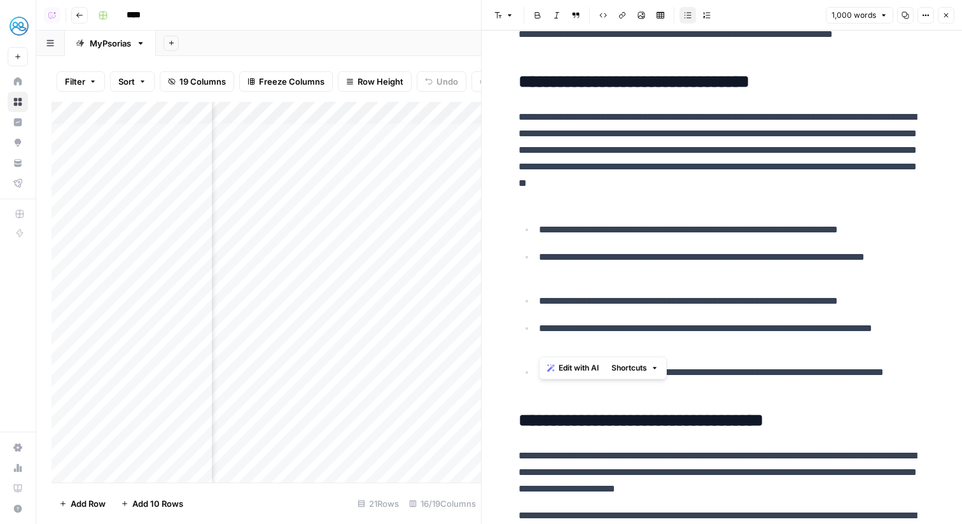
scroll to position [0, 348]
